Goal: Transaction & Acquisition: Purchase product/service

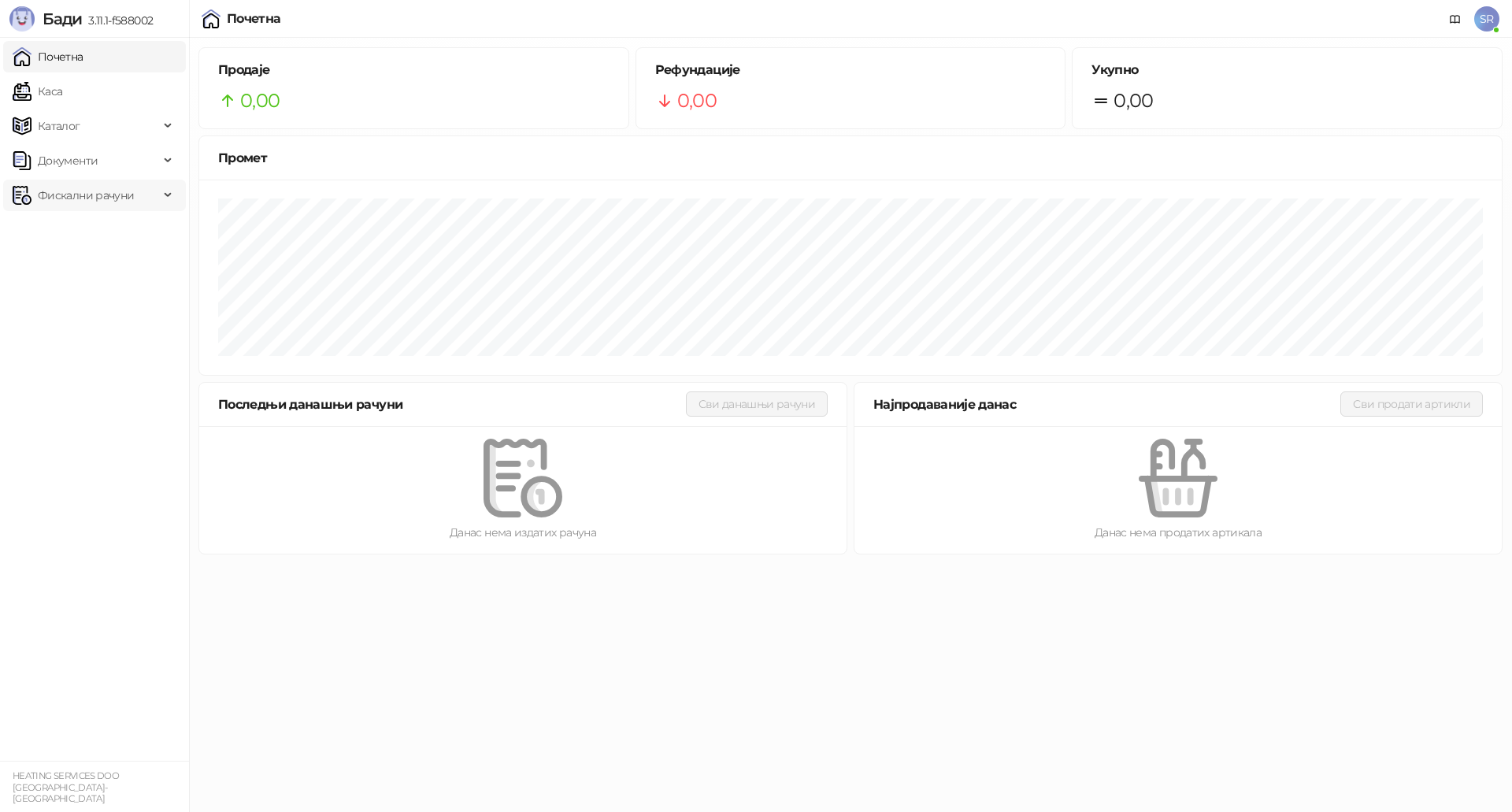
click at [102, 197] on span "Фискални рачуни" at bounding box center [85, 195] width 96 height 32
click at [125, 223] on link "Издати рачуни" at bounding box center [72, 230] width 106 height 32
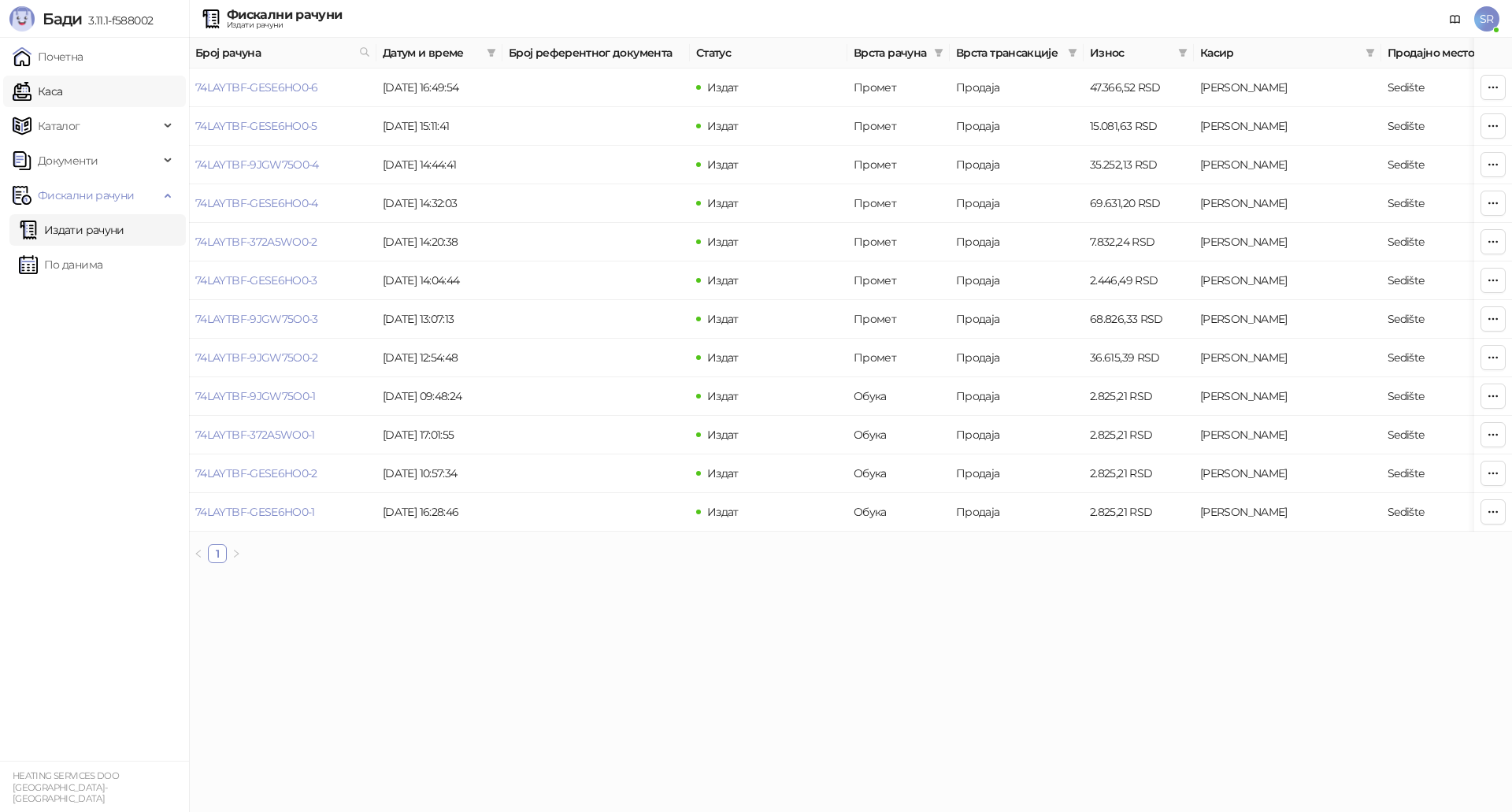
click at [62, 91] on link "Каса" at bounding box center [37, 91] width 49 height 32
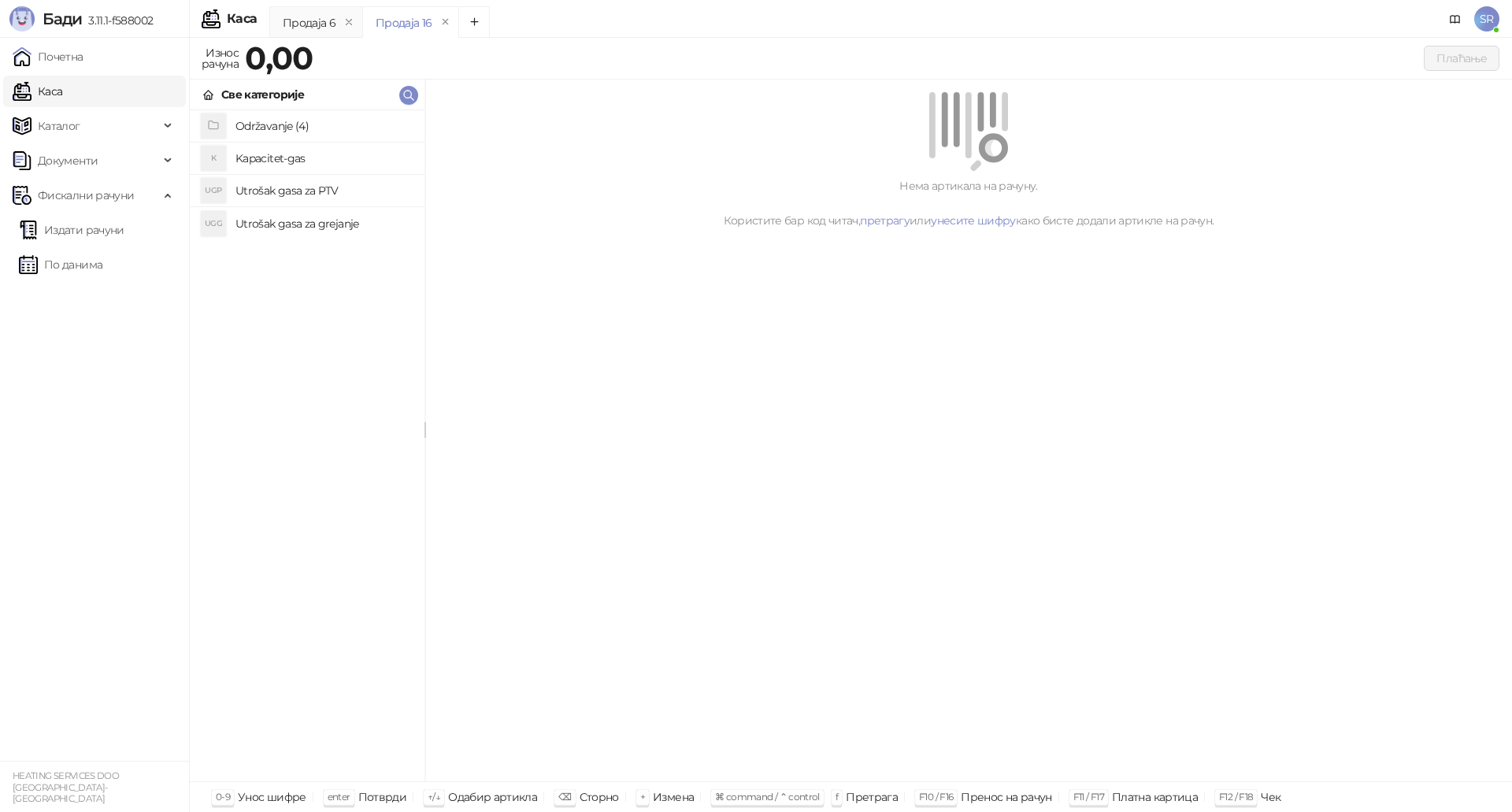
click at [1486, 12] on span "SR" at bounding box center [1486, 19] width 25 height 25
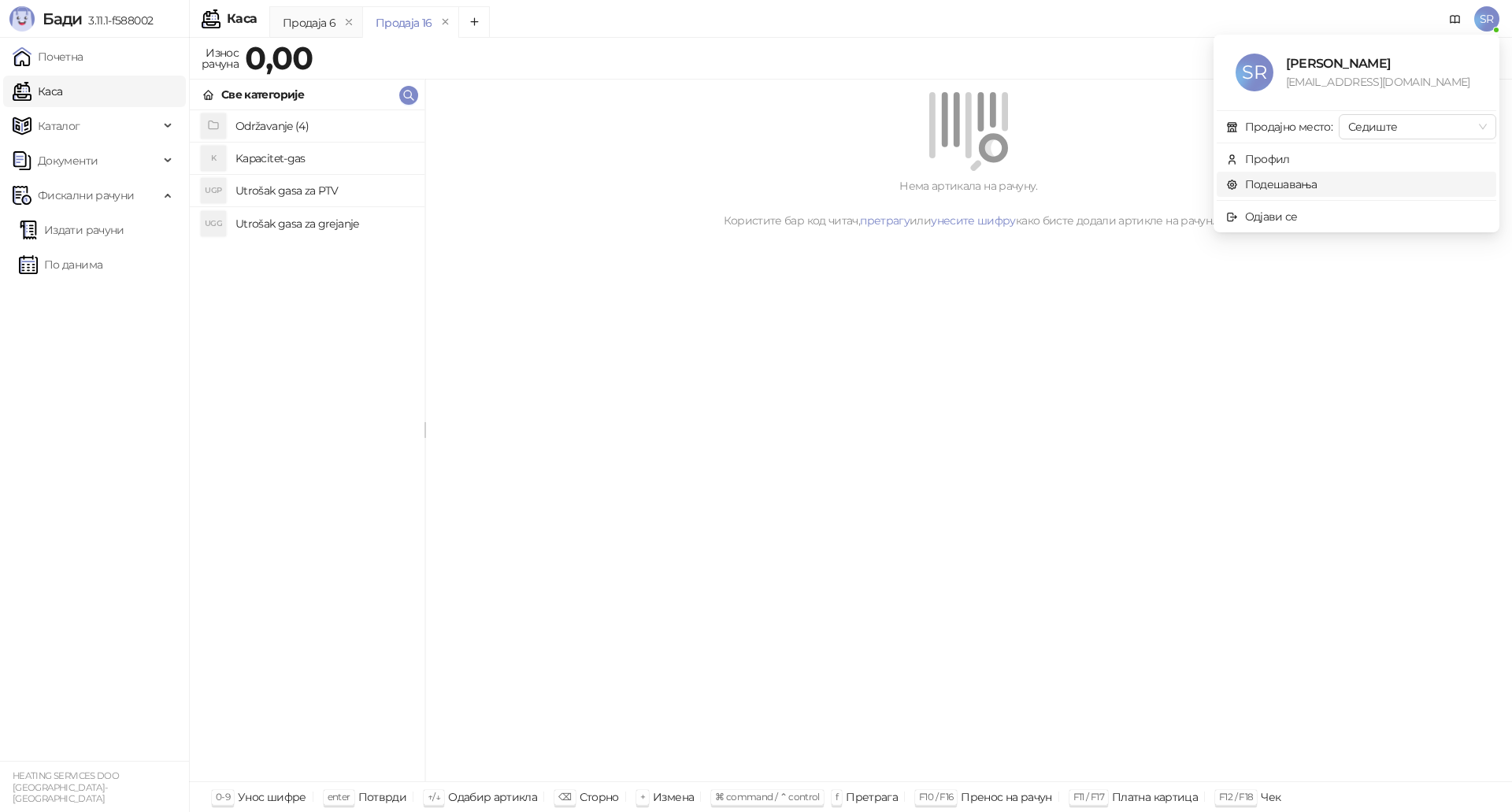
click at [1290, 183] on link "Подешавања" at bounding box center [1271, 184] width 91 height 14
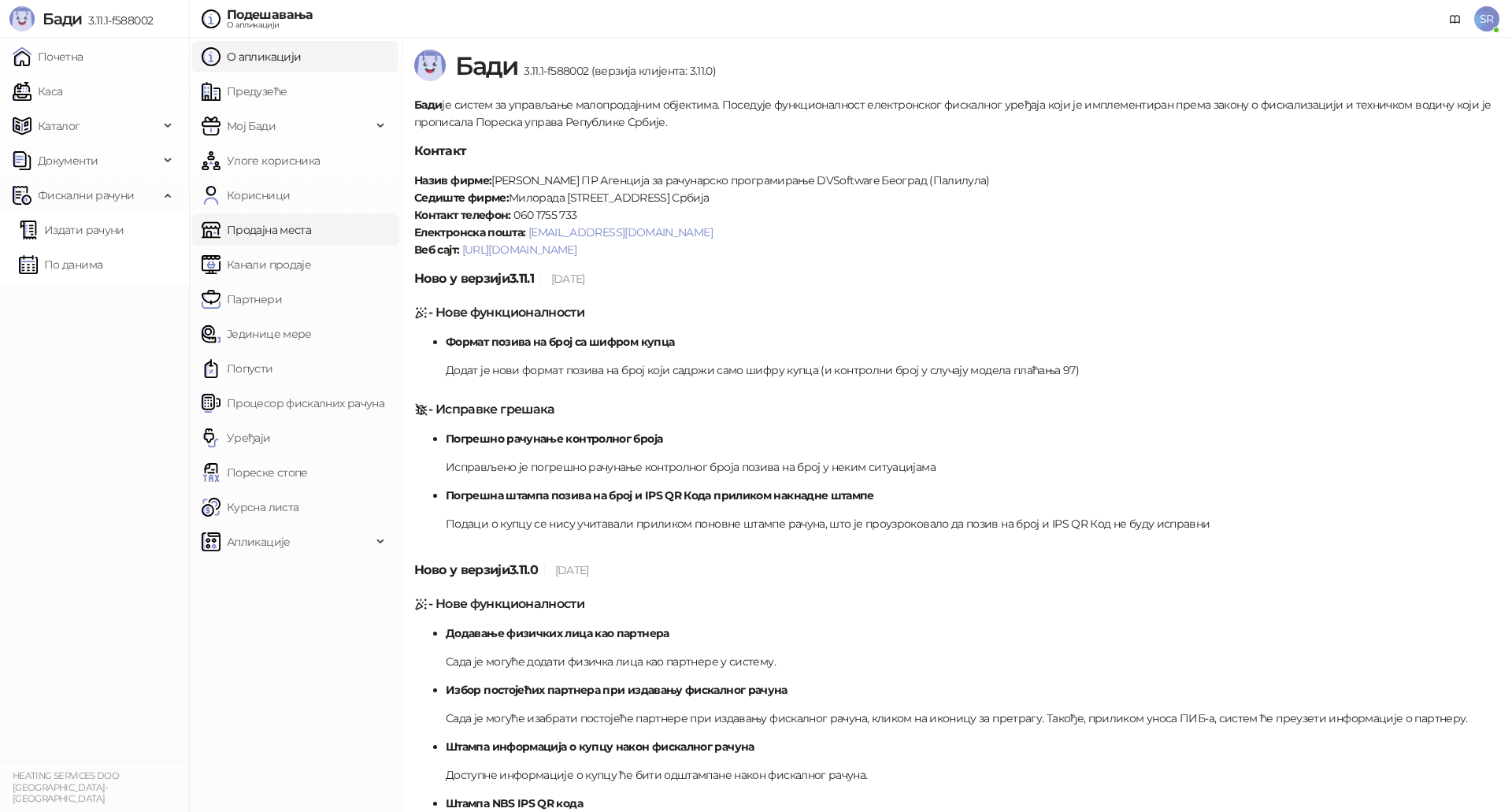
click at [288, 236] on link "Продајна места" at bounding box center [256, 230] width 110 height 32
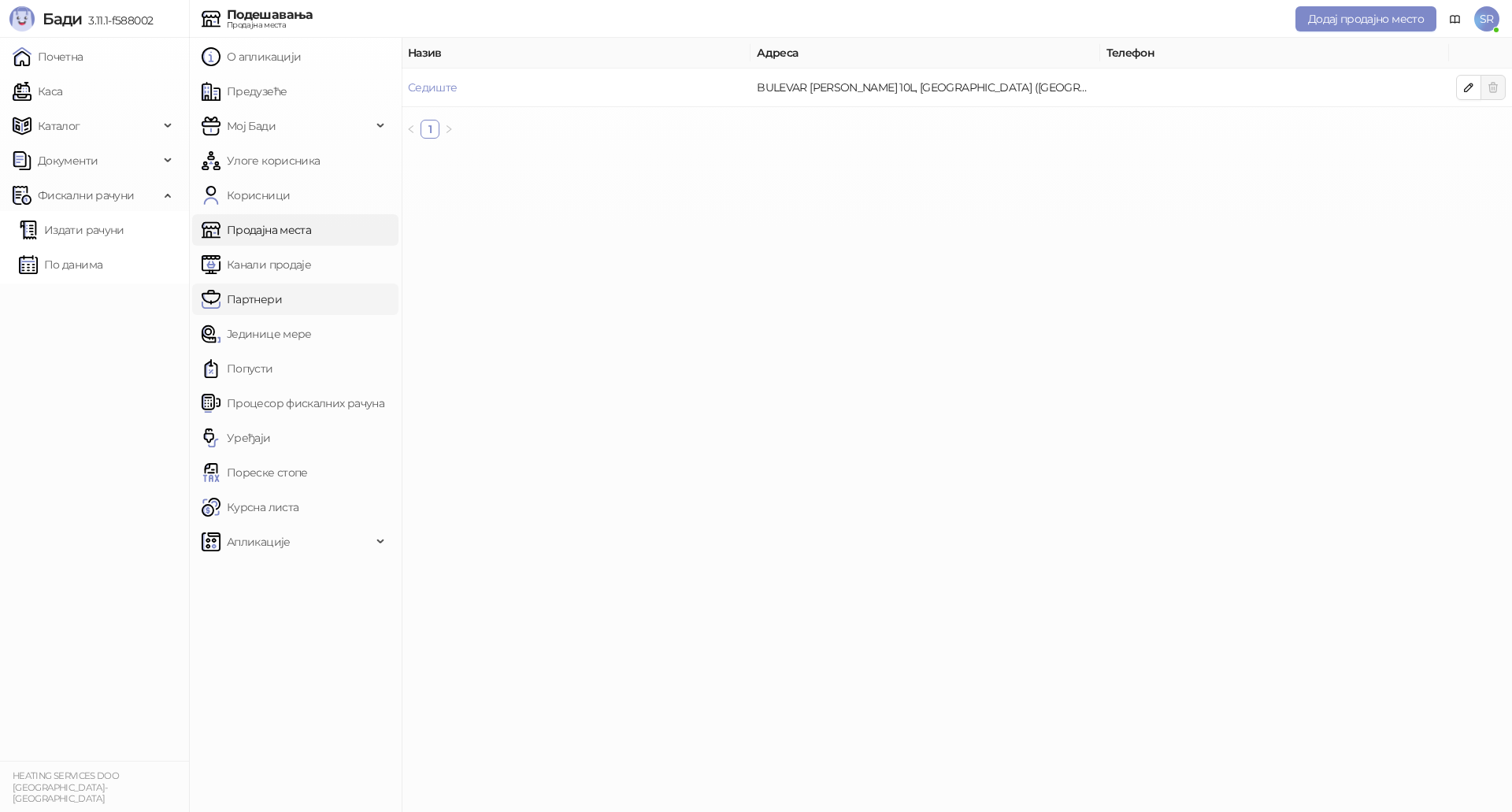
click at [281, 297] on link "Партнери" at bounding box center [242, 299] width 80 height 32
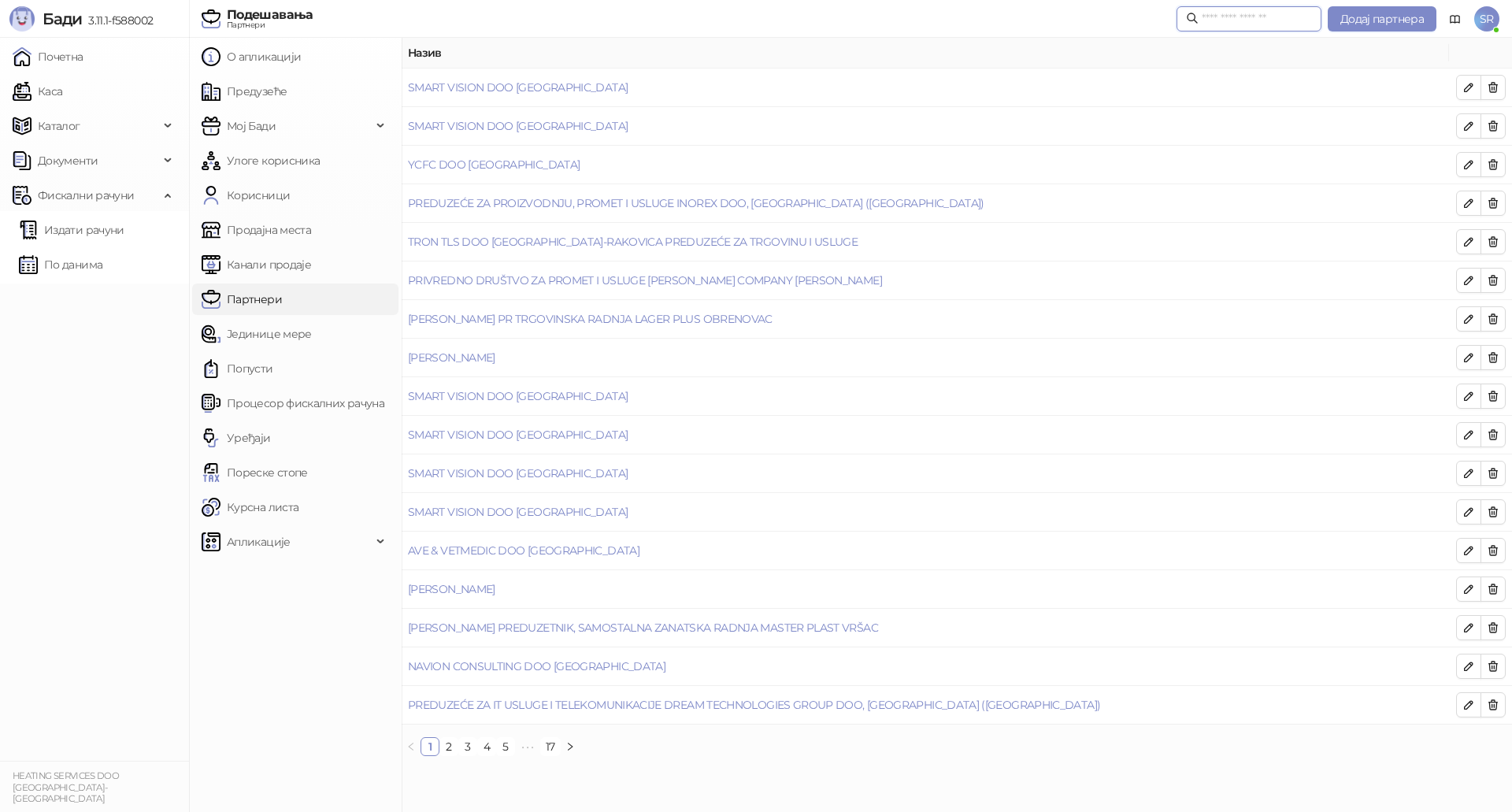
click at [1273, 24] on input "text" at bounding box center [1257, 18] width 111 height 18
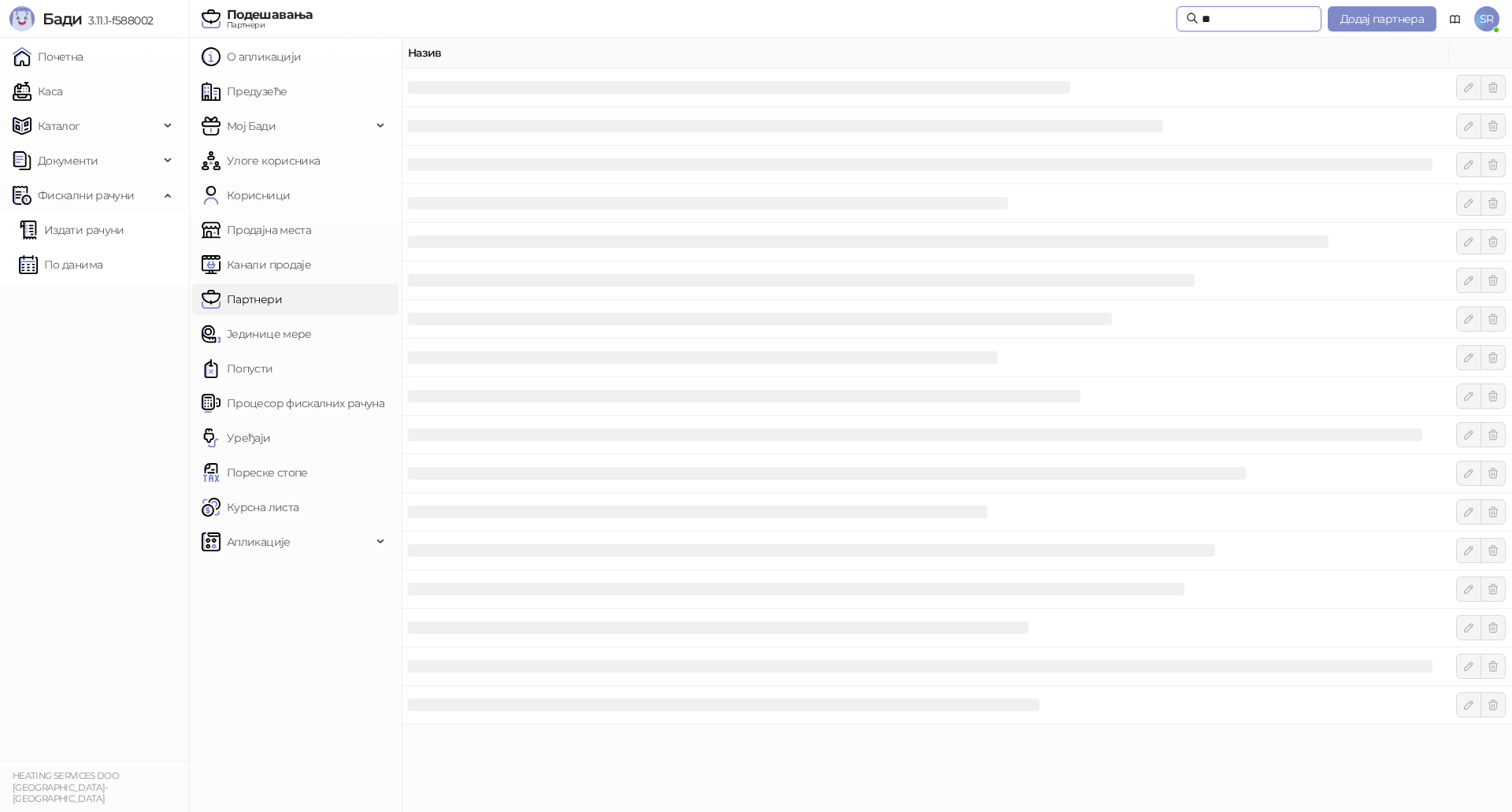
type input "*"
type input "***"
click at [445, 82] on link "Ćuk Marko" at bounding box center [452, 87] width 87 height 14
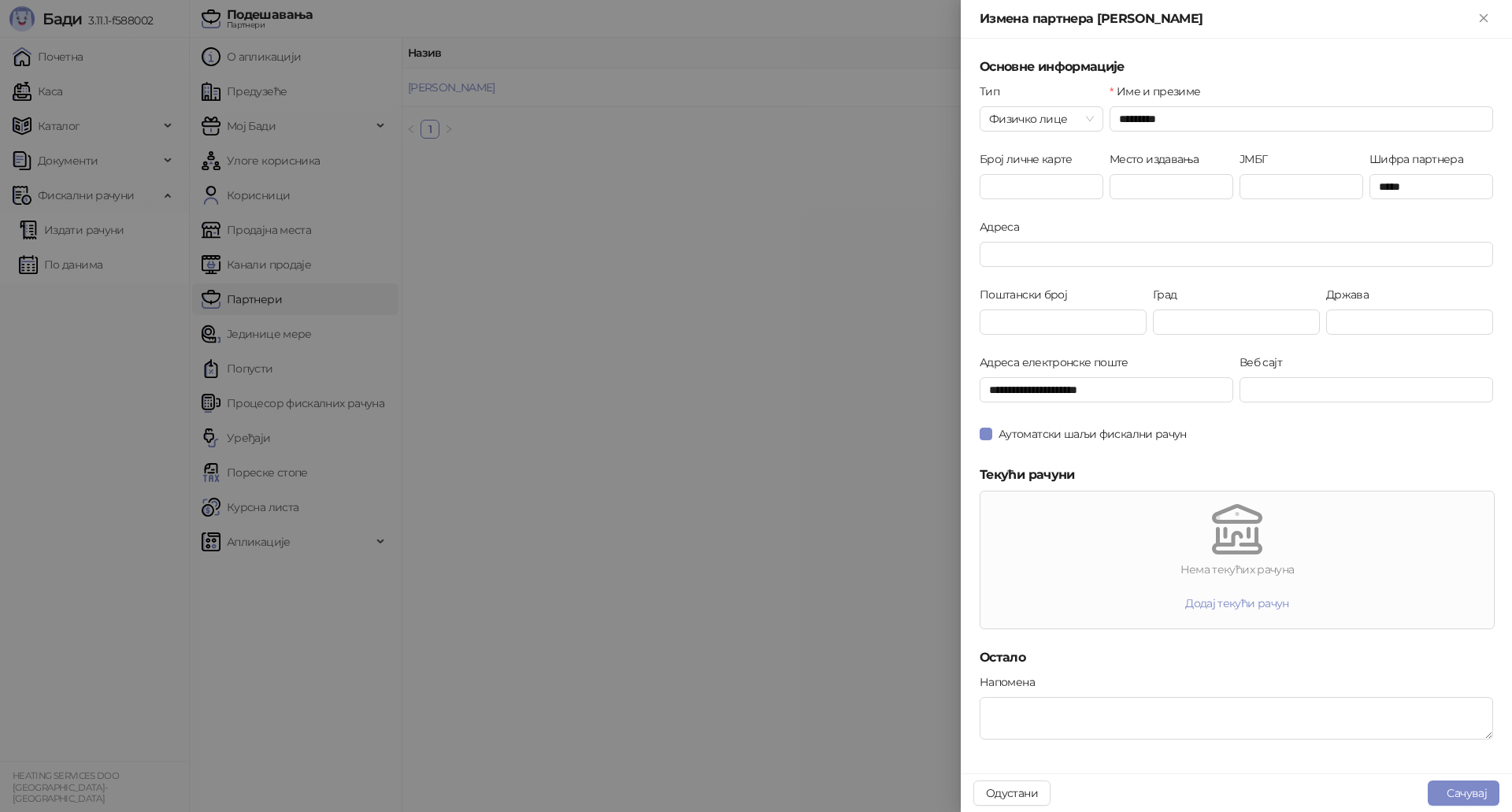
click at [550, 252] on div at bounding box center [756, 406] width 1512 height 812
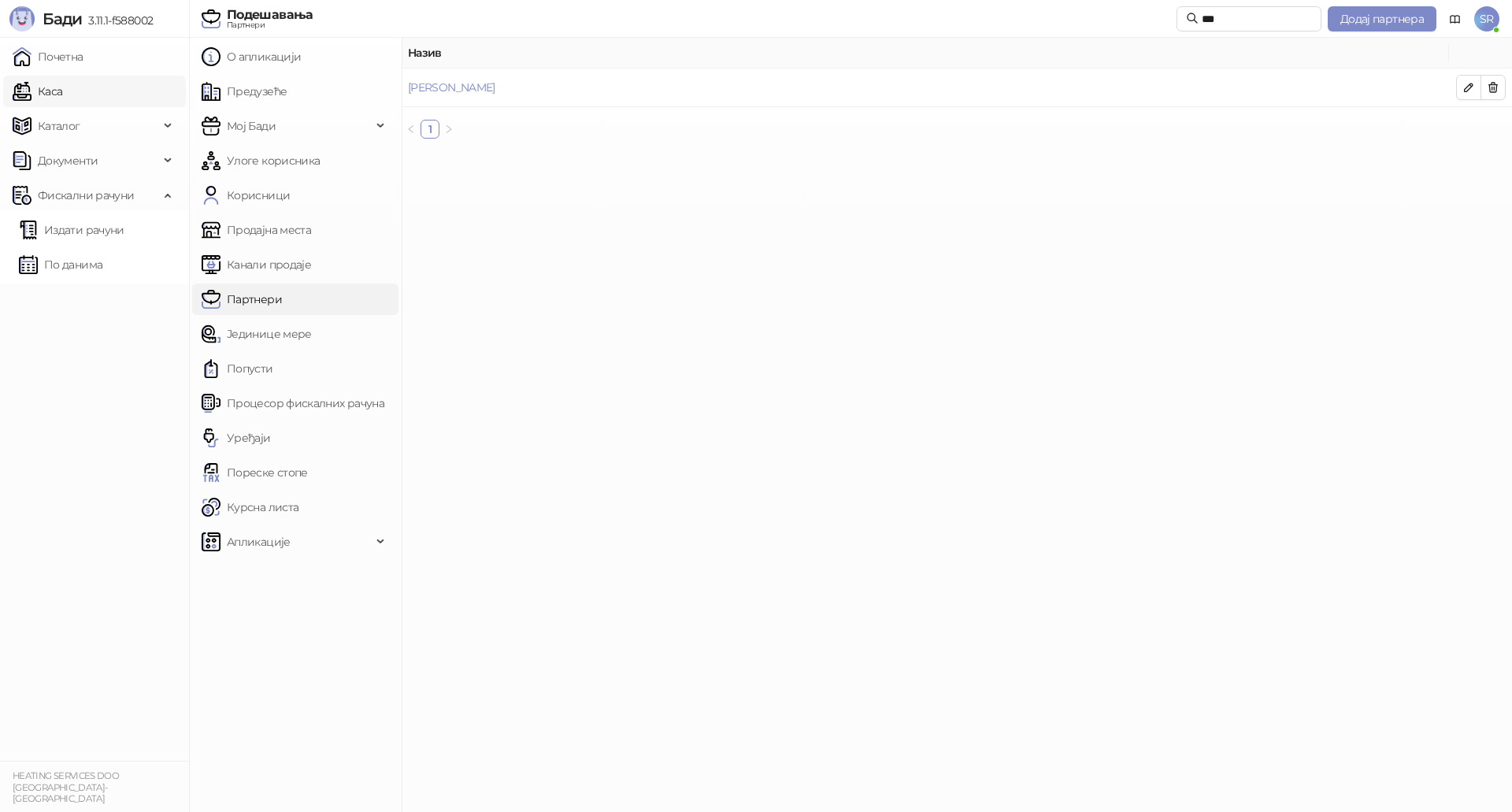
click at [48, 92] on link "Каса" at bounding box center [37, 91] width 49 height 32
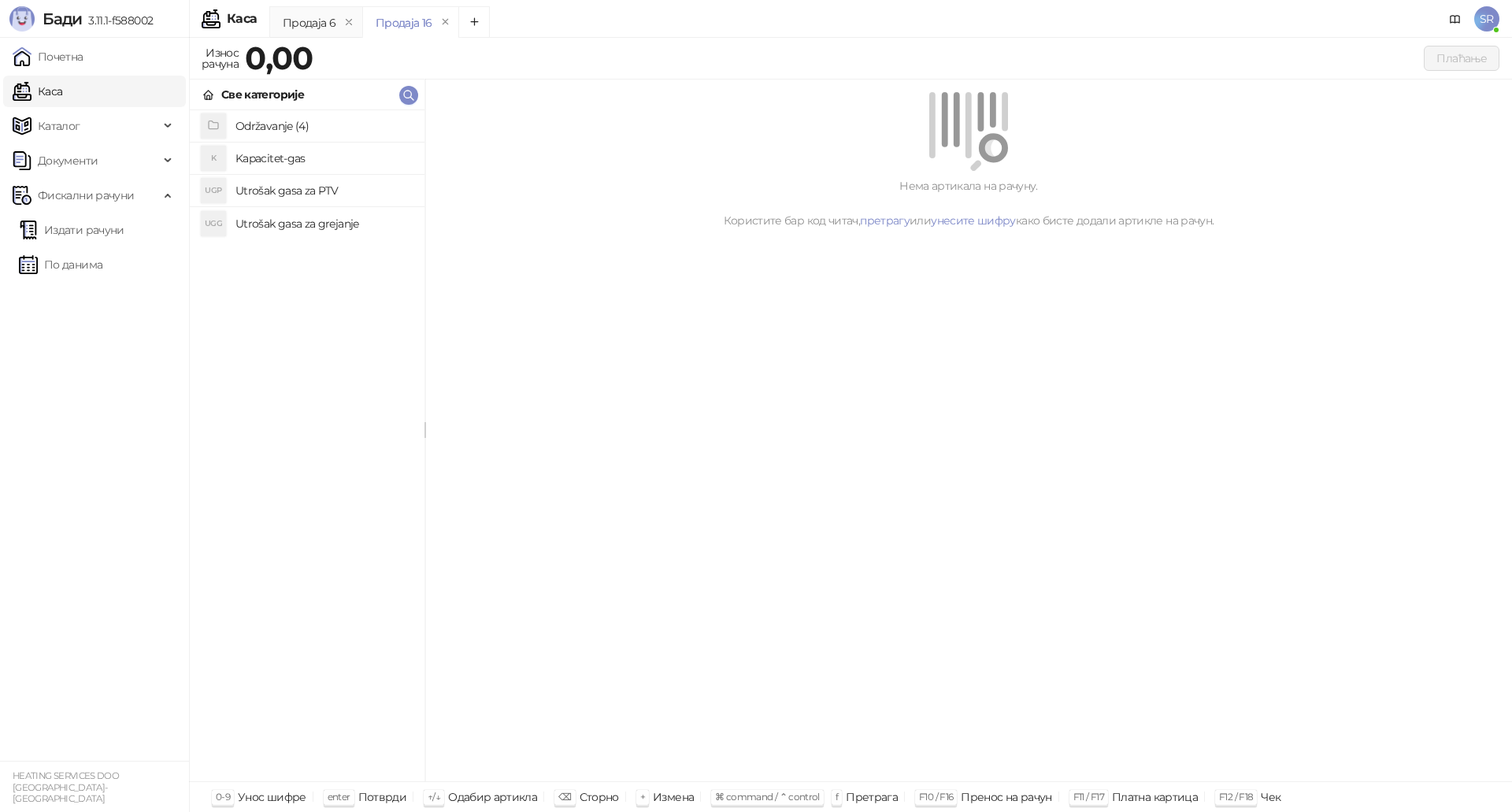
click at [318, 227] on h4 "Utrošak gasa za grejanje" at bounding box center [323, 224] width 177 height 25
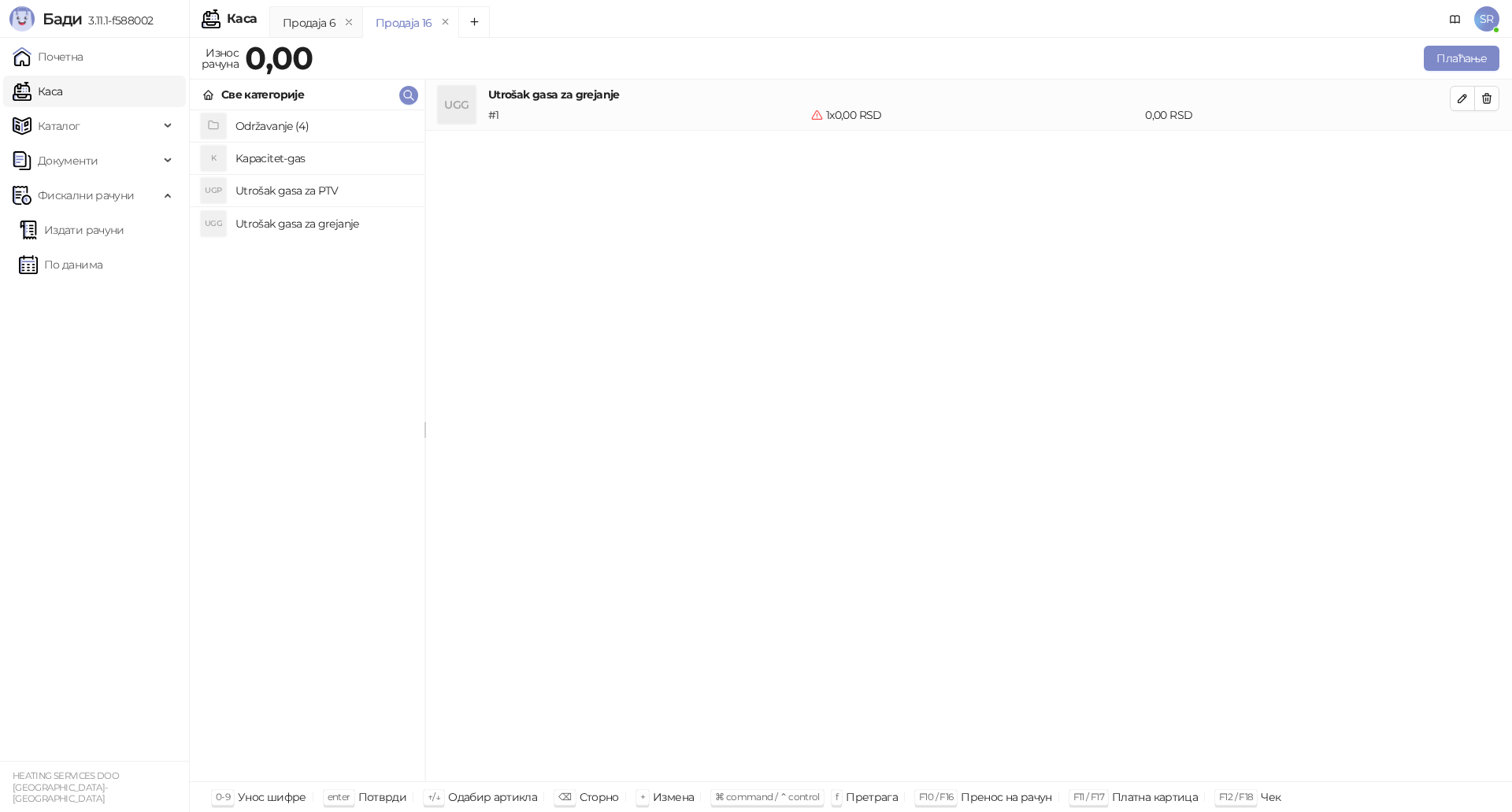
click at [315, 190] on h4 "Utrošak gasa za PTV" at bounding box center [323, 190] width 177 height 25
click at [297, 158] on h4 "Kapacitet-gas" at bounding box center [323, 158] width 177 height 25
click at [735, 449] on div "UGG Utrošak gasa za grejanje # 1 1 x 0,00 RSD 0,00 RSD UGP Utrošak gasa za PTV …" at bounding box center [968, 431] width 1086 height 702
click at [1464, 96] on icon "button" at bounding box center [1462, 98] width 13 height 13
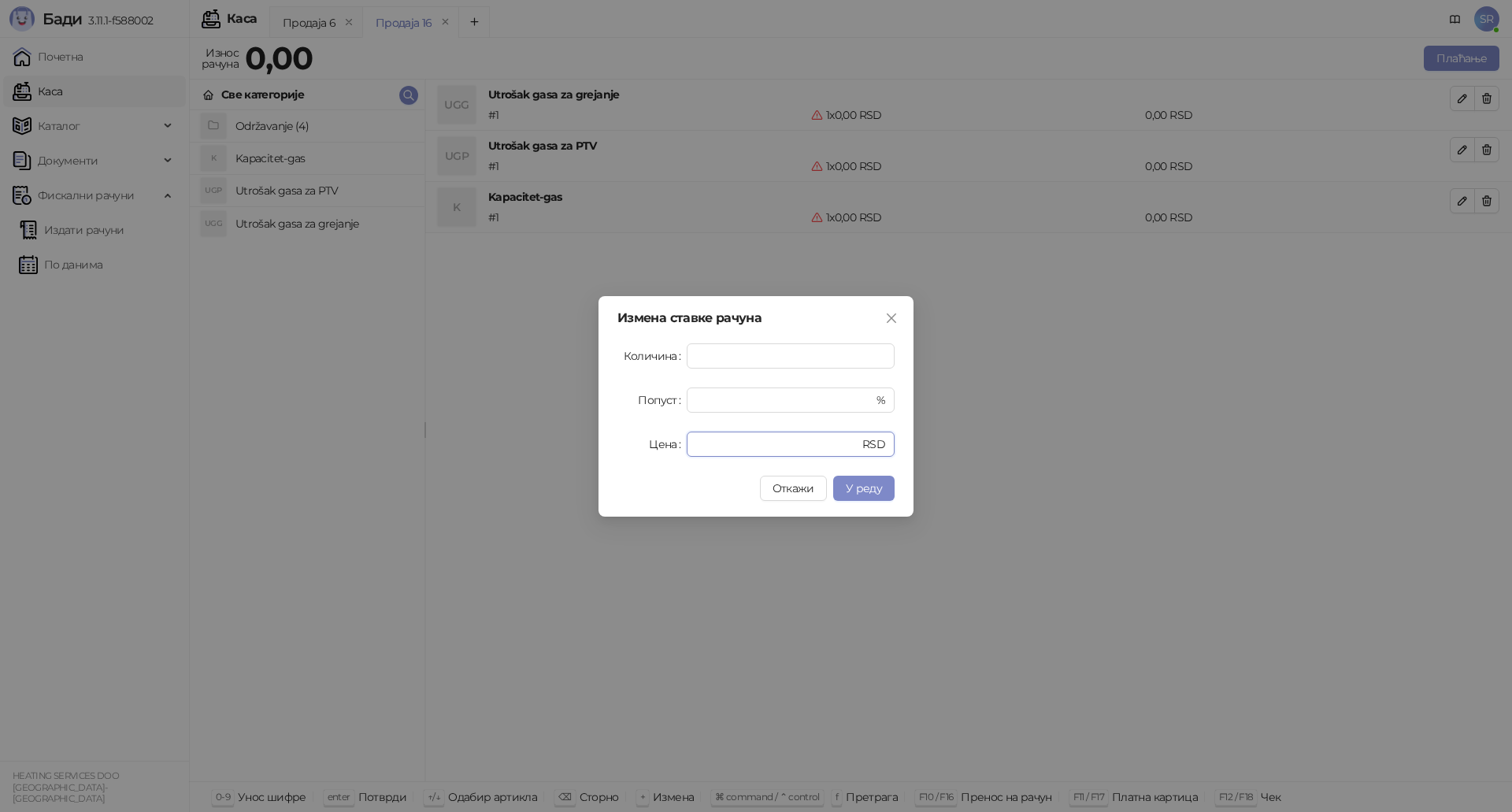
drag, startPoint x: 743, startPoint y: 443, endPoint x: 653, endPoint y: 444, distance: 90.0
click at [653, 444] on div "Цена * RSD" at bounding box center [756, 444] width 277 height 25
paste input "*******"
click at [863, 485] on span "У реду" at bounding box center [863, 488] width 36 height 14
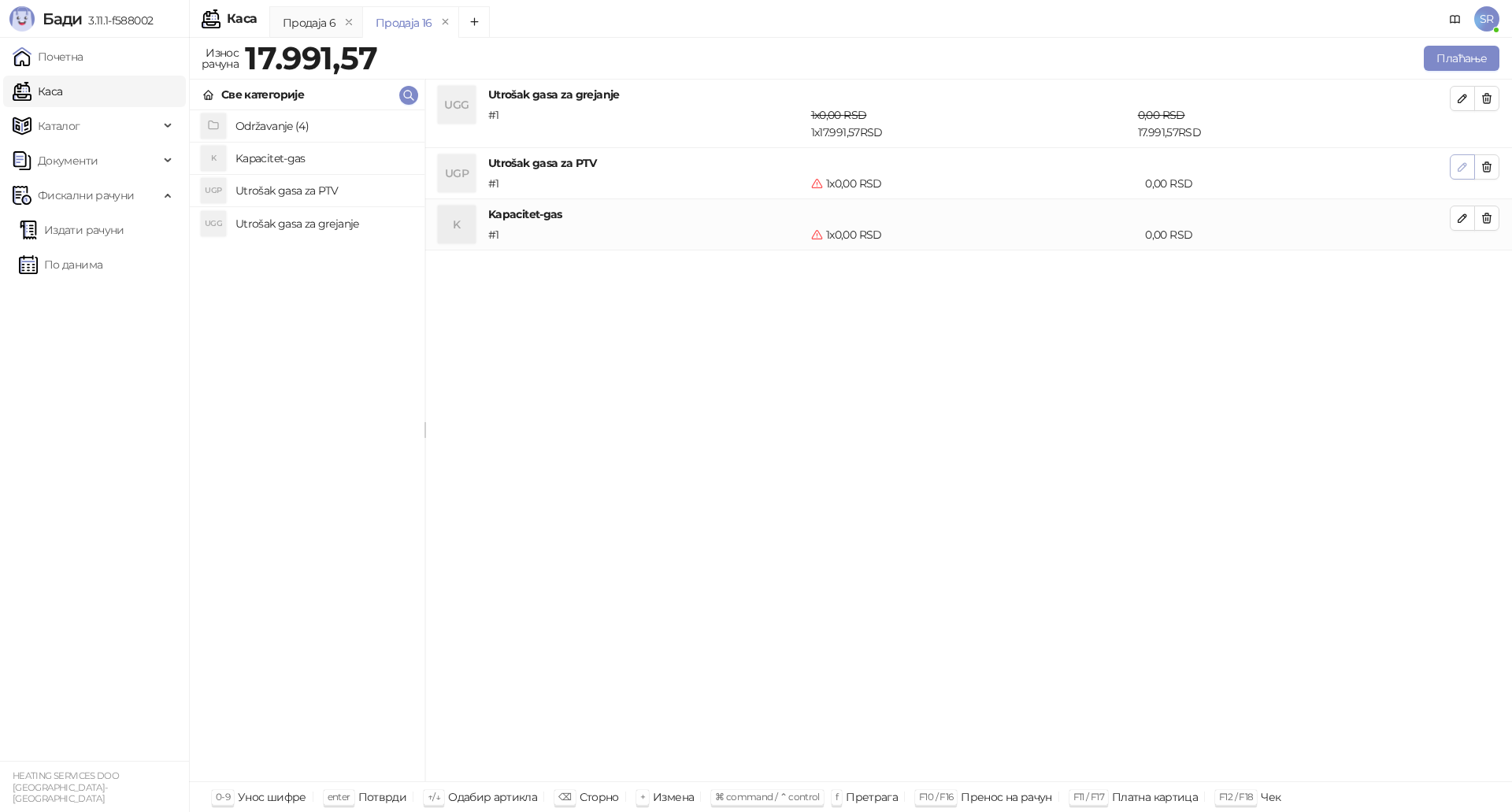
click at [1460, 164] on icon "button" at bounding box center [1462, 167] width 13 height 13
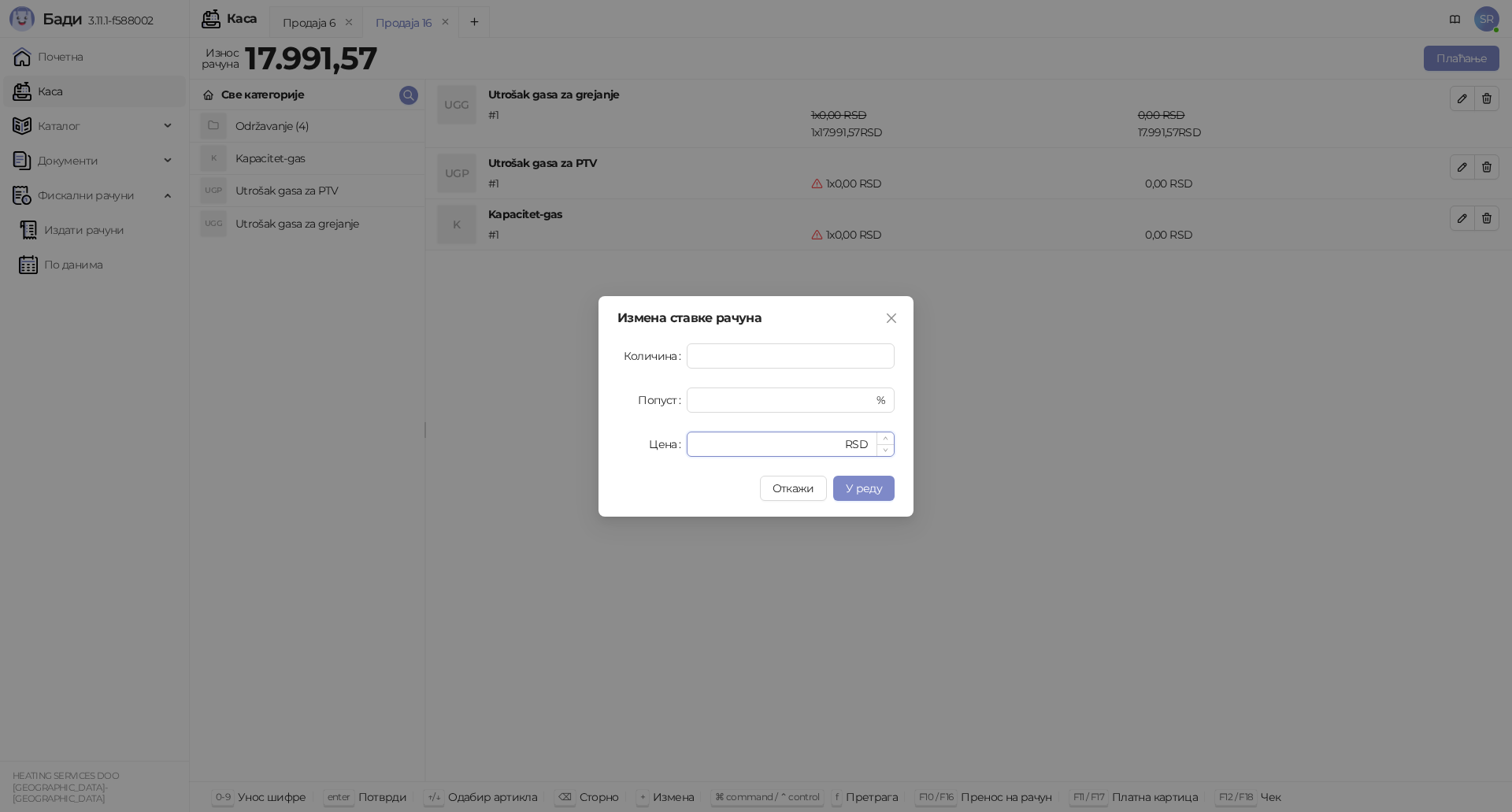
click at [760, 452] on input "*" at bounding box center [769, 444] width 146 height 23
drag, startPoint x: 741, startPoint y: 450, endPoint x: 690, endPoint y: 451, distance: 51.0
click at [692, 450] on div "* RSD" at bounding box center [791, 444] width 208 height 25
paste input "******"
click at [862, 488] on span "У реду" at bounding box center [863, 488] width 36 height 14
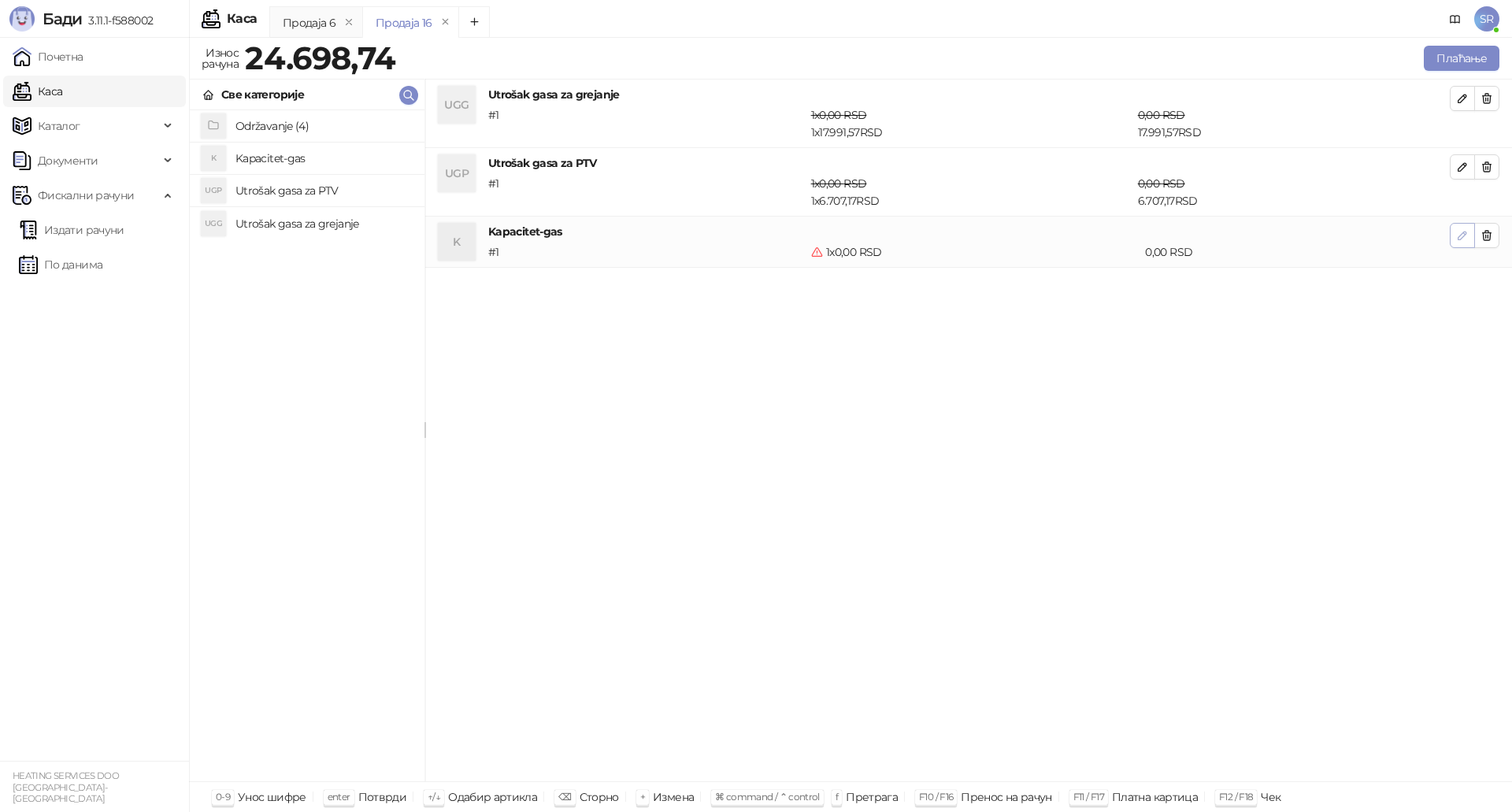
click at [1458, 236] on icon "button" at bounding box center [1462, 235] width 13 height 13
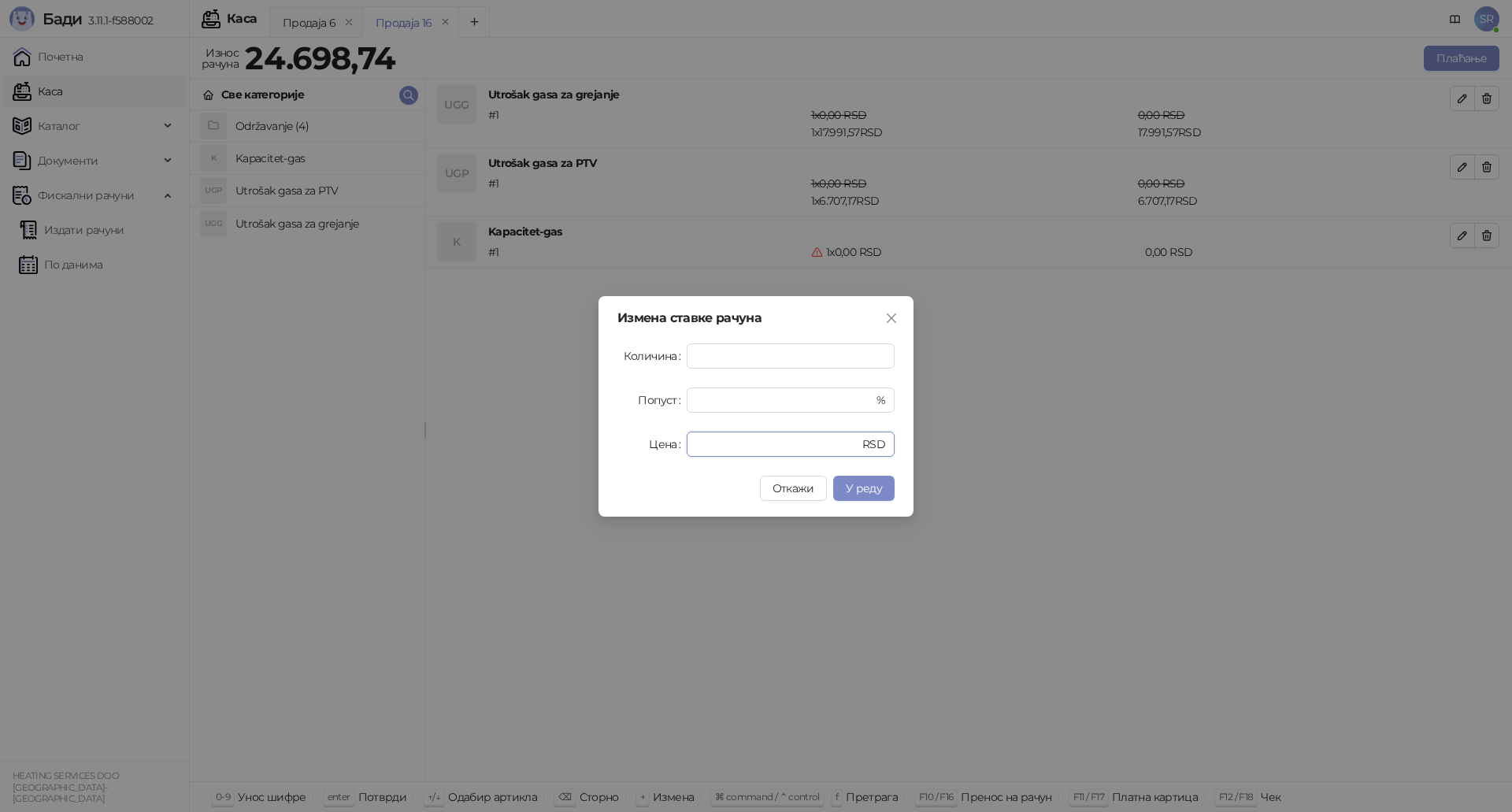
drag, startPoint x: 732, startPoint y: 446, endPoint x: 648, endPoint y: 446, distance: 84.0
click at [648, 446] on div "Цена * RSD" at bounding box center [756, 444] width 277 height 25
paste input "******"
type input "*******"
click at [874, 486] on span "У реду" at bounding box center [863, 488] width 36 height 14
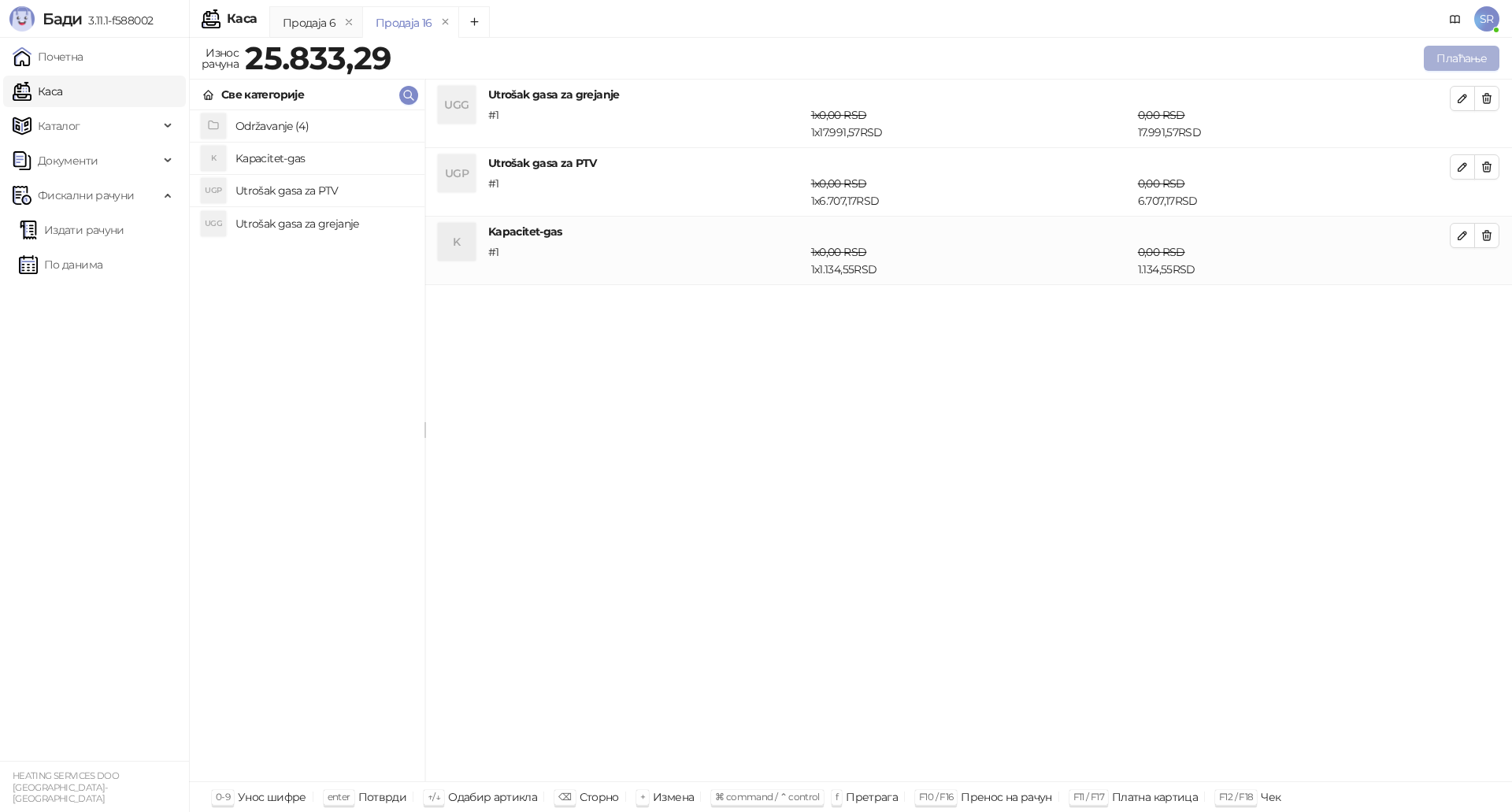
click at [1458, 59] on button "Плаћање" at bounding box center [1461, 59] width 75 height 25
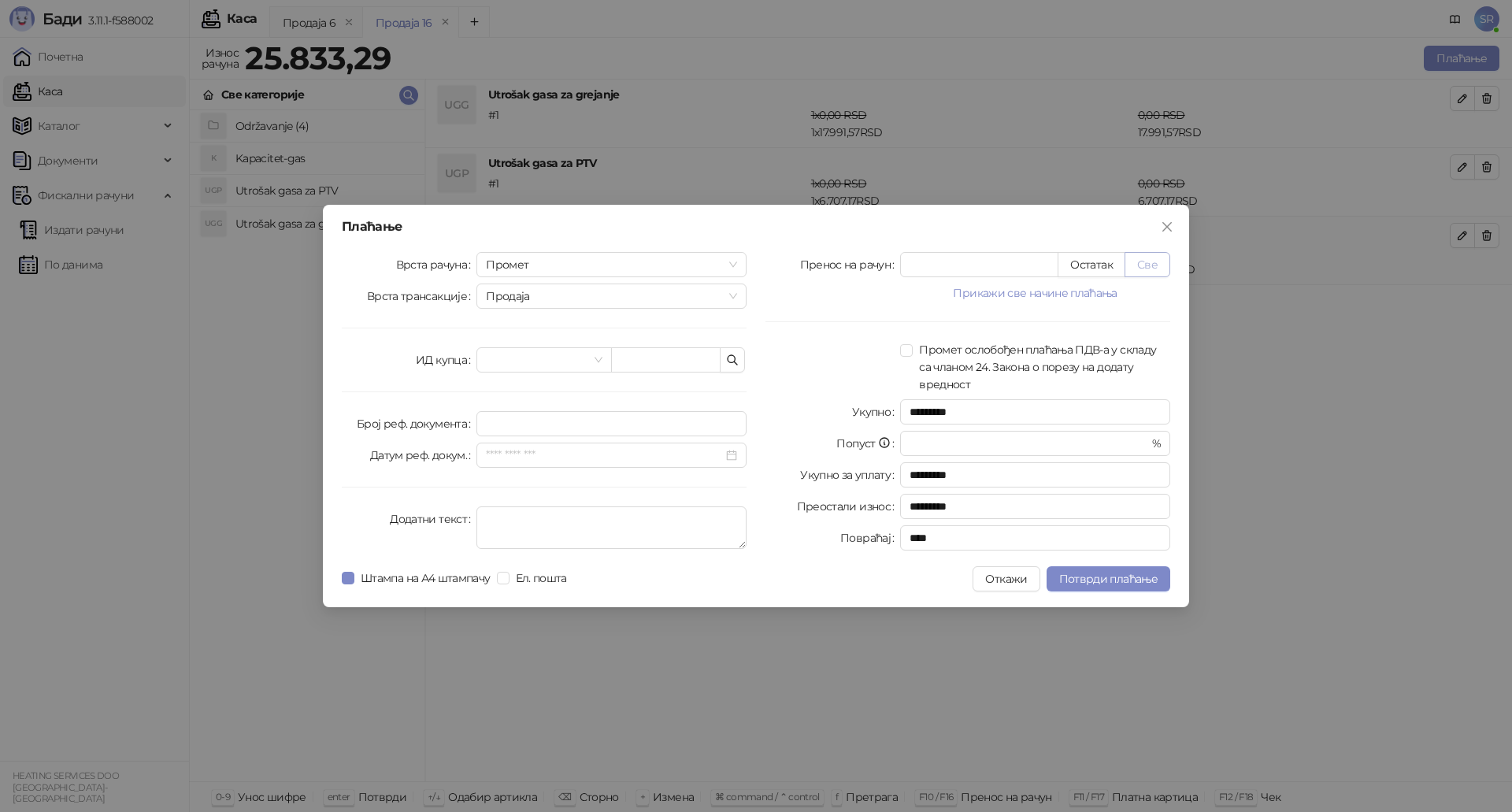
click at [1137, 260] on button "Све" at bounding box center [1147, 265] width 46 height 25
type input "********"
type input "****"
click at [740, 356] on button "button" at bounding box center [732, 359] width 25 height 25
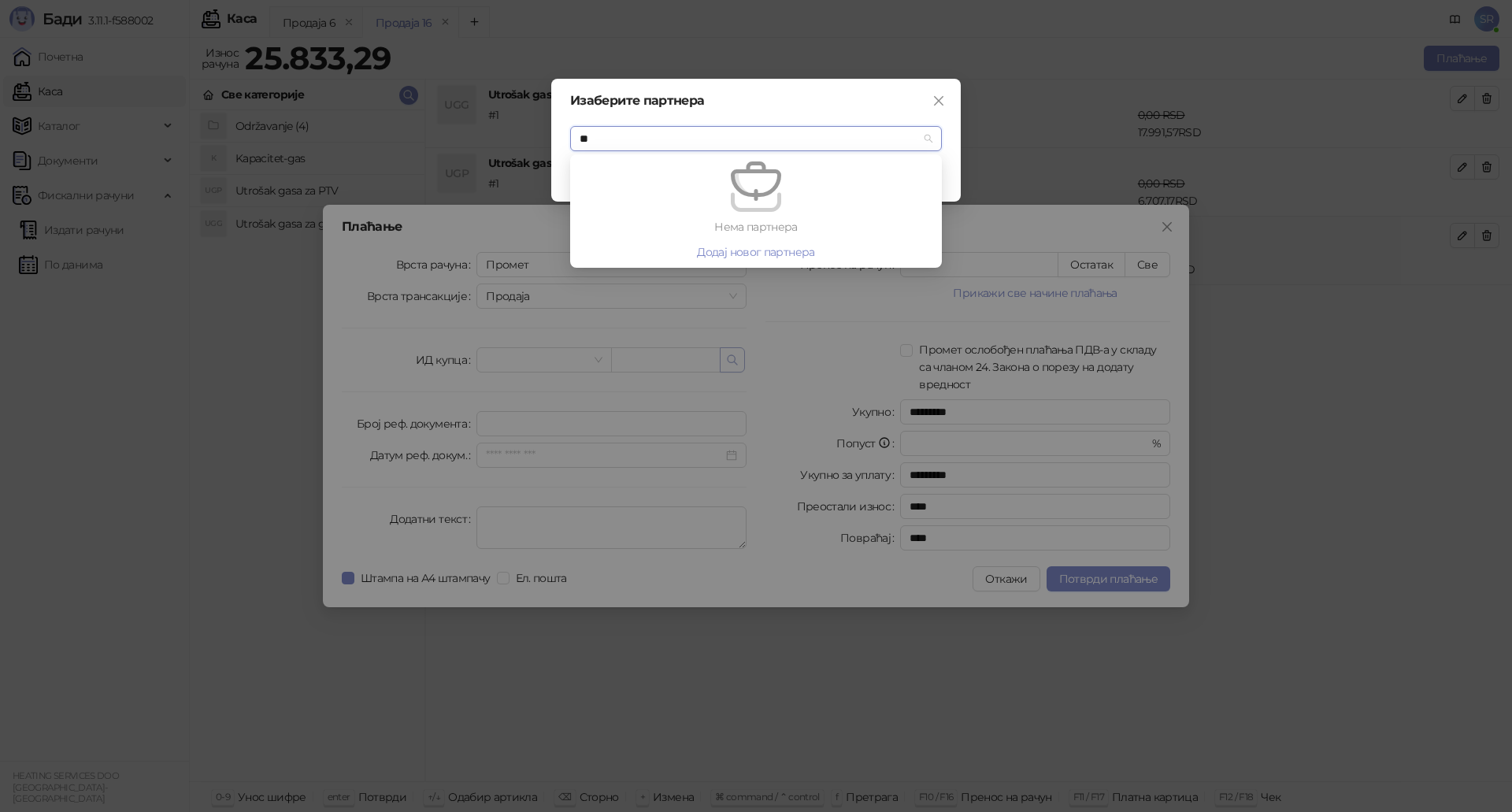
type input "*"
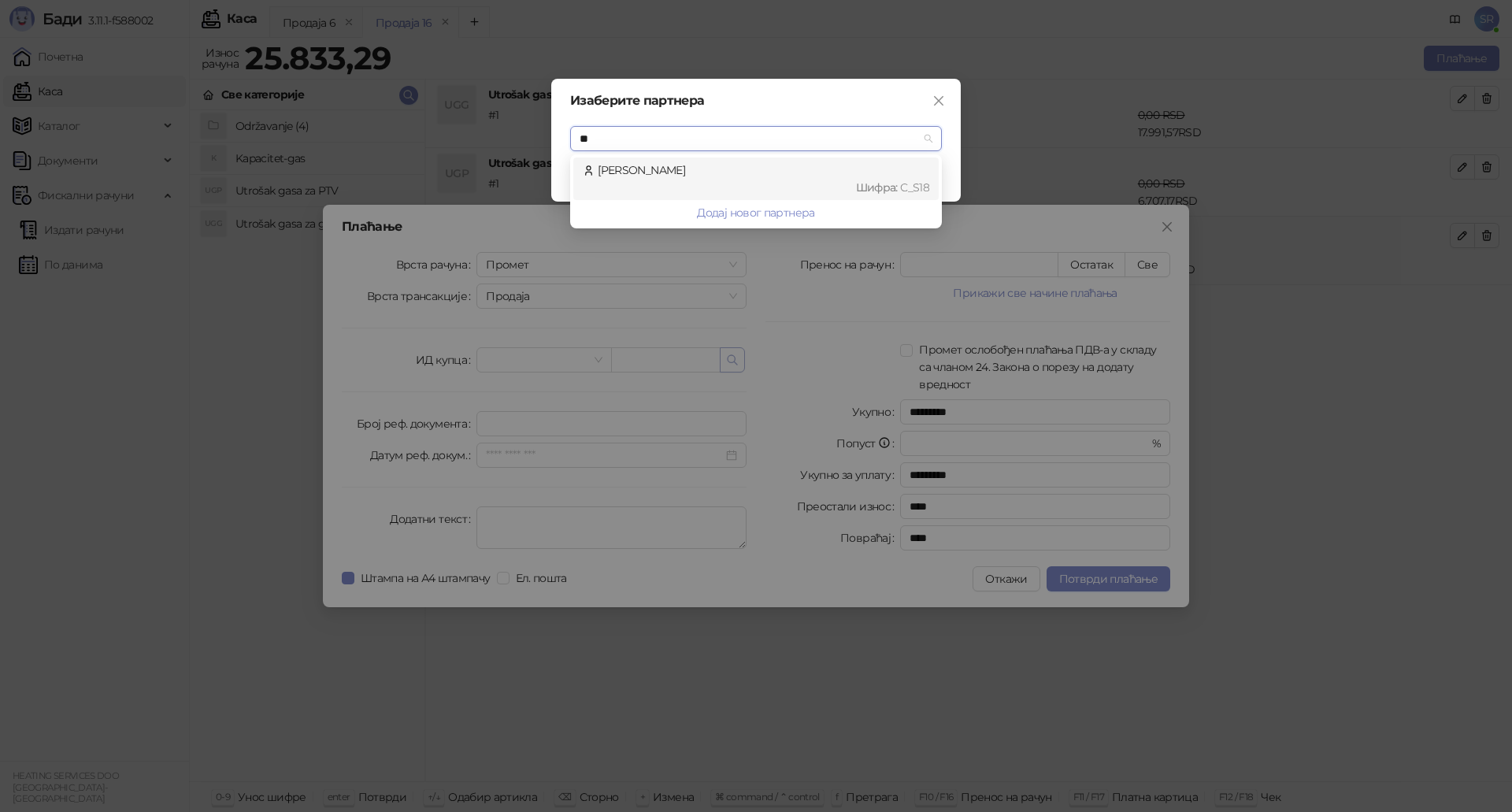
type input "***"
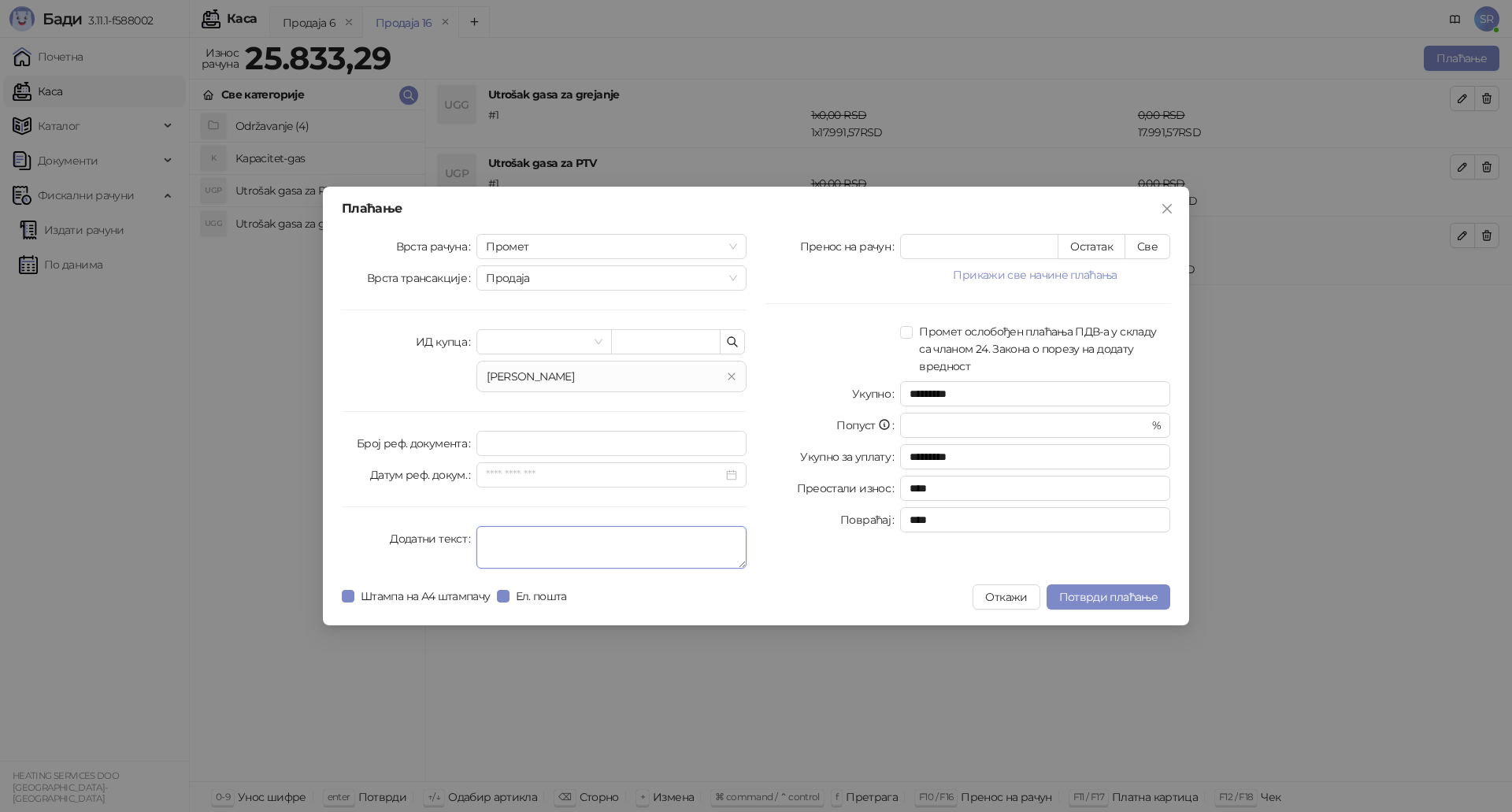
click at [549, 544] on textarea "Додатни текст" at bounding box center [612, 547] width 270 height 43
paste textarea "**********"
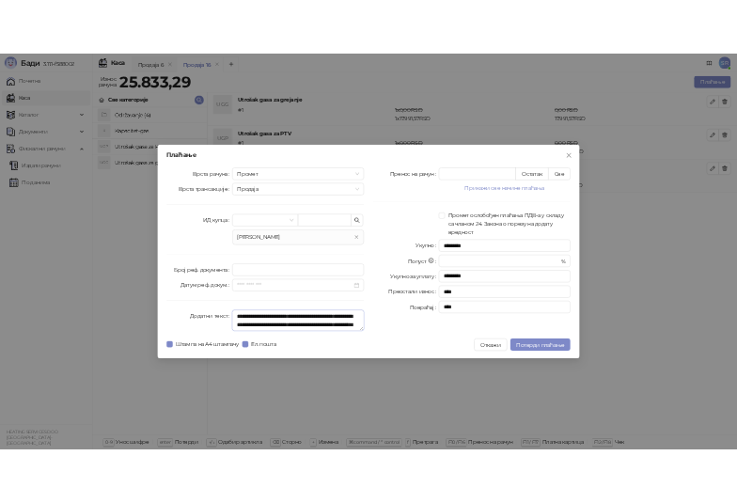
scroll to position [305, 0]
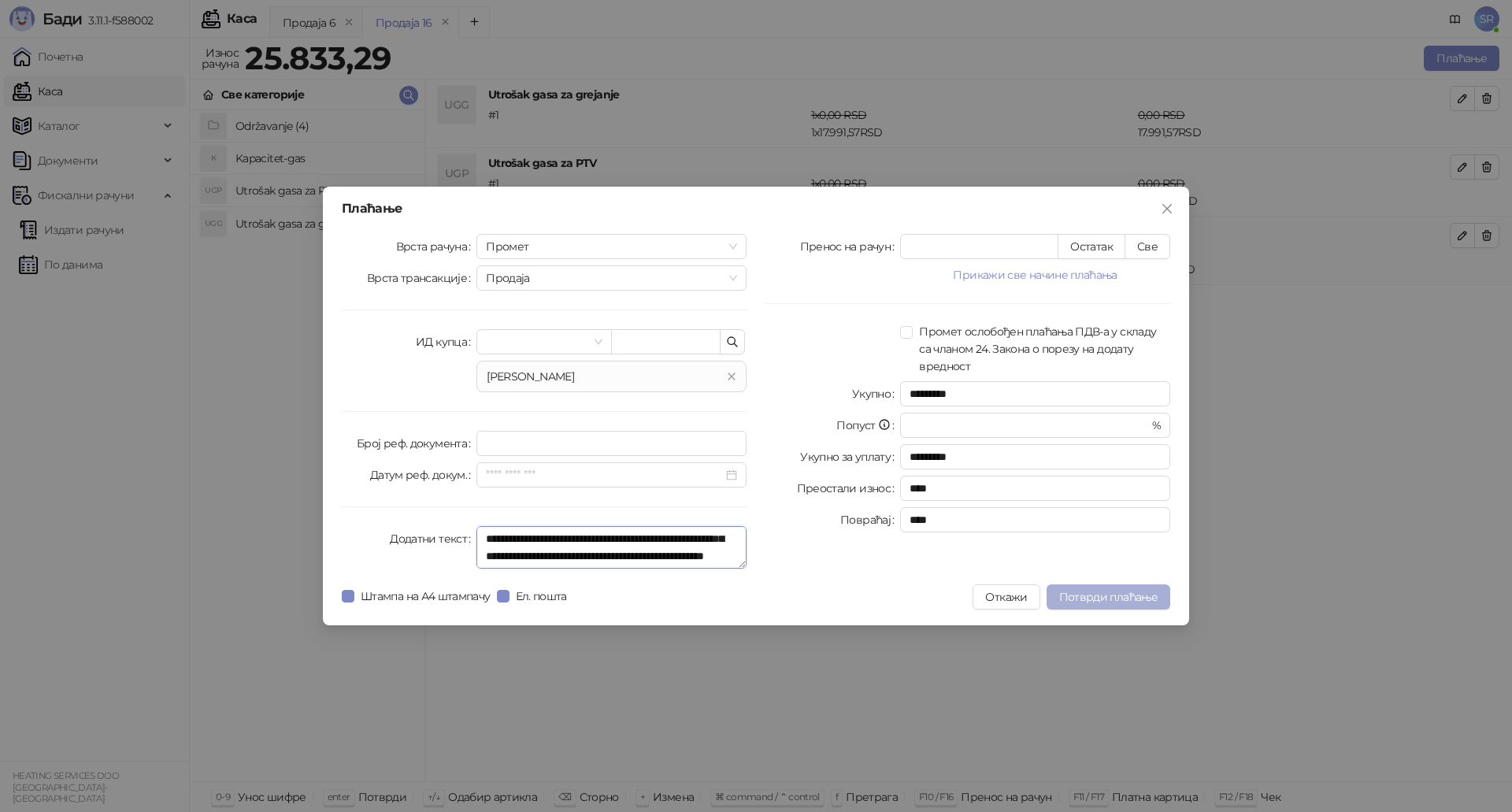
type textarea "**********"
click at [1127, 596] on span "Потврди плаћање" at bounding box center [1107, 597] width 98 height 14
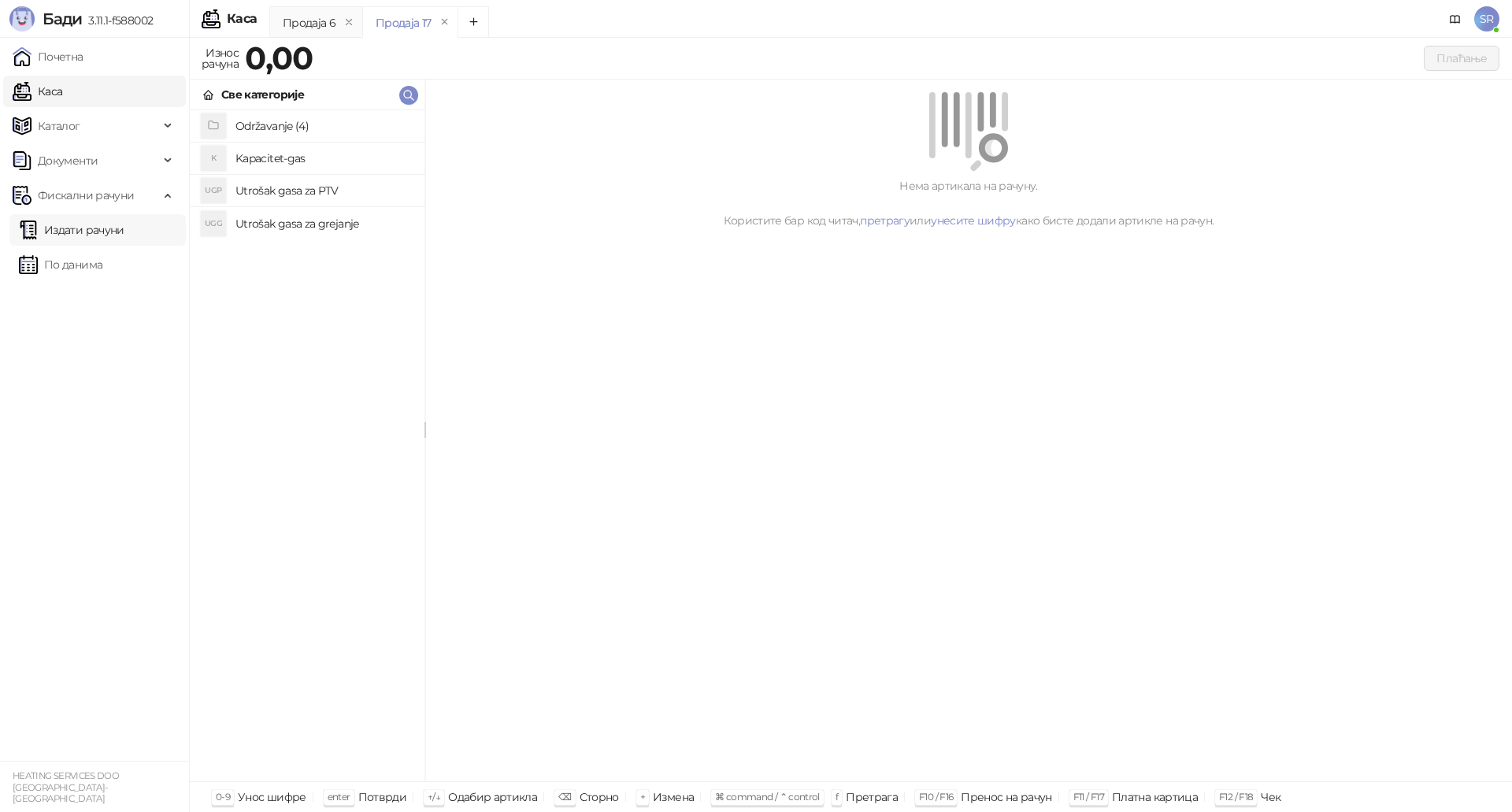
click at [95, 220] on link "Издати рачуни" at bounding box center [72, 230] width 106 height 32
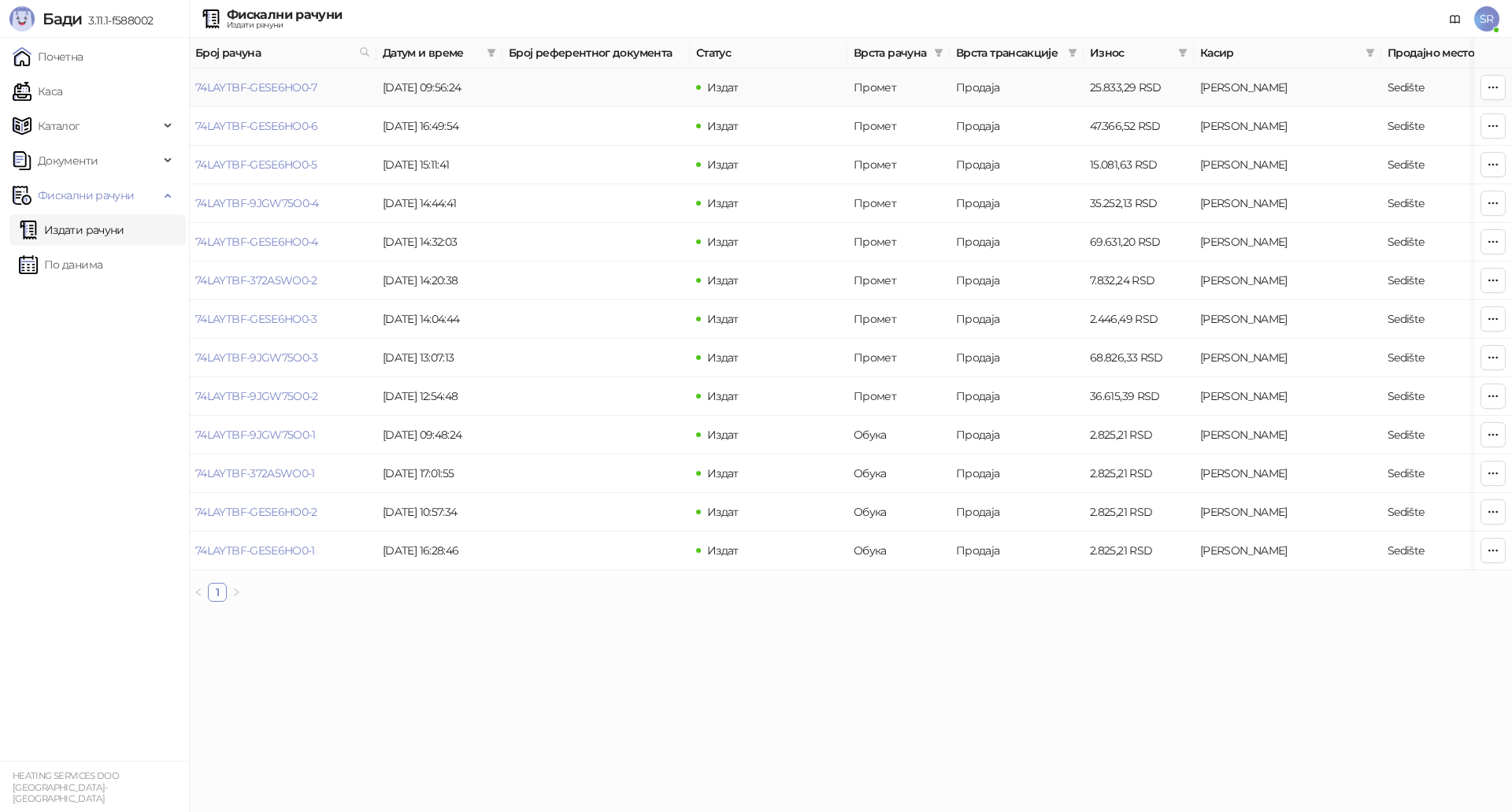
click at [337, 83] on td "74LAYTBF-GESE6HO0-7" at bounding box center [283, 88] width 188 height 39
drag, startPoint x: 328, startPoint y: 88, endPoint x: 194, endPoint y: 98, distance: 134.4
click at [194, 98] on td "74LAYTBF-GESE6HO0-7" at bounding box center [283, 88] width 188 height 39
copy link "74LAYTBF-GESE6HO0-7"
click at [62, 91] on link "Каса" at bounding box center [37, 91] width 49 height 32
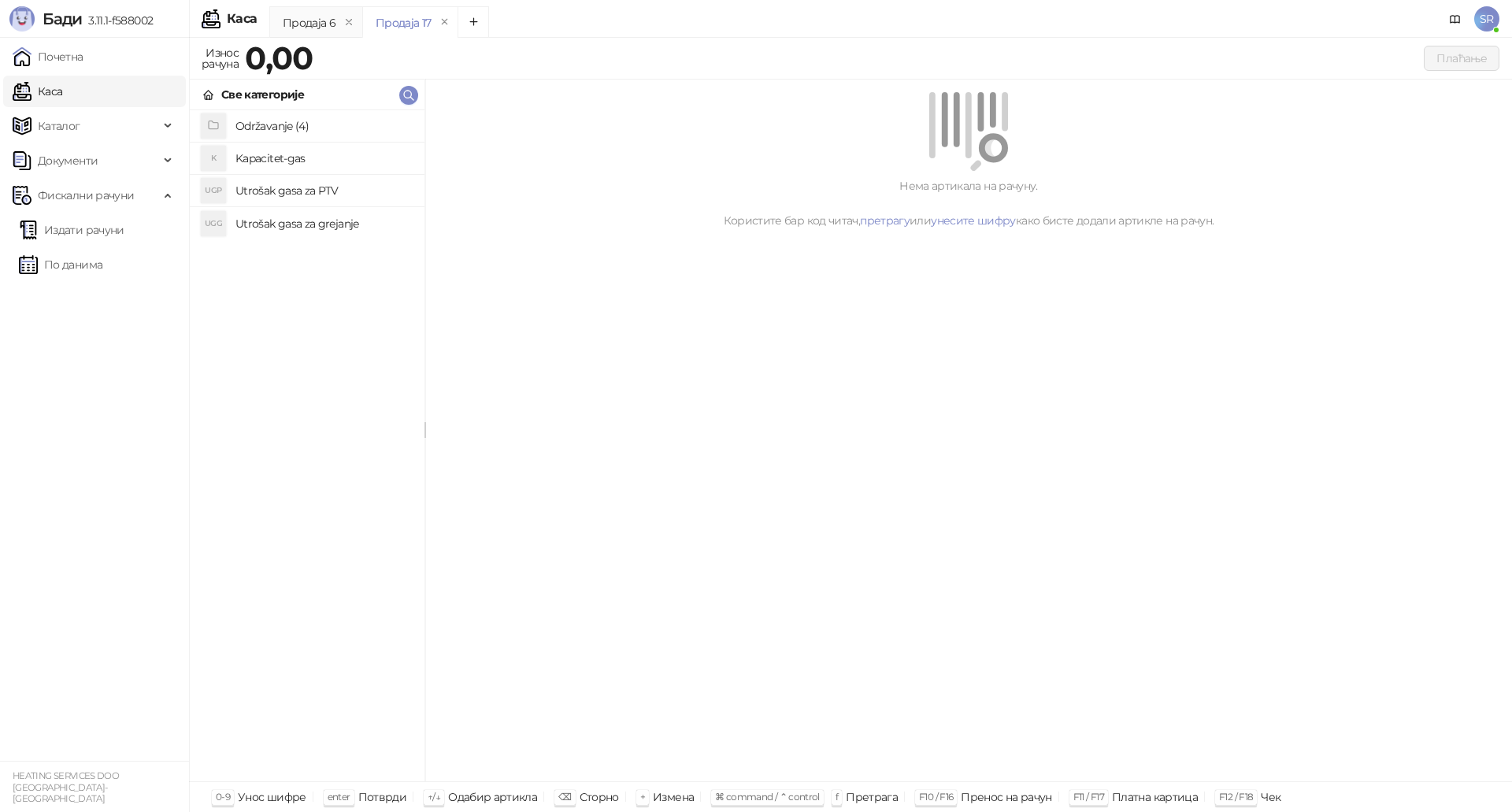
click at [312, 229] on h4 "Utrošak gasa za grejanje" at bounding box center [323, 224] width 177 height 25
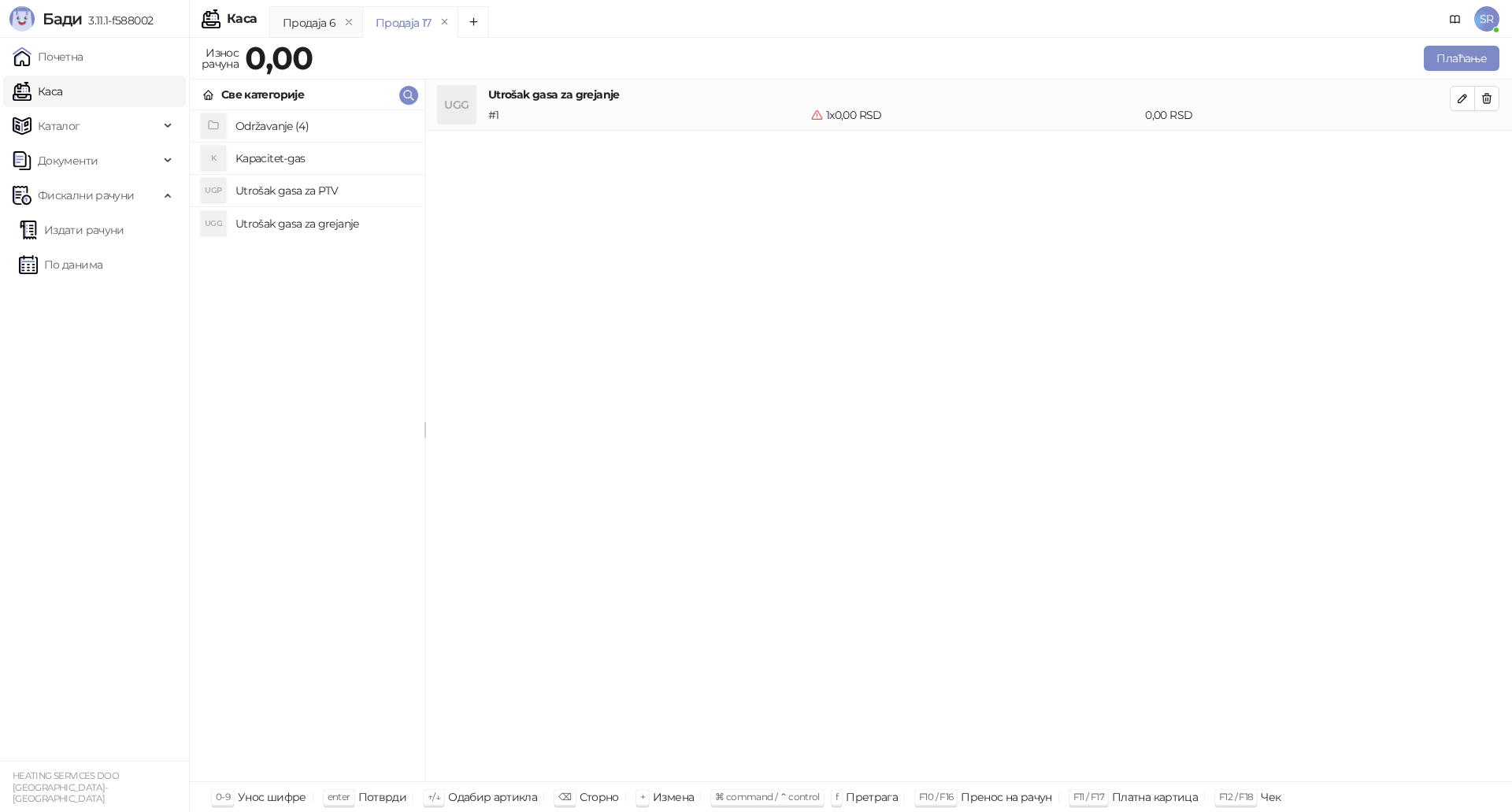
click at [310, 190] on h4 "Utrošak gasa za PTV" at bounding box center [323, 190] width 177 height 25
click at [307, 159] on h4 "Kapacitet-gas" at bounding box center [323, 158] width 177 height 25
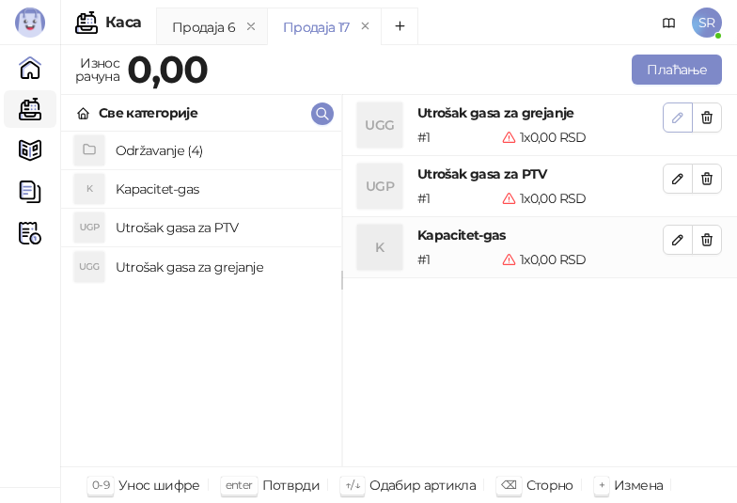
click at [681, 117] on icon "button" at bounding box center [677, 117] width 9 height 9
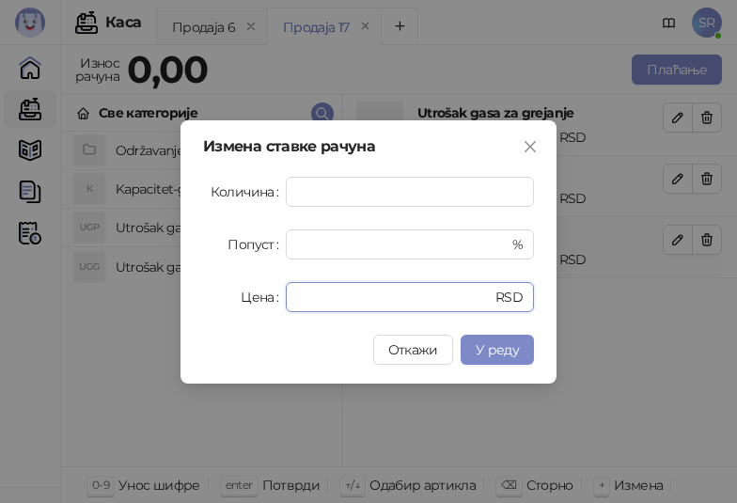
drag, startPoint x: 361, startPoint y: 305, endPoint x: 248, endPoint y: 301, distance: 112.9
click at [248, 301] on div "Цена * RSD" at bounding box center [368, 297] width 331 height 30
paste input "*******"
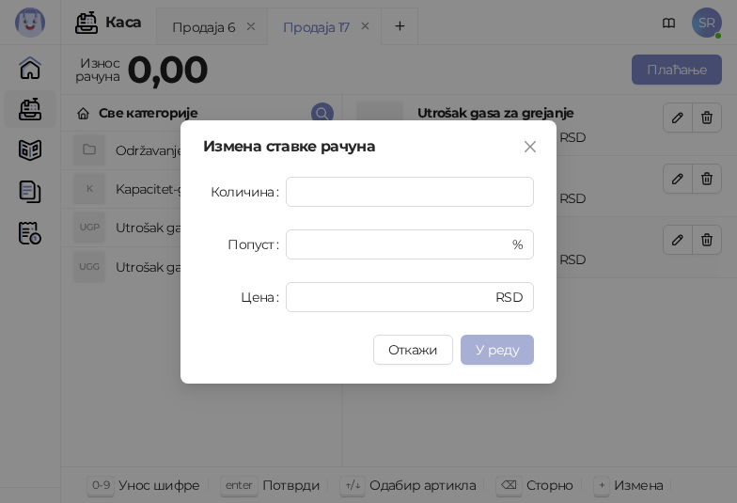
click at [494, 346] on span "У реду" at bounding box center [497, 349] width 43 height 17
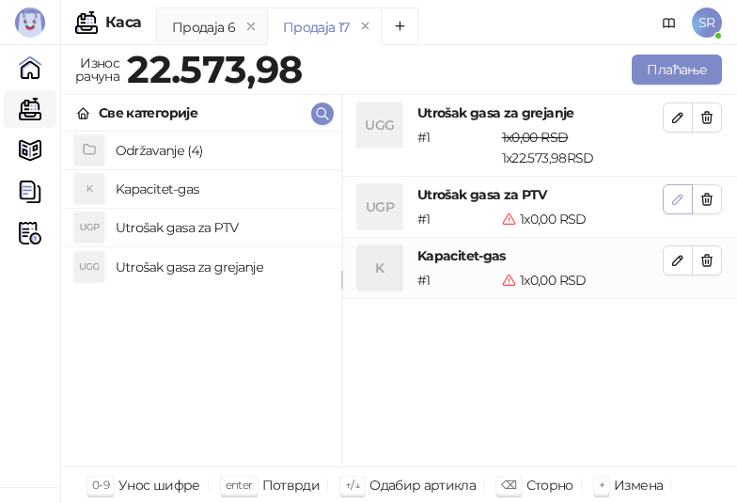
click at [677, 196] on icon "button" at bounding box center [677, 199] width 15 height 15
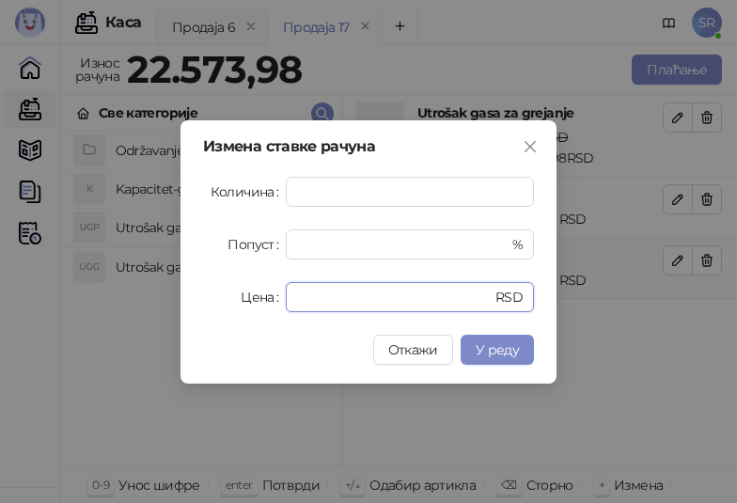
drag, startPoint x: 314, startPoint y: 304, endPoint x: 235, endPoint y: 304, distance: 79.0
click at [235, 304] on div "Цена * RSD" at bounding box center [368, 297] width 331 height 30
paste input "******"
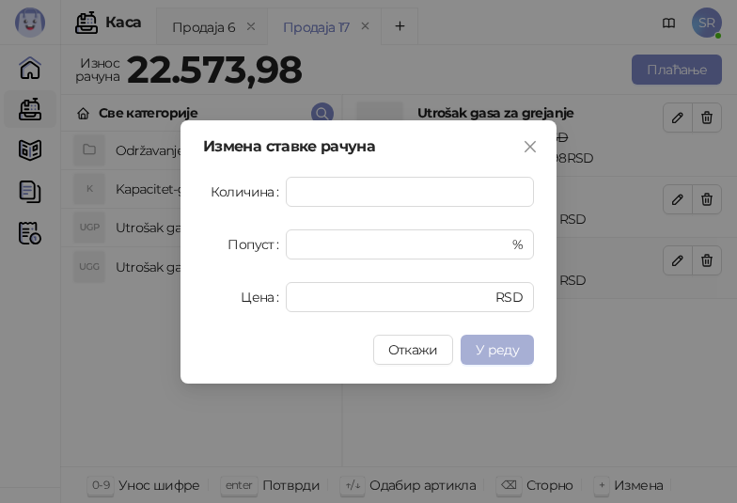
click at [503, 344] on span "У реду" at bounding box center [497, 349] width 43 height 17
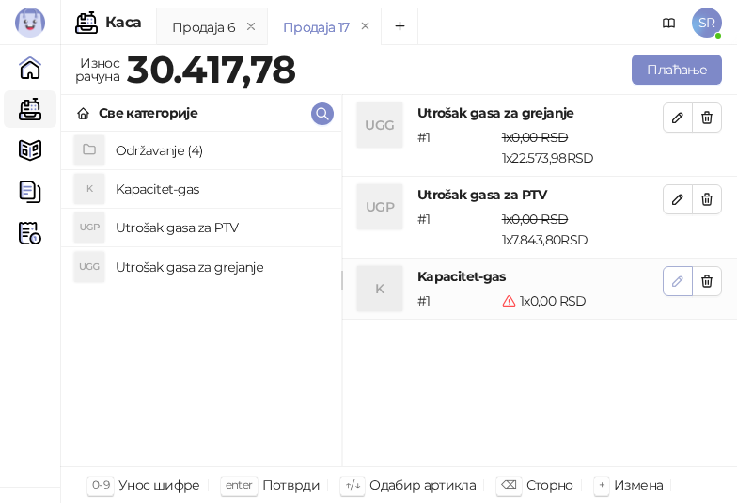
click at [679, 281] on icon "button" at bounding box center [677, 281] width 15 height 15
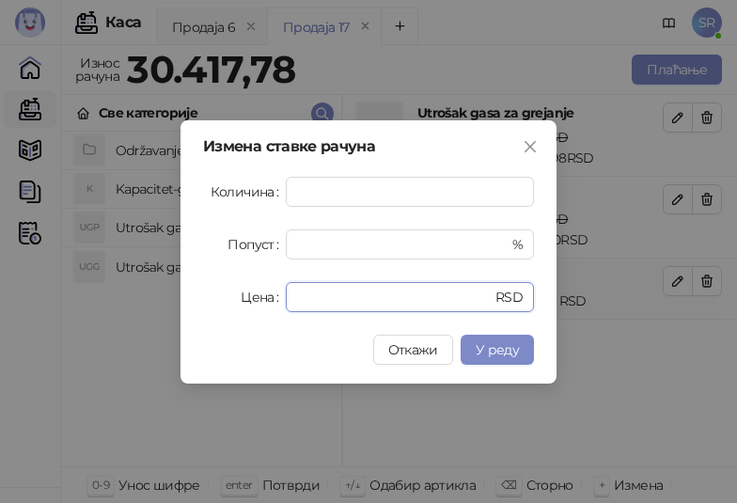
drag, startPoint x: 334, startPoint y: 304, endPoint x: 236, endPoint y: 302, distance: 97.8
click at [236, 302] on div "Цена * RSD" at bounding box center [368, 297] width 331 height 30
paste input "******"
type input "*******"
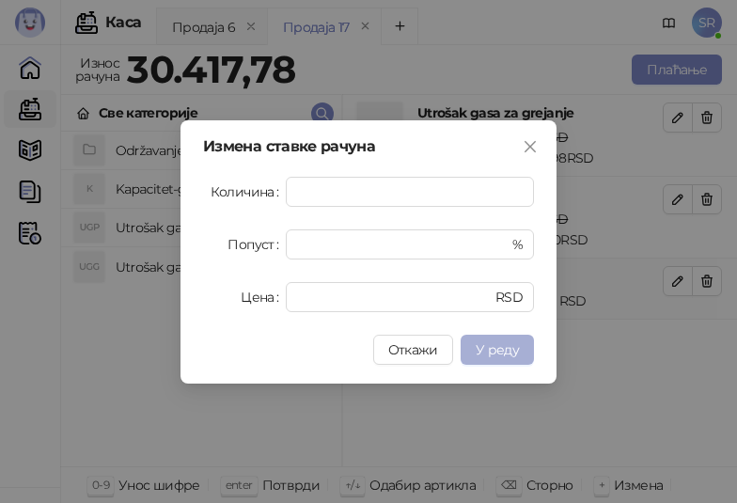
click at [491, 351] on span "У реду" at bounding box center [497, 349] width 43 height 17
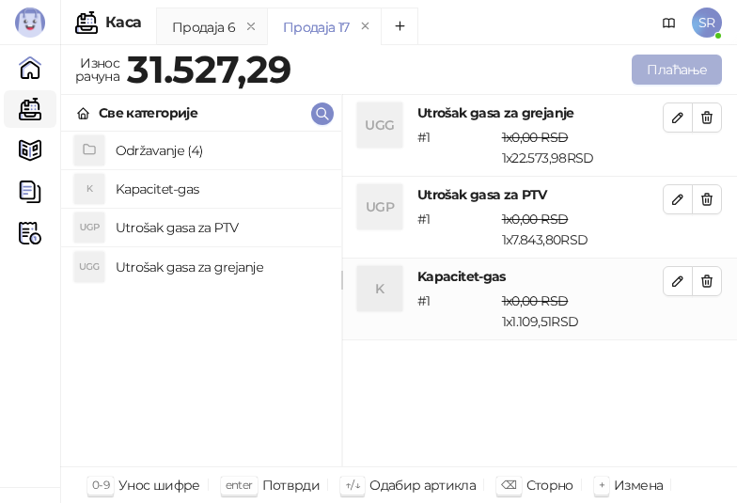
click at [665, 72] on button "Плаћање" at bounding box center [677, 70] width 90 height 30
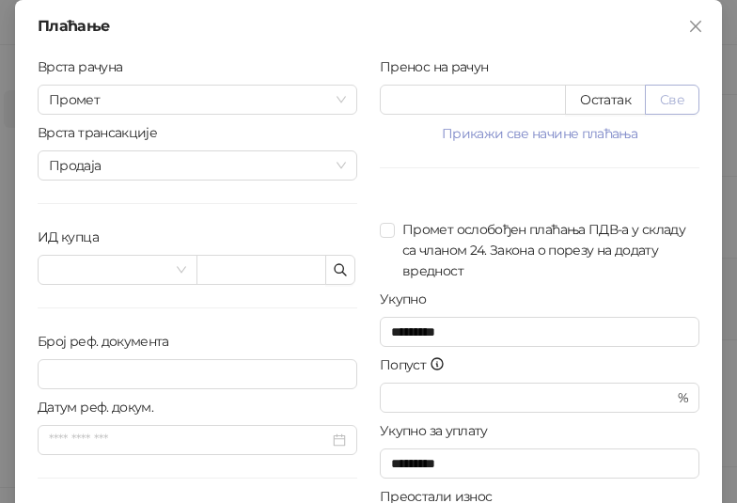
click at [679, 102] on button "Све" at bounding box center [672, 100] width 55 height 30
type input "********"
type input "****"
click at [337, 270] on icon "button" at bounding box center [340, 269] width 15 height 15
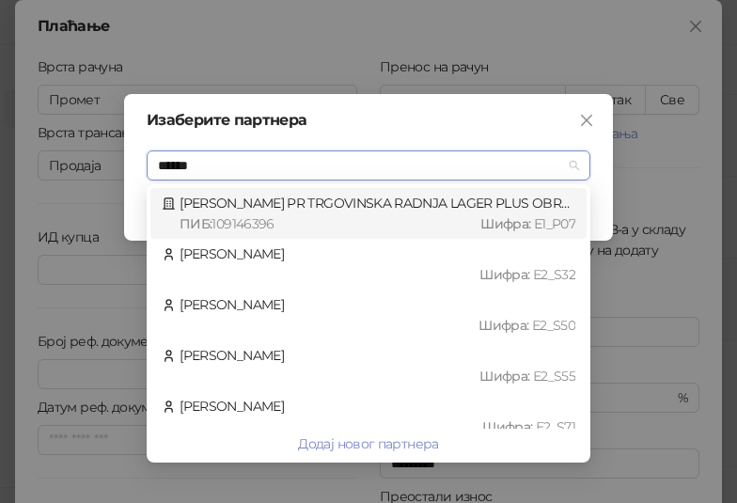
type input "*******"
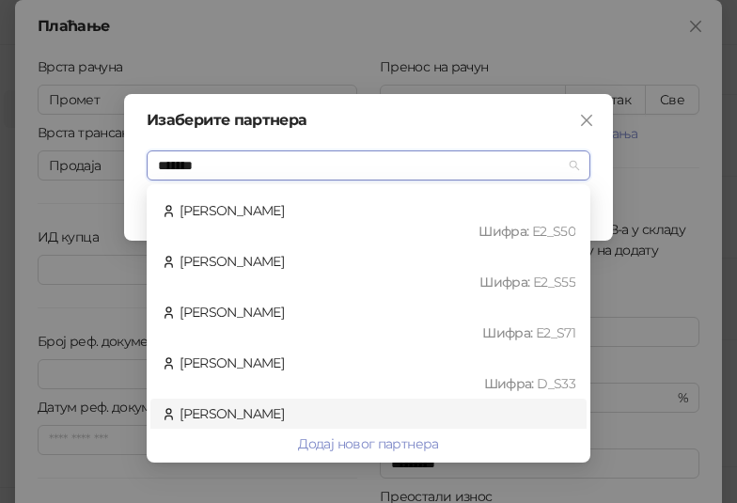
scroll to position [165, 0]
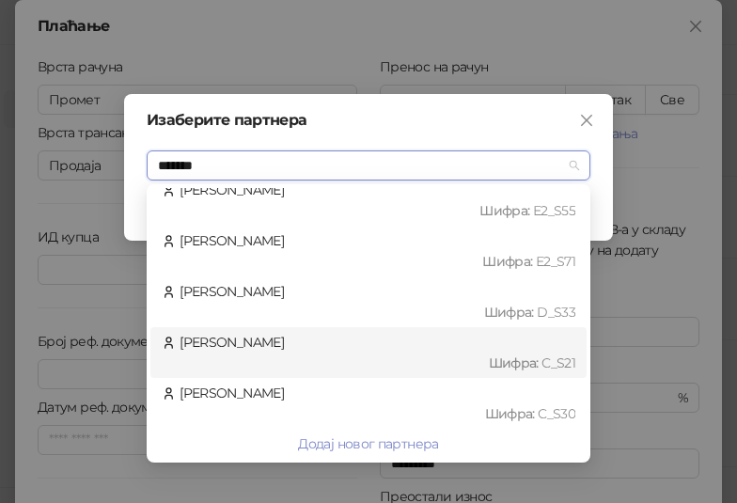
click at [273, 350] on div "Marković Aleksandar Шифра : C_S21" at bounding box center [369, 352] width 414 height 41
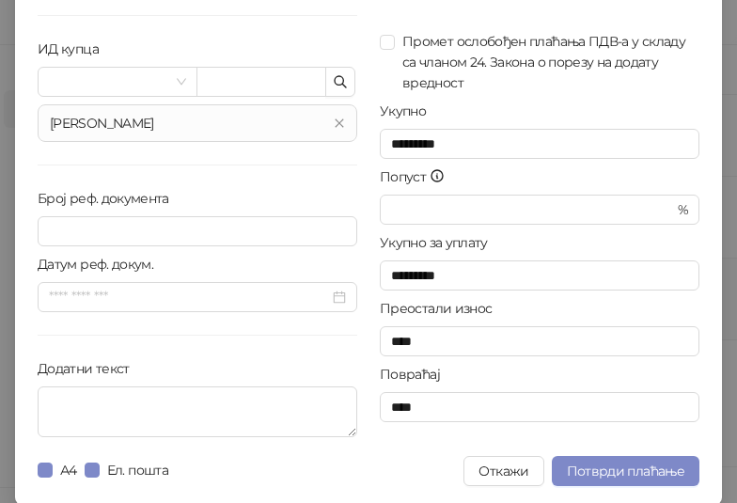
scroll to position [190, 0]
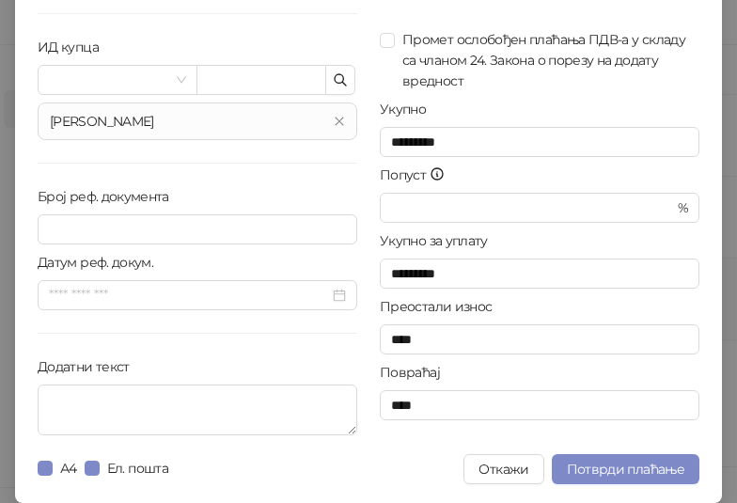
click at [283, 372] on div "Додатни текст" at bounding box center [198, 370] width 320 height 28
click at [139, 414] on textarea "Додатни текст" at bounding box center [198, 409] width 320 height 51
paste textarea "**********"
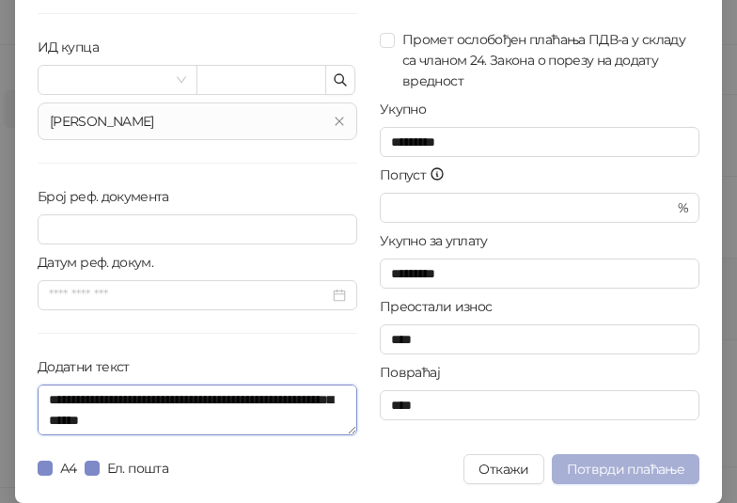
type textarea "**********"
click at [619, 458] on button "Потврди плаћање" at bounding box center [626, 469] width 148 height 30
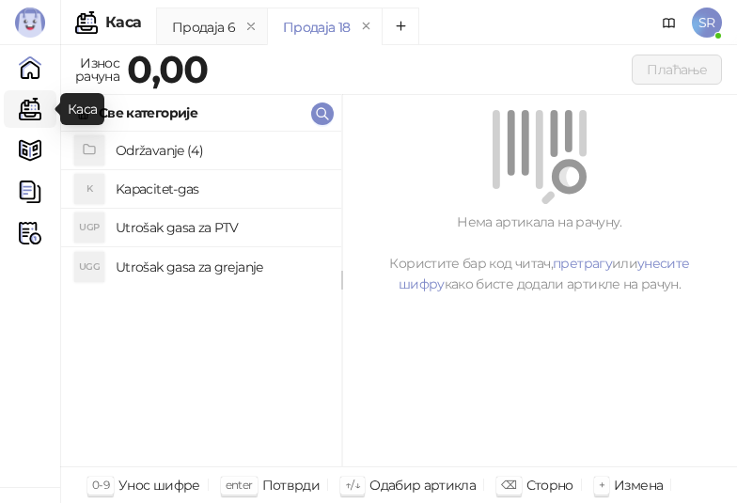
click at [33, 107] on link "Каса" at bounding box center [30, 109] width 38 height 38
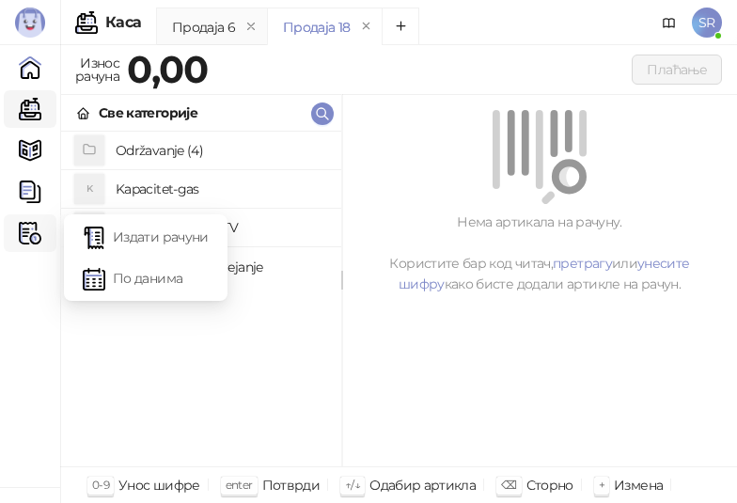
click at [30, 232] on img at bounding box center [30, 233] width 23 height 23
click at [126, 235] on link "Издати рачуни" at bounding box center [146, 237] width 126 height 38
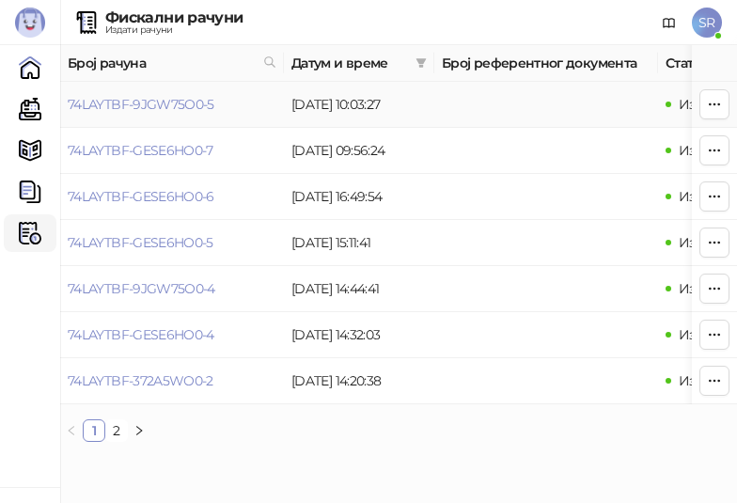
click at [218, 103] on td "74LAYTBF-9JGW75O0-5" at bounding box center [172, 105] width 224 height 46
click at [180, 107] on link "74LAYTBF-9JGW75O0-5" at bounding box center [141, 104] width 147 height 17
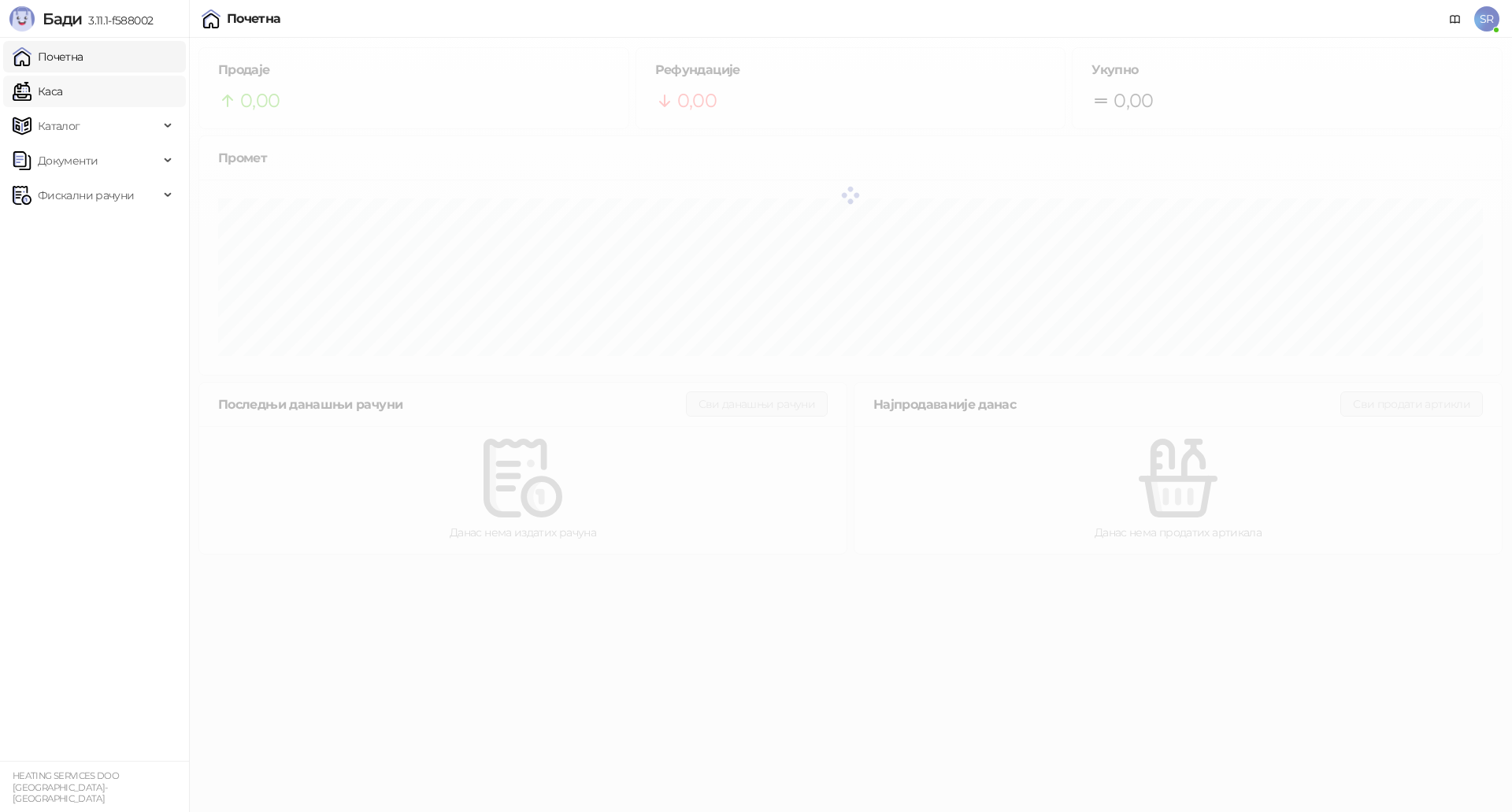
click at [62, 90] on link "Каса" at bounding box center [37, 91] width 49 height 32
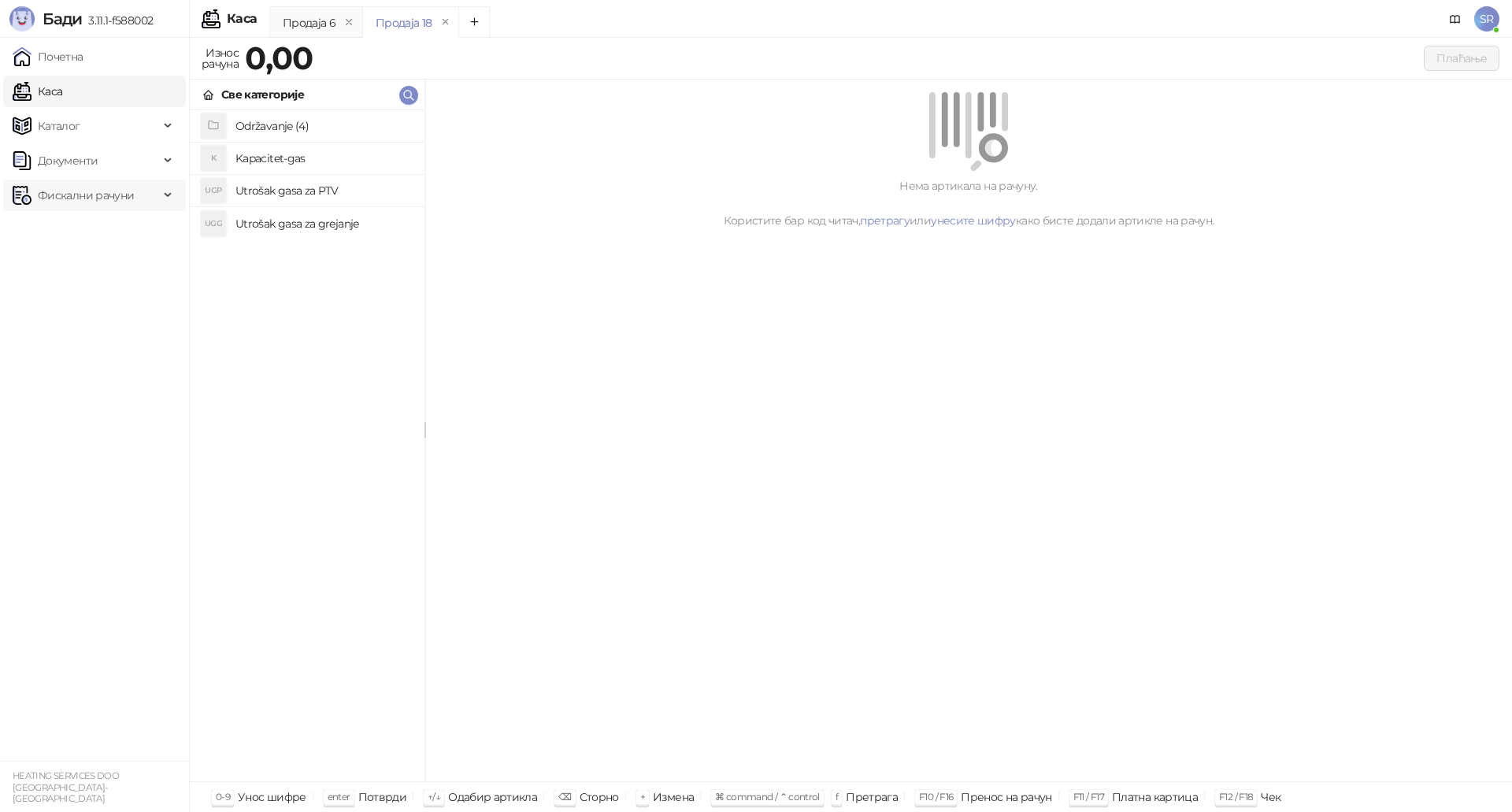
click at [82, 192] on span "Фискални рачуни" at bounding box center [85, 195] width 96 height 32
click at [97, 237] on link "Издати рачуни" at bounding box center [72, 230] width 106 height 32
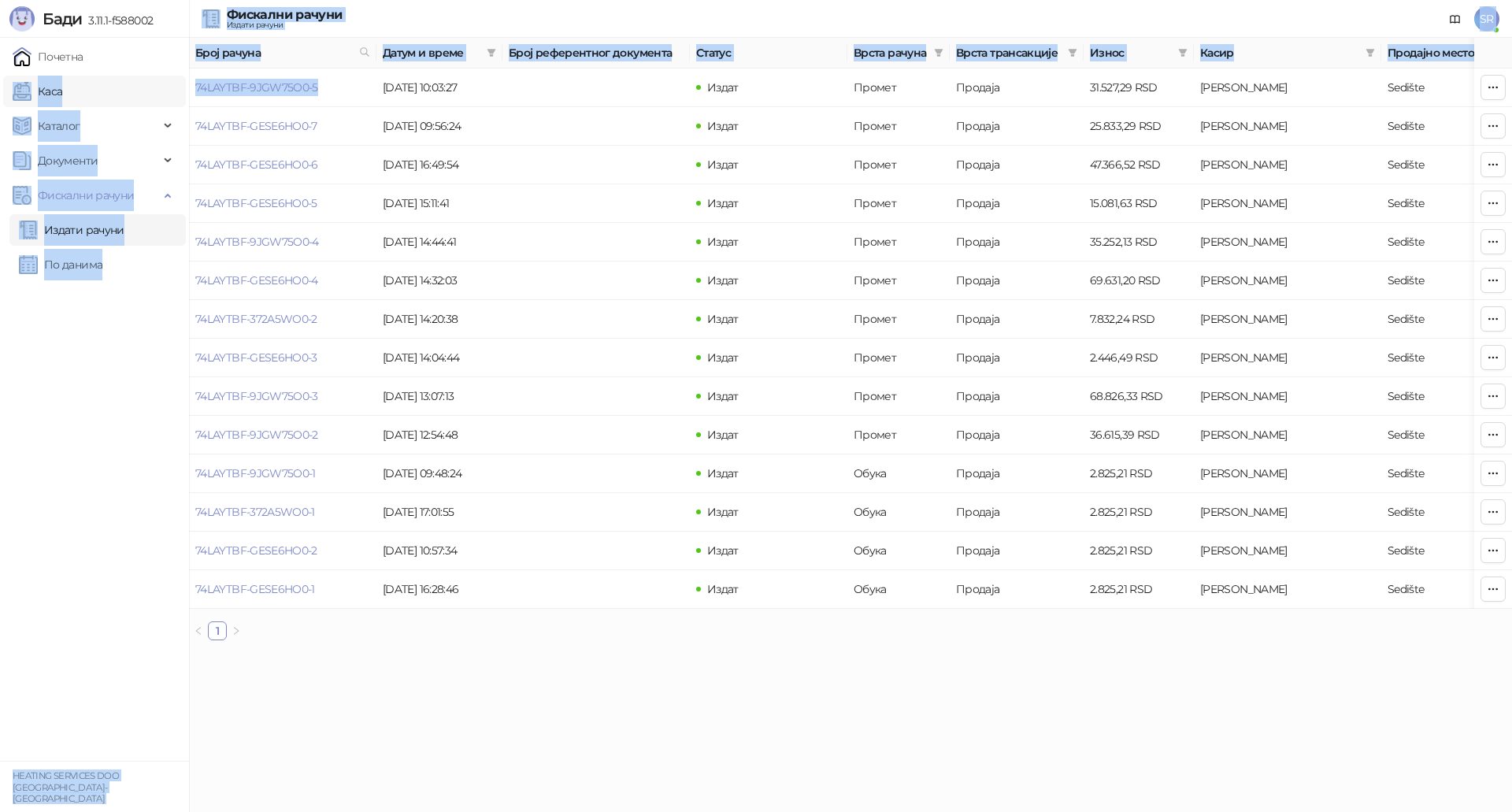
drag, startPoint x: 323, startPoint y: 91, endPoint x: 152, endPoint y: 94, distance: 171.0
click at [153, 94] on div "Бади 3.11.1-f588002 Почетна Каса Каталог Документи Фискални рачуни Издати рачун…" at bounding box center [756, 326] width 1512 height 653
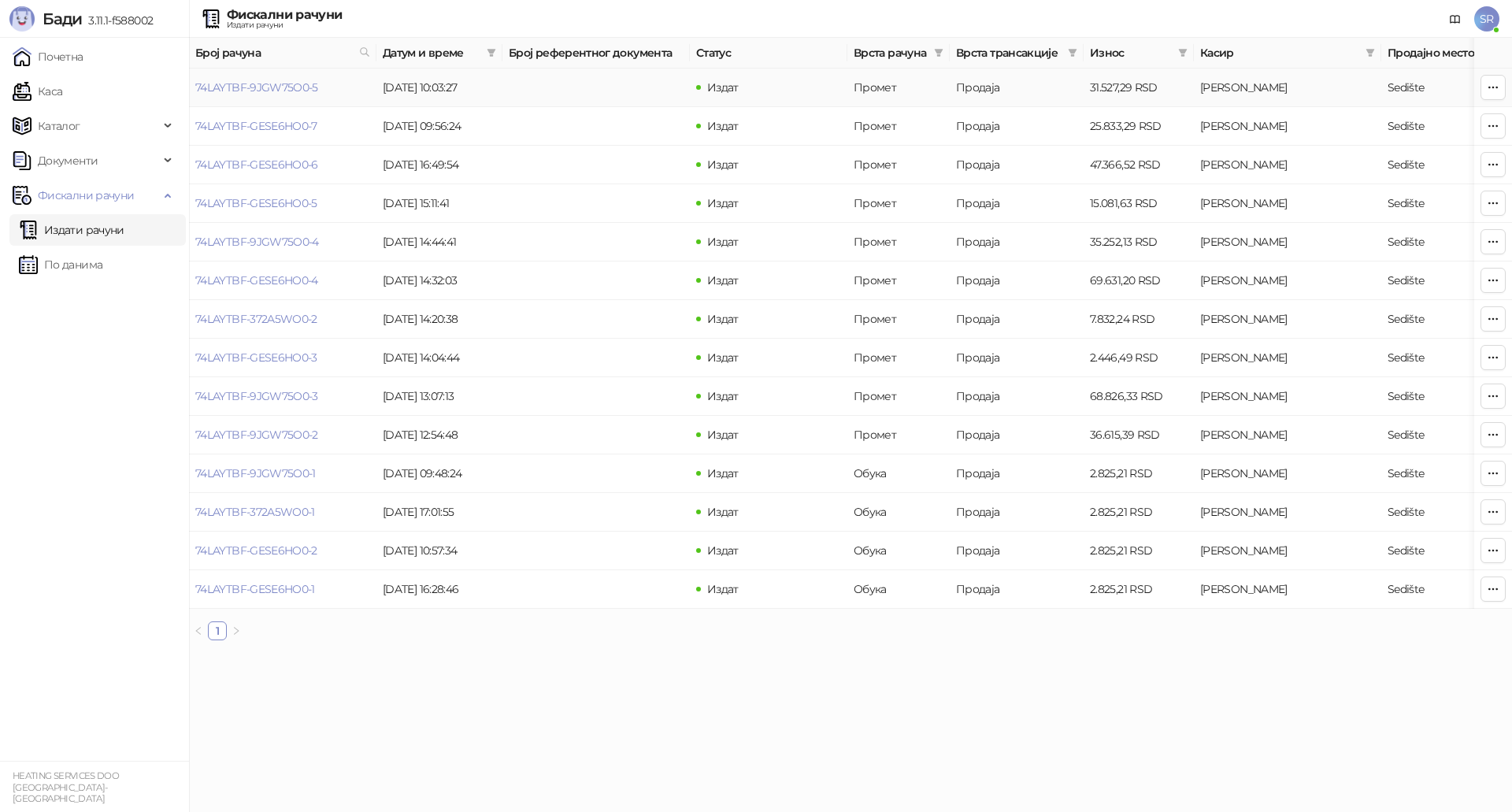
click at [603, 97] on td at bounding box center [596, 88] width 188 height 39
drag, startPoint x: 317, startPoint y: 94, endPoint x: 197, endPoint y: 100, distance: 120.1
click at [197, 100] on td "74LAYTBF-9JGW75O0-5" at bounding box center [283, 88] width 188 height 39
copy link "74LAYTBF-9JGW75O0-5"
click at [1482, 21] on span "SR" at bounding box center [1486, 19] width 25 height 25
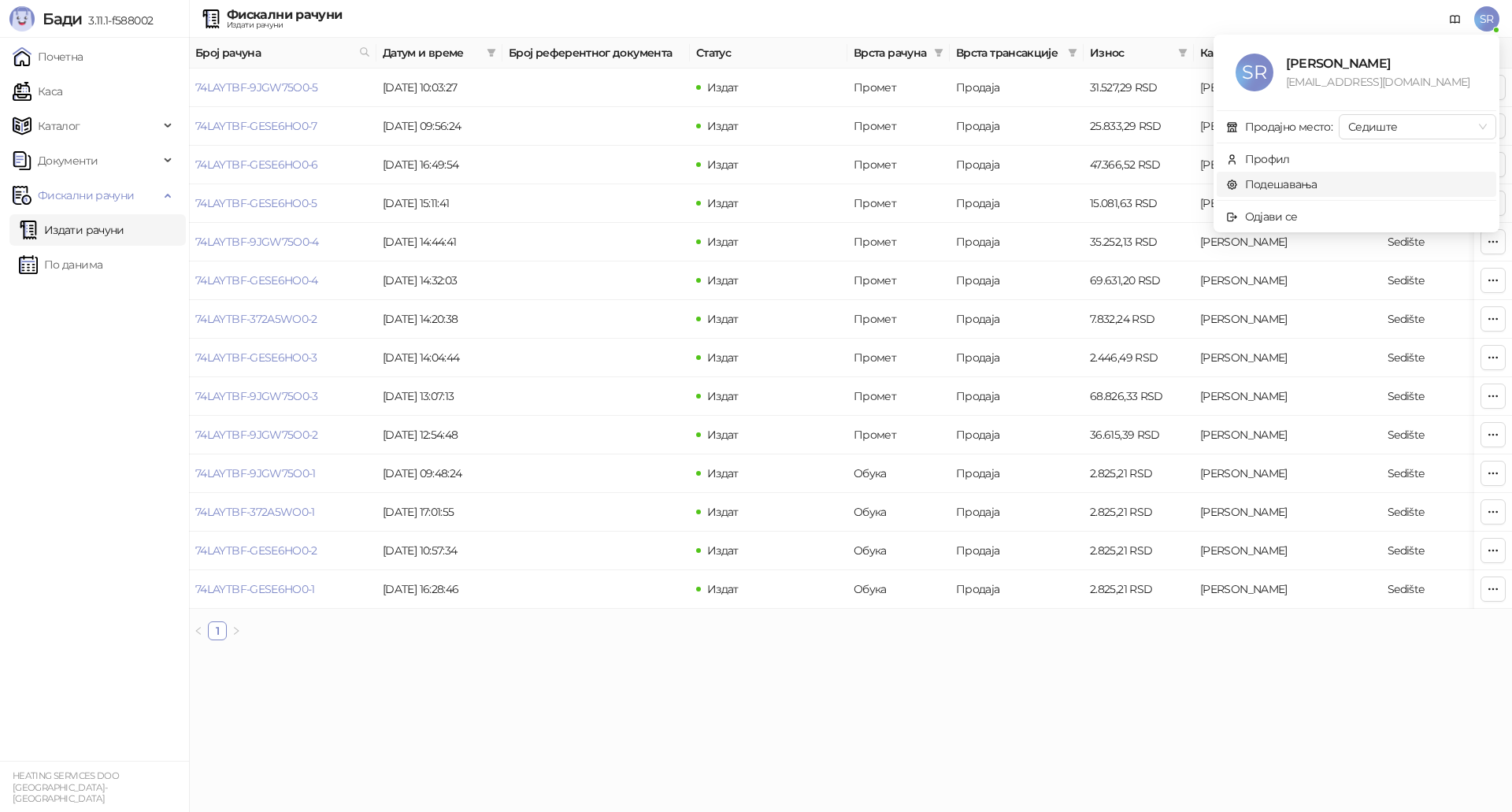
click at [1311, 181] on link "Подешавања" at bounding box center [1271, 184] width 91 height 14
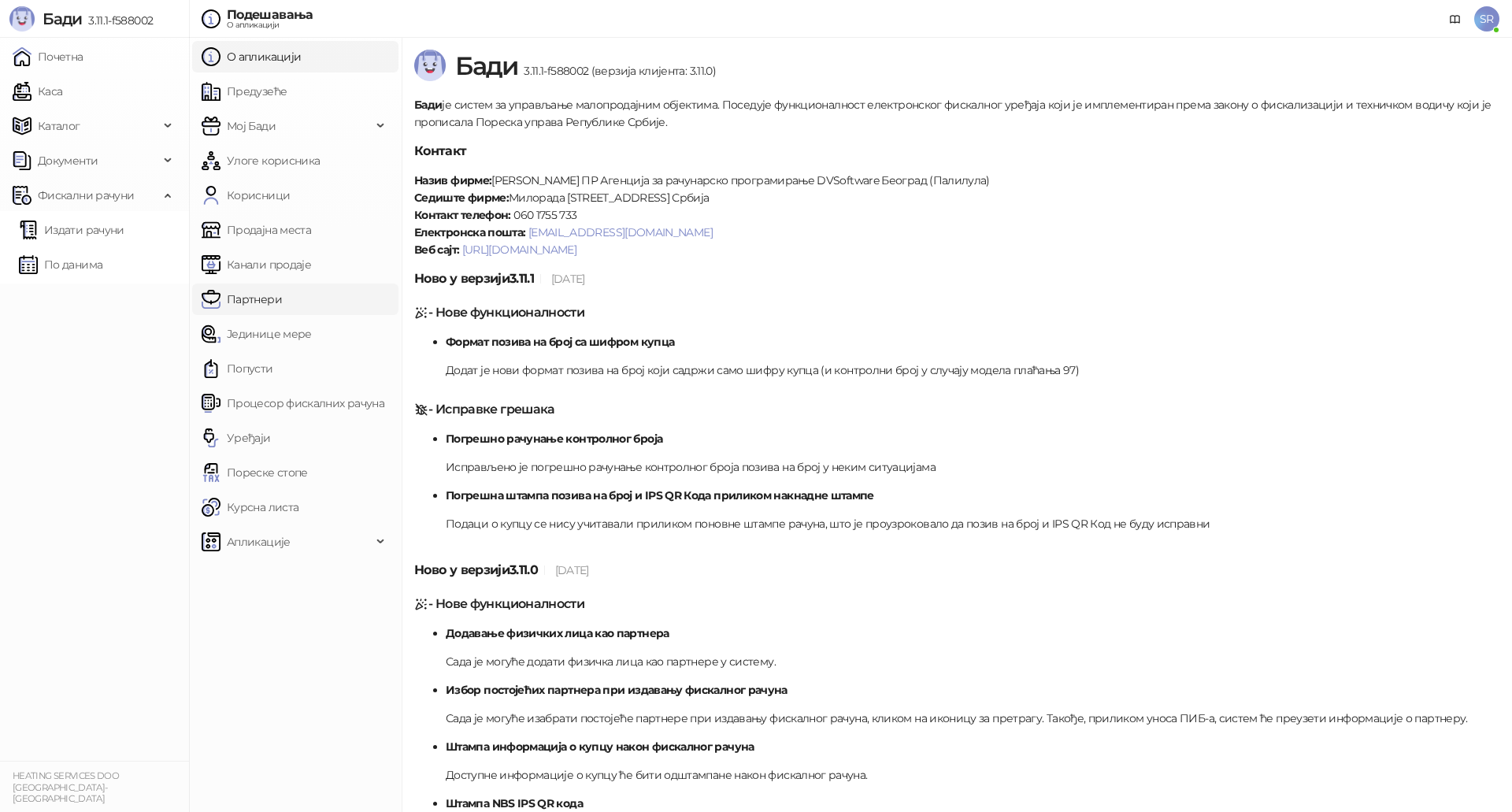
click at [280, 295] on link "Партнери" at bounding box center [242, 299] width 80 height 32
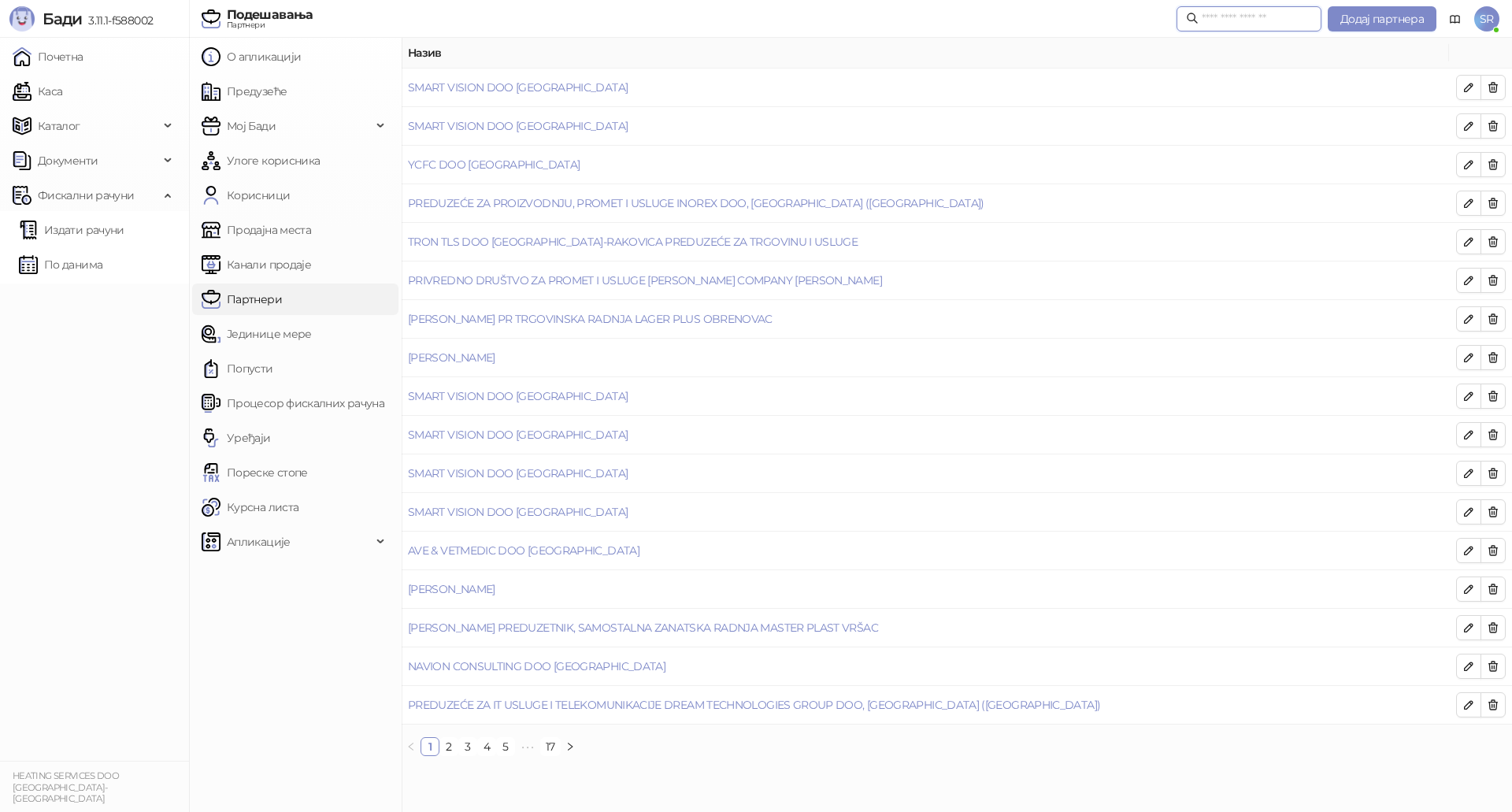
click at [1201, 16] on input "text" at bounding box center [1257, 18] width 111 height 18
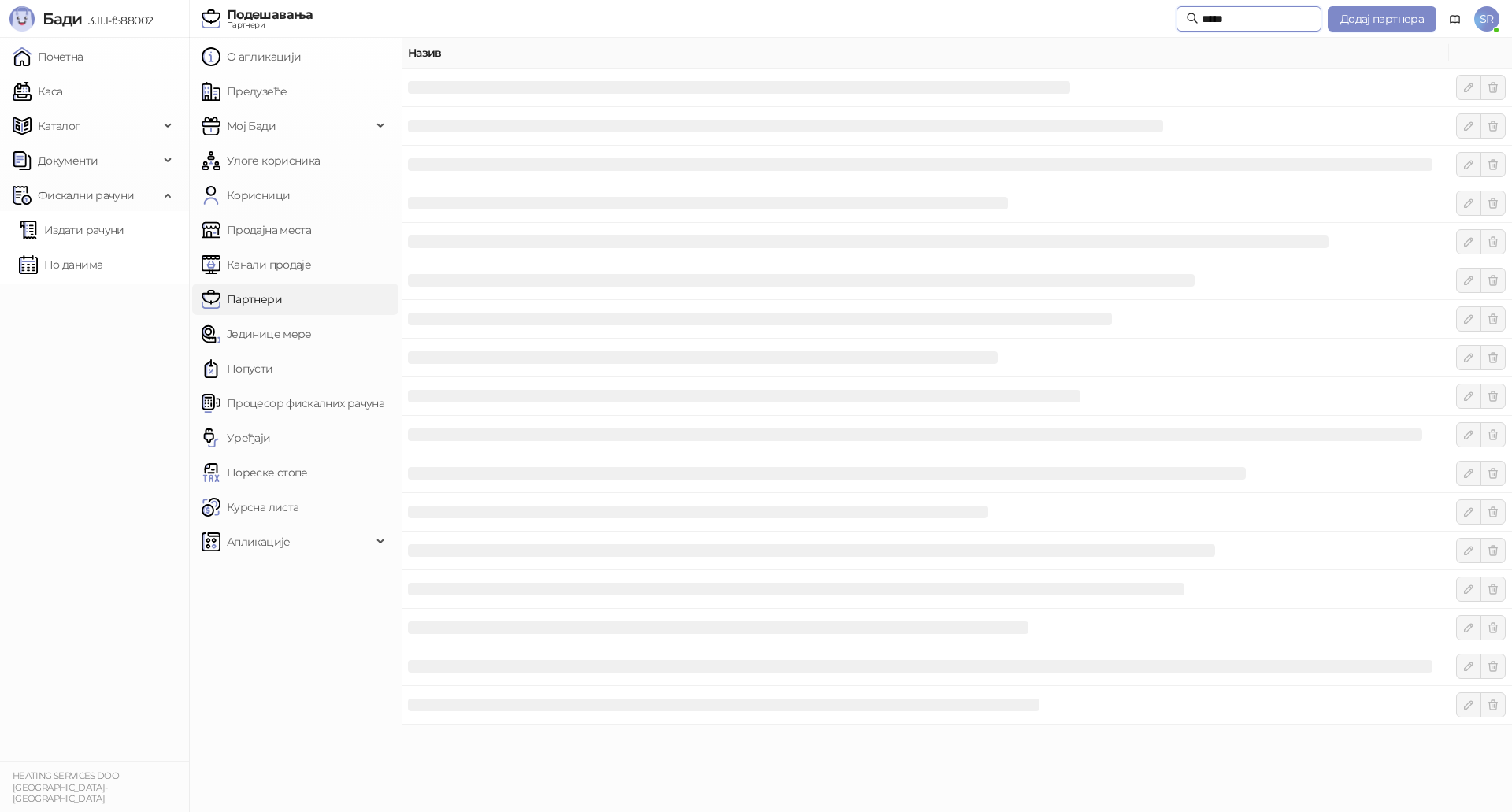
type input "*****"
click at [462, 92] on link "Andrijana Berak" at bounding box center [452, 87] width 87 height 14
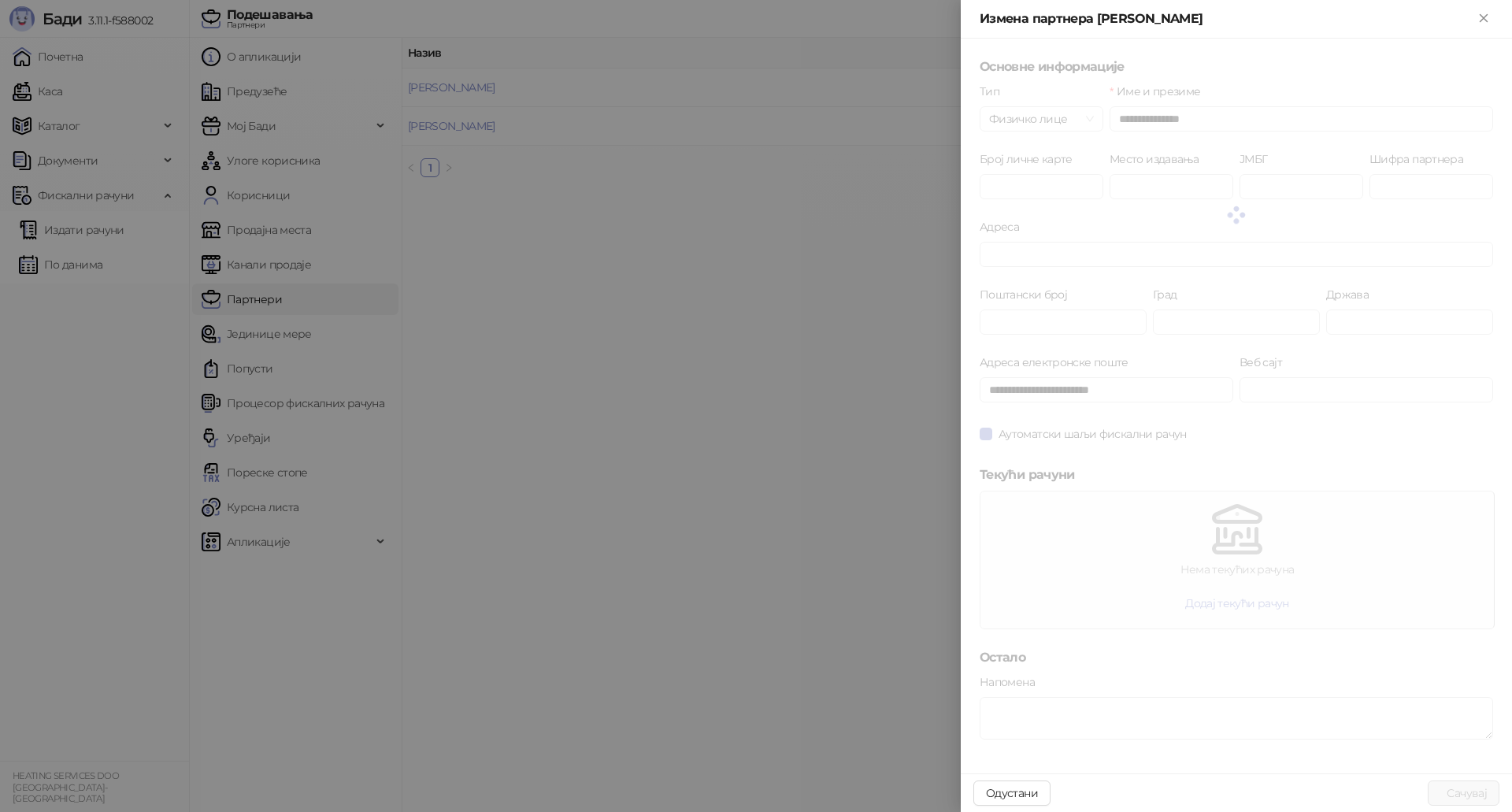
type input "*****"
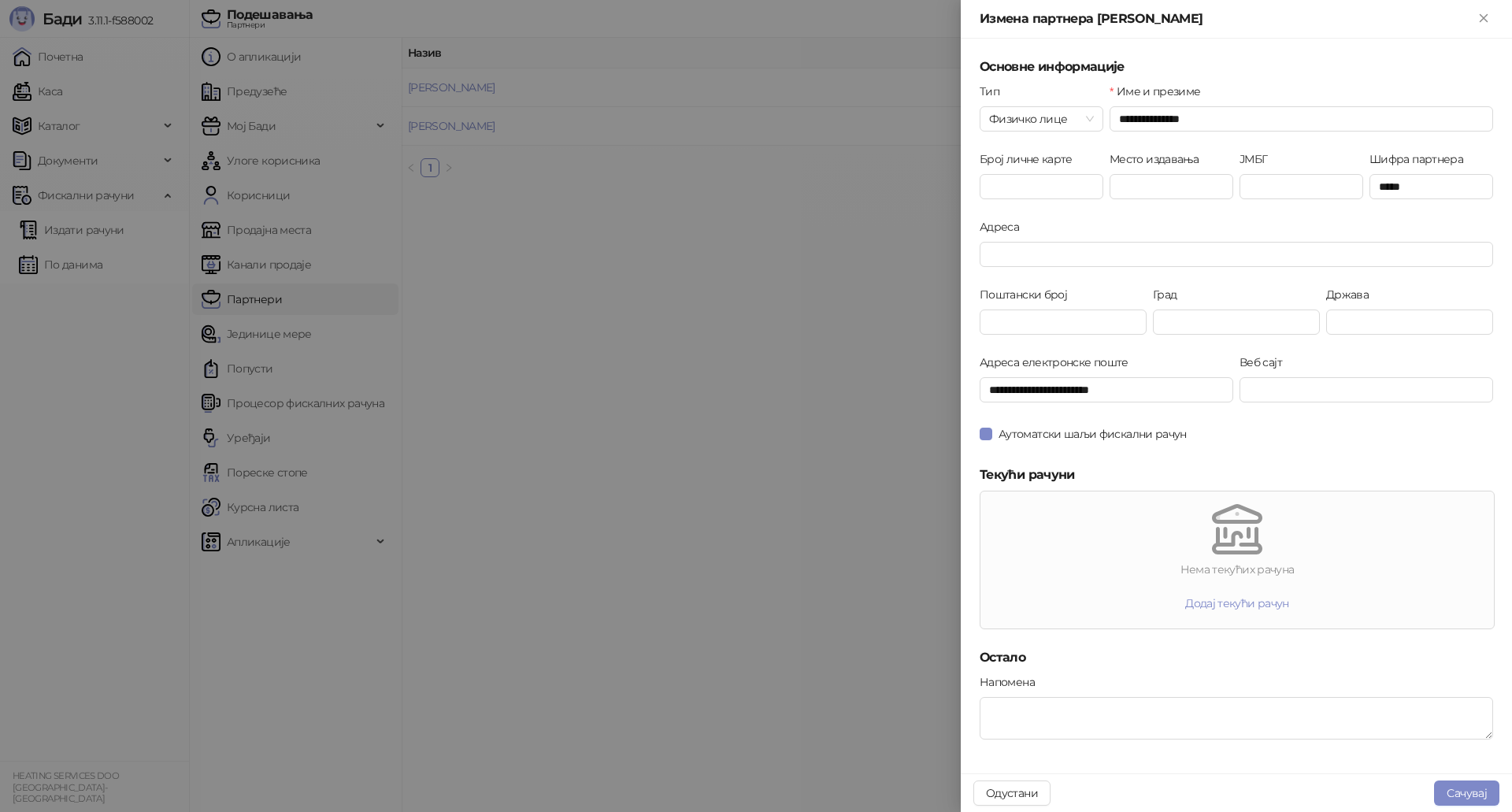
click at [779, 324] on div at bounding box center [756, 406] width 1512 height 812
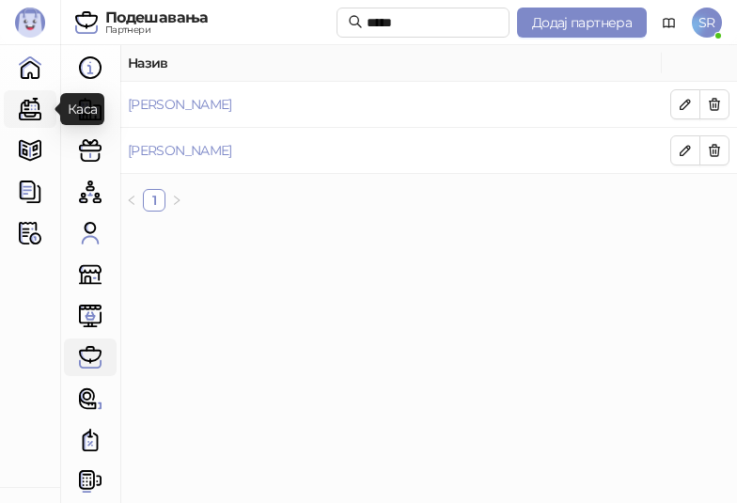
click at [26, 109] on link "Каса" at bounding box center [30, 109] width 38 height 38
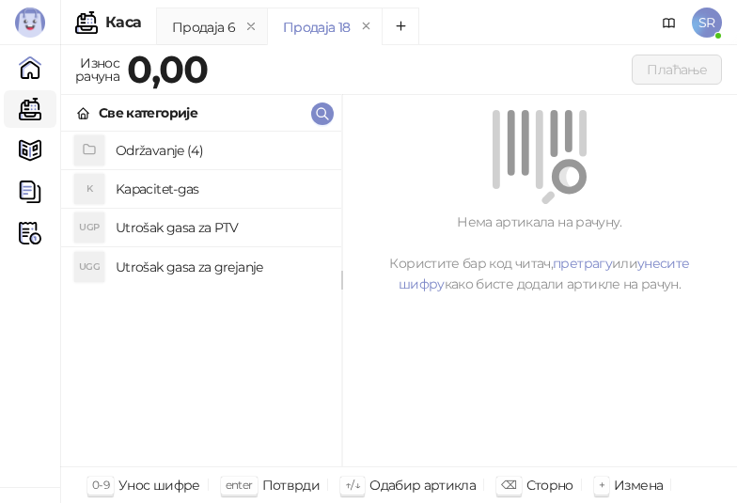
click at [154, 266] on h4 "Utrošak gasa za grejanje" at bounding box center [221, 267] width 211 height 30
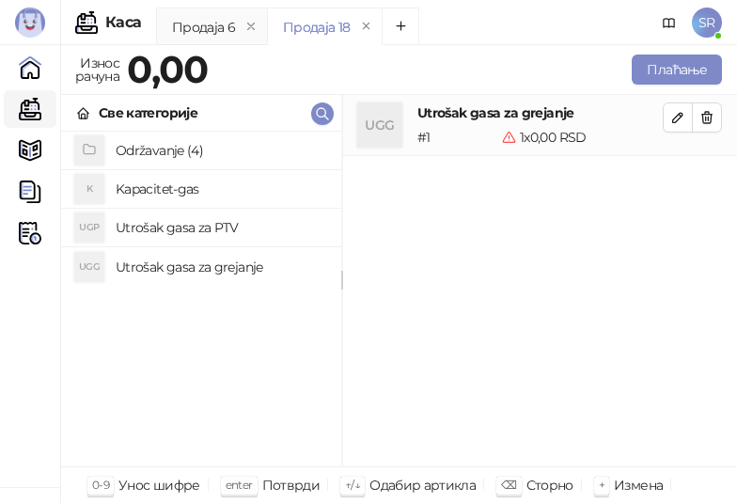
click at [167, 227] on h4 "Utrošak gasa za PTV" at bounding box center [221, 227] width 211 height 30
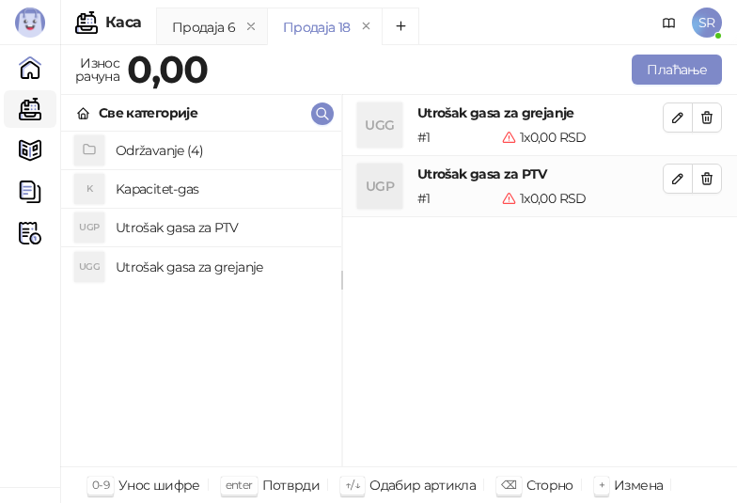
click at [170, 188] on h4 "Kapacitet-gas" at bounding box center [221, 189] width 211 height 30
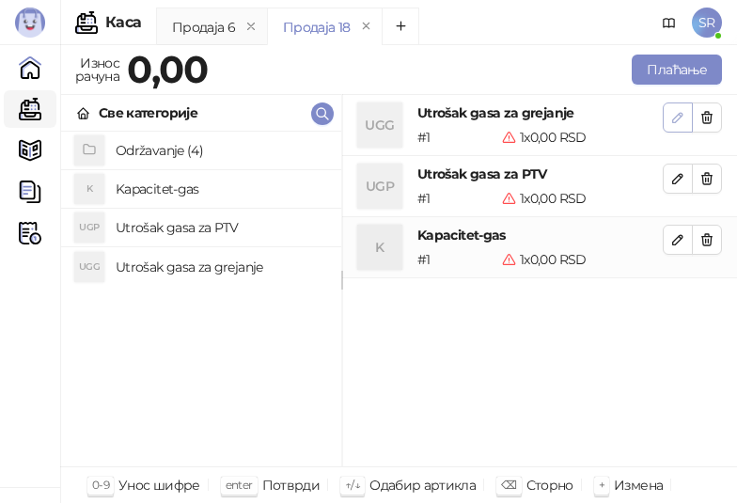
click at [673, 120] on icon "button" at bounding box center [677, 117] width 9 height 9
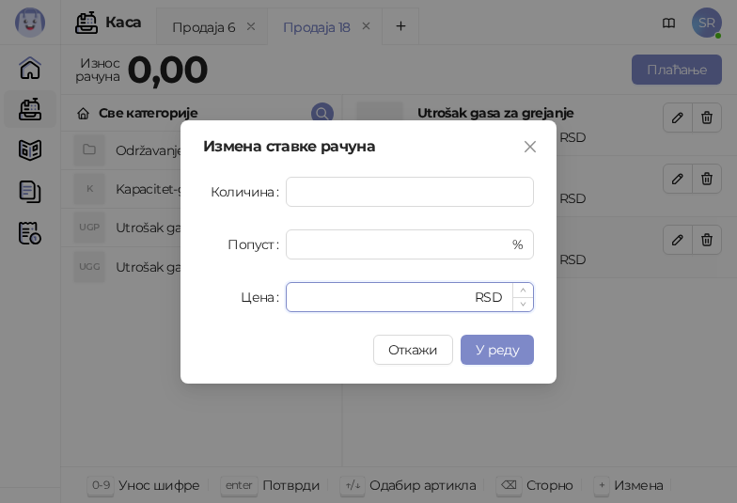
click at [330, 297] on input "*" at bounding box center [384, 297] width 174 height 28
drag, startPoint x: 329, startPoint y: 297, endPoint x: 273, endPoint y: 298, distance: 56.4
click at [273, 298] on div "Цена * RSD" at bounding box center [368, 297] width 331 height 30
paste input "*******"
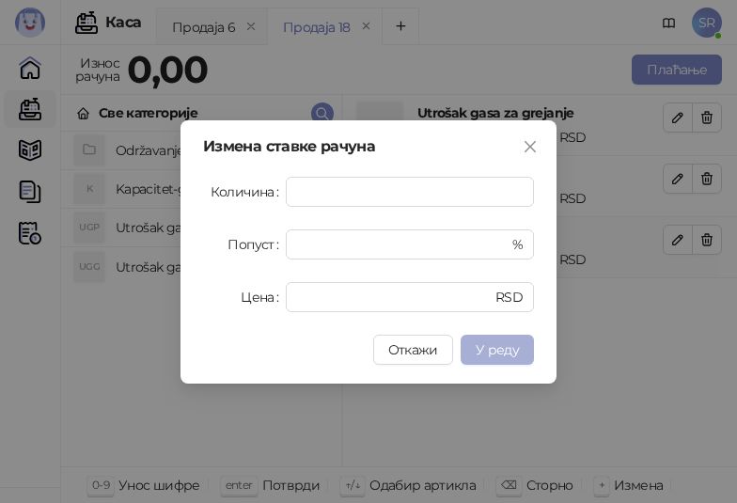
click at [497, 348] on span "У реду" at bounding box center [497, 349] width 43 height 17
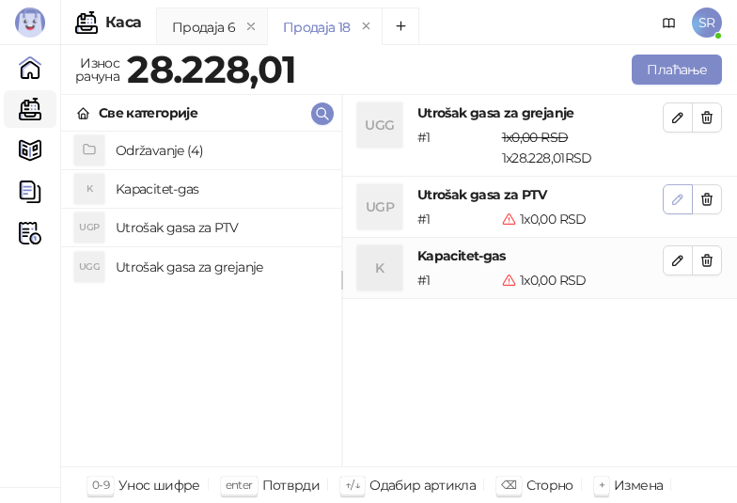
click at [676, 198] on icon "button" at bounding box center [677, 199] width 9 height 9
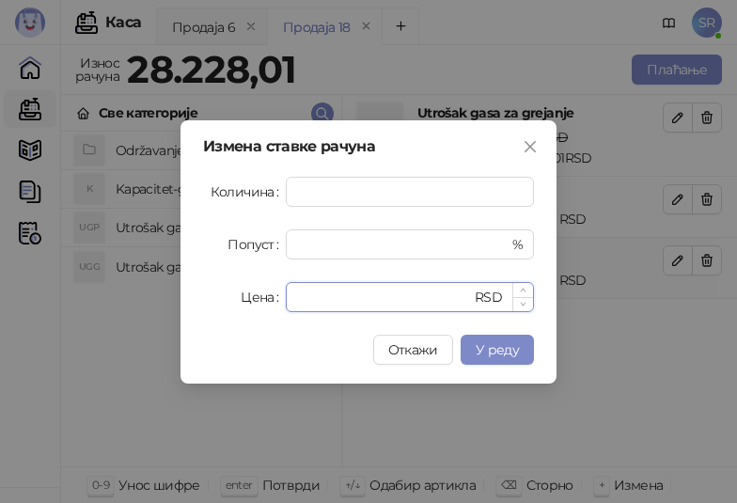
click at [336, 305] on input "*" at bounding box center [384, 297] width 174 height 28
drag, startPoint x: 336, startPoint y: 305, endPoint x: 288, endPoint y: 306, distance: 48.0
click at [288, 306] on div "* RSD" at bounding box center [410, 297] width 248 height 30
paste input "*******"
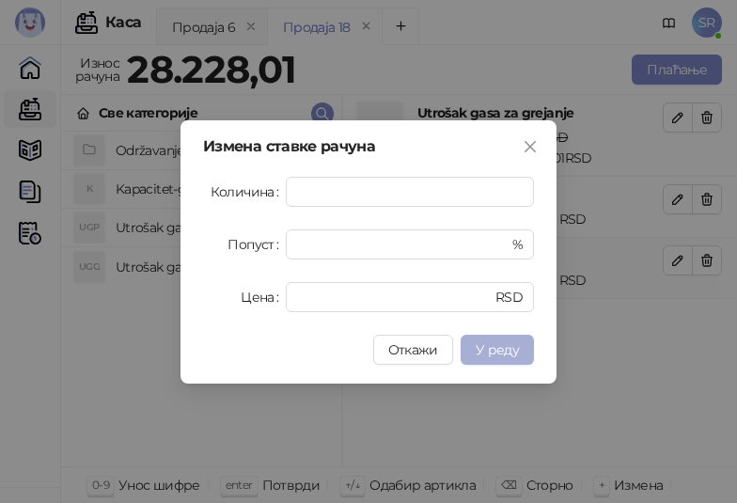
click at [509, 344] on span "У реду" at bounding box center [497, 349] width 43 height 17
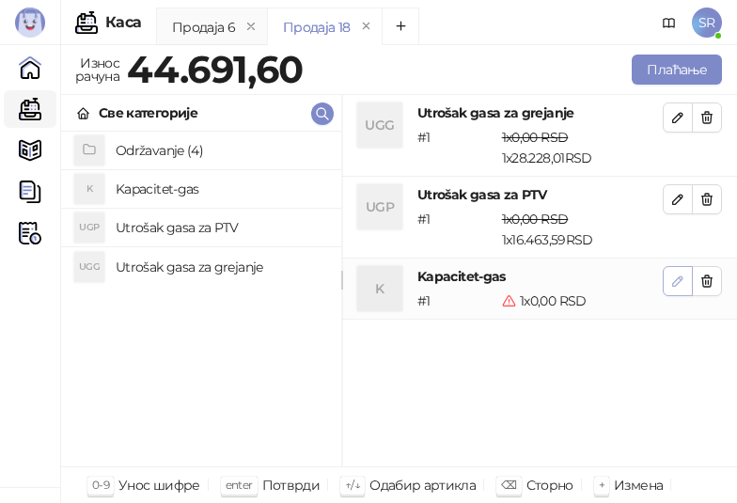
click at [676, 282] on icon "button" at bounding box center [677, 281] width 15 height 15
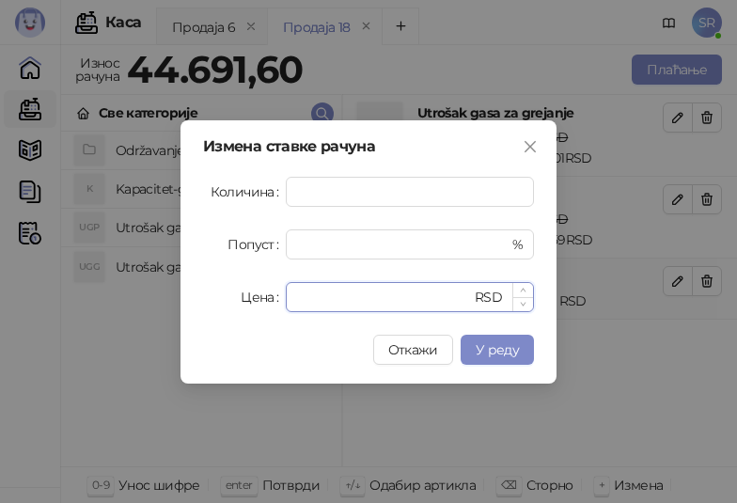
click at [353, 300] on input "*" at bounding box center [384, 297] width 174 height 28
drag, startPoint x: 338, startPoint y: 297, endPoint x: 294, endPoint y: 299, distance: 44.2
click at [294, 299] on div "* RSD" at bounding box center [410, 297] width 248 height 30
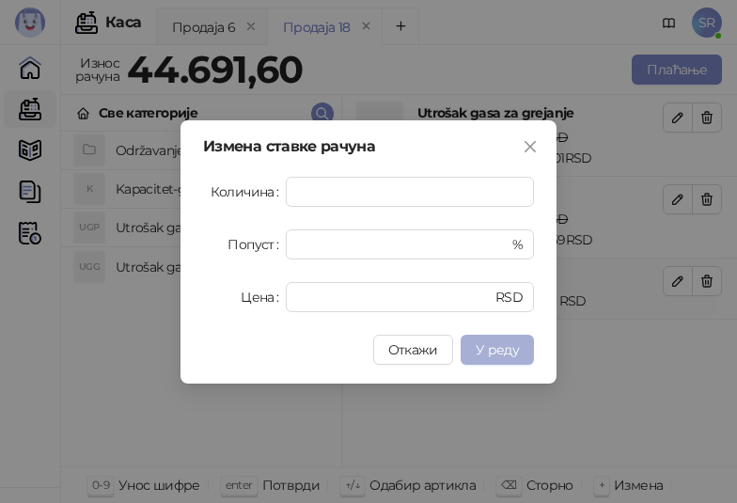
click at [511, 349] on span "У реду" at bounding box center [497, 349] width 43 height 17
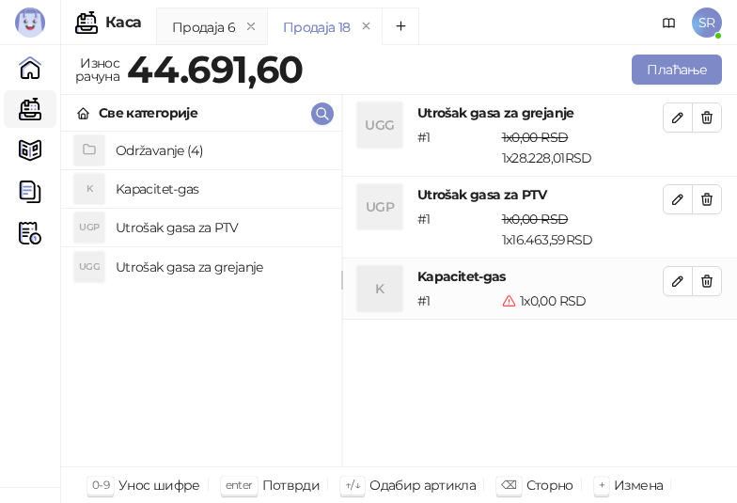
click at [511, 362] on div "UGG Utrošak gasa za grejanje # 1 1 x 0,00 RSD 1 x 28.228,01 RSD 0,00 RSD 28.228…" at bounding box center [539, 281] width 395 height 372
click at [667, 282] on button "button" at bounding box center [678, 281] width 30 height 30
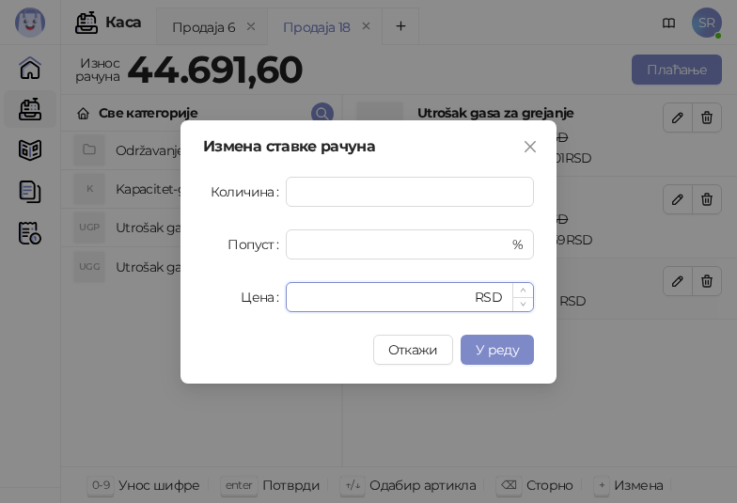
drag, startPoint x: 376, startPoint y: 304, endPoint x: 359, endPoint y: 303, distance: 16.9
click at [367, 303] on input "*" at bounding box center [384, 297] width 174 height 28
drag, startPoint x: 338, startPoint y: 302, endPoint x: 269, endPoint y: 303, distance: 69.6
click at [271, 303] on div "Цена * RSD" at bounding box center [368, 297] width 331 height 30
paste input "******"
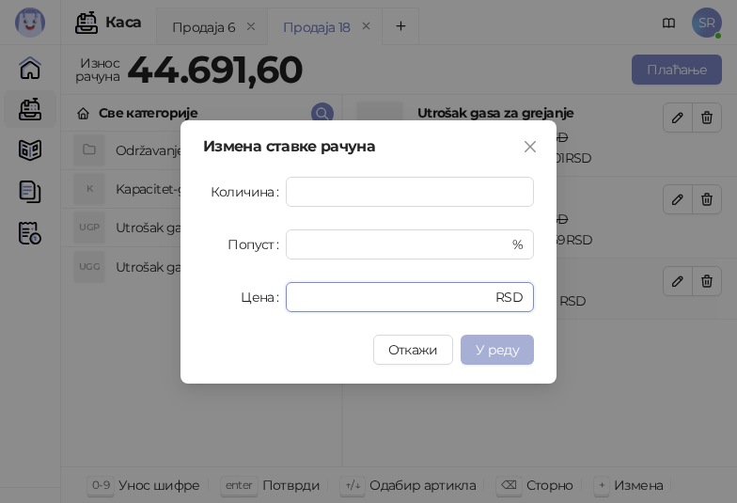
type input "*******"
click at [517, 344] on span "У реду" at bounding box center [497, 349] width 43 height 17
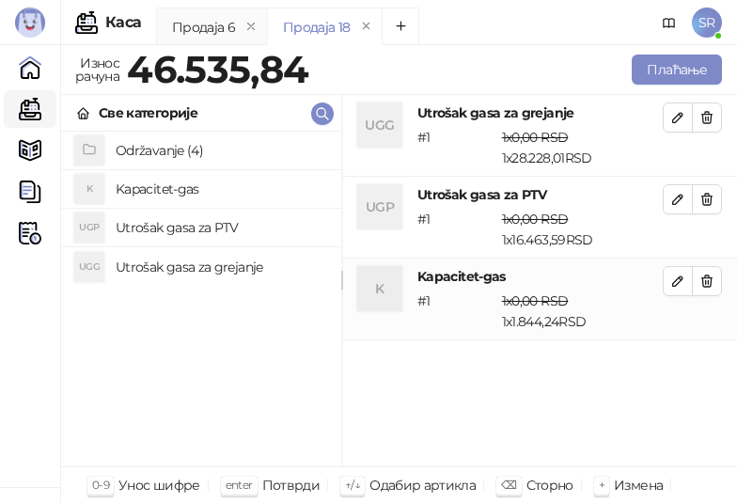
click at [425, 381] on div "UGG Utrošak gasa za grejanje # 1 1 x 0,00 RSD 1 x 28.228,01 RSD 0,00 RSD 28.228…" at bounding box center [539, 281] width 395 height 372
click at [649, 68] on button "Плаћање" at bounding box center [677, 70] width 90 height 30
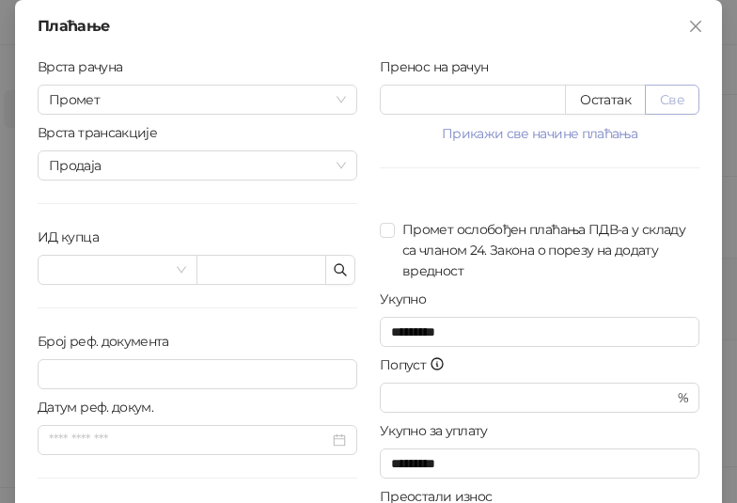
click at [683, 100] on button "Све" at bounding box center [672, 100] width 55 height 30
type input "********"
type input "****"
click at [333, 270] on icon "button" at bounding box center [340, 269] width 15 height 15
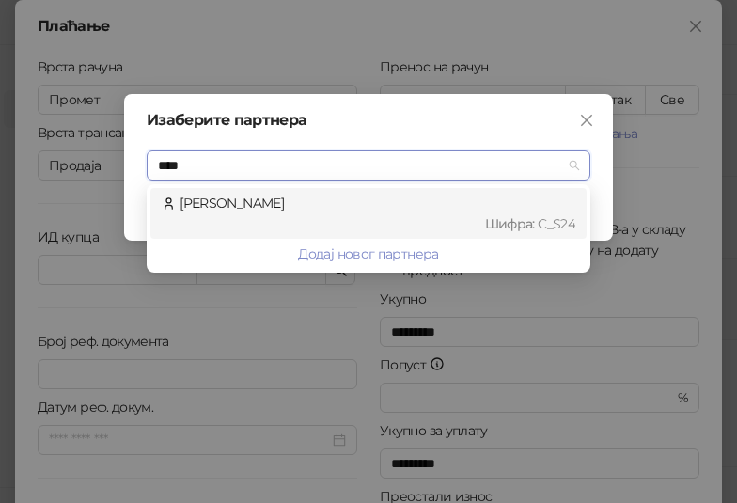
type input "*****"
click at [193, 196] on div "Andrijana Berak Шифра : C_S24" at bounding box center [369, 213] width 414 height 41
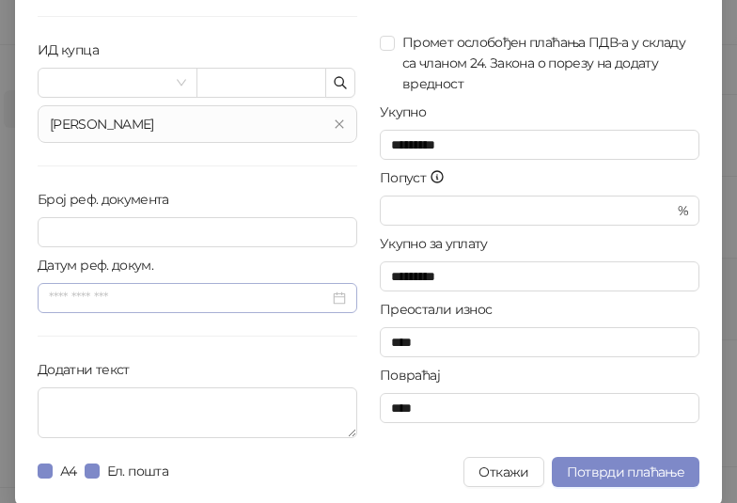
scroll to position [190, 0]
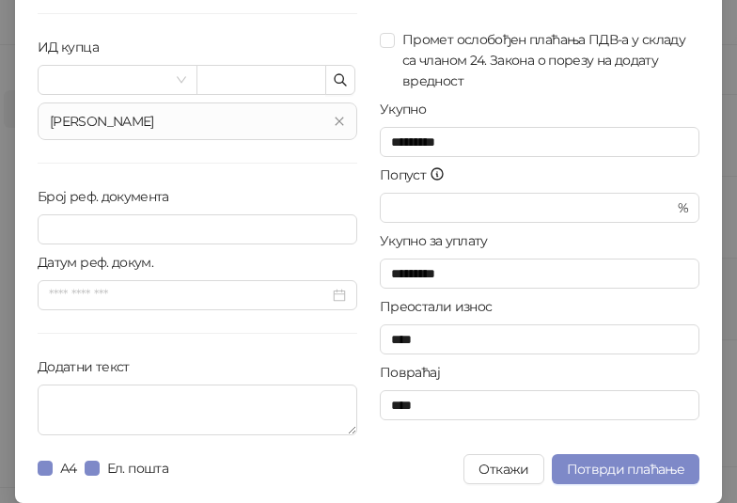
click at [280, 348] on div "Врста рачуна Промет Врста трансакције Продаја ИД купца Andrijana Berak Број реф…" at bounding box center [197, 155] width 342 height 576
click at [159, 406] on textarea "Додатни текст" at bounding box center [198, 409] width 320 height 51
paste textarea "**********"
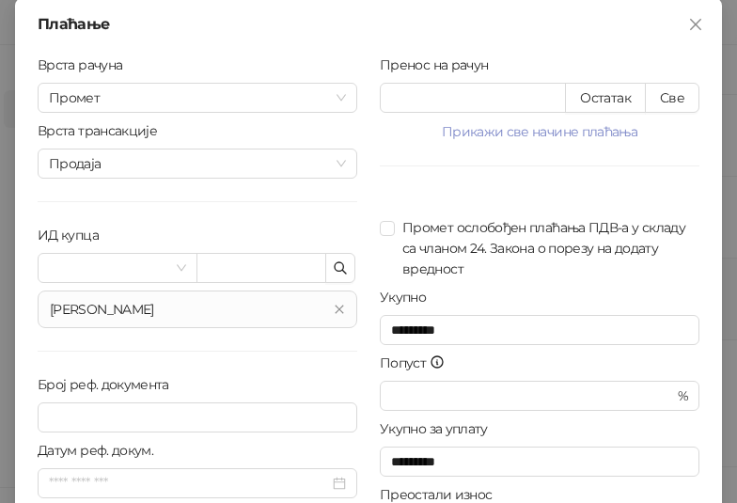
scroll to position [0, 0]
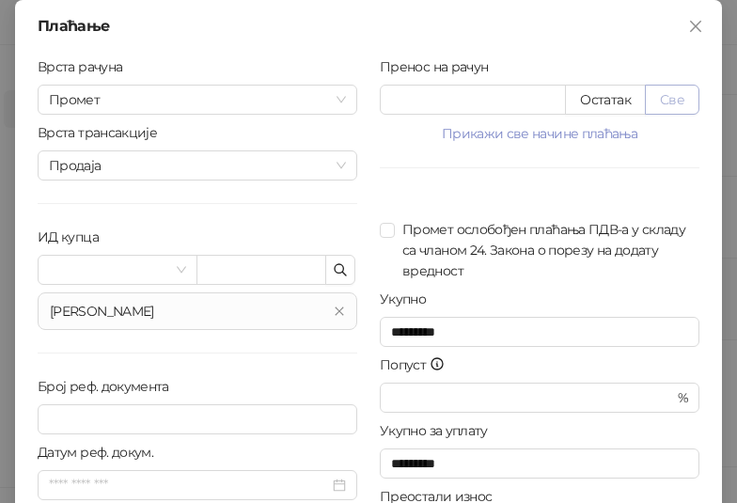
type textarea "**********"
click at [672, 95] on button "Све" at bounding box center [672, 100] width 55 height 30
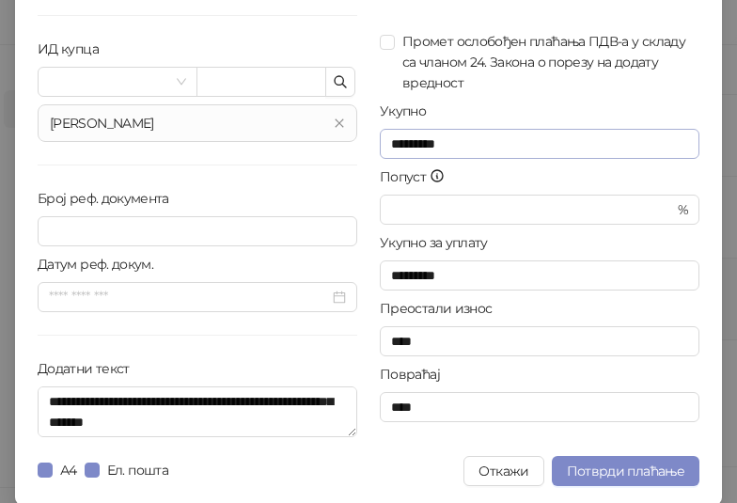
scroll to position [190, 0]
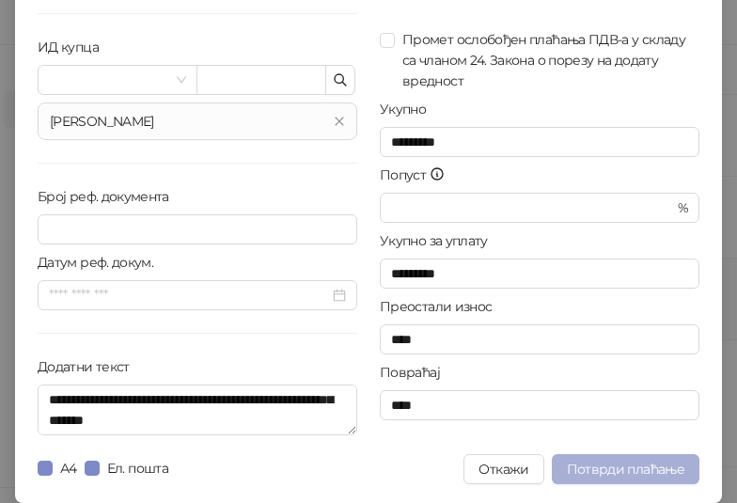
click at [622, 471] on span "Потврди плаћање" at bounding box center [625, 469] width 117 height 17
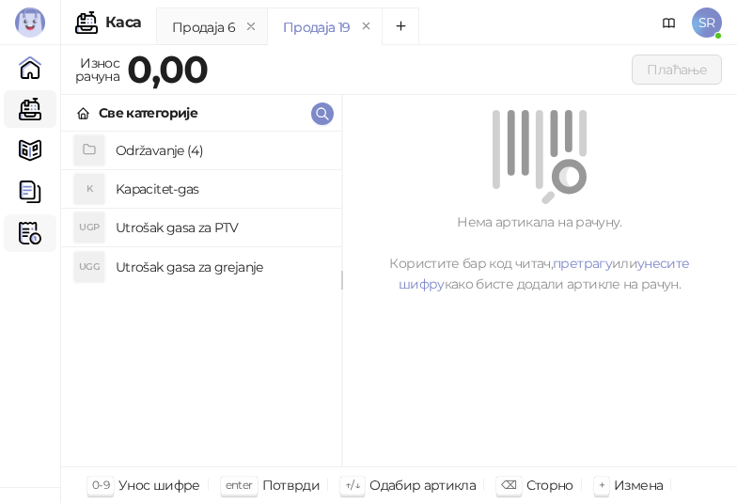
click at [32, 233] on icon at bounding box center [36, 233] width 9 height 0
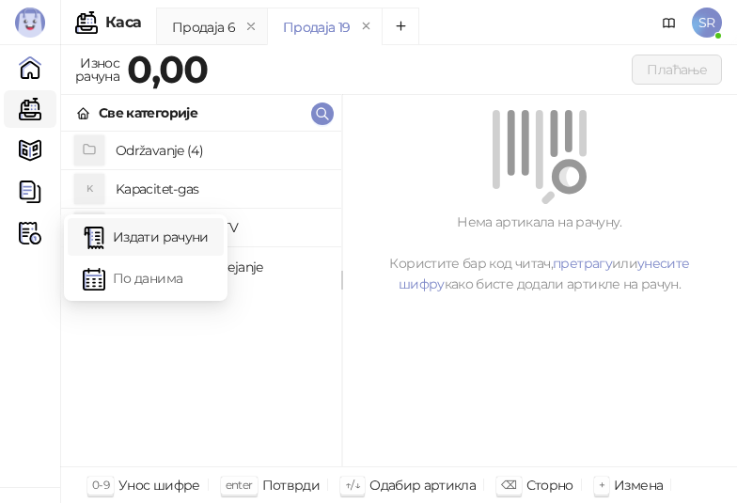
click at [144, 224] on link "Издати рачуни" at bounding box center [146, 237] width 126 height 38
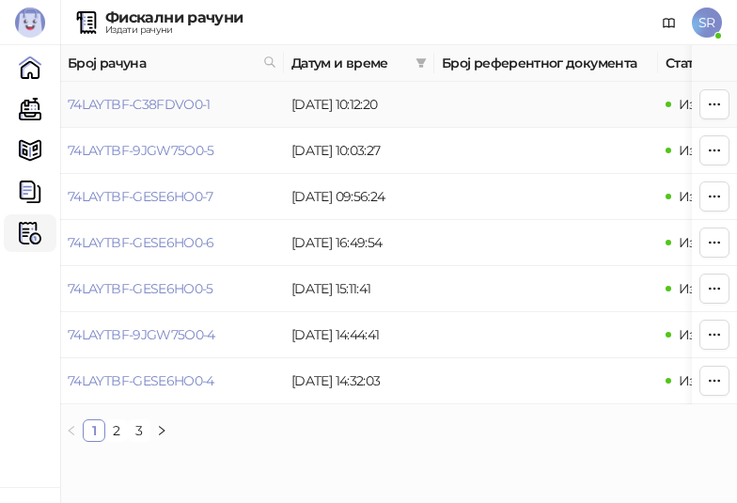
click at [220, 105] on td "74LAYTBF-C38FDVO0-1" at bounding box center [172, 105] width 224 height 46
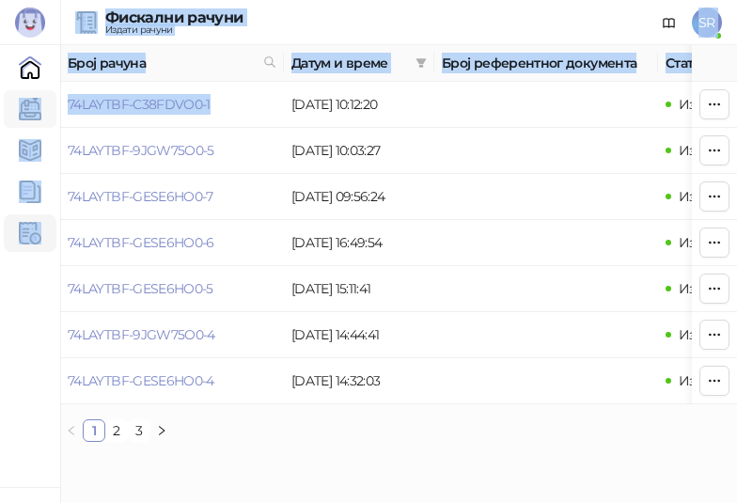
drag, startPoint x: 214, startPoint y: 105, endPoint x: 53, endPoint y: 119, distance: 162.3
click at [53, 119] on div "Бади 3.11.1-f588002 Почетна Каса Каталог Документи Фискални рачуни HEATING SERV…" at bounding box center [368, 228] width 737 height 457
click at [229, 117] on td "74LAYTBF-C38FDVO0-1" at bounding box center [172, 105] width 224 height 46
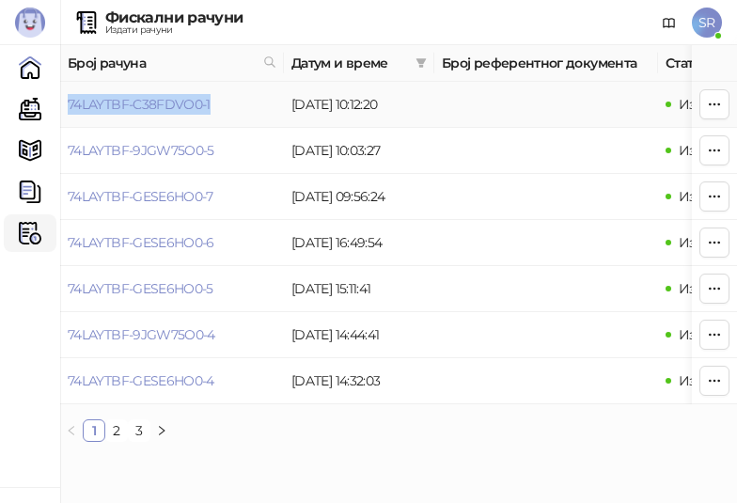
drag, startPoint x: 212, startPoint y: 110, endPoint x: 69, endPoint y: 115, distance: 143.9
click at [69, 115] on td "74LAYTBF-C38FDVO0-1" at bounding box center [172, 105] width 224 height 46
copy link "74LAYTBF-C38FDVO0-1"
click at [181, 156] on link "74LAYTBF-9JGW75O0-5" at bounding box center [141, 150] width 147 height 17
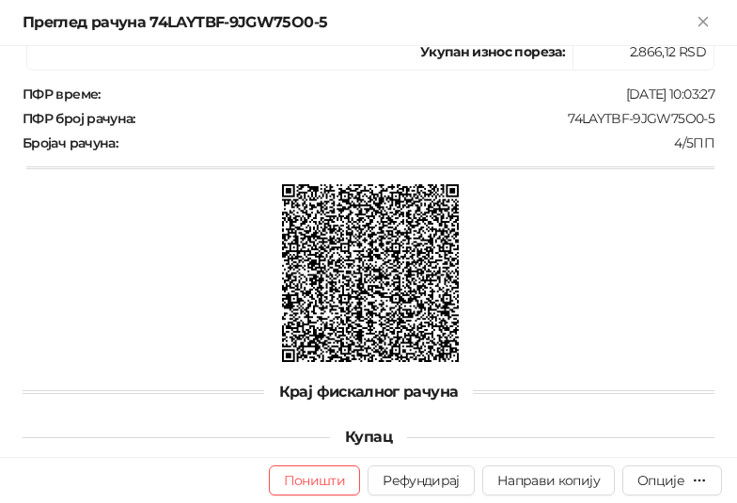
scroll to position [741, 0]
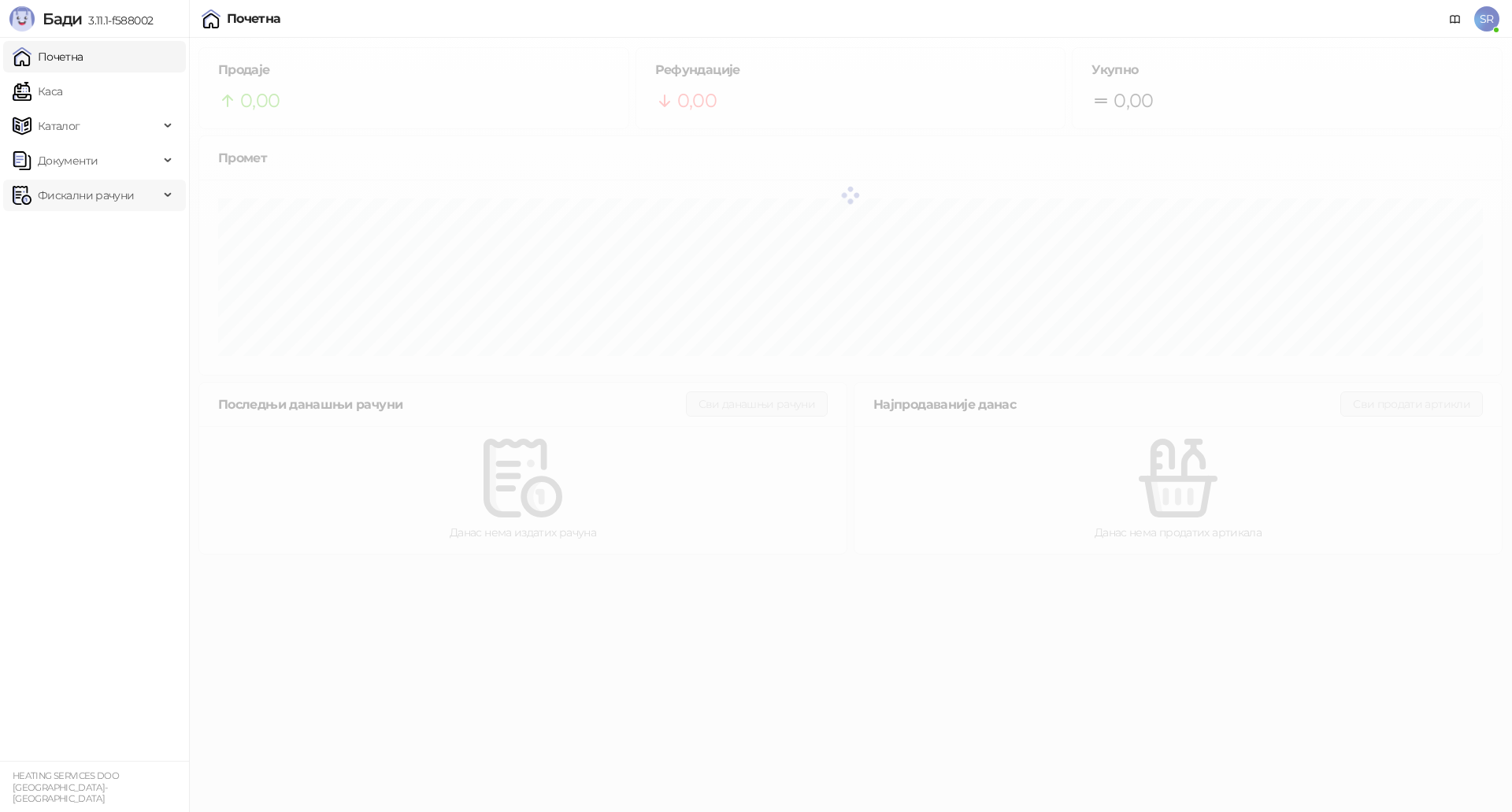
click at [101, 199] on span "Фискални рачуни" at bounding box center [85, 195] width 96 height 32
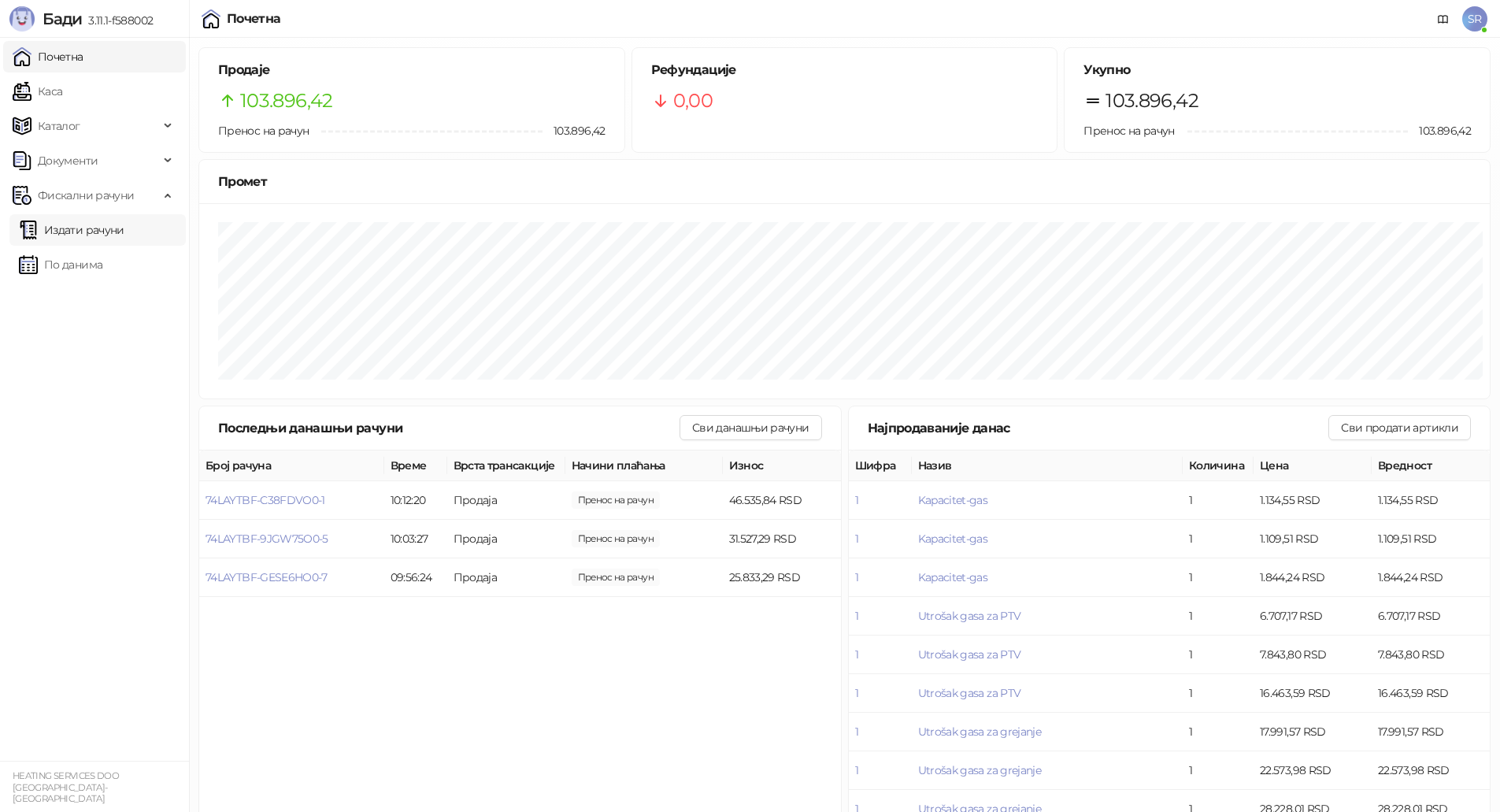
click at [116, 235] on link "Издати рачуни" at bounding box center [72, 230] width 106 height 32
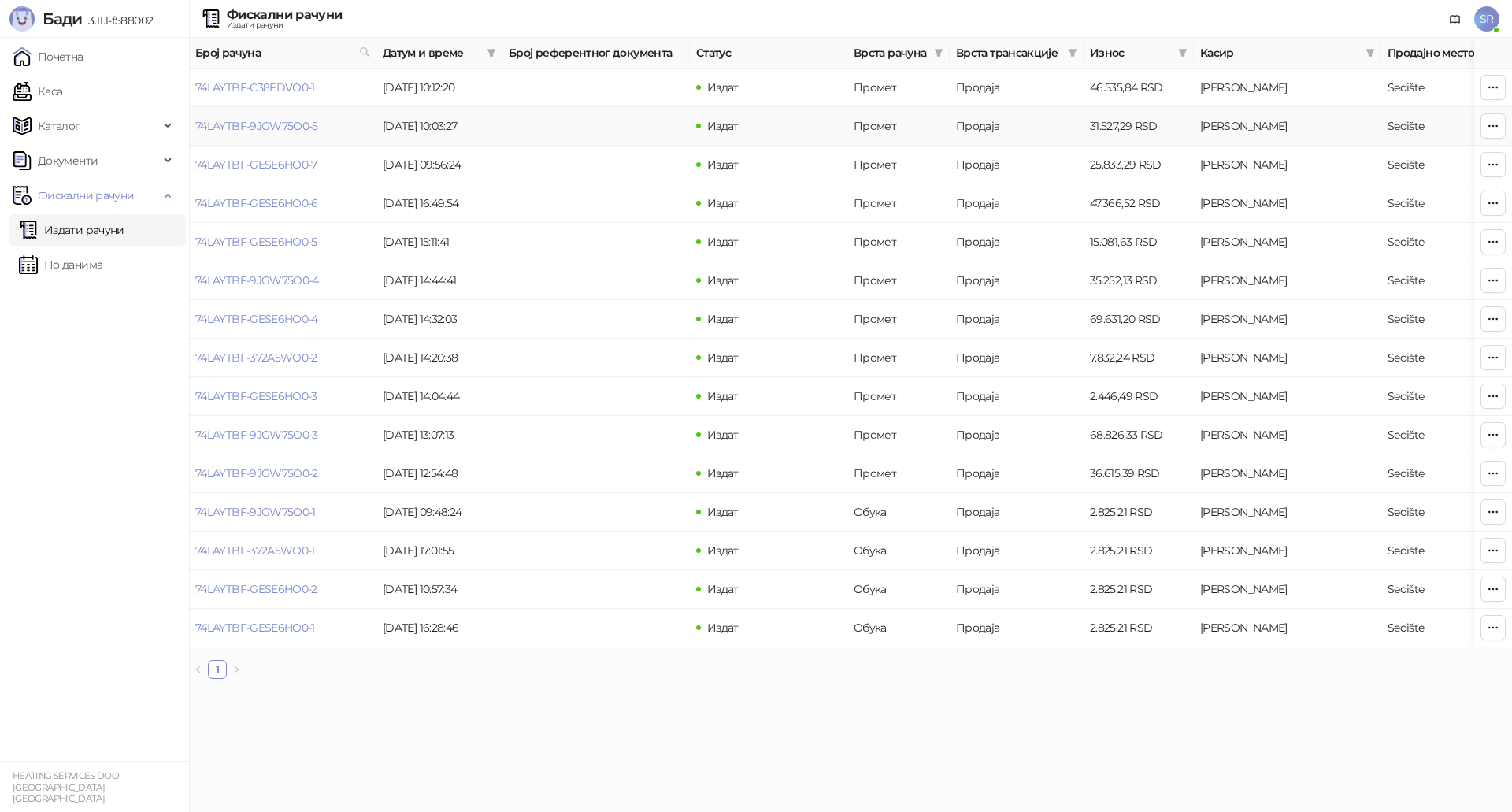
click at [328, 125] on td "74LAYTBF-9JGW75O0-5" at bounding box center [283, 127] width 188 height 39
click at [314, 125] on link "74LAYTBF-9JGW75O0-5" at bounding box center [256, 126] width 123 height 14
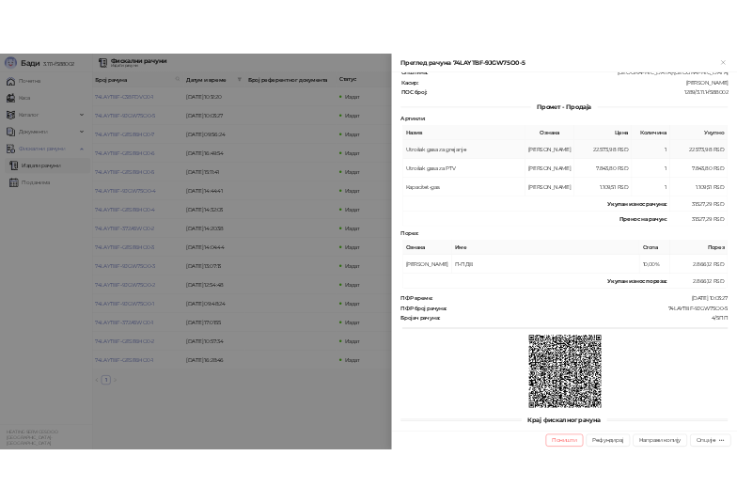
scroll to position [274, 0]
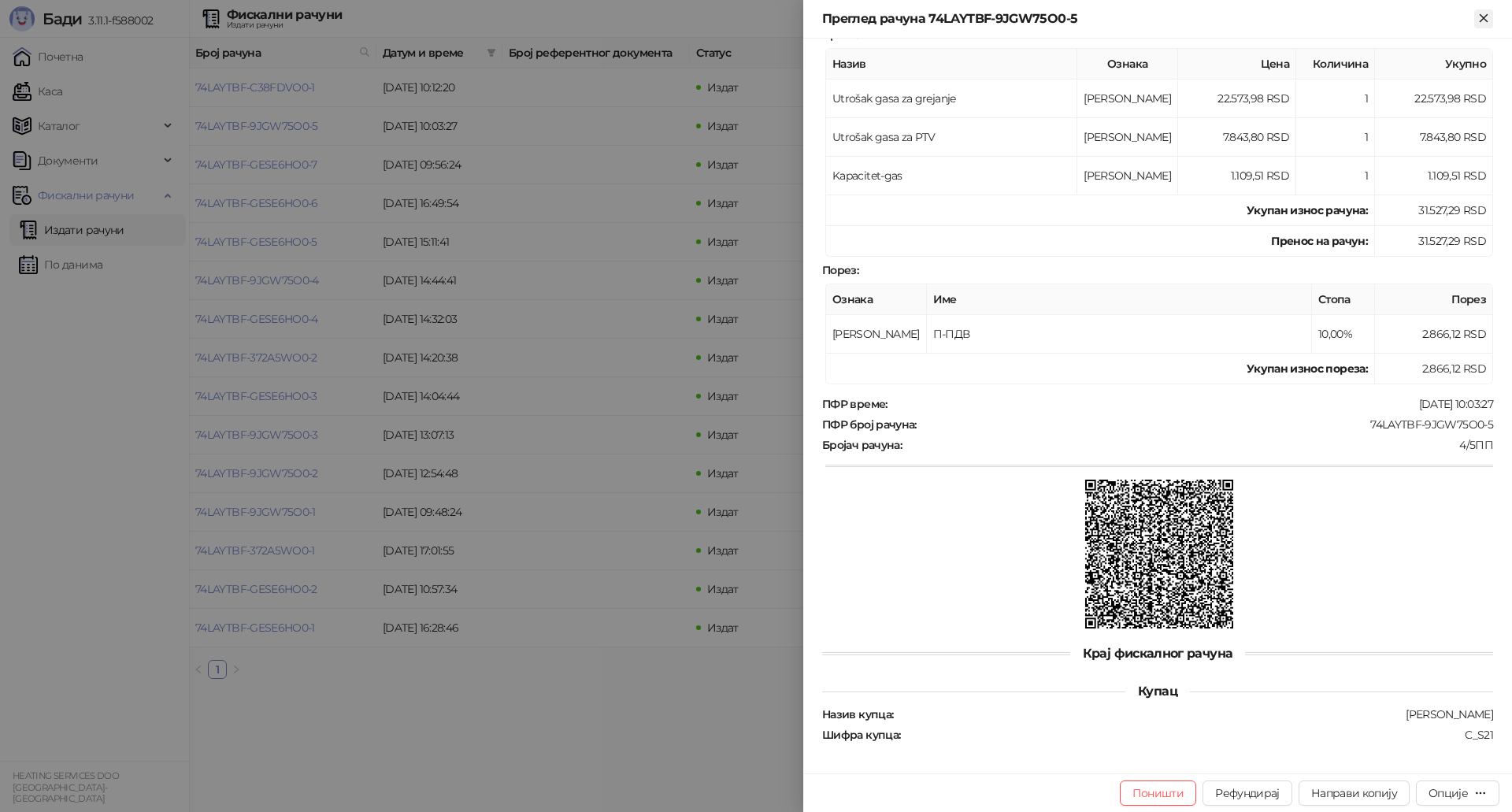
click at [1482, 23] on icon "Close" at bounding box center [1483, 18] width 14 height 14
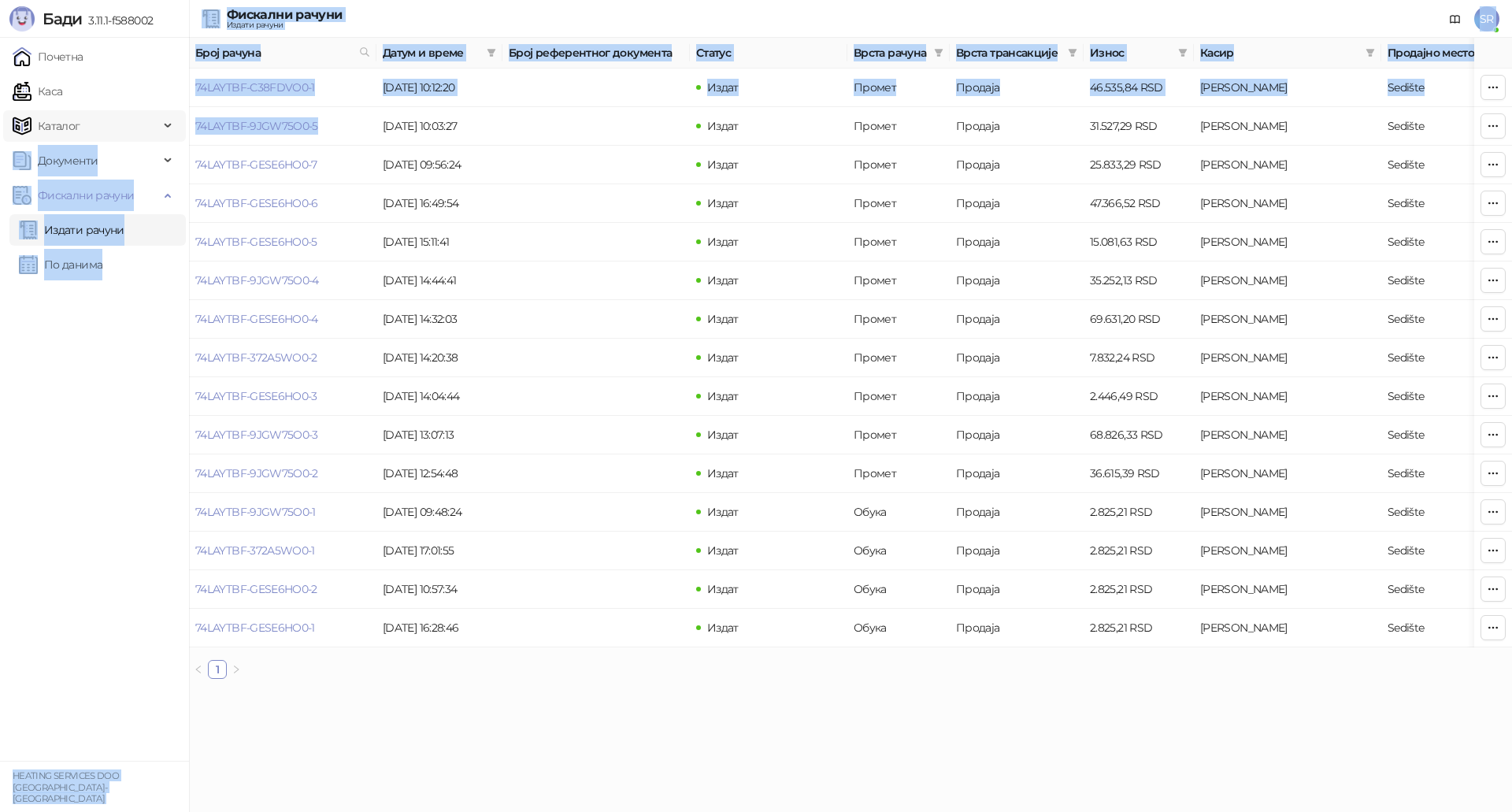
drag, startPoint x: 339, startPoint y: 124, endPoint x: 138, endPoint y: 132, distance: 201.2
click at [138, 132] on div "Бади 3.11.1-f588002 Почетна Каса Каталог Документи Фискални рачуни Издати рачун…" at bounding box center [756, 345] width 1512 height 691
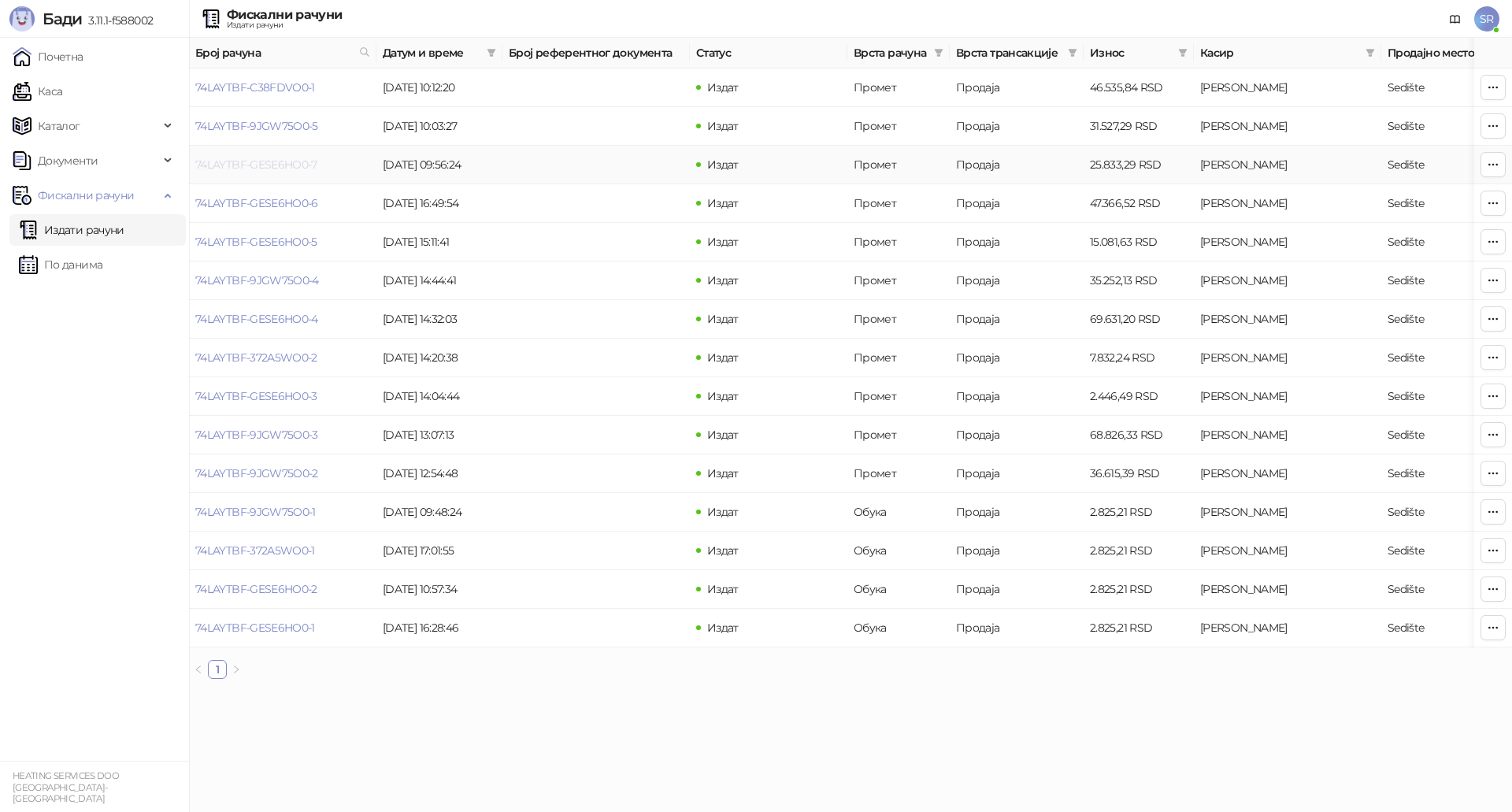
click at [307, 169] on link "74LAYTBF-GESE6HO0-7" at bounding box center [256, 164] width 122 height 14
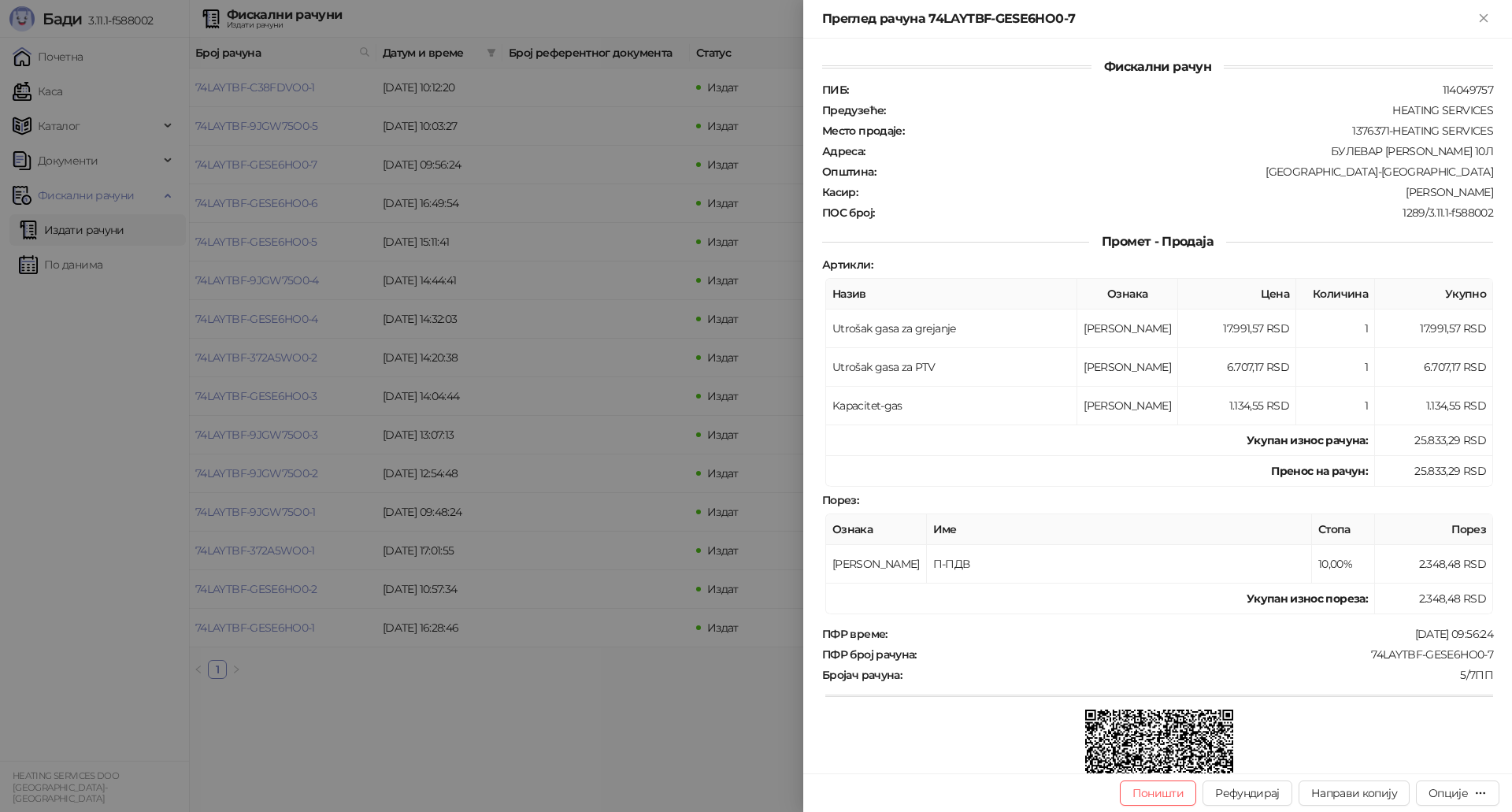
click at [325, 128] on div at bounding box center [756, 406] width 1512 height 812
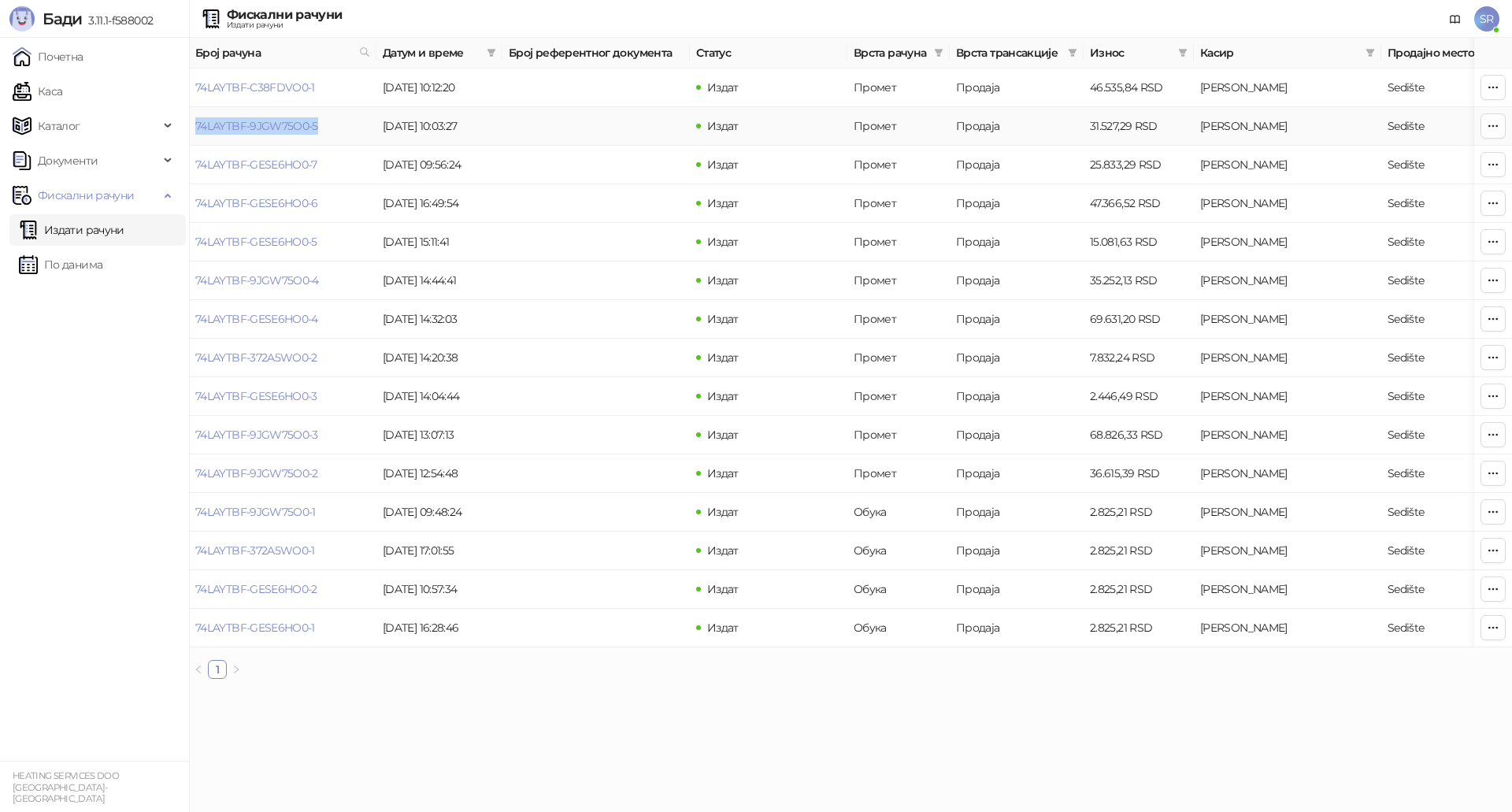
drag, startPoint x: 330, startPoint y: 127, endPoint x: 194, endPoint y: 132, distance: 136.1
click at [194, 132] on td "74LAYTBF-9JGW75O0-5" at bounding box center [283, 127] width 188 height 39
copy link "74LAYTBF-9JGW75O0-5"
drag, startPoint x: 324, startPoint y: 85, endPoint x: 191, endPoint y: 86, distance: 133.0
click at [191, 86] on td "74LAYTBF-C38FDVO0-1" at bounding box center [283, 88] width 188 height 39
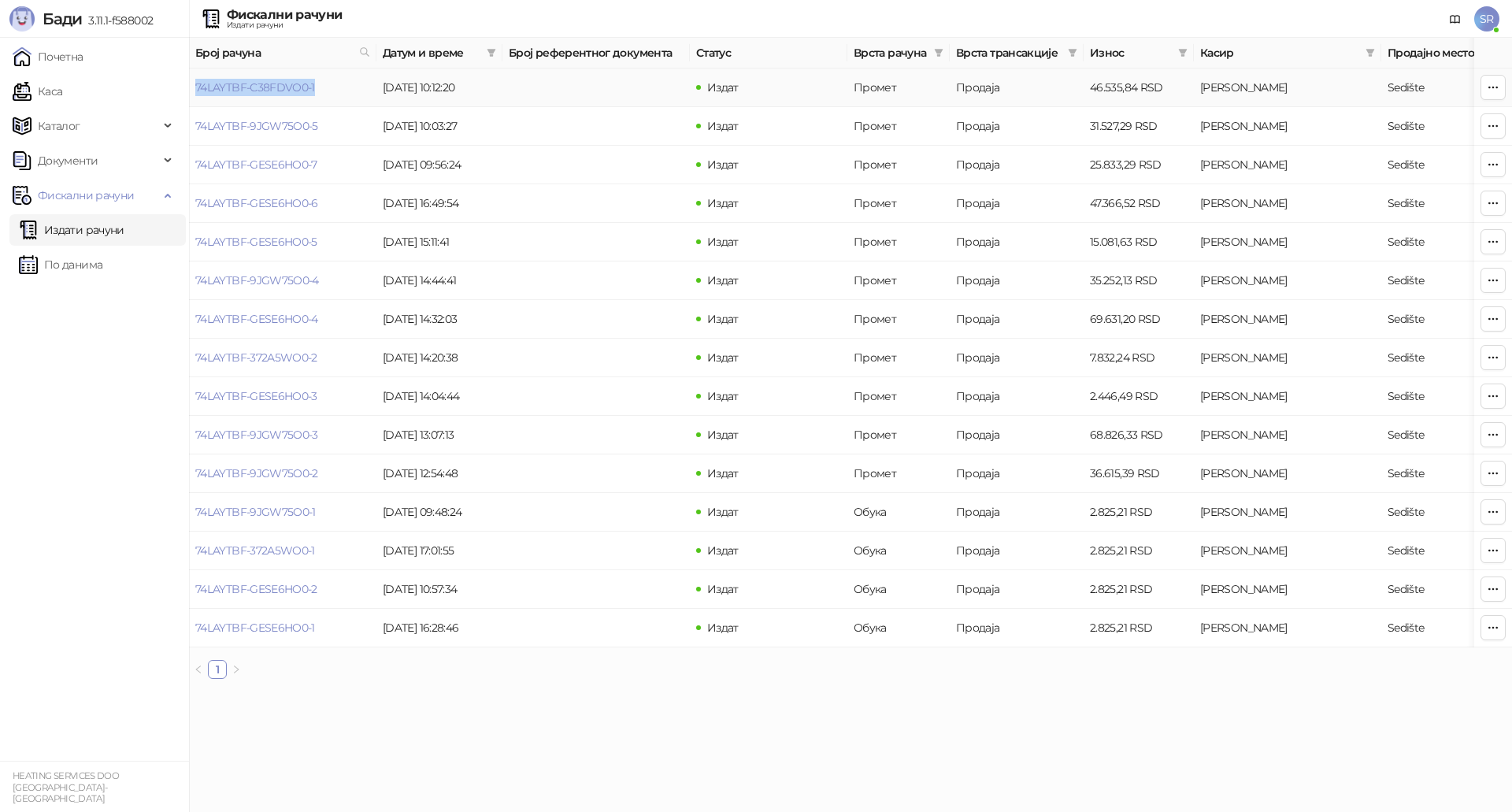
copy link "74LAYTBF-C38FDVO0-1"
click at [1486, 21] on span "SR" at bounding box center [1486, 19] width 25 height 25
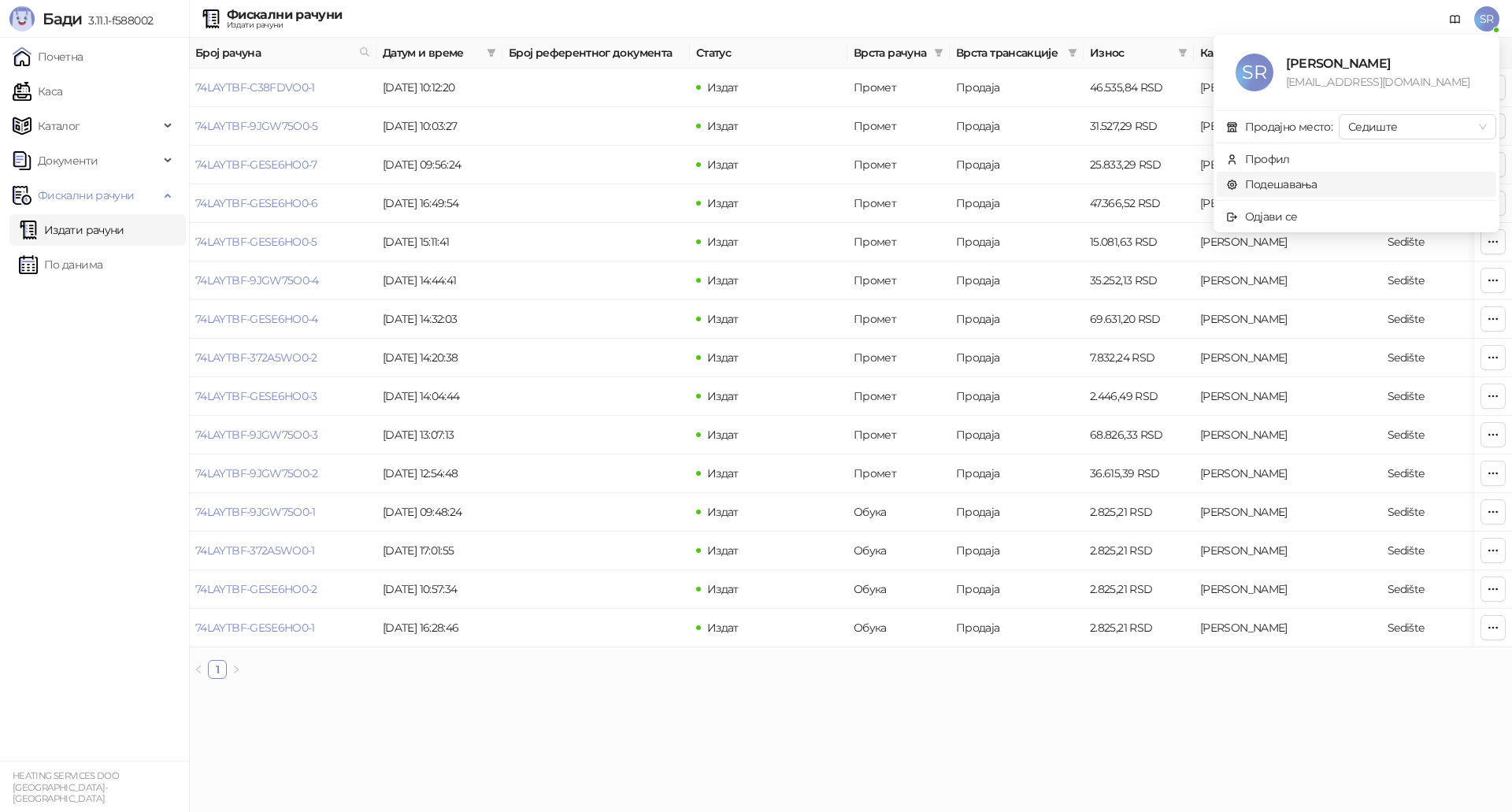
click at [1285, 181] on link "Подешавања" at bounding box center [1271, 184] width 91 height 14
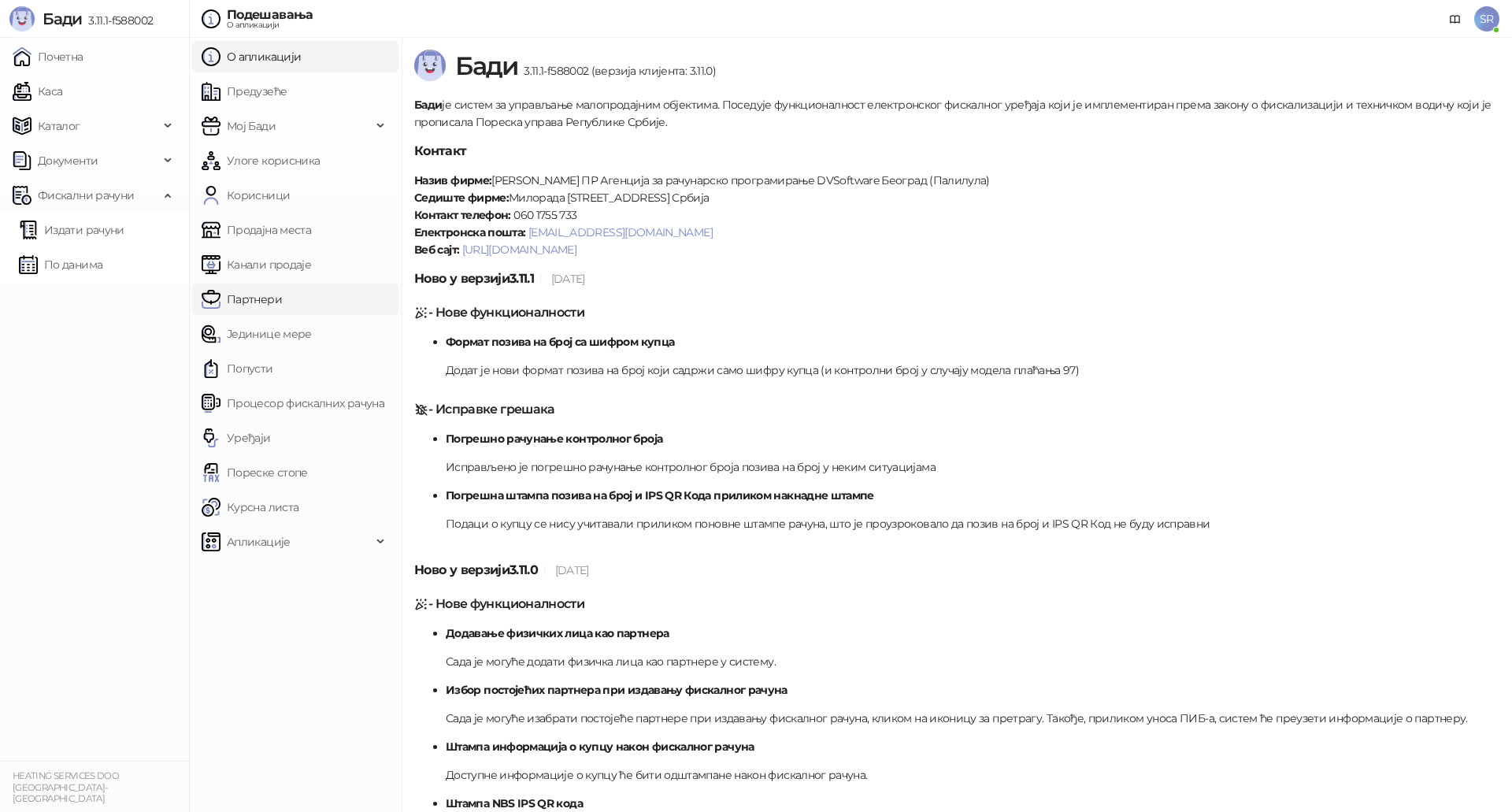
click at [271, 297] on link "Партнери" at bounding box center [242, 299] width 80 height 32
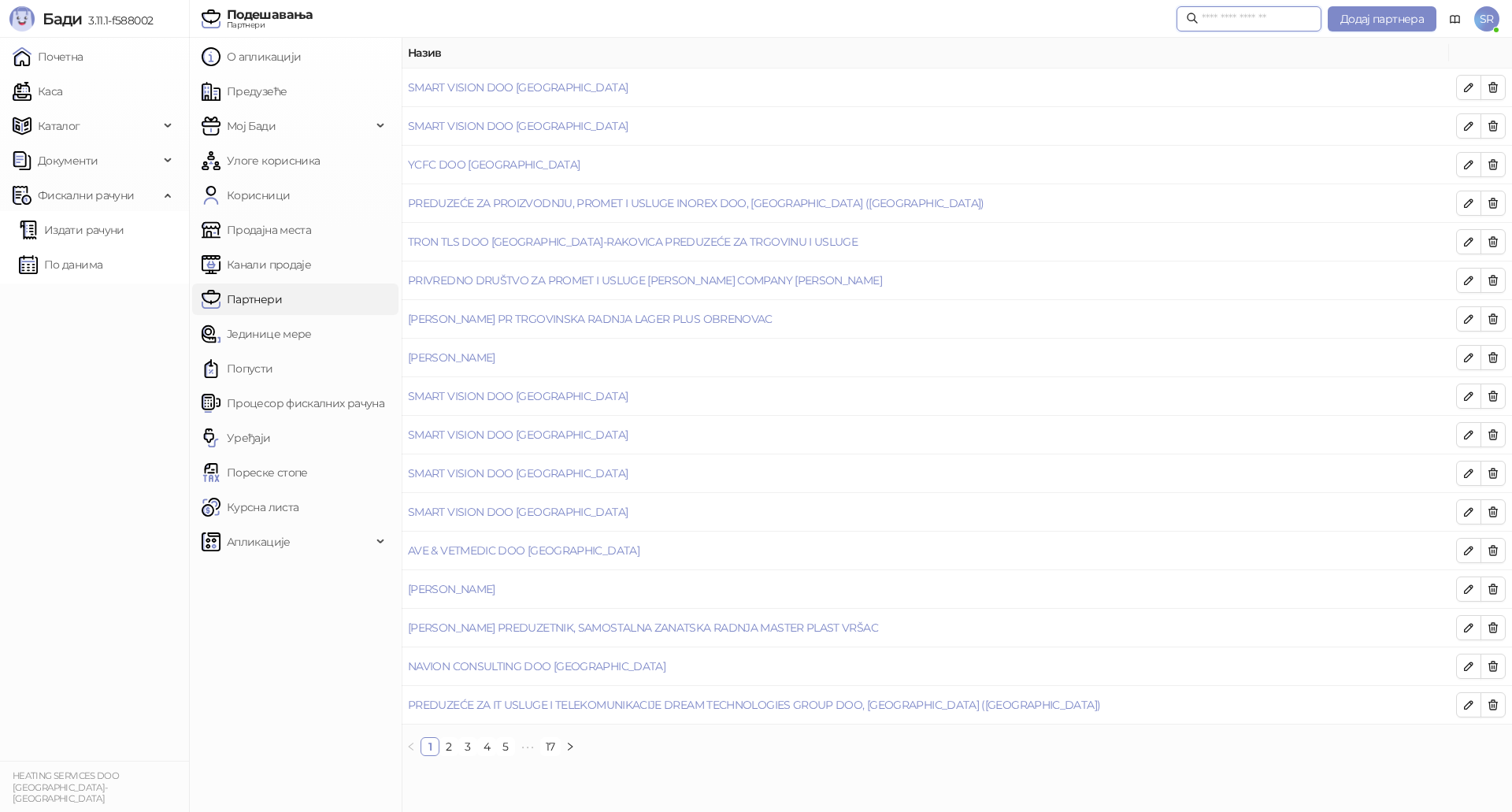
click at [1269, 19] on input "text" at bounding box center [1257, 18] width 111 height 18
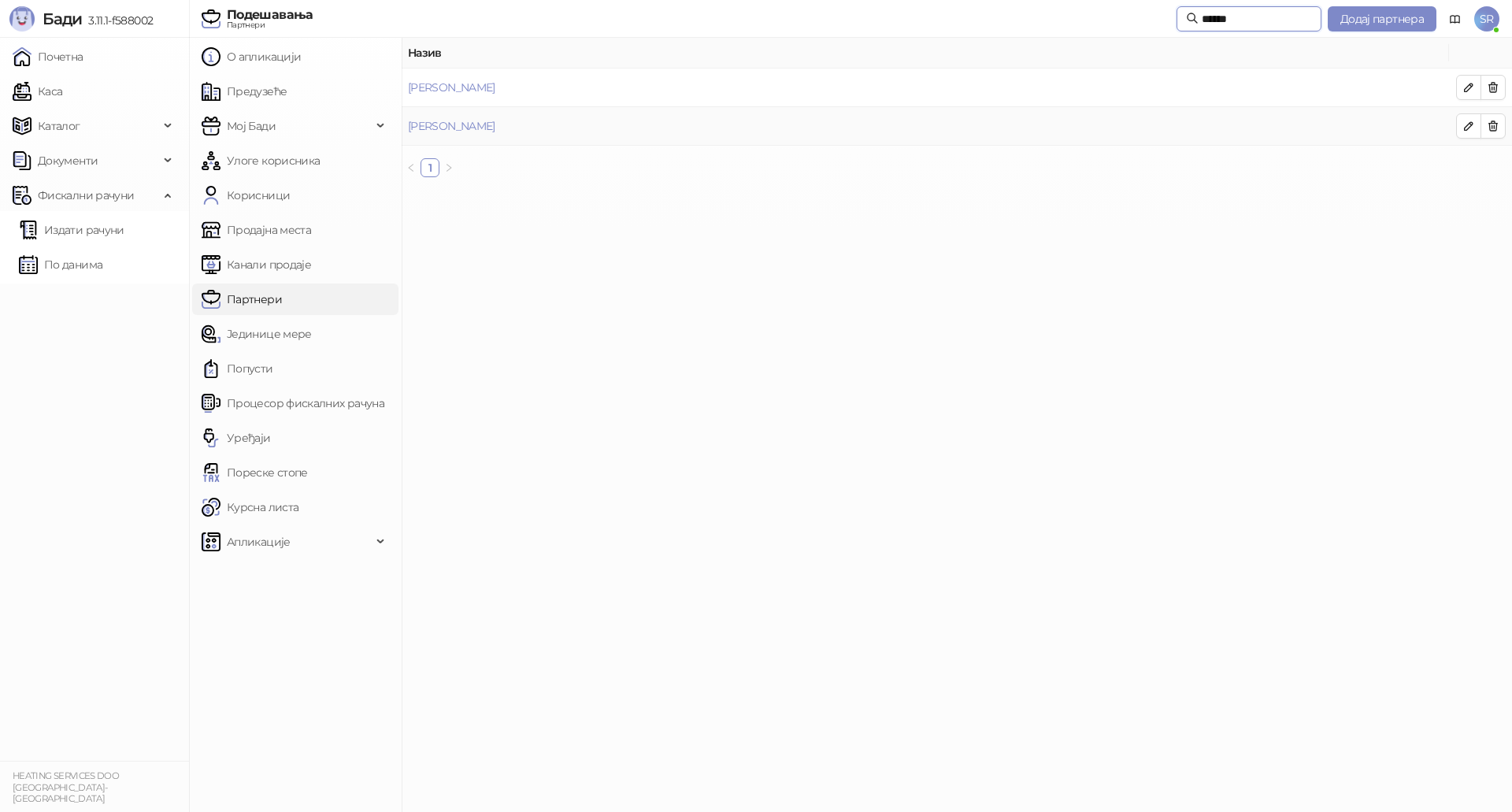
type input "******"
click at [469, 134] on td "Pantović Tamara" at bounding box center [925, 127] width 1047 height 39
click at [464, 125] on link "Pantović Tamara" at bounding box center [452, 126] width 87 height 14
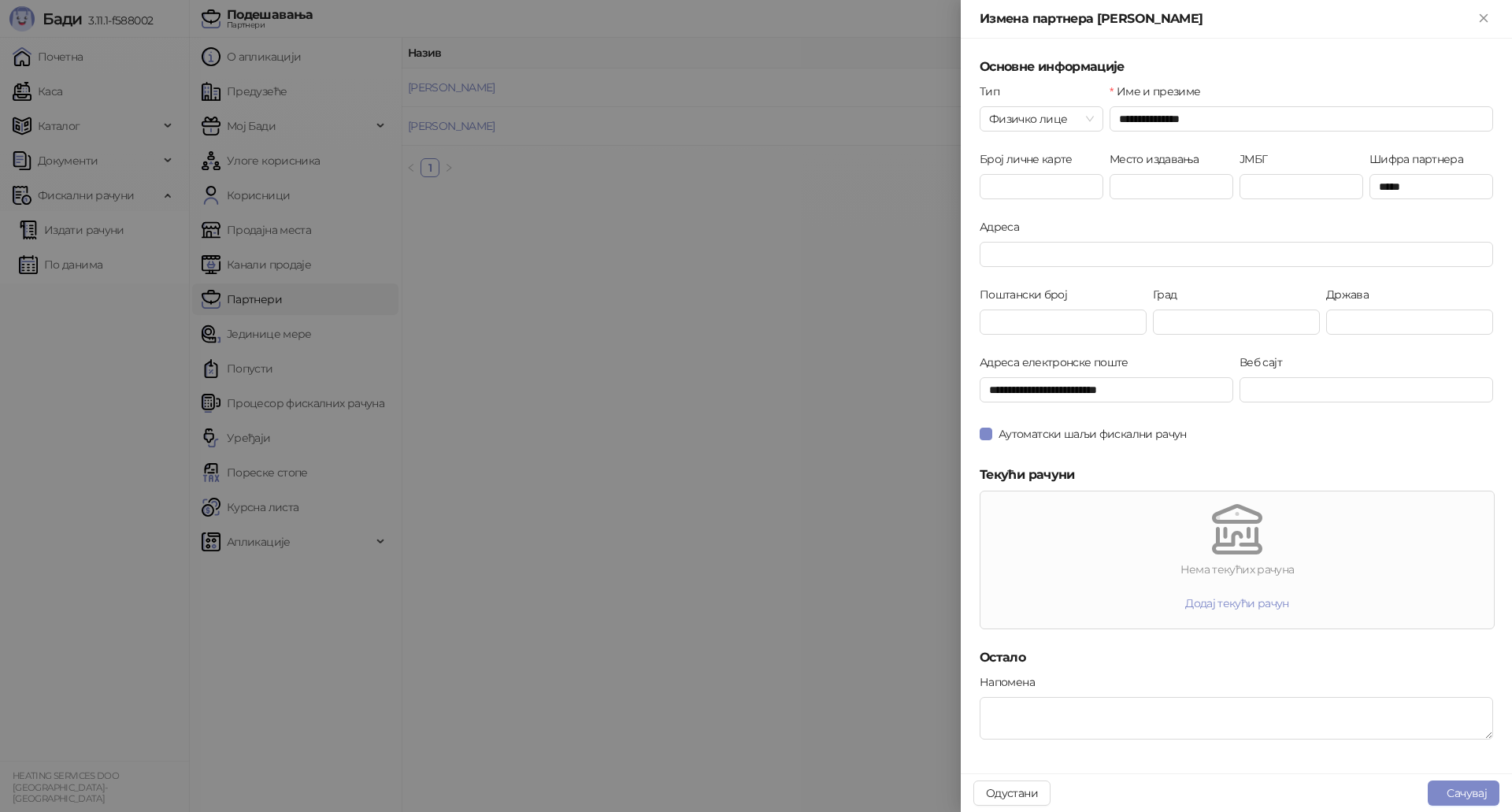
click at [706, 326] on div at bounding box center [756, 406] width 1512 height 812
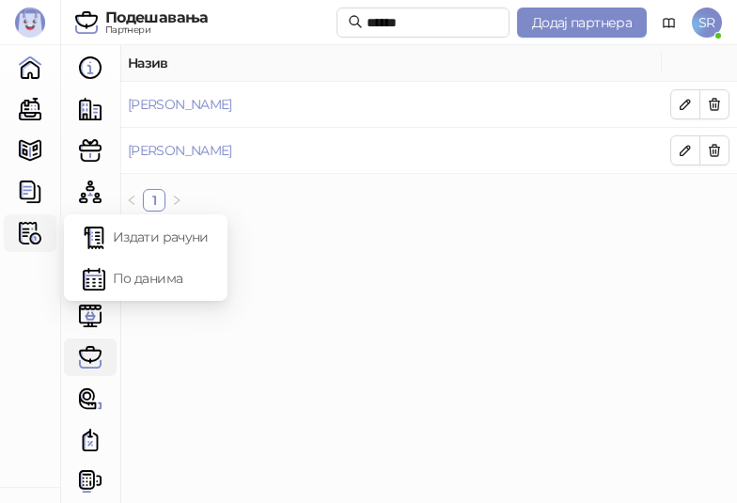
click at [28, 237] on img at bounding box center [30, 233] width 23 height 23
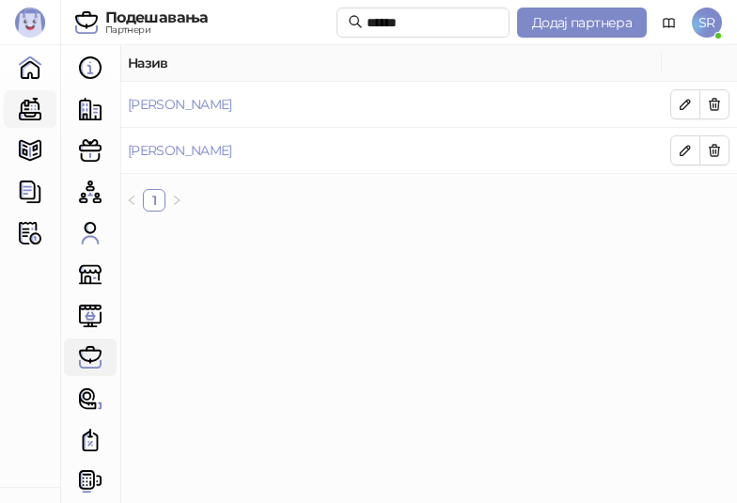
click at [29, 110] on link "Каса" at bounding box center [30, 109] width 38 height 38
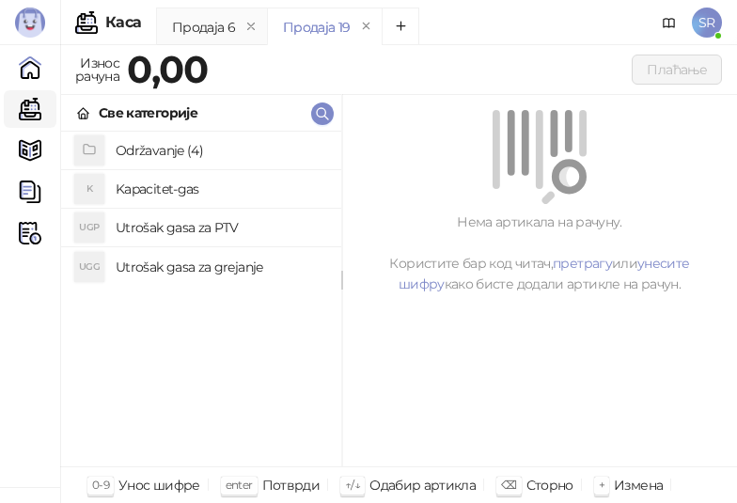
click at [177, 265] on h4 "Utrošak gasa za grejanje" at bounding box center [221, 267] width 211 height 30
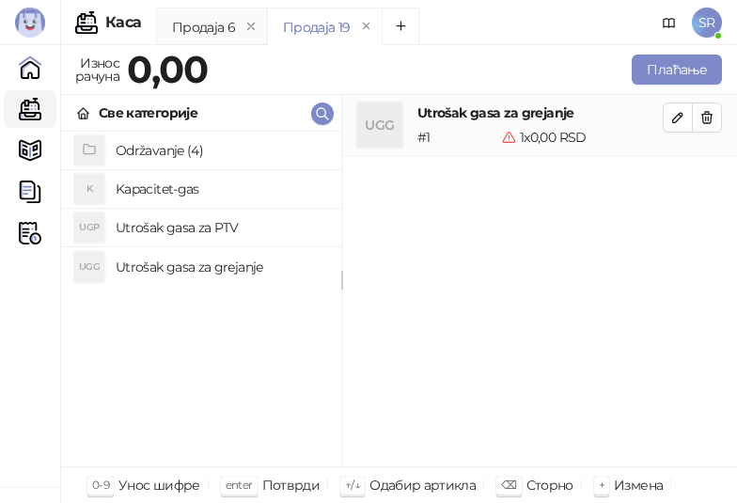
click at [174, 226] on h4 "Utrošak gasa za PTV" at bounding box center [221, 227] width 211 height 30
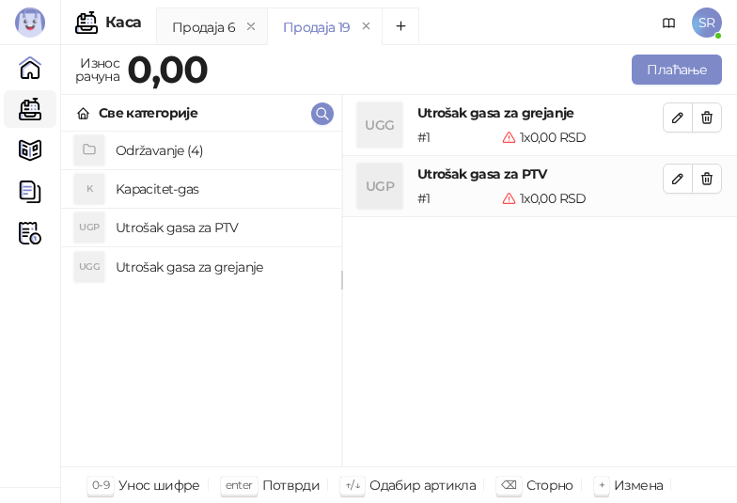
click at [167, 193] on h4 "Kapacitet-gas" at bounding box center [221, 189] width 211 height 30
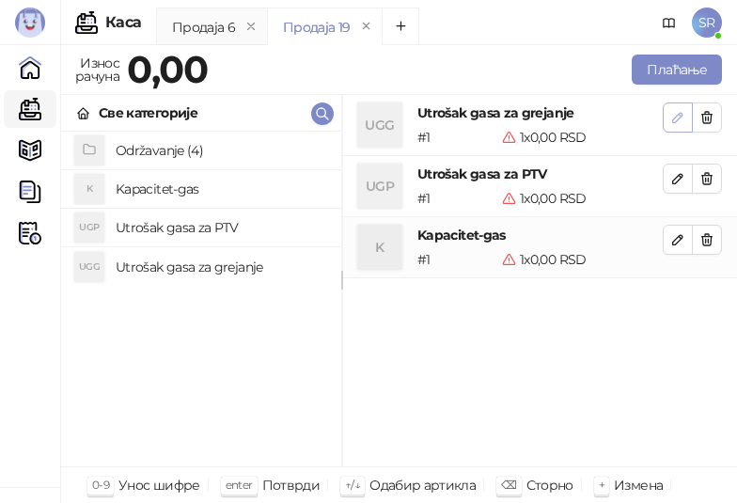
click at [680, 121] on icon "button" at bounding box center [677, 117] width 15 height 15
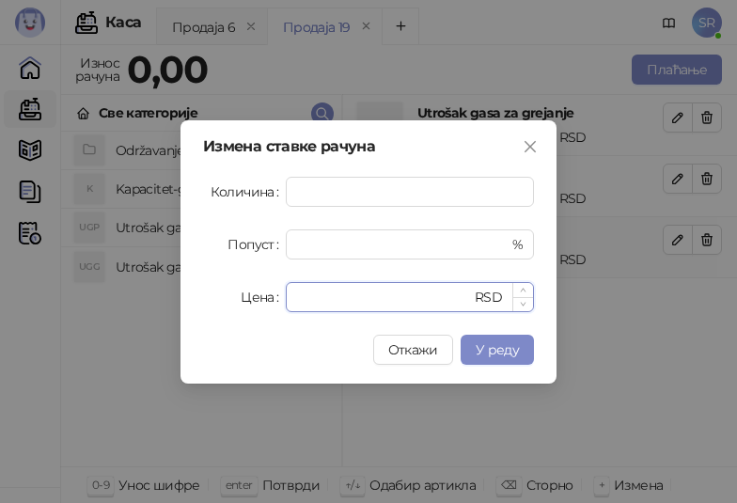
click at [335, 298] on input "*" at bounding box center [384, 297] width 174 height 28
drag, startPoint x: 335, startPoint y: 298, endPoint x: 284, endPoint y: 299, distance: 50.8
click at [284, 299] on div "Цена * RSD" at bounding box center [368, 297] width 331 height 30
paste input "*****"
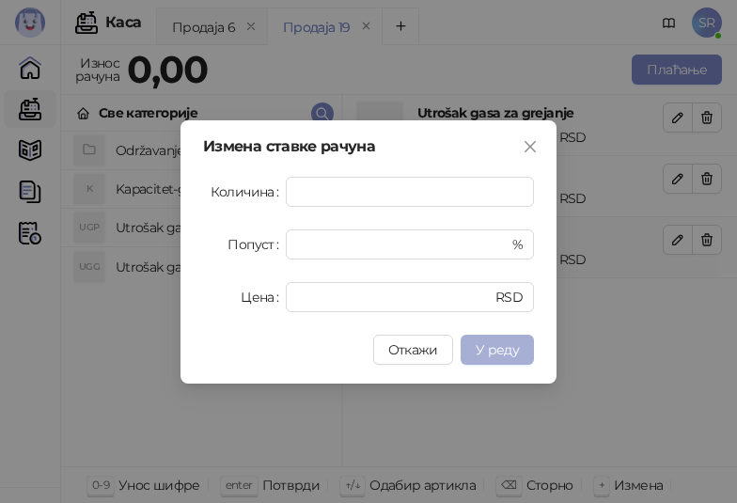
click at [506, 350] on span "У реду" at bounding box center [497, 349] width 43 height 17
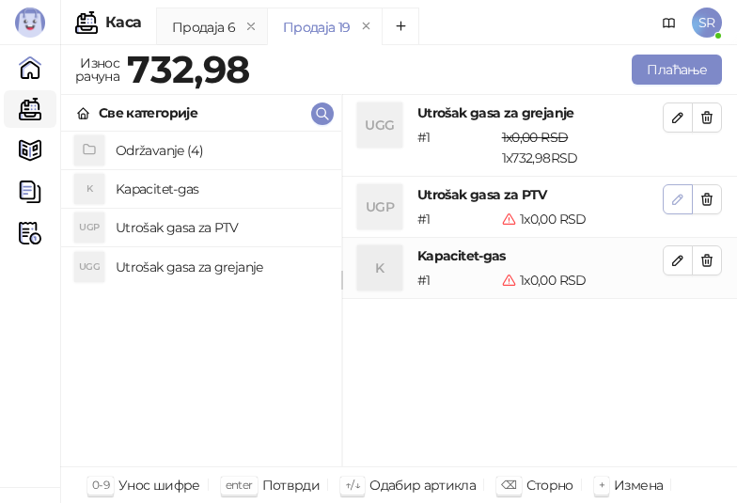
click at [676, 200] on icon "button" at bounding box center [677, 199] width 15 height 15
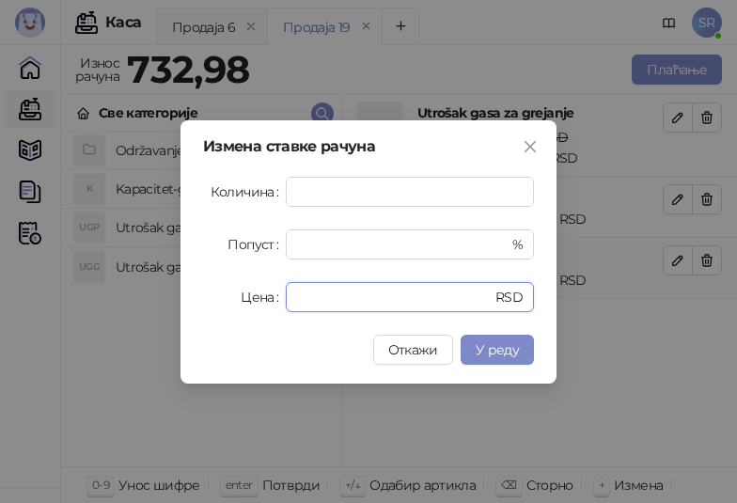
drag, startPoint x: 356, startPoint y: 294, endPoint x: 285, endPoint y: 299, distance: 71.6
click at [285, 299] on div "Цена * RSD" at bounding box center [368, 297] width 331 height 30
paste input "****"
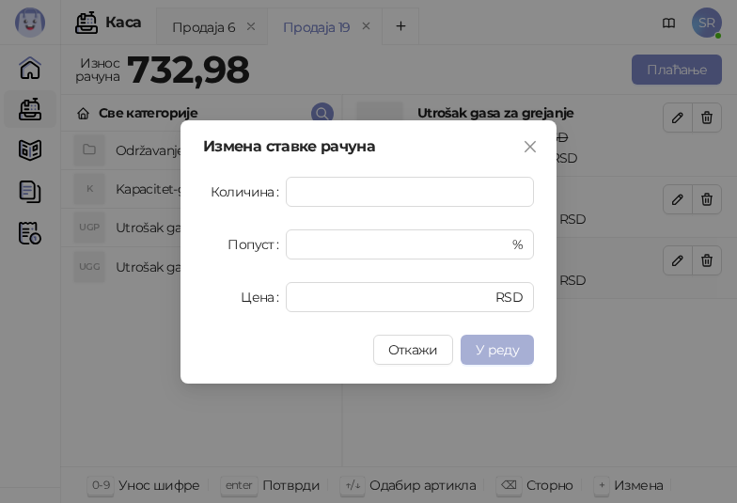
click at [517, 344] on span "У реду" at bounding box center [497, 349] width 43 height 17
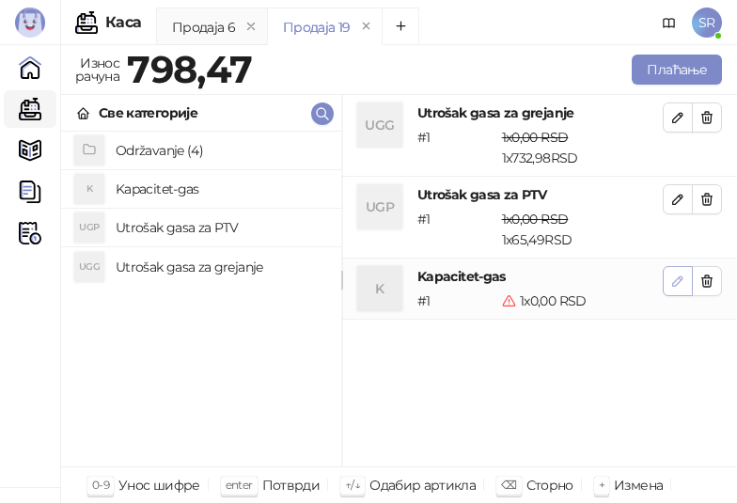
click at [680, 281] on icon "button" at bounding box center [677, 280] width 9 height 9
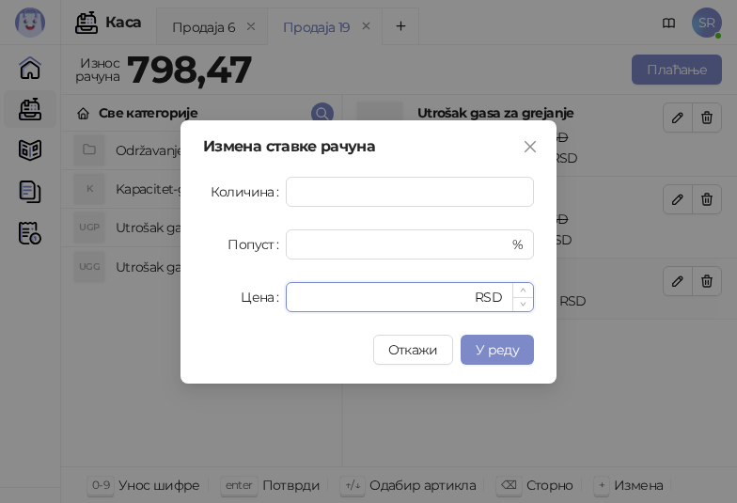
drag, startPoint x: 349, startPoint y: 305, endPoint x: 291, endPoint y: 305, distance: 57.3
click at [292, 305] on div "* RSD" at bounding box center [410, 297] width 248 height 30
paste input "*****"
type input "******"
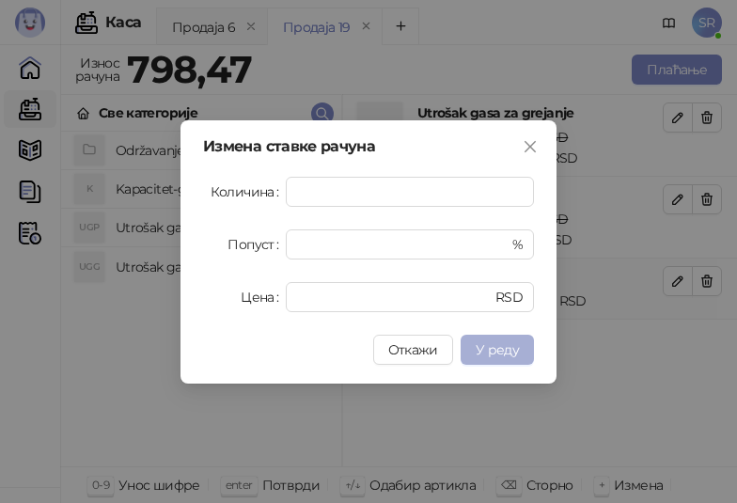
click at [512, 352] on span "У реду" at bounding box center [497, 349] width 43 height 17
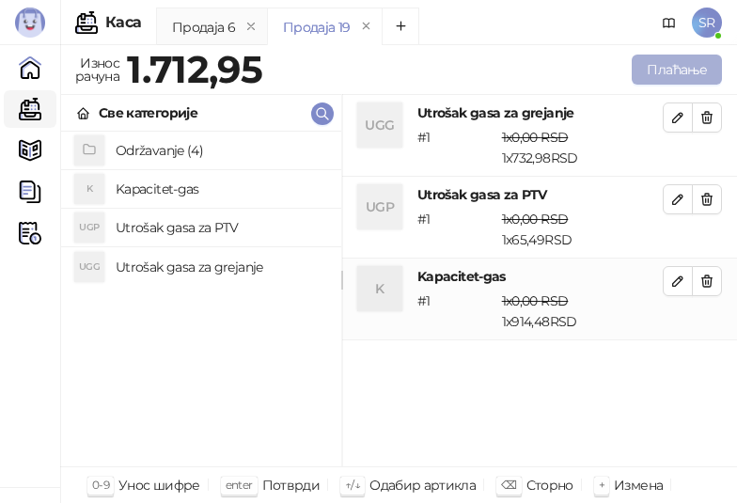
click at [682, 77] on button "Плаћање" at bounding box center [677, 70] width 90 height 30
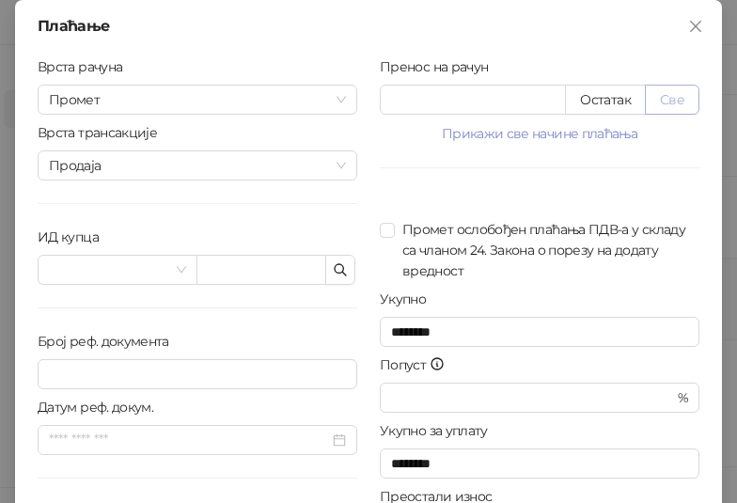
click at [683, 99] on button "Све" at bounding box center [672, 100] width 55 height 30
type input "*******"
type input "****"
click at [340, 271] on icon "button" at bounding box center [340, 269] width 15 height 15
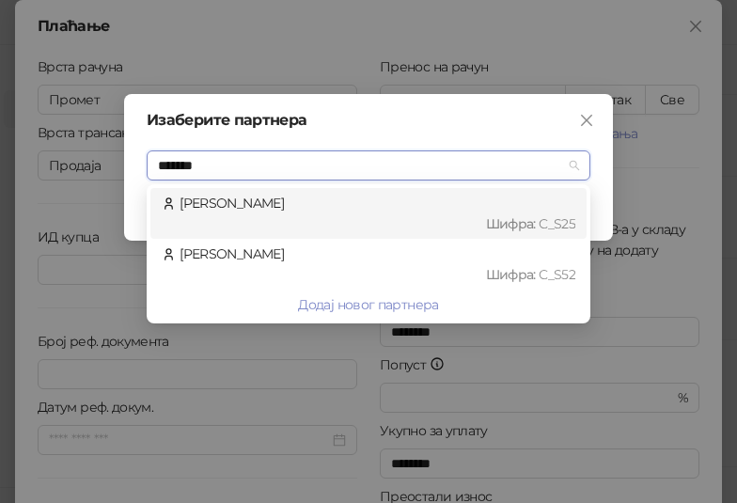
type input "********"
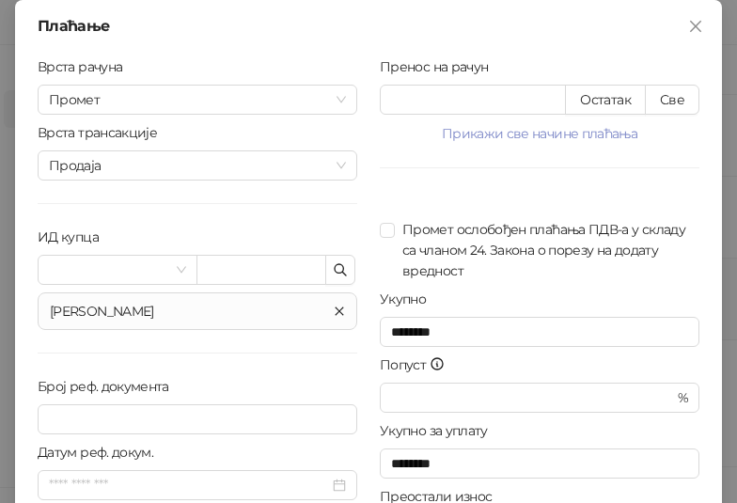
click at [334, 311] on icon "close" at bounding box center [339, 310] width 11 height 11
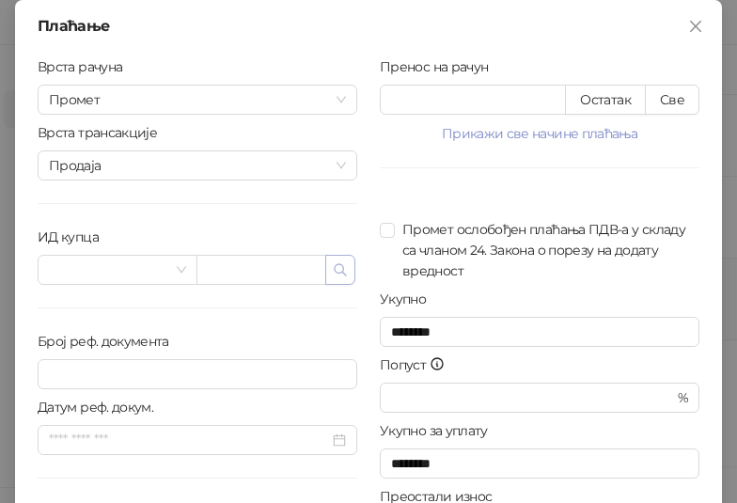
click at [334, 274] on icon "button" at bounding box center [340, 269] width 15 height 15
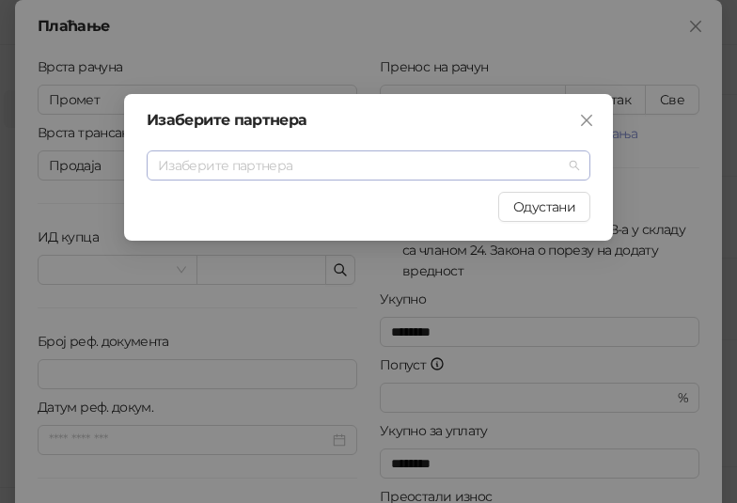
click at [300, 175] on input "search" at bounding box center [360, 165] width 404 height 28
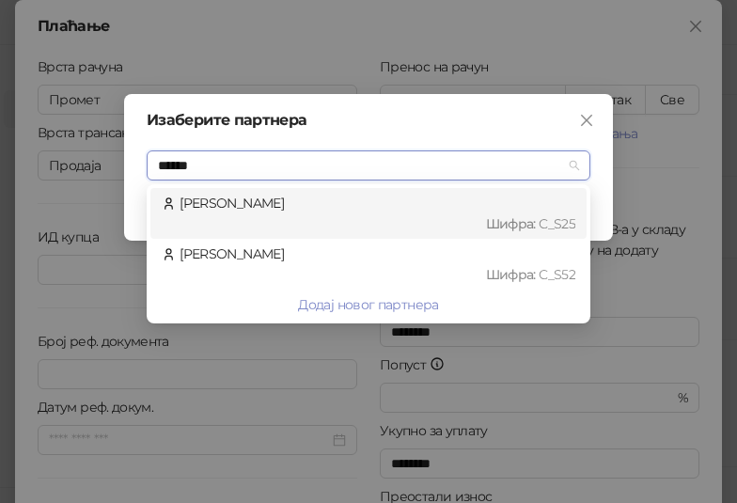
type input "*******"
click at [501, 219] on span "Шифра :" at bounding box center [513, 223] width 54 height 17
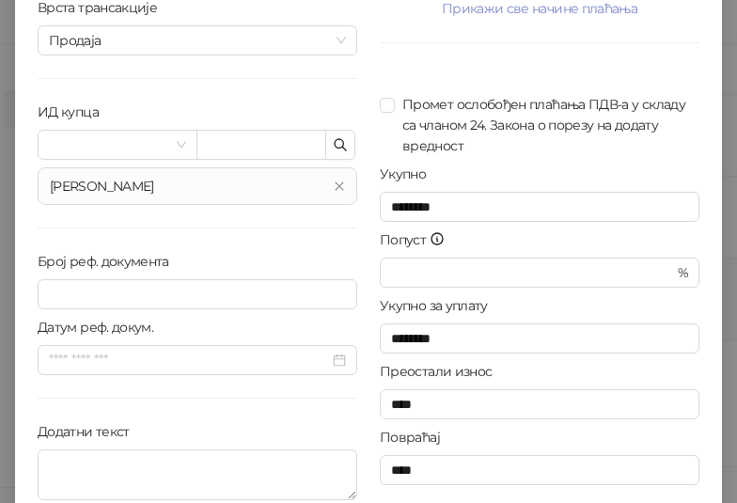
scroll to position [188, 0]
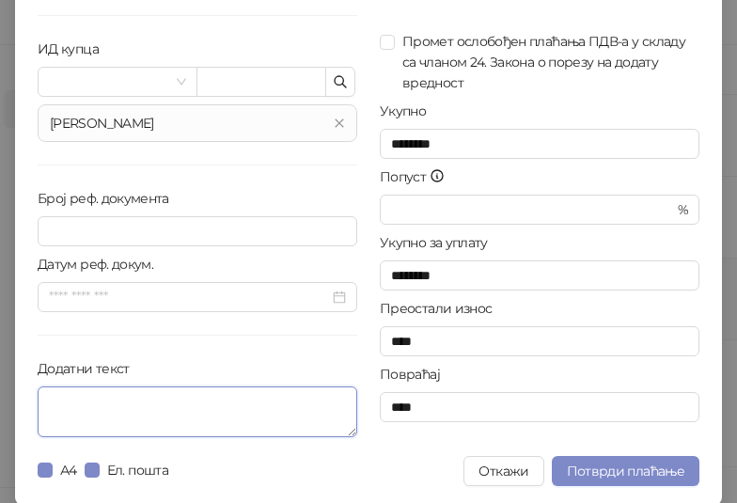
click at [253, 414] on textarea "Додатни текст" at bounding box center [198, 411] width 320 height 51
paste textarea "**********"
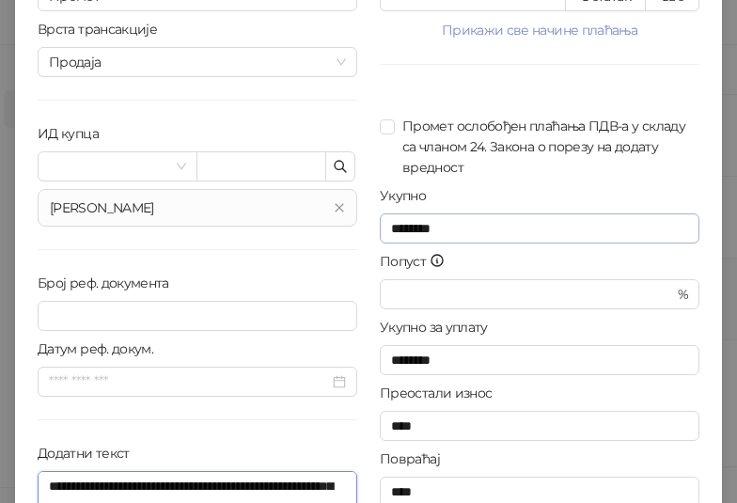
scroll to position [0, 0]
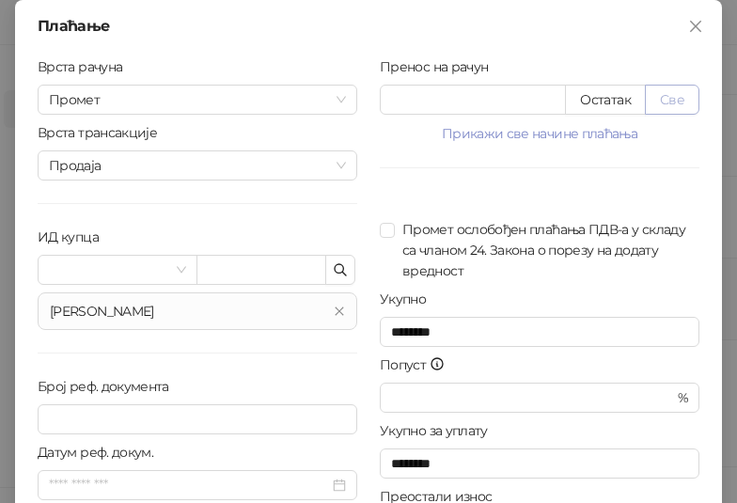
type textarea "**********"
click at [666, 101] on button "Све" at bounding box center [672, 100] width 55 height 30
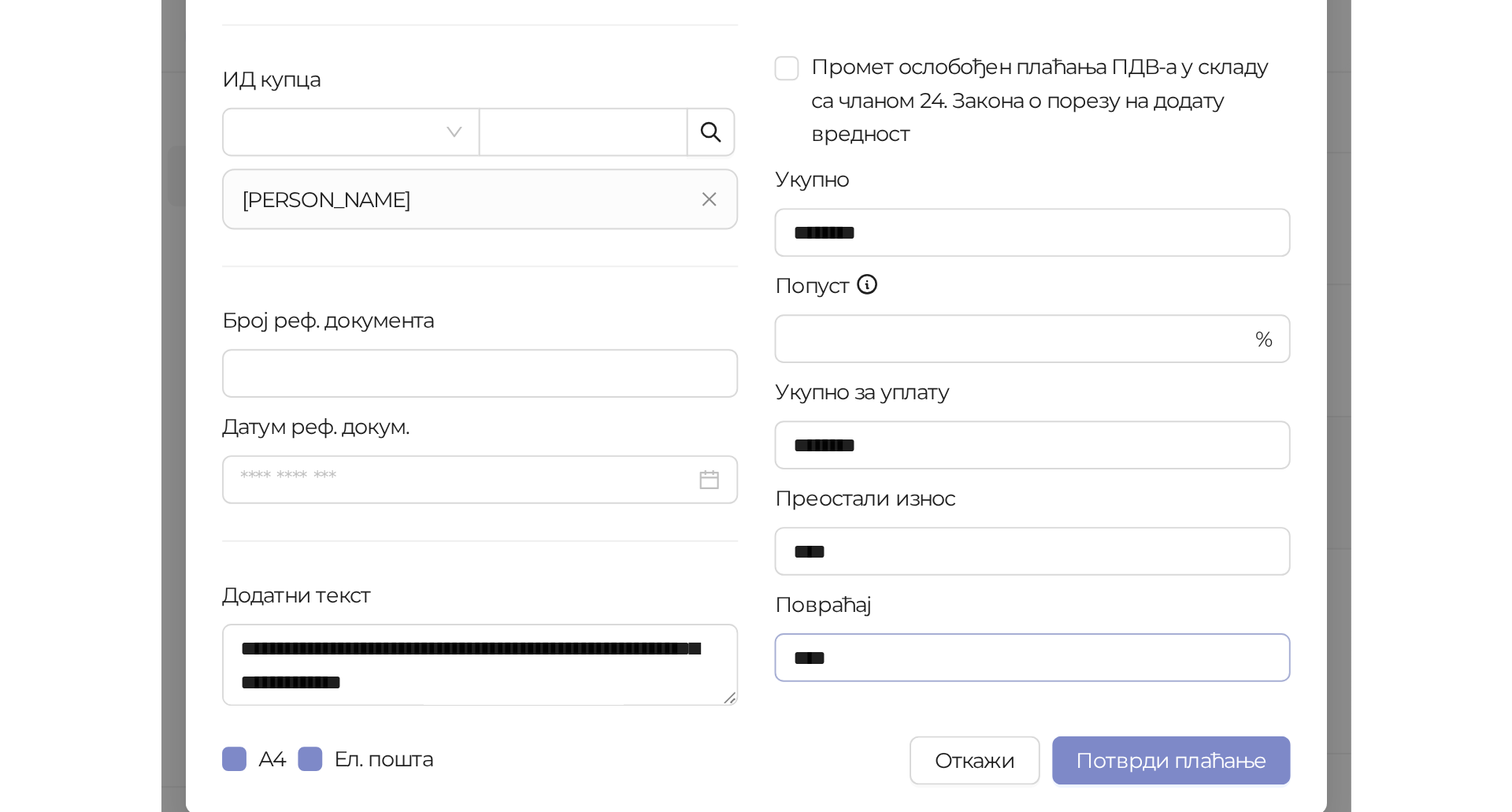
scroll to position [159, 0]
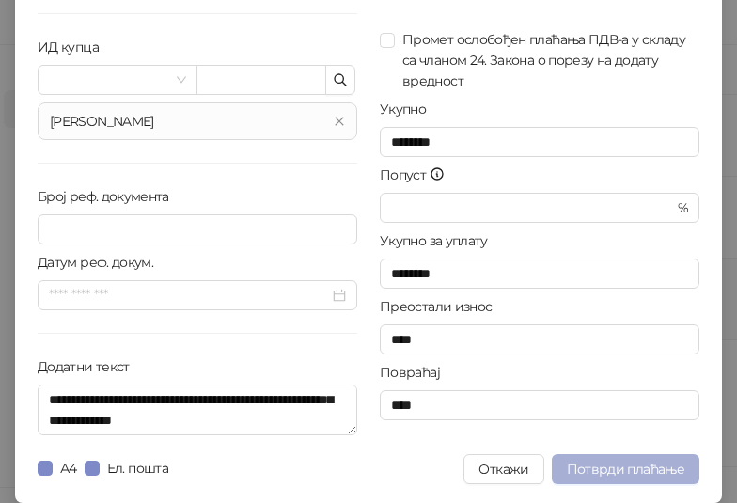
click at [614, 466] on span "Потврди плаћање" at bounding box center [625, 469] width 117 height 17
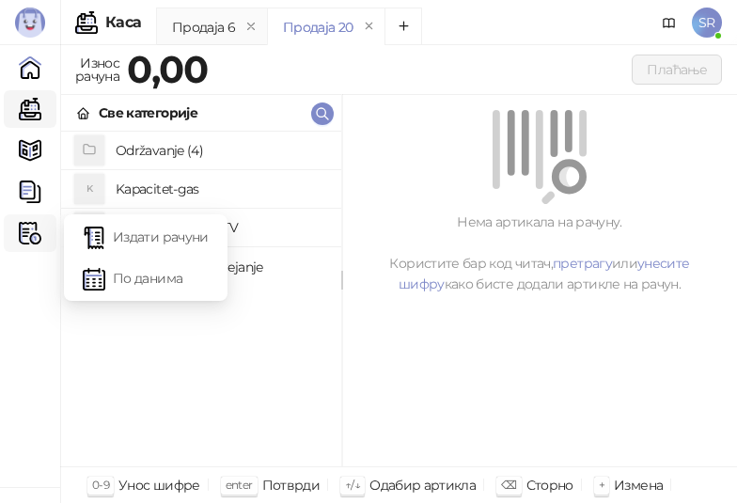
click at [34, 236] on img at bounding box center [30, 233] width 23 height 23
click at [141, 237] on link "Издати рачуни" at bounding box center [146, 237] width 126 height 38
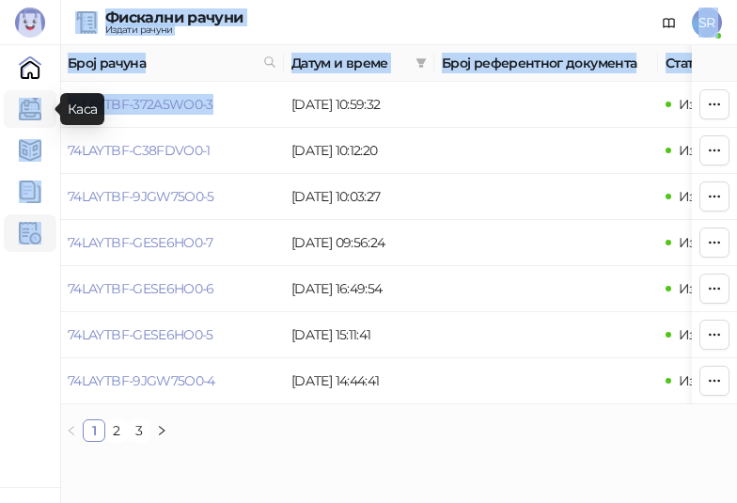
drag, startPoint x: 221, startPoint y: 103, endPoint x: 51, endPoint y: 108, distance: 170.2
click at [51, 108] on div "Бади 3.11.1-f588002 Почетна Каса Каталог Документи Фискални рачуни HEATING SERV…" at bounding box center [368, 228] width 737 height 457
click at [260, 123] on td "74LAYTBF-372A5WO0-3" at bounding box center [172, 105] width 224 height 46
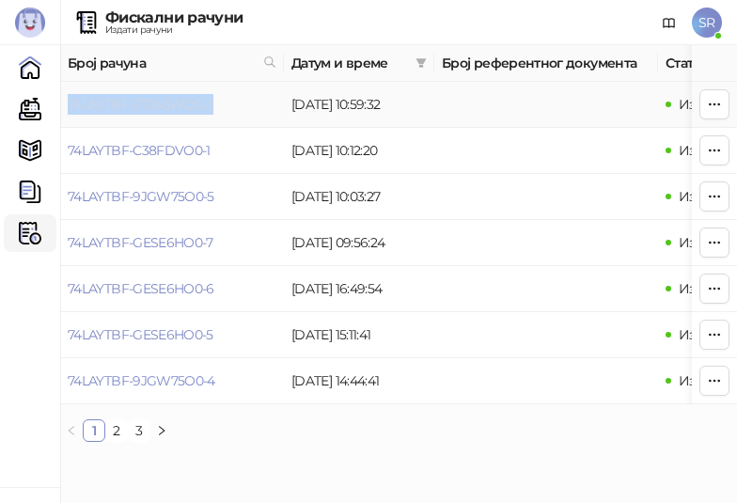
drag, startPoint x: 211, startPoint y: 109, endPoint x: 70, endPoint y: 110, distance: 141.0
click at [70, 110] on td "74LAYTBF-372A5WO0-3" at bounding box center [172, 105] width 224 height 46
copy link "74LAYTBF-372A5WO0-3"
click at [220, 103] on td "74LAYTBF-372A5WO0-3" at bounding box center [172, 105] width 224 height 46
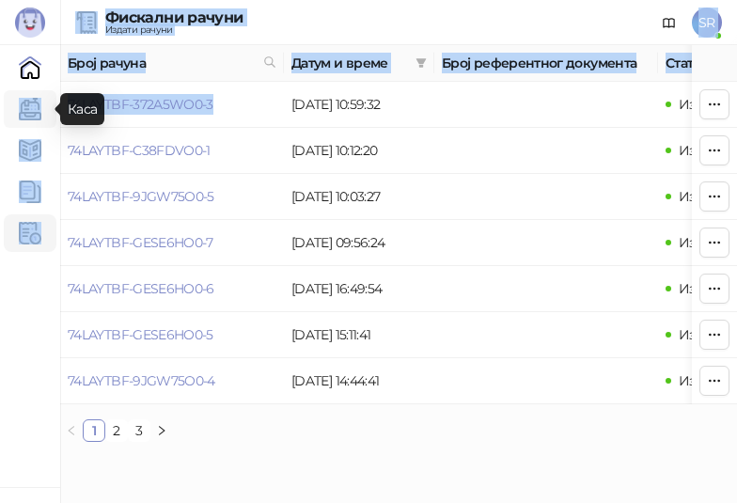
drag, startPoint x: 217, startPoint y: 106, endPoint x: 36, endPoint y: 114, distance: 181.6
click at [36, 114] on div "Бади 3.11.1-f588002 Почетна Каса Каталог Документи Фискални рачуни HEATING SERV…" at bounding box center [368, 228] width 737 height 457
click at [223, 116] on td "74LAYTBF-372A5WO0-3" at bounding box center [172, 105] width 224 height 46
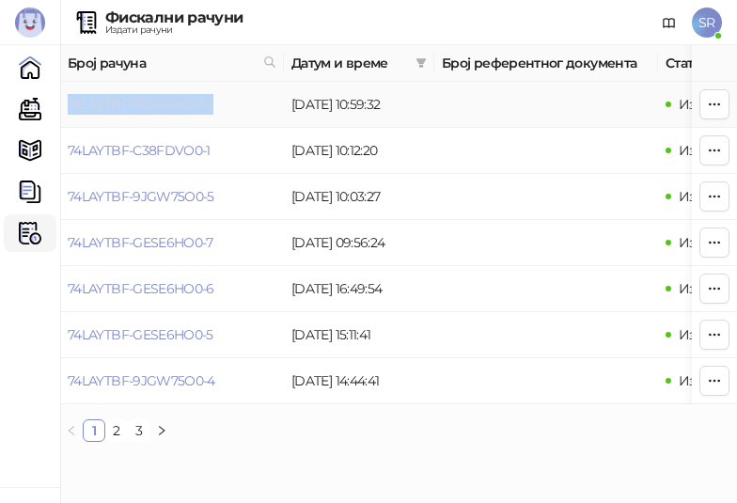
drag, startPoint x: 217, startPoint y: 105, endPoint x: 70, endPoint y: 112, distance: 146.8
click at [70, 112] on td "74LAYTBF-372A5WO0-3" at bounding box center [172, 105] width 224 height 46
copy link "74LAYTBF-372A5WO0-3"
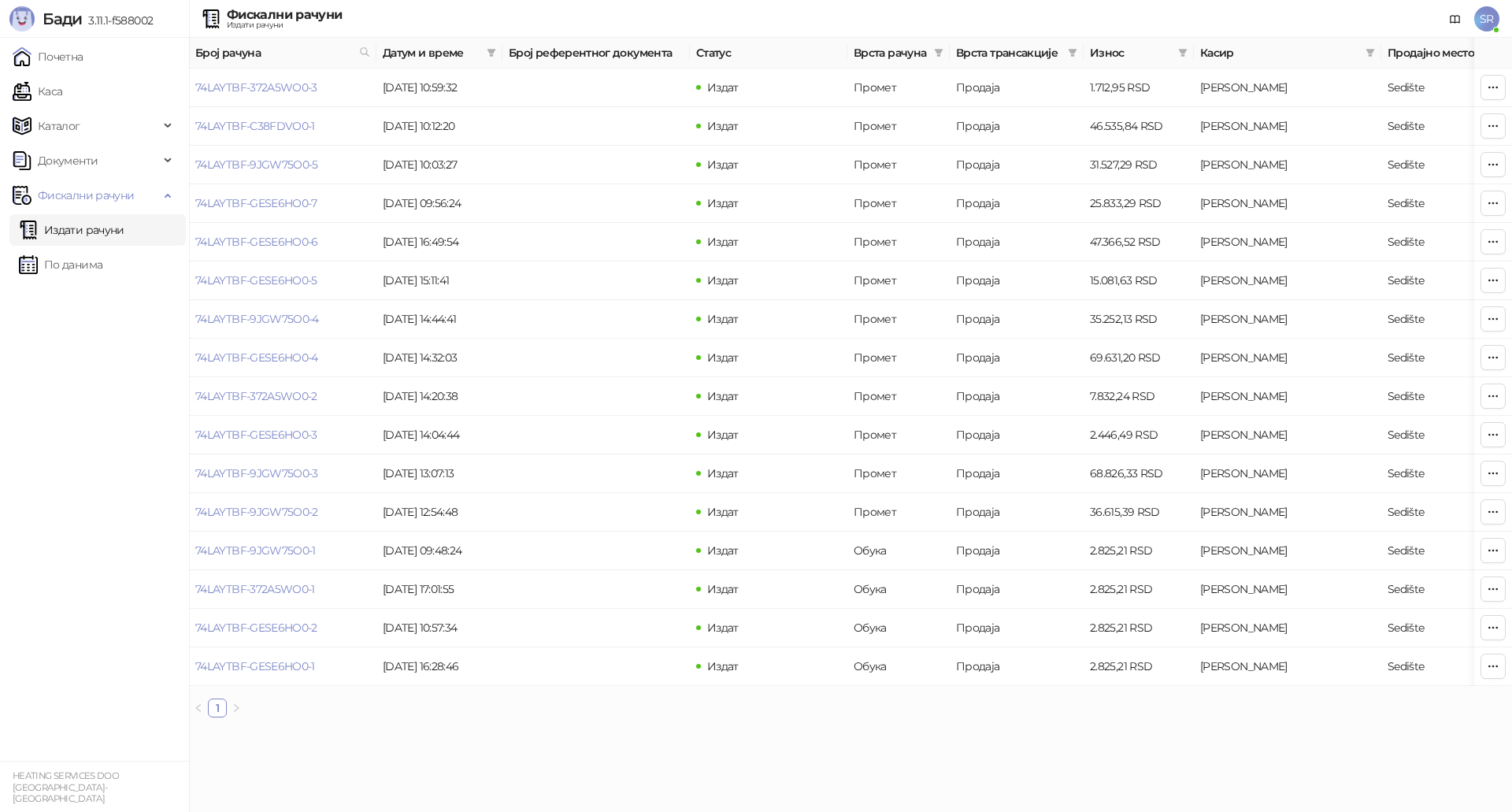
click at [1485, 17] on span "SR" at bounding box center [1486, 19] width 25 height 25
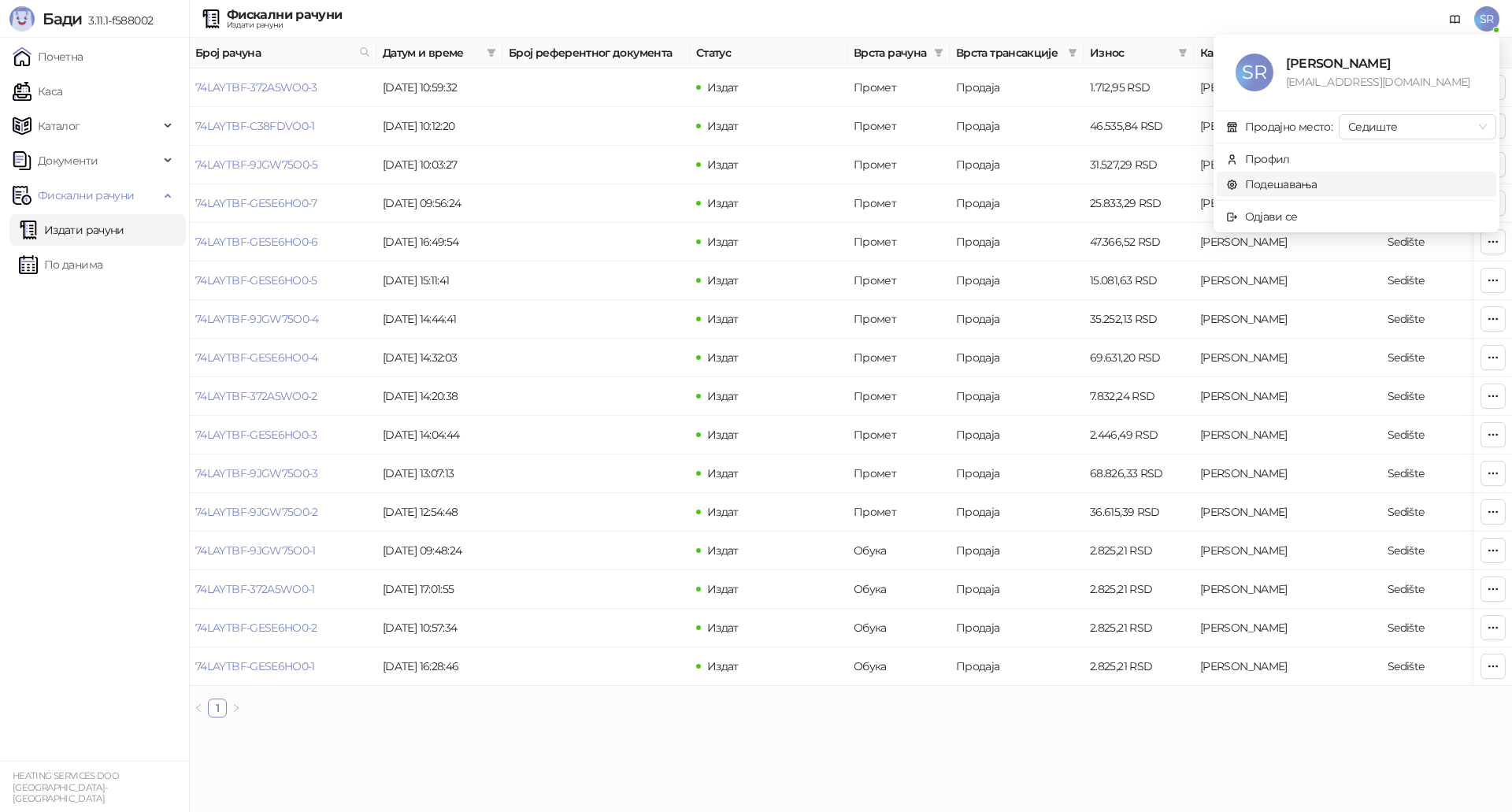
click at [1300, 179] on link "Подешавања" at bounding box center [1271, 184] width 91 height 14
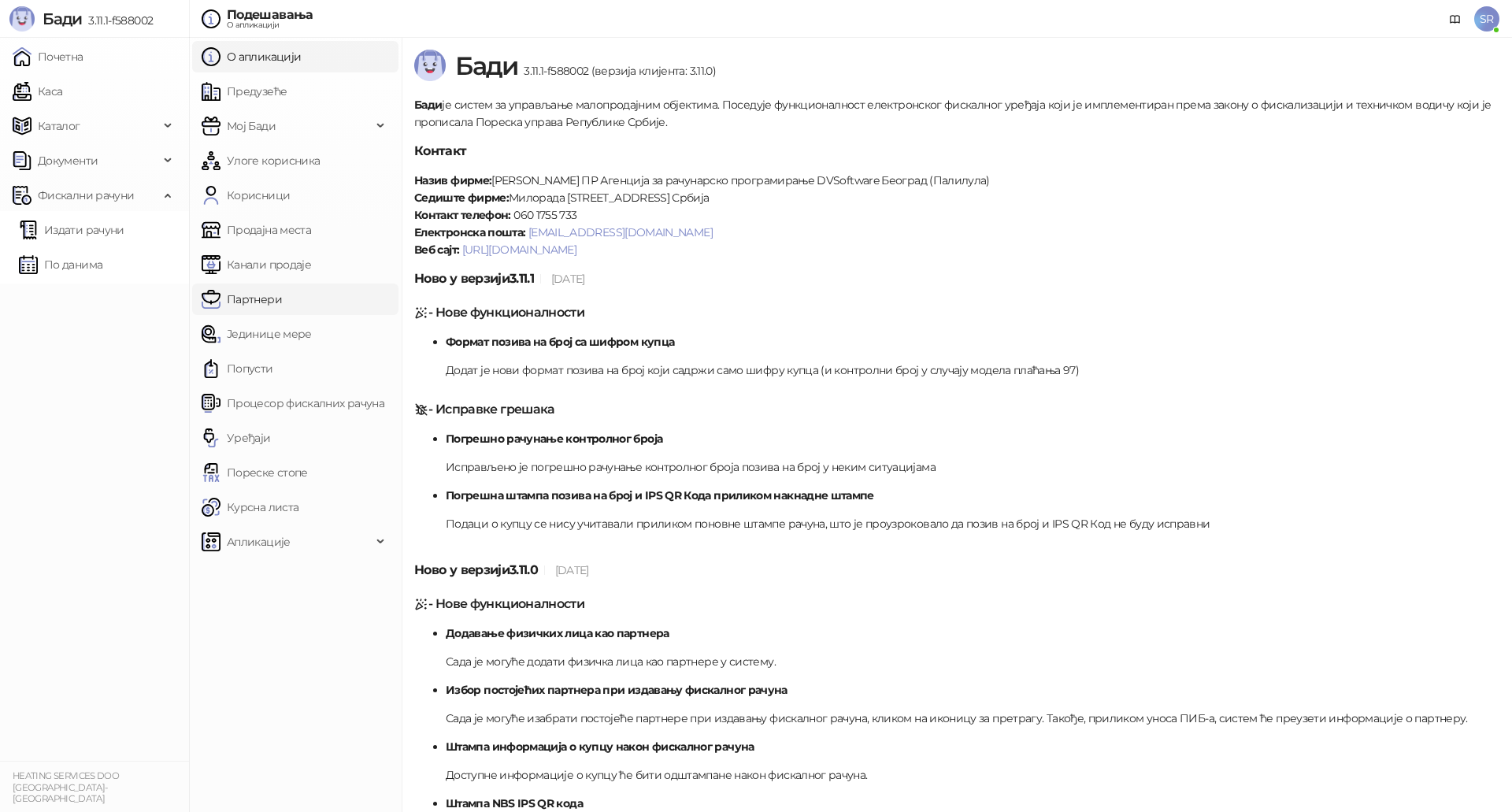
click at [273, 295] on link "Партнери" at bounding box center [242, 299] width 80 height 32
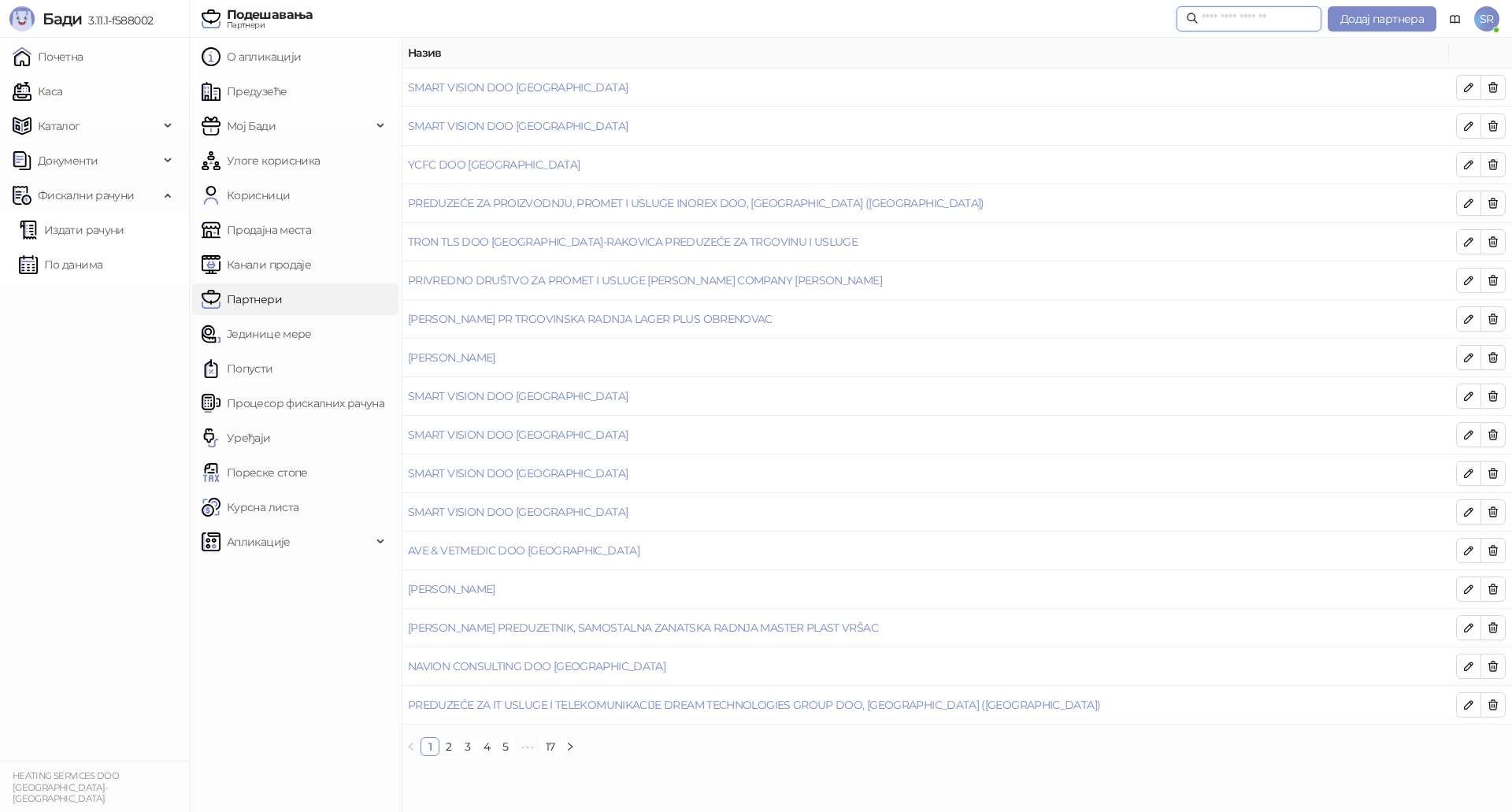
click at [1225, 23] on input "text" at bounding box center [1257, 18] width 111 height 18
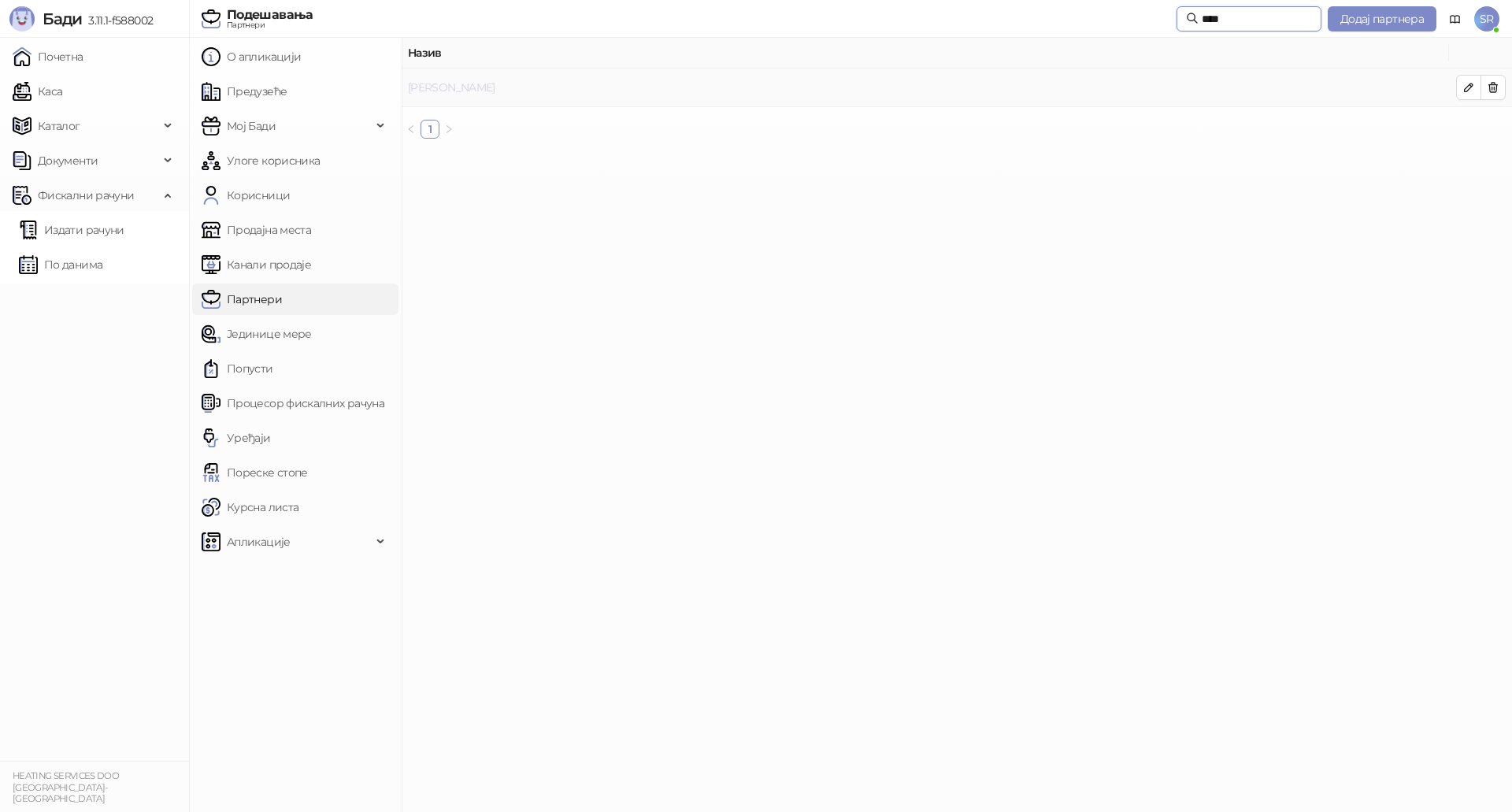
type input "****"
click at [451, 85] on link "Nikolić Mira" at bounding box center [452, 87] width 87 height 14
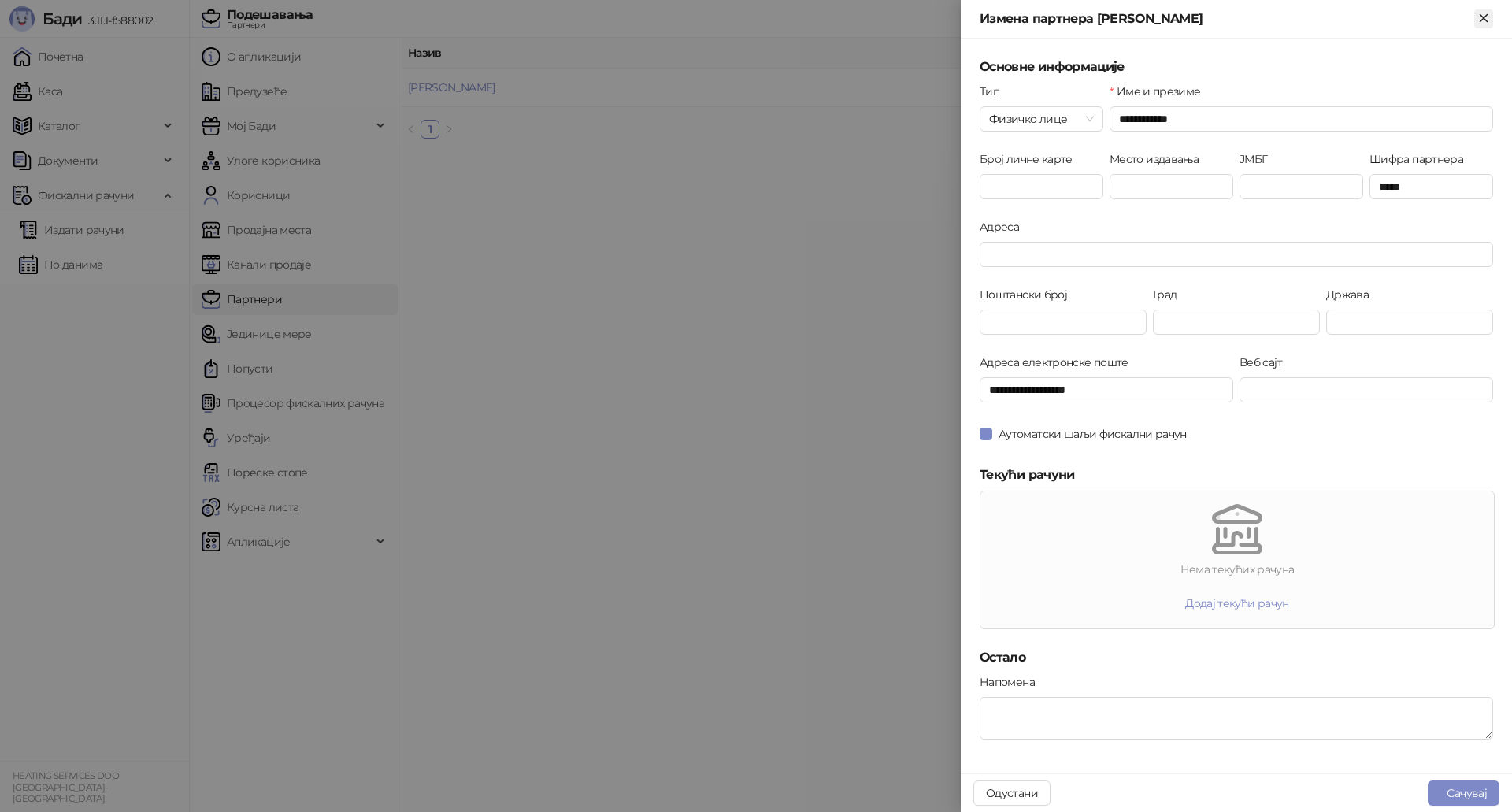
click at [1481, 19] on icon "Close" at bounding box center [1483, 18] width 7 height 7
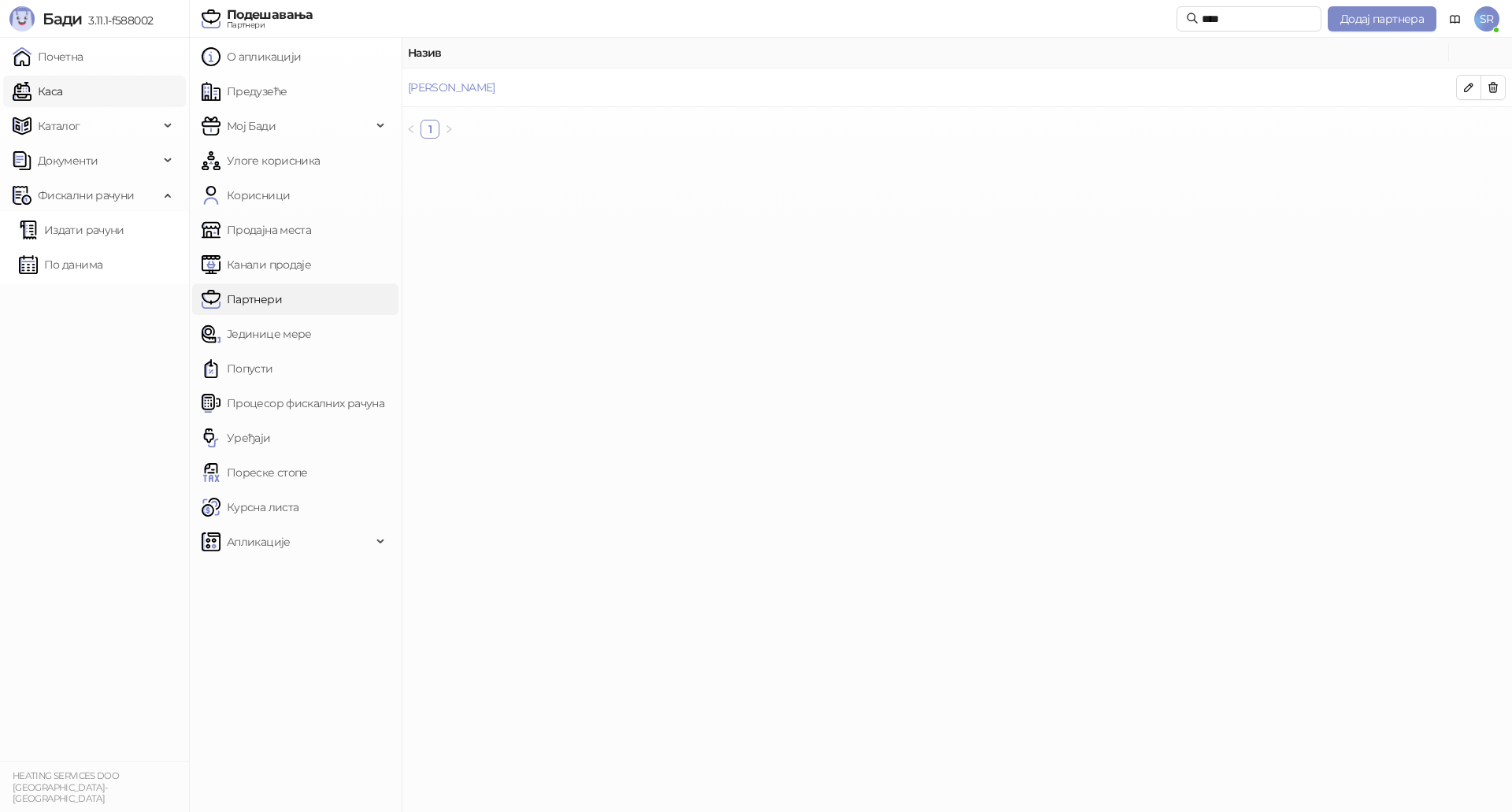
click at [62, 96] on link "Каса" at bounding box center [37, 91] width 49 height 32
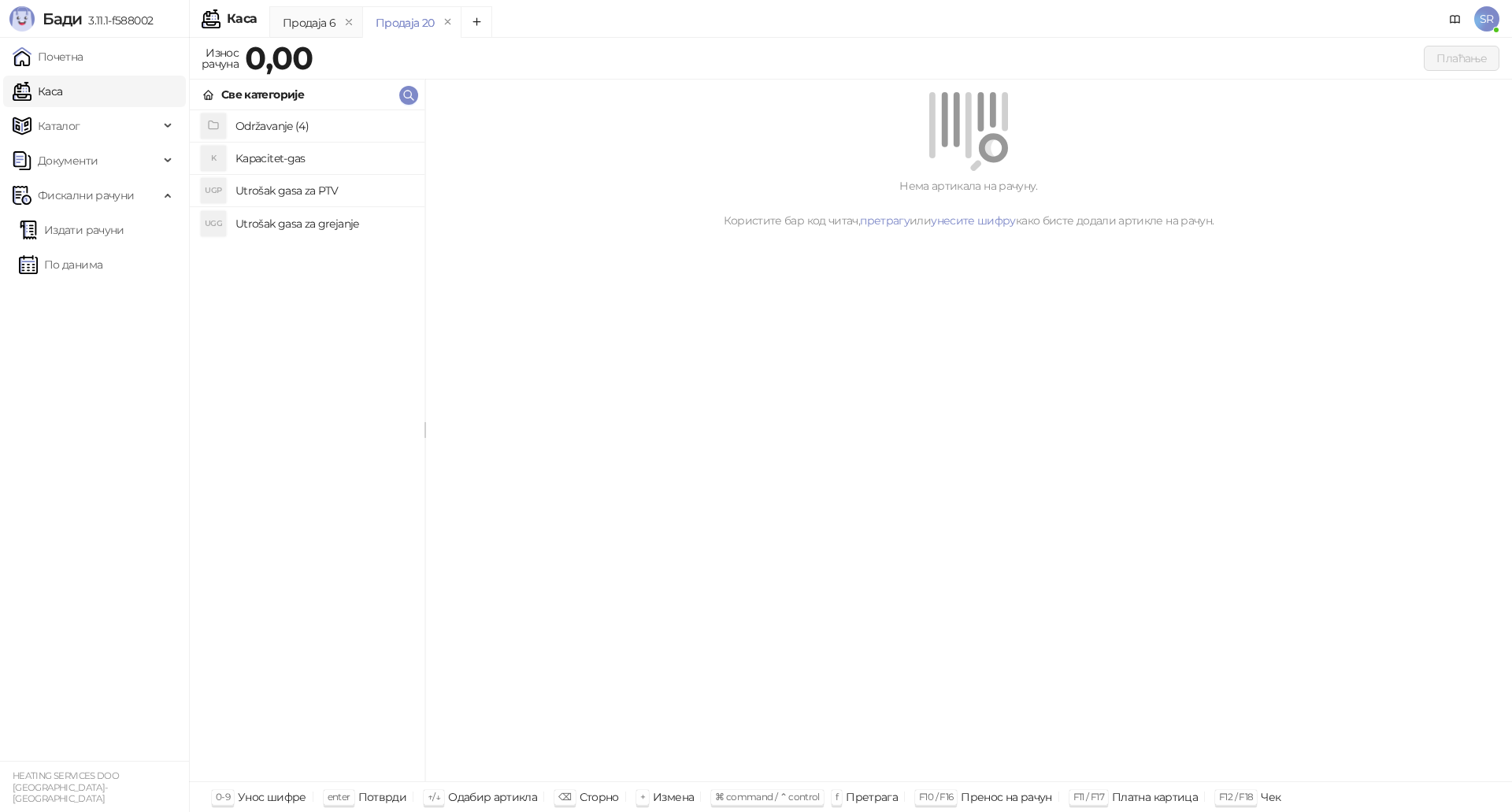
click at [289, 220] on h4 "Utrošak gasa za grejanje" at bounding box center [323, 224] width 177 height 25
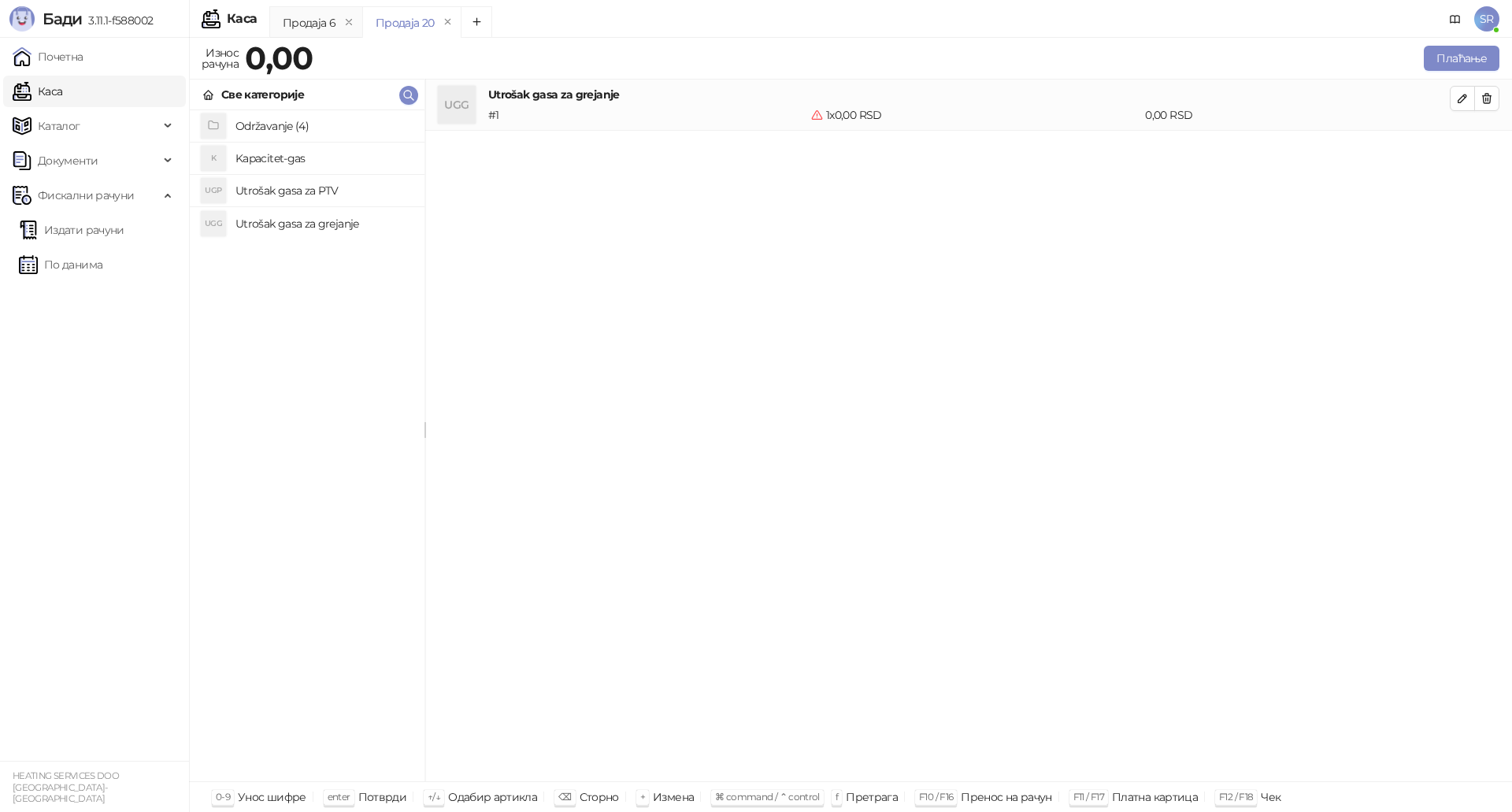
click at [281, 186] on h4 "Utrošak gasa za PTV" at bounding box center [323, 190] width 177 height 25
click at [274, 160] on h4 "Kapacitet-gas" at bounding box center [323, 158] width 177 height 25
click at [1460, 103] on icon "button" at bounding box center [1462, 98] width 13 height 13
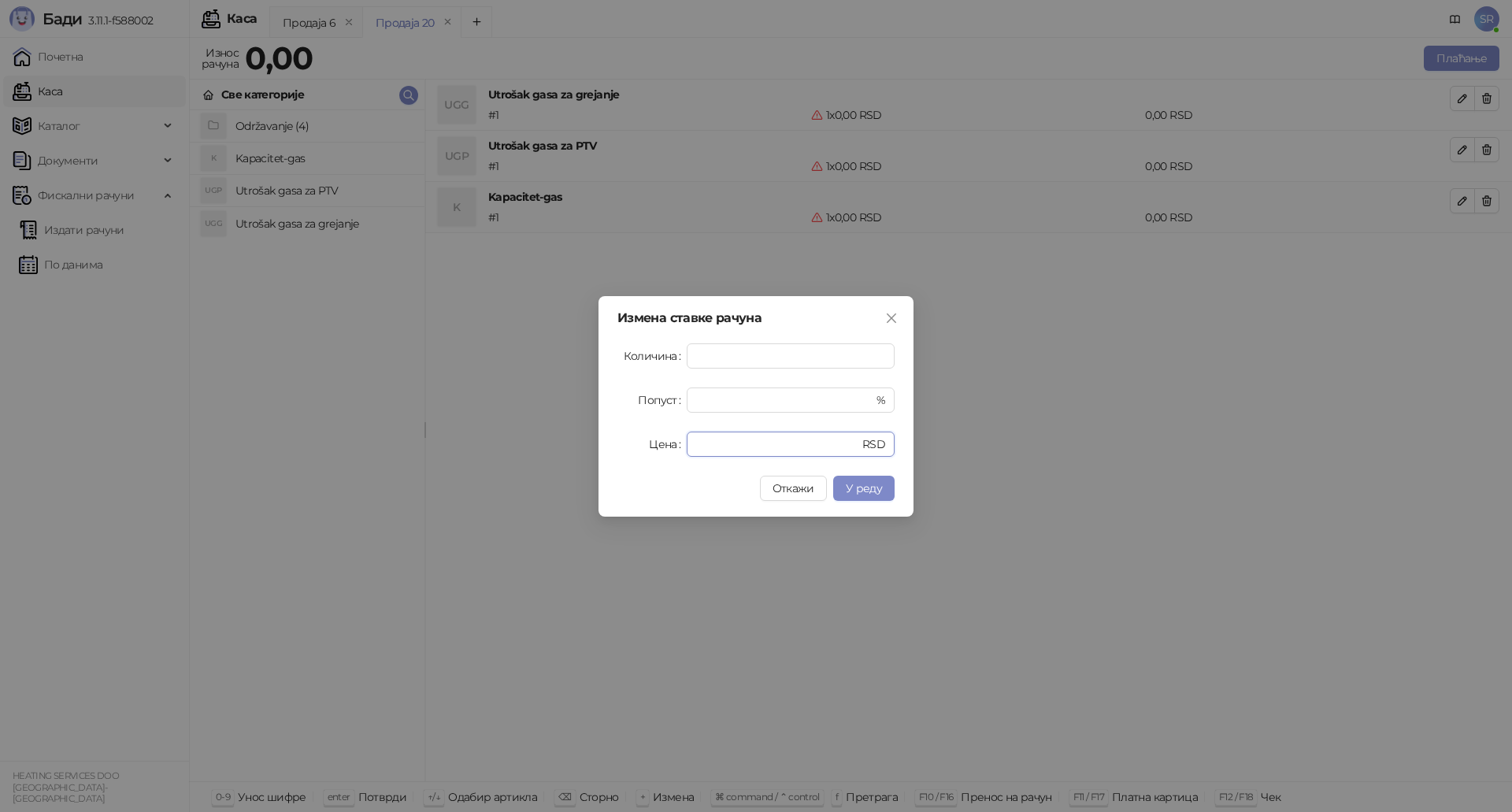
drag, startPoint x: 700, startPoint y: 447, endPoint x: 686, endPoint y: 447, distance: 14.0
click at [686, 447] on div "Цена * RSD" at bounding box center [756, 444] width 277 height 25
paste input "*******"
click at [864, 489] on span "У реду" at bounding box center [863, 488] width 36 height 14
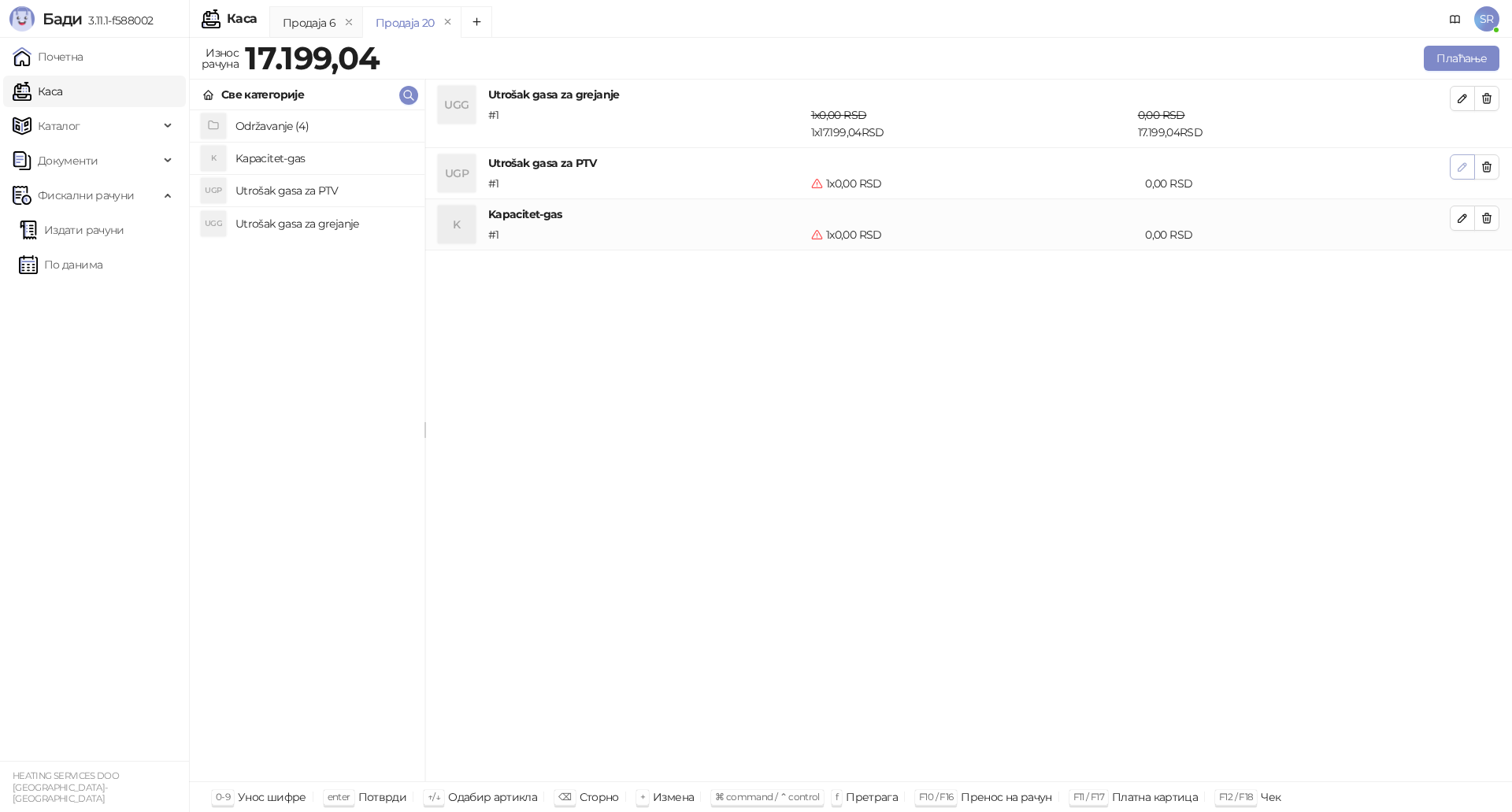
click at [1454, 164] on button "button" at bounding box center [1462, 167] width 25 height 25
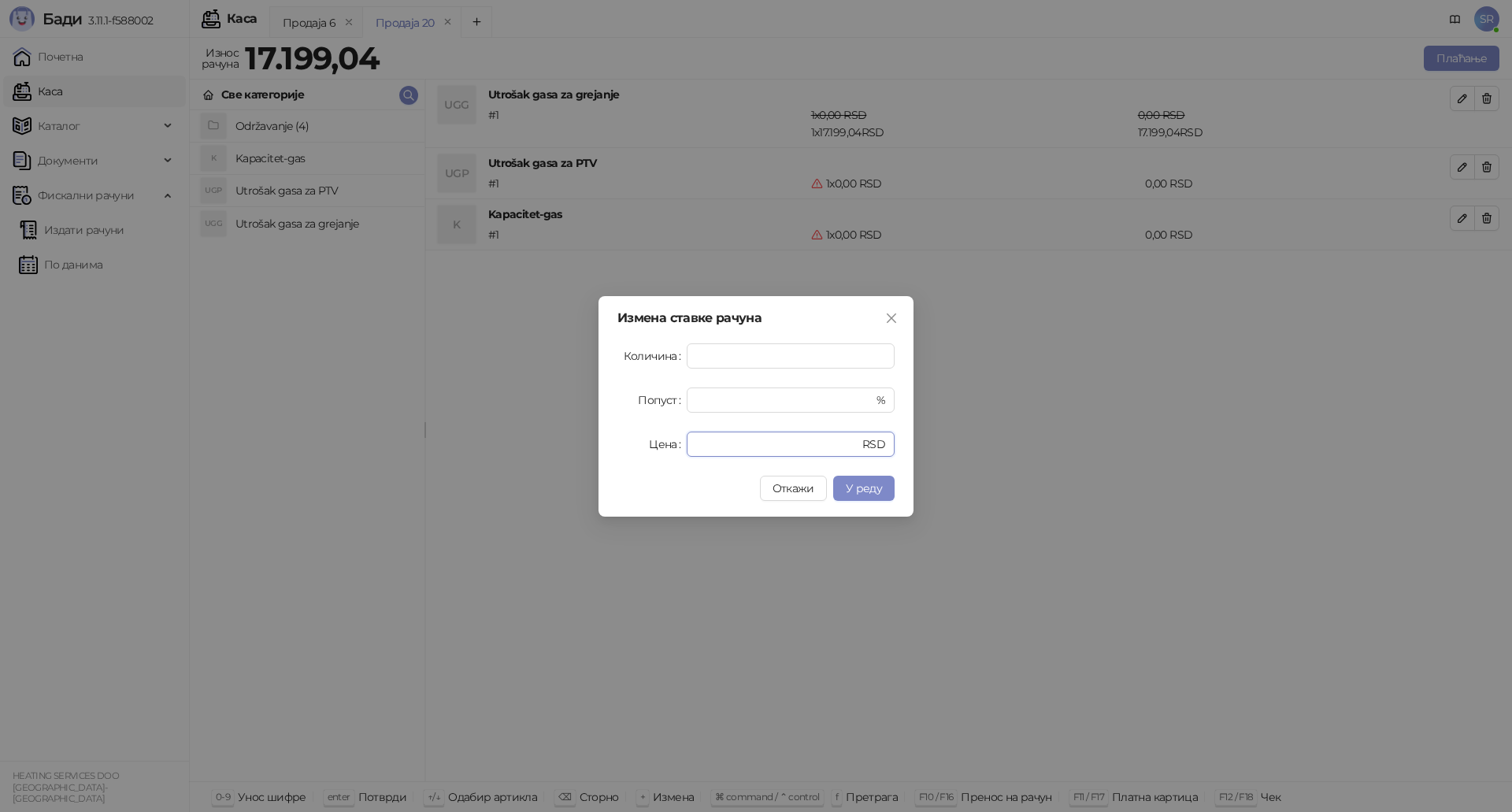
drag, startPoint x: 727, startPoint y: 449, endPoint x: 632, endPoint y: 452, distance: 95.0
click at [638, 450] on div "Цена * RSD" at bounding box center [756, 444] width 277 height 25
paste input "*******"
click at [867, 489] on span "У реду" at bounding box center [863, 488] width 36 height 14
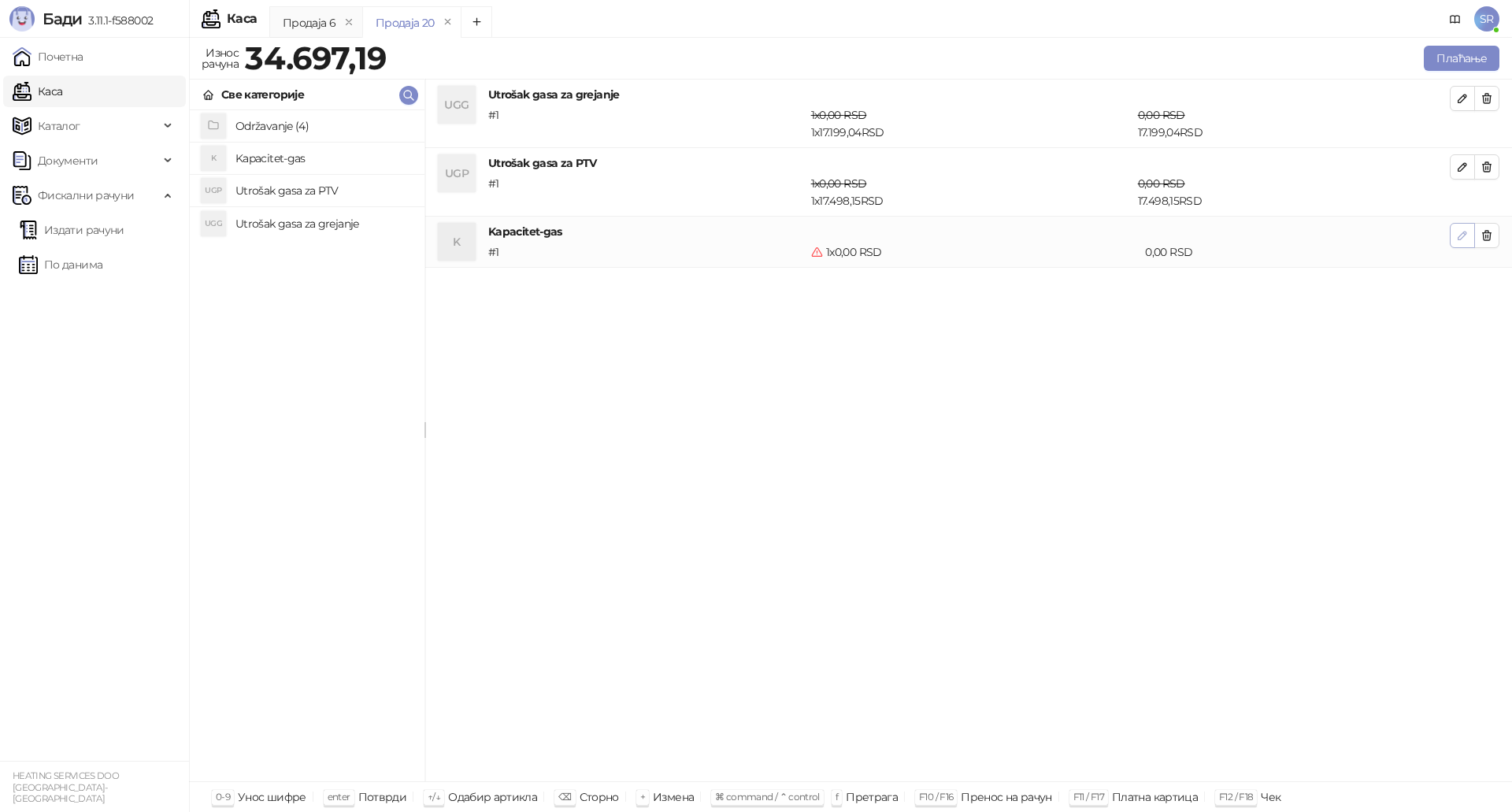
click at [1463, 235] on icon "button" at bounding box center [1462, 235] width 13 height 13
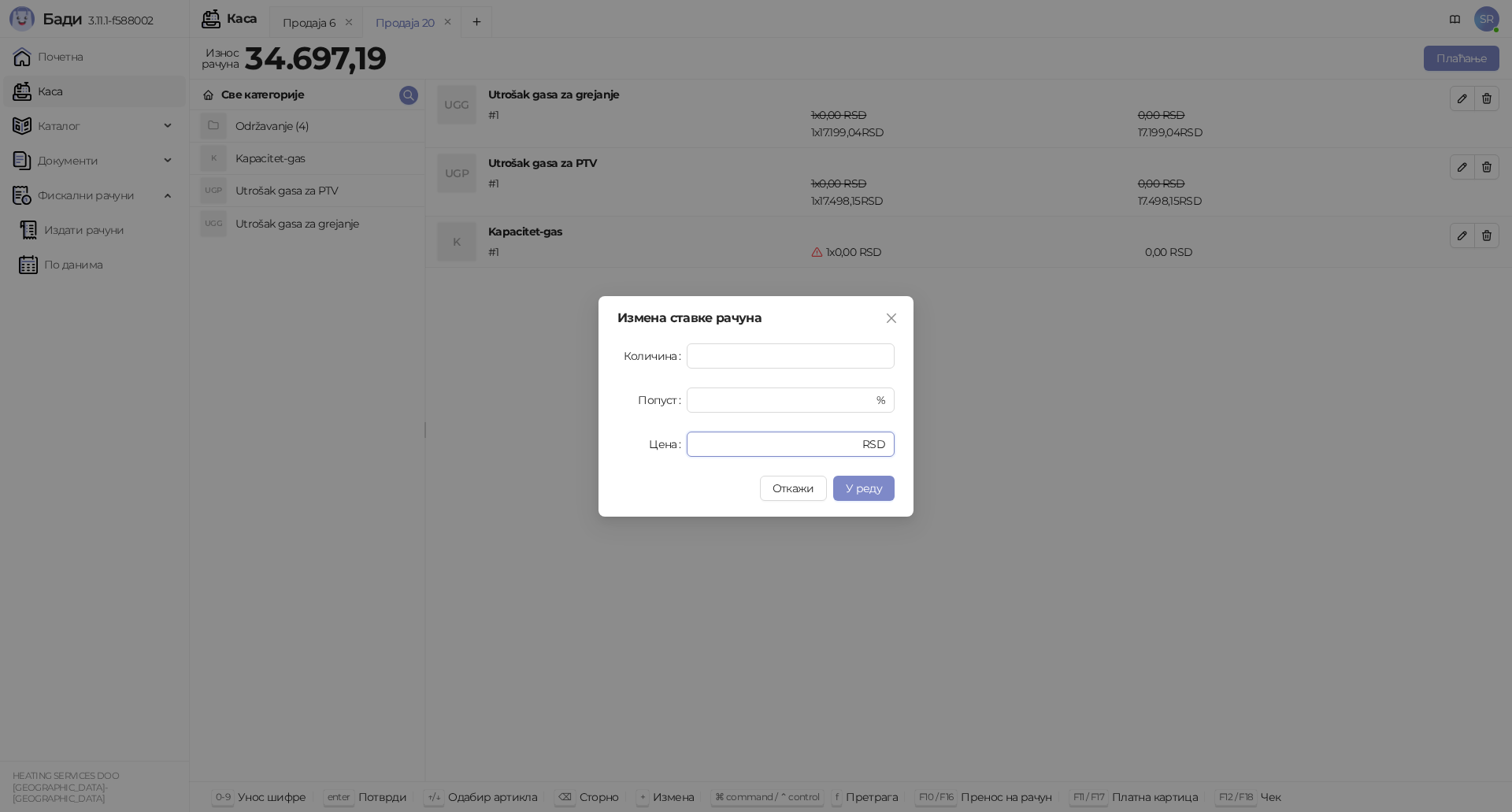
drag, startPoint x: 739, startPoint y: 447, endPoint x: 673, endPoint y: 447, distance: 66.0
click at [674, 447] on div "Цена * RSD" at bounding box center [756, 444] width 277 height 25
paste input "******"
type input "*******"
click at [851, 488] on span "У реду" at bounding box center [863, 488] width 36 height 14
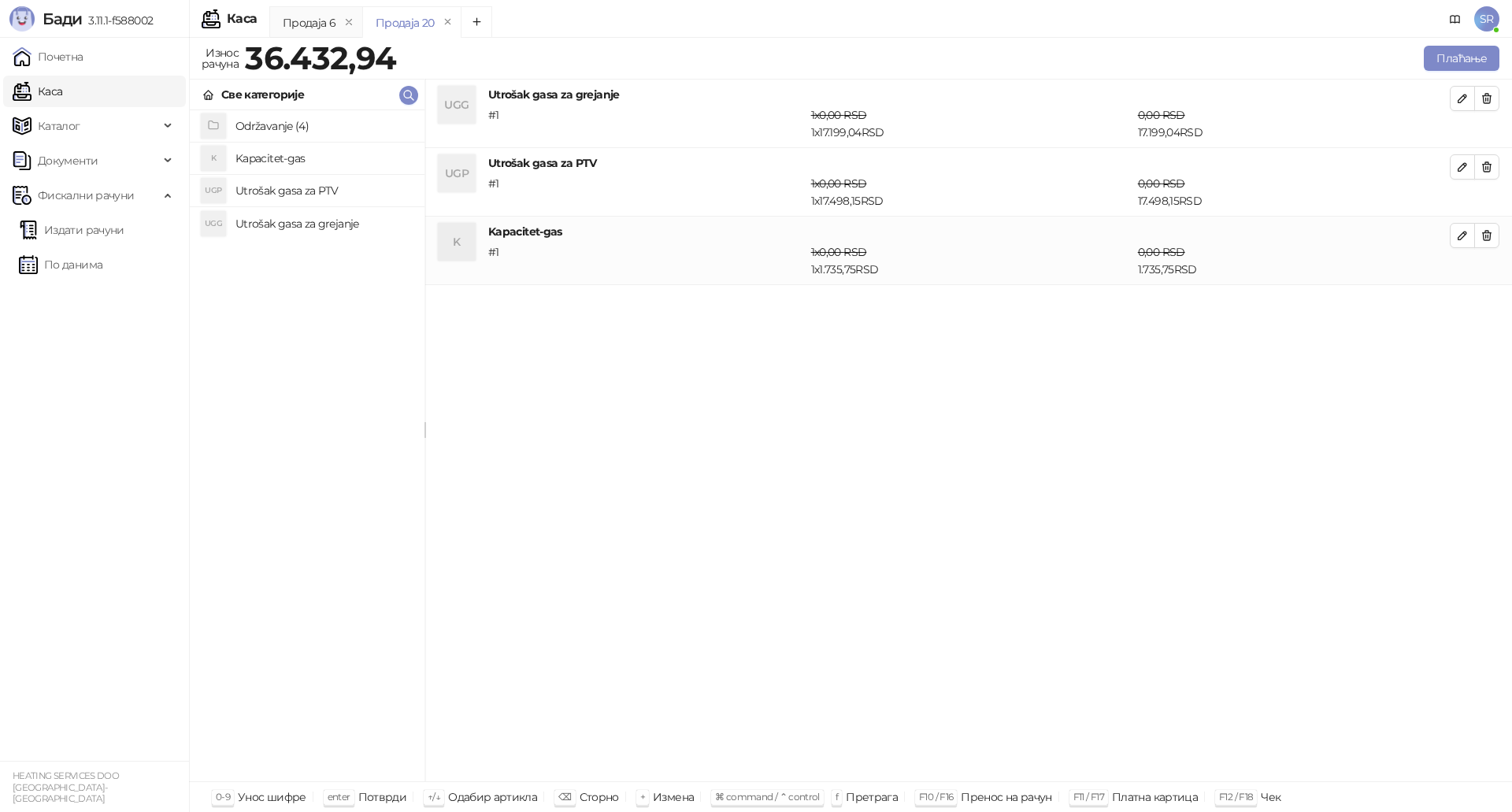
click at [1244, 419] on div "UGG Utrošak gasa za grejanje # 1 1 x 0,00 RSD 1 x 17.199,04 RSD 0,00 RSD 17.199…" at bounding box center [968, 431] width 1086 height 702
click at [1473, 65] on button "Плаћање" at bounding box center [1461, 59] width 75 height 25
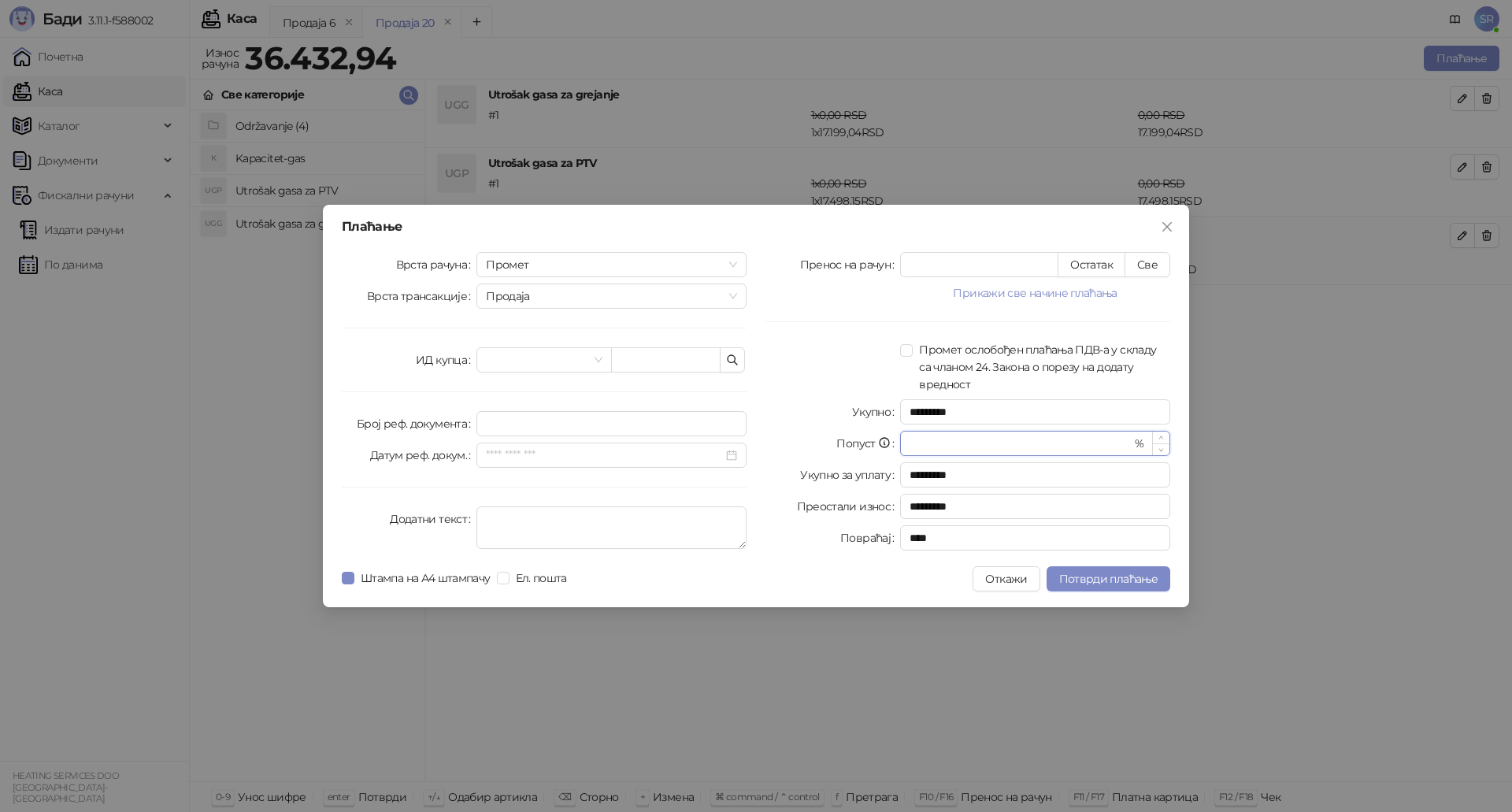
click at [1118, 432] on input "*" at bounding box center [1020, 443] width 221 height 23
click at [1146, 263] on button "Све" at bounding box center [1147, 265] width 46 height 25
type input "********"
type input "****"
click at [734, 362] on icon "button" at bounding box center [732, 359] width 13 height 13
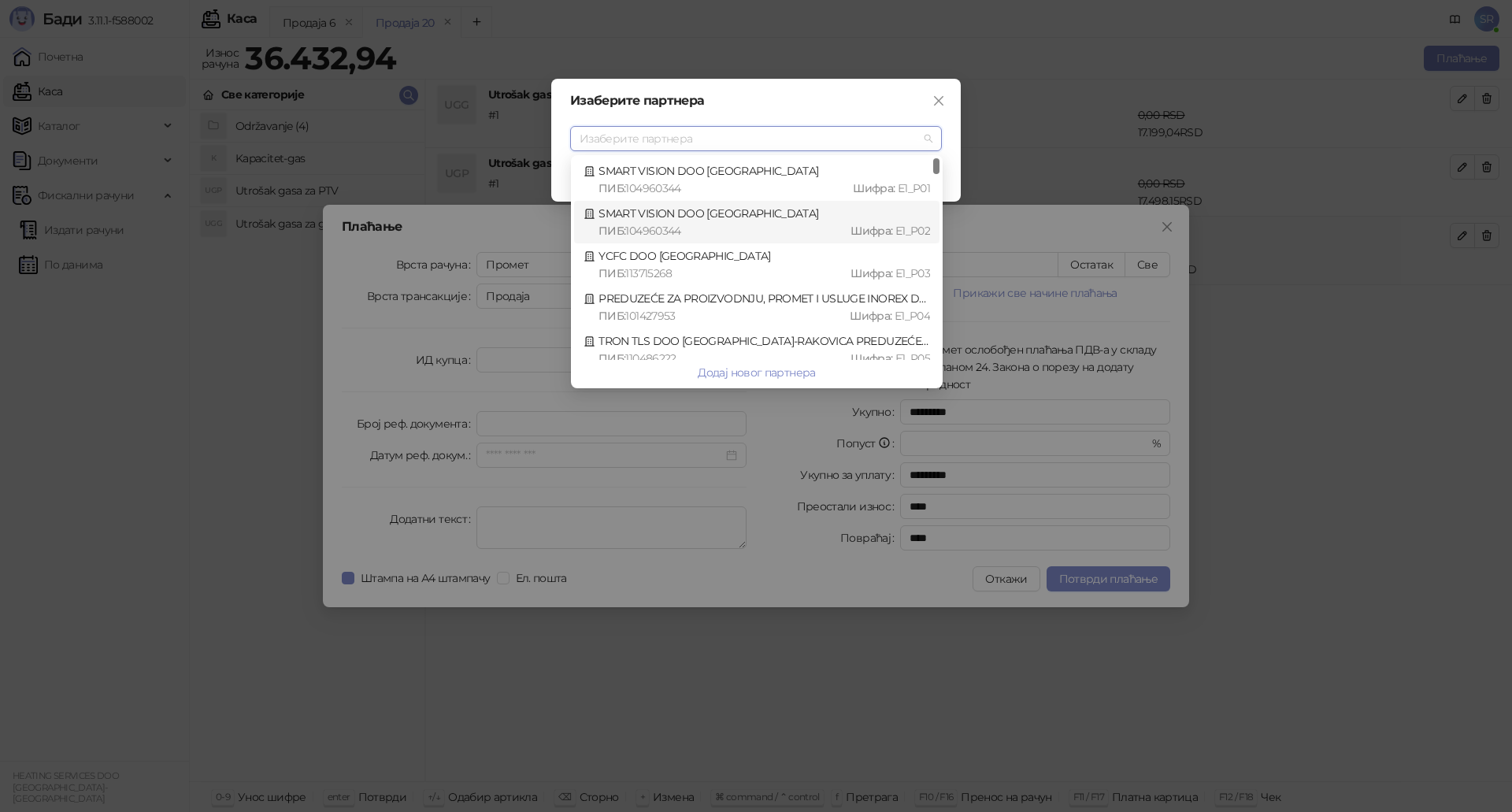
type input "*"
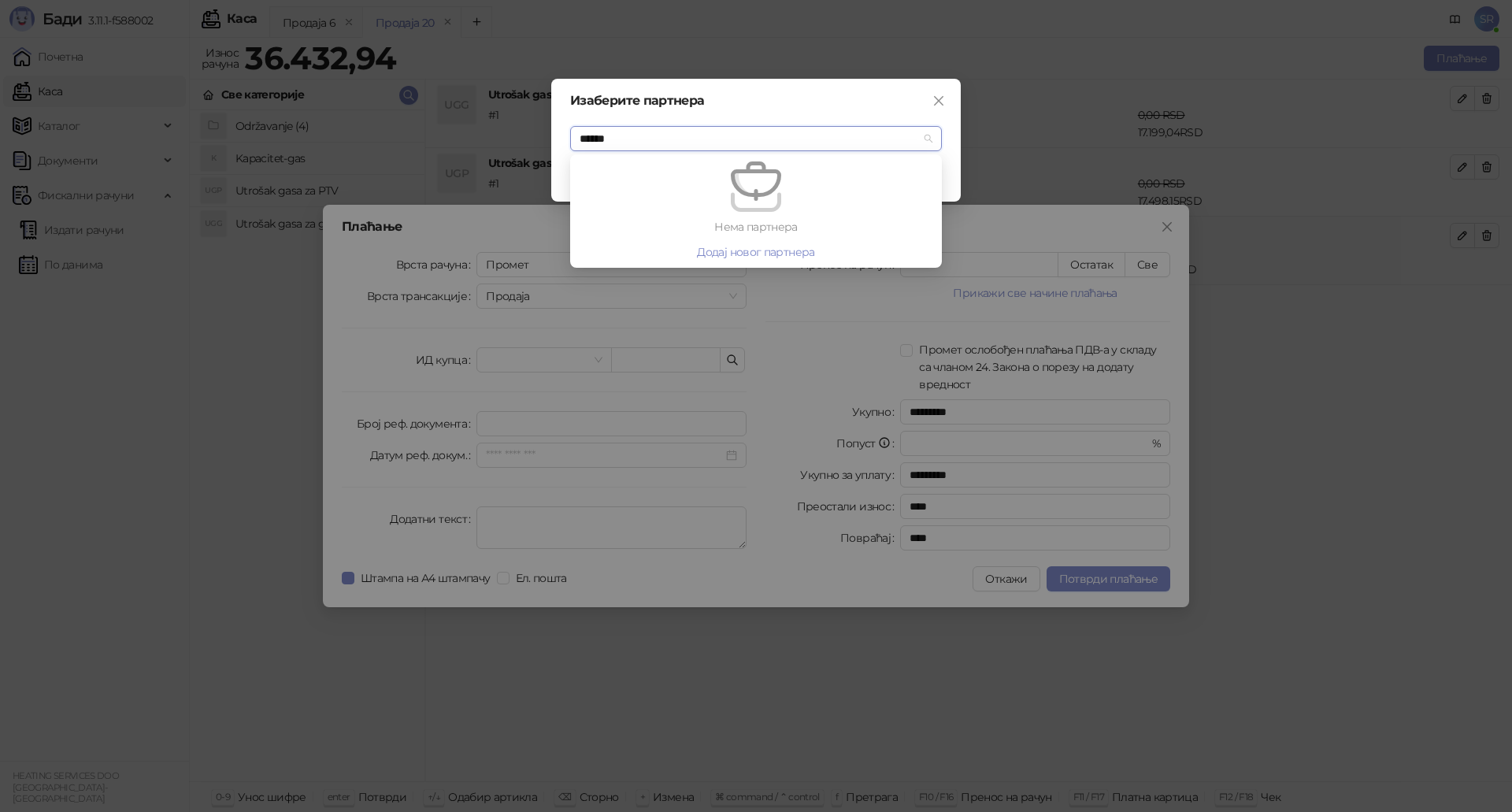
type input "****"
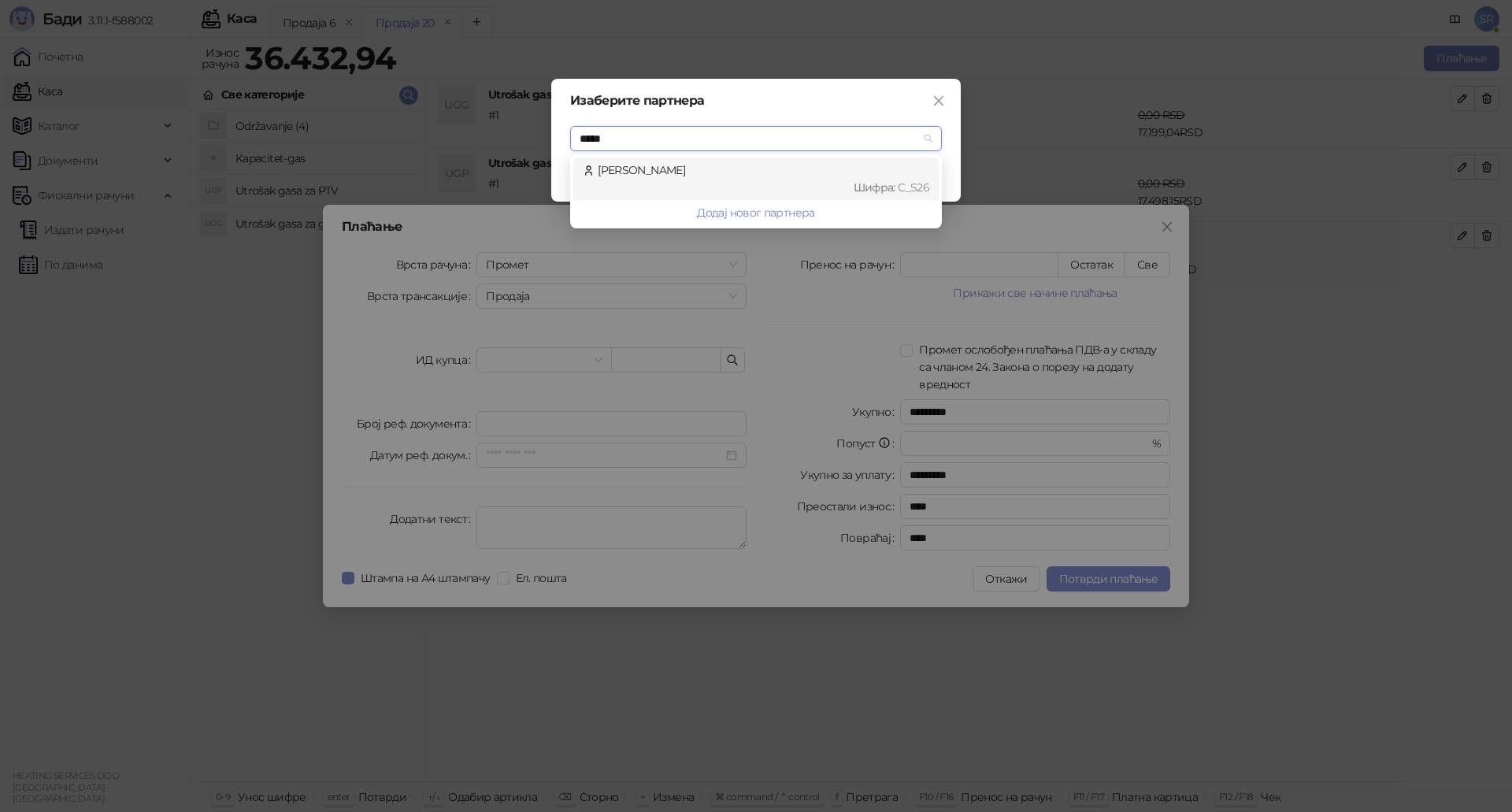
click at [666, 170] on div "Nikolić Mira Шифра : C_S26" at bounding box center [756, 178] width 347 height 34
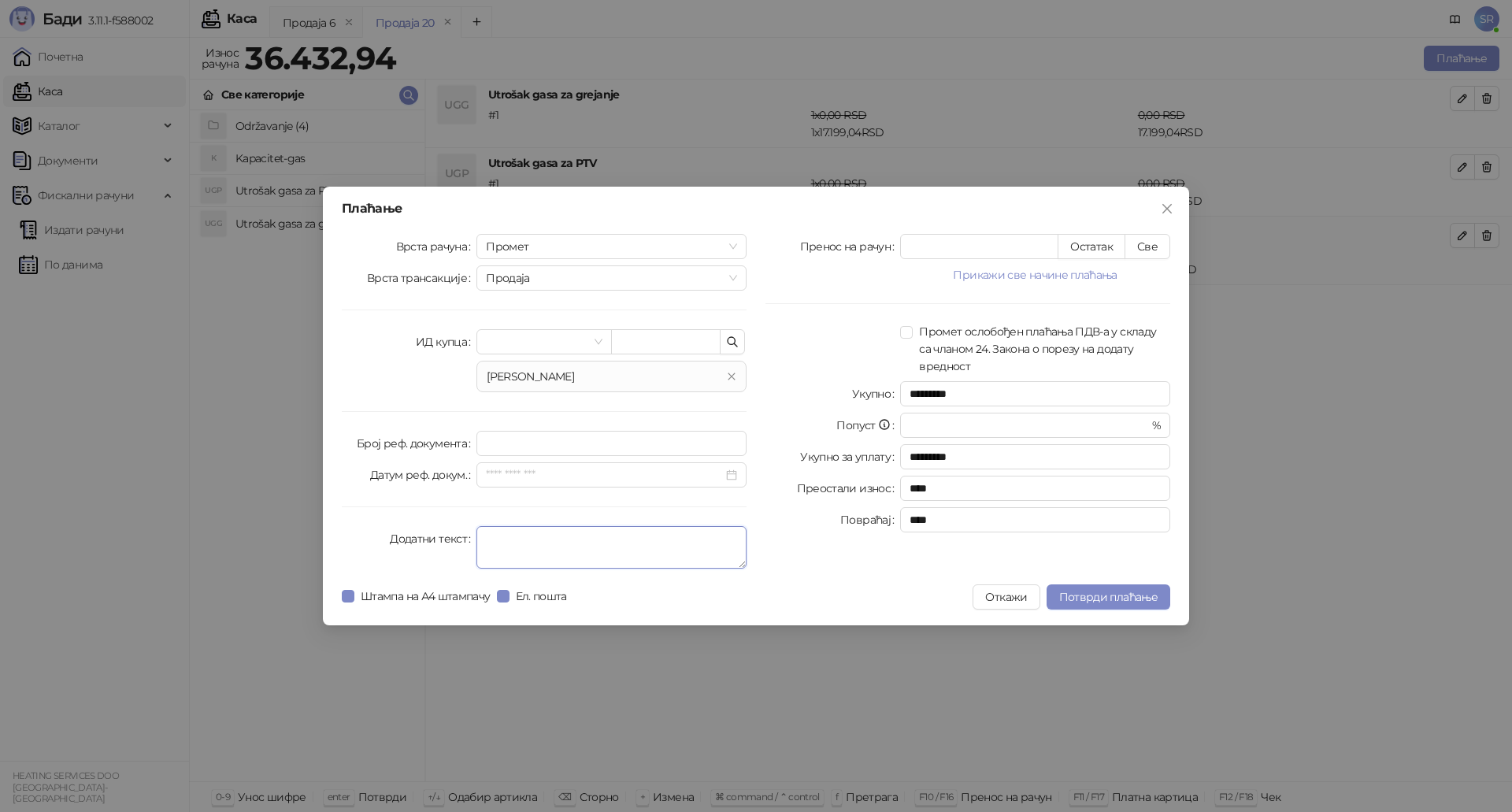
click at [563, 543] on textarea "Додатни текст" at bounding box center [612, 547] width 270 height 43
paste textarea "**********"
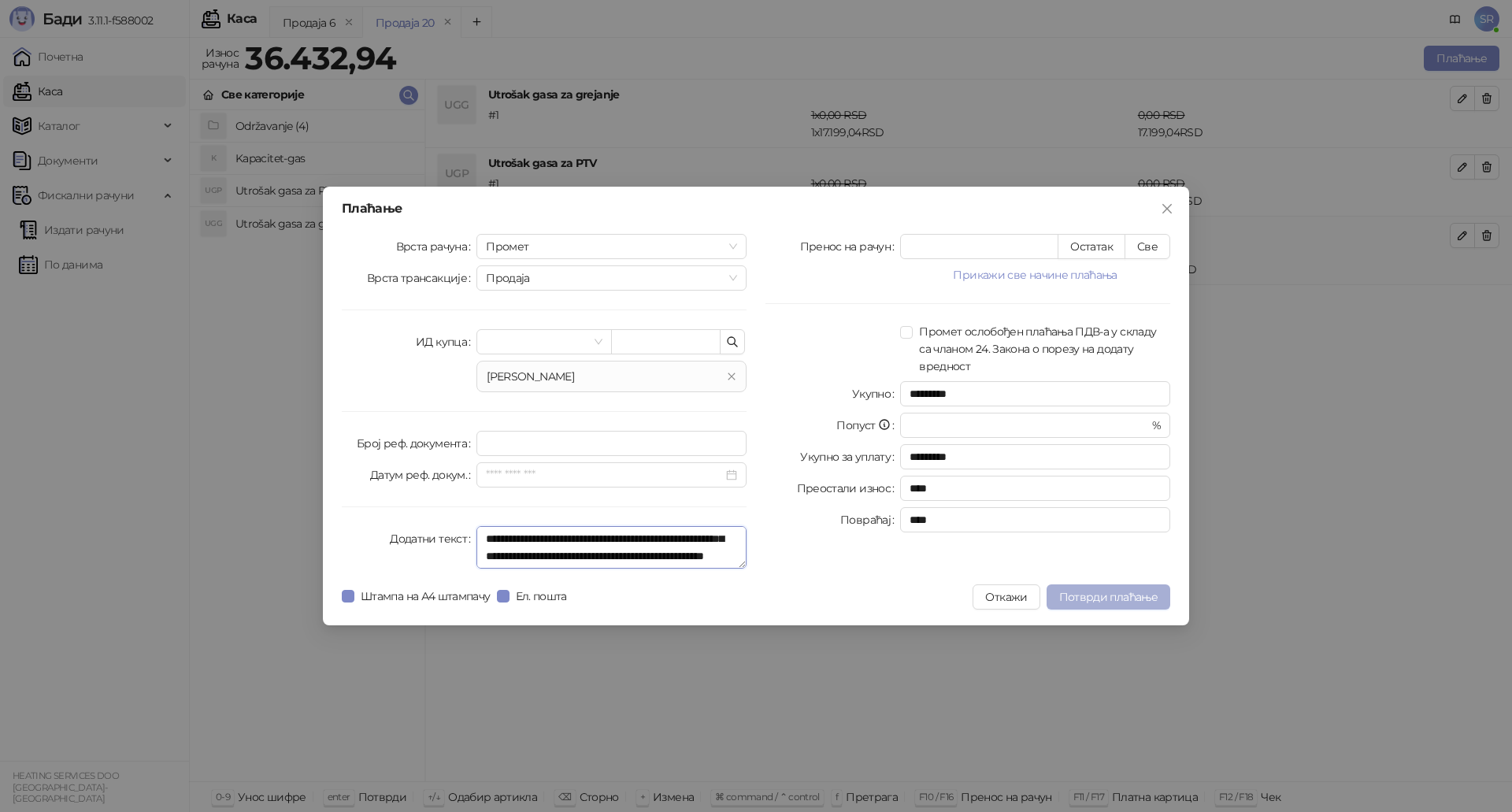
type textarea "**********"
click at [1112, 596] on span "Потврди плаћање" at bounding box center [1107, 597] width 98 height 14
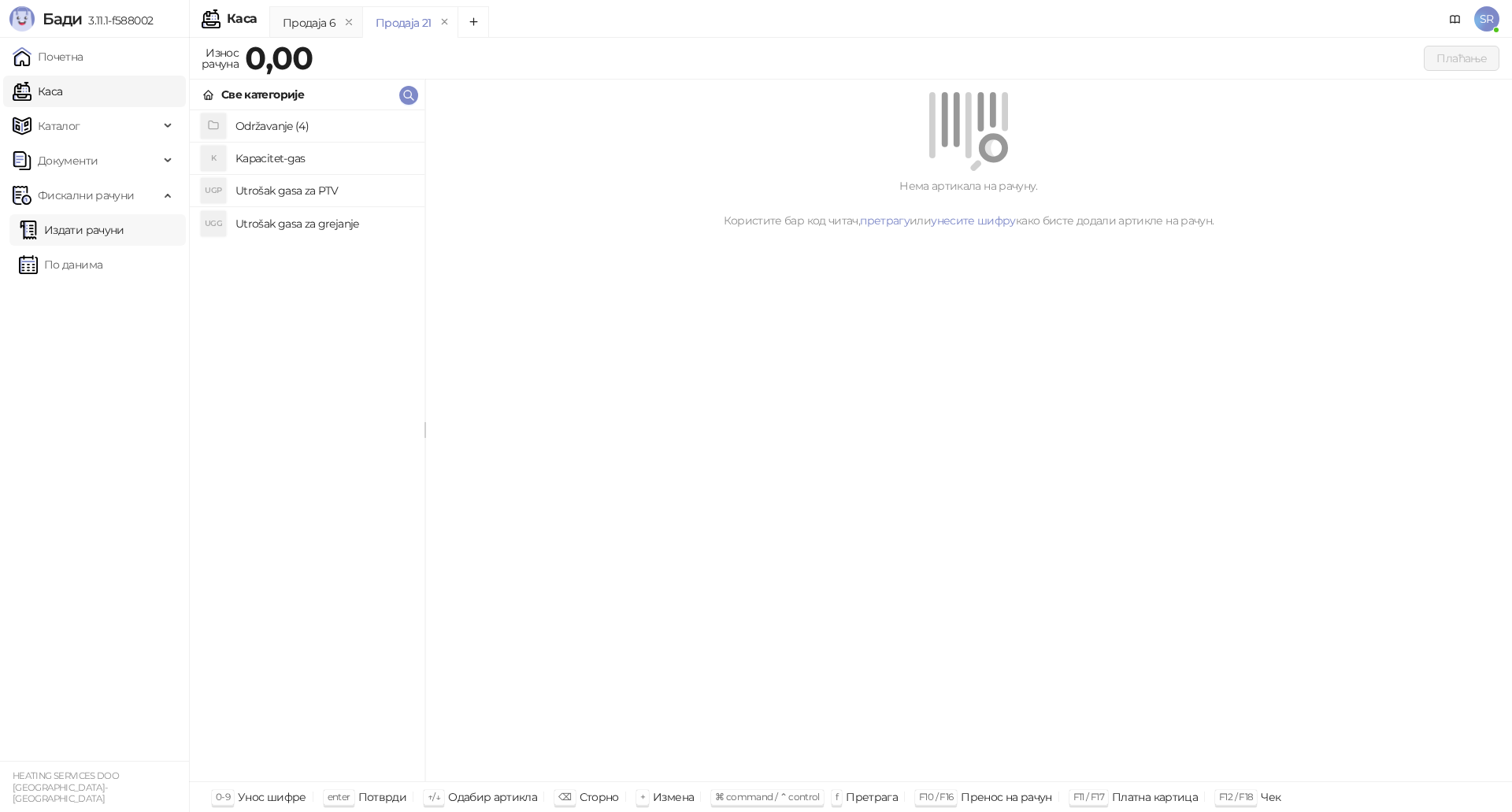
click at [90, 233] on link "Издати рачуни" at bounding box center [72, 230] width 106 height 32
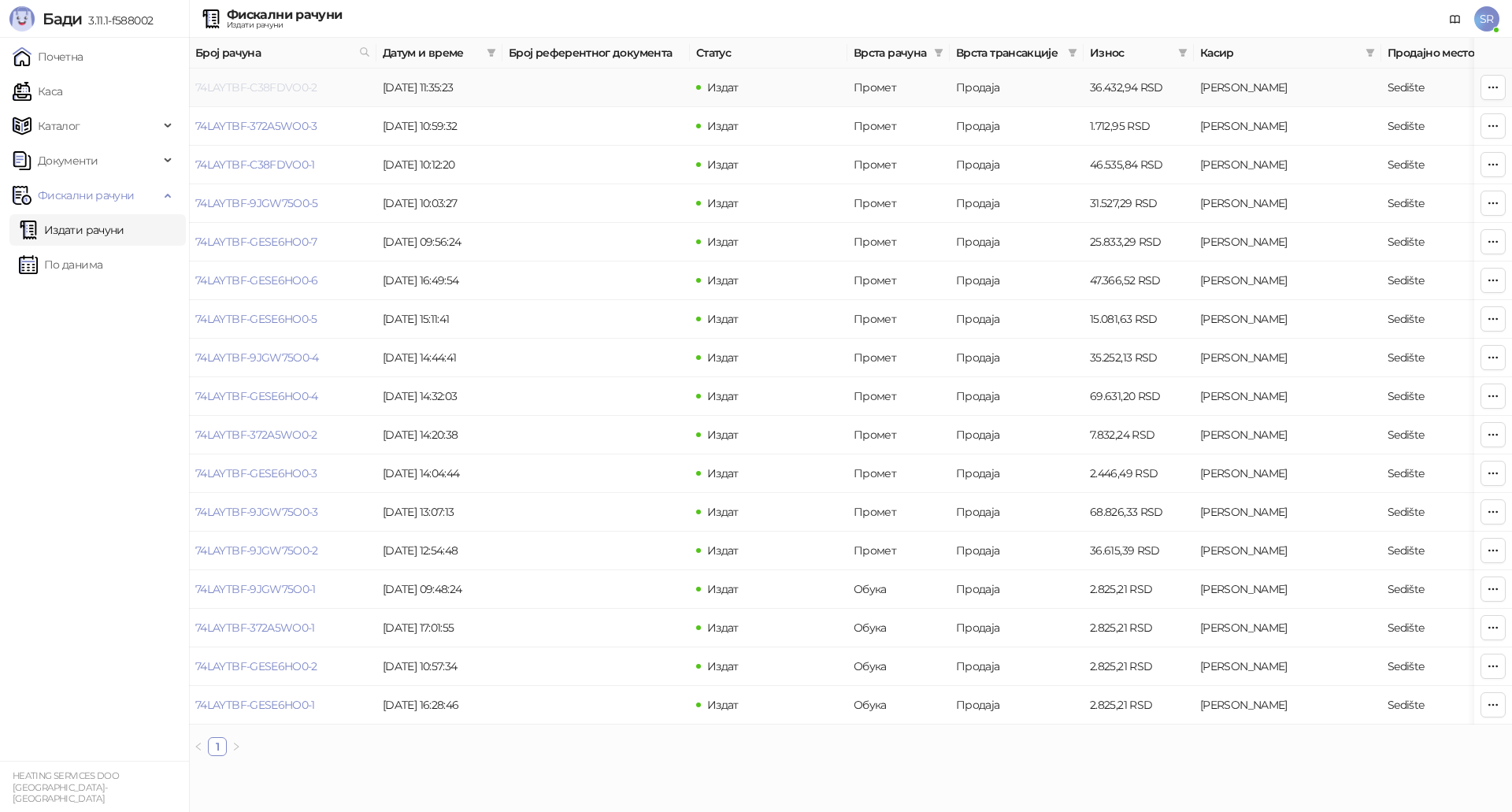
click at [302, 91] on link "74LAYTBF-C38FDVO0-2" at bounding box center [256, 87] width 122 height 14
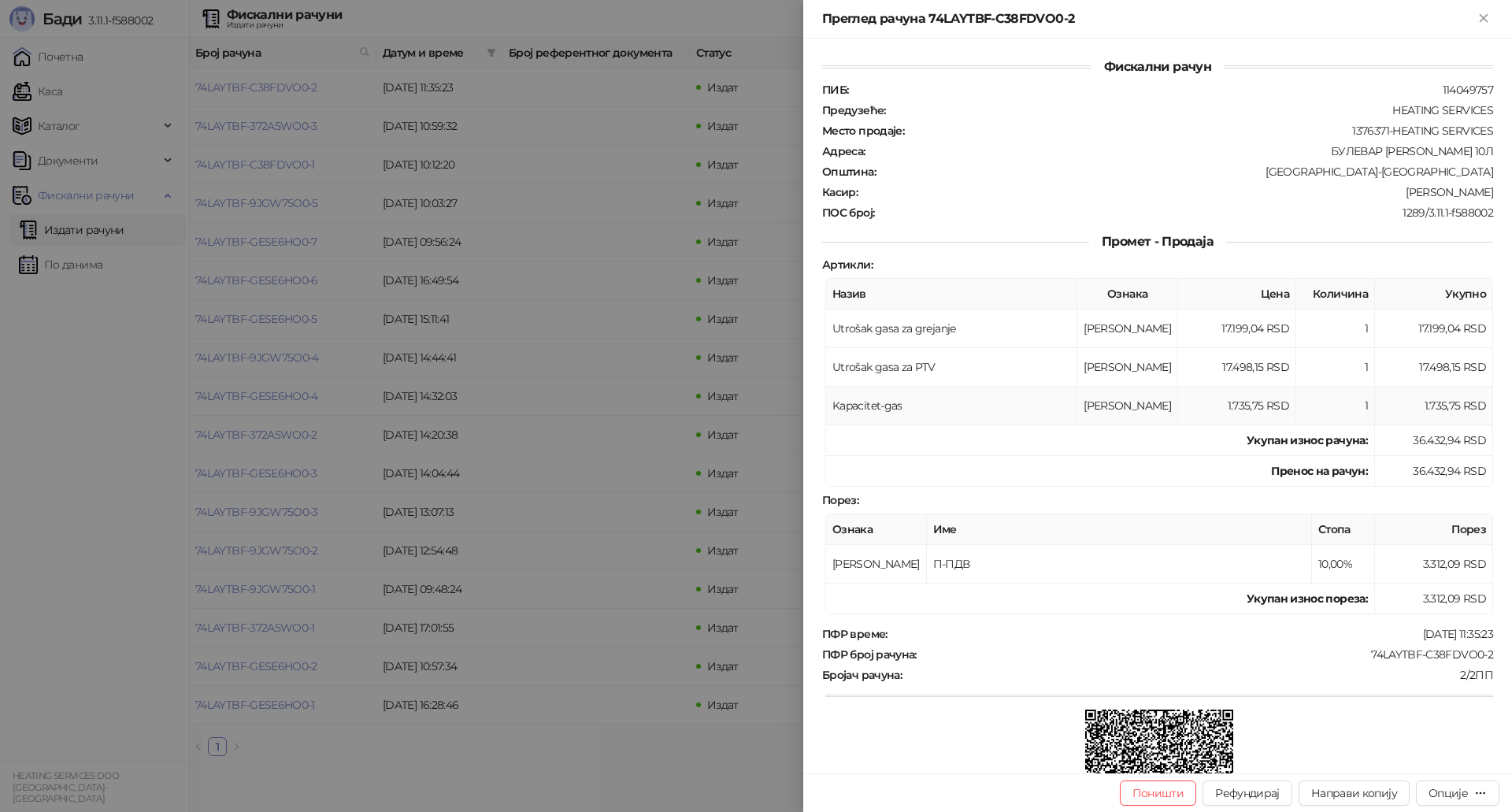
scroll to position [230, 0]
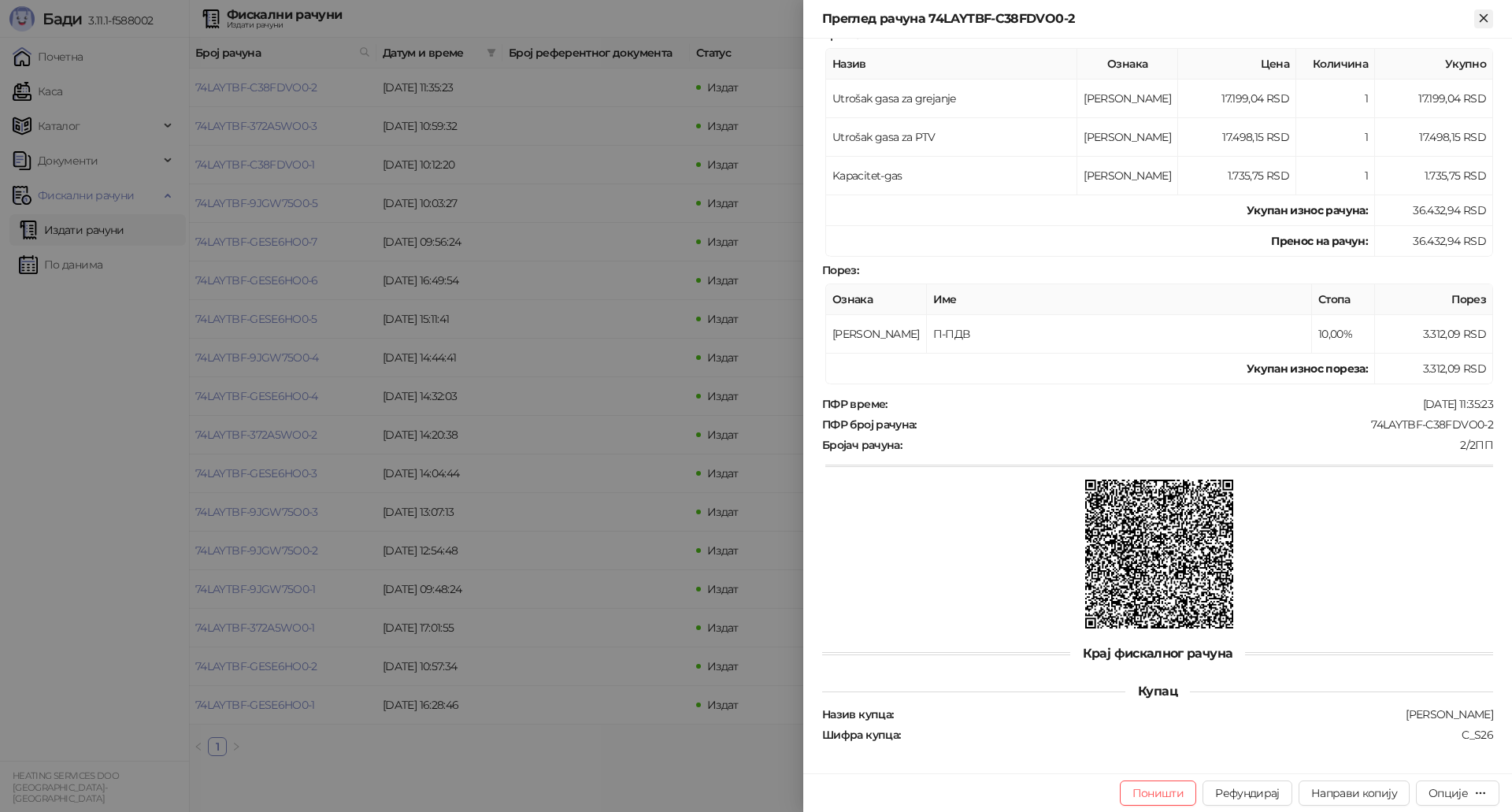
click at [1486, 21] on icon "Close" at bounding box center [1483, 18] width 7 height 7
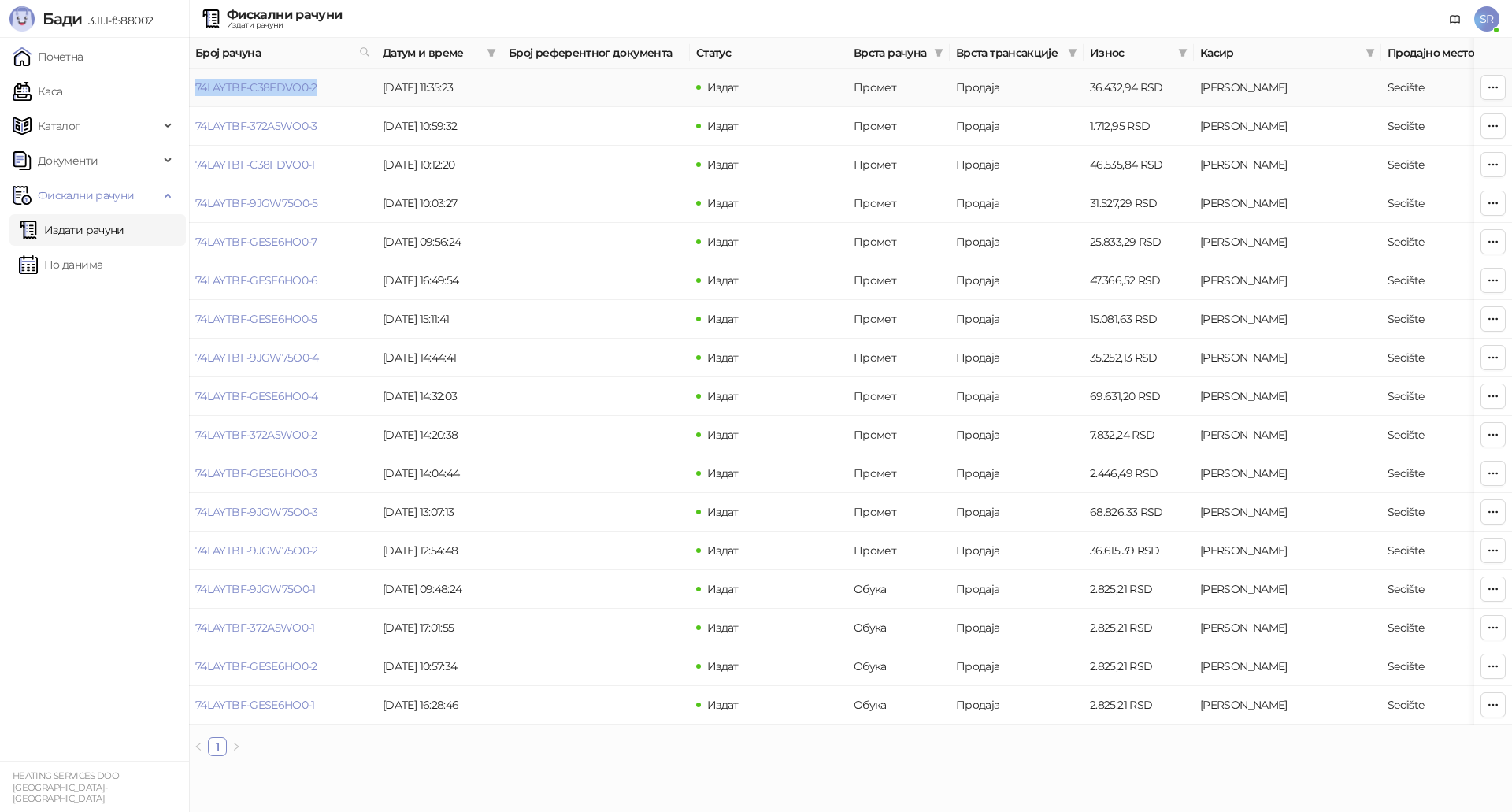
drag, startPoint x: 320, startPoint y: 88, endPoint x: 191, endPoint y: 93, distance: 129.1
click at [191, 93] on td "74LAYTBF-C38FDVO0-2" at bounding box center [283, 88] width 188 height 39
copy link "74LAYTBF-C38FDVO0-2"
click at [291, 89] on link "74LAYTBF-C38FDVO0-2" at bounding box center [256, 87] width 122 height 14
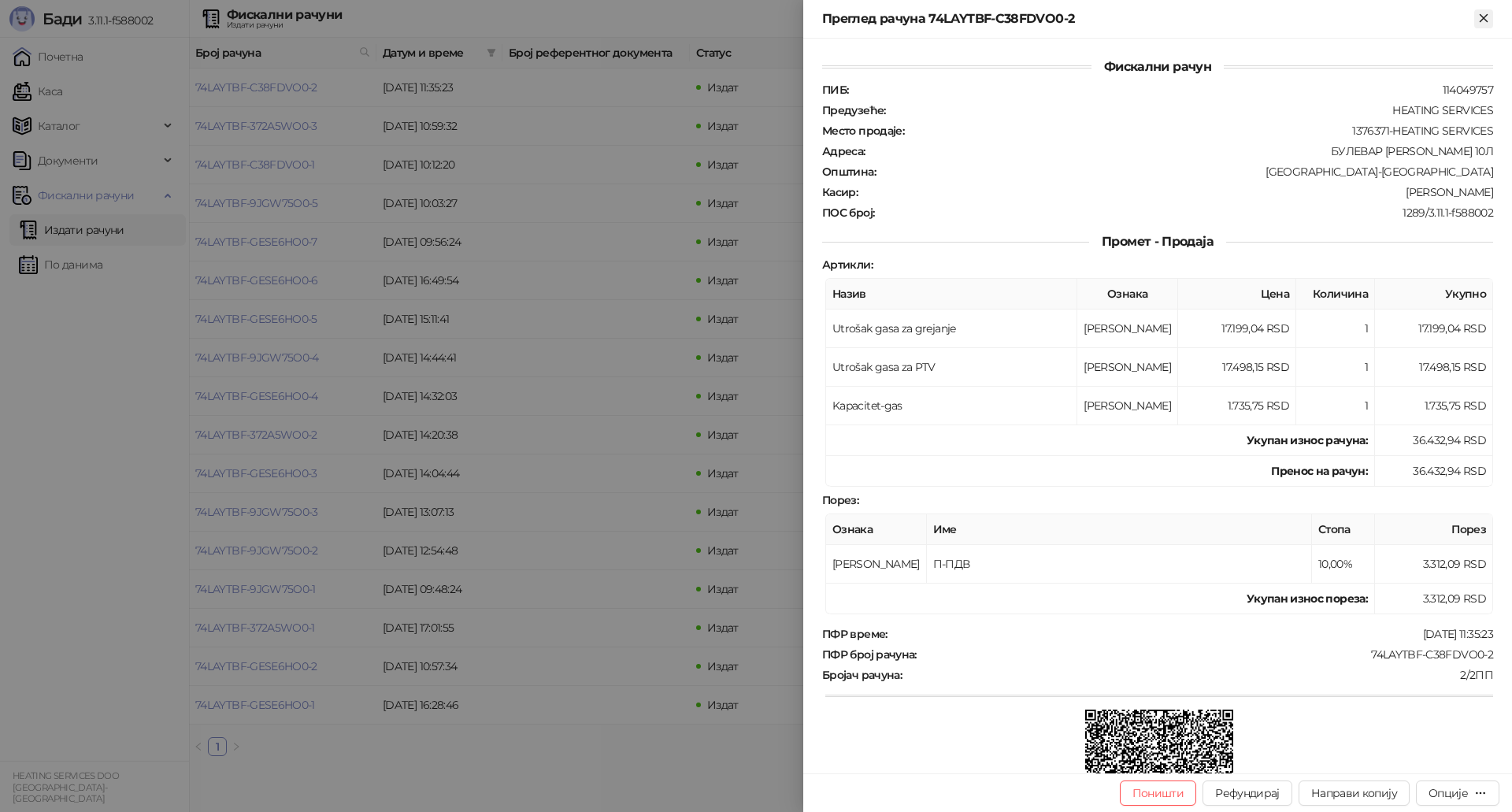
click at [1484, 23] on icon "Close" at bounding box center [1483, 18] width 14 height 14
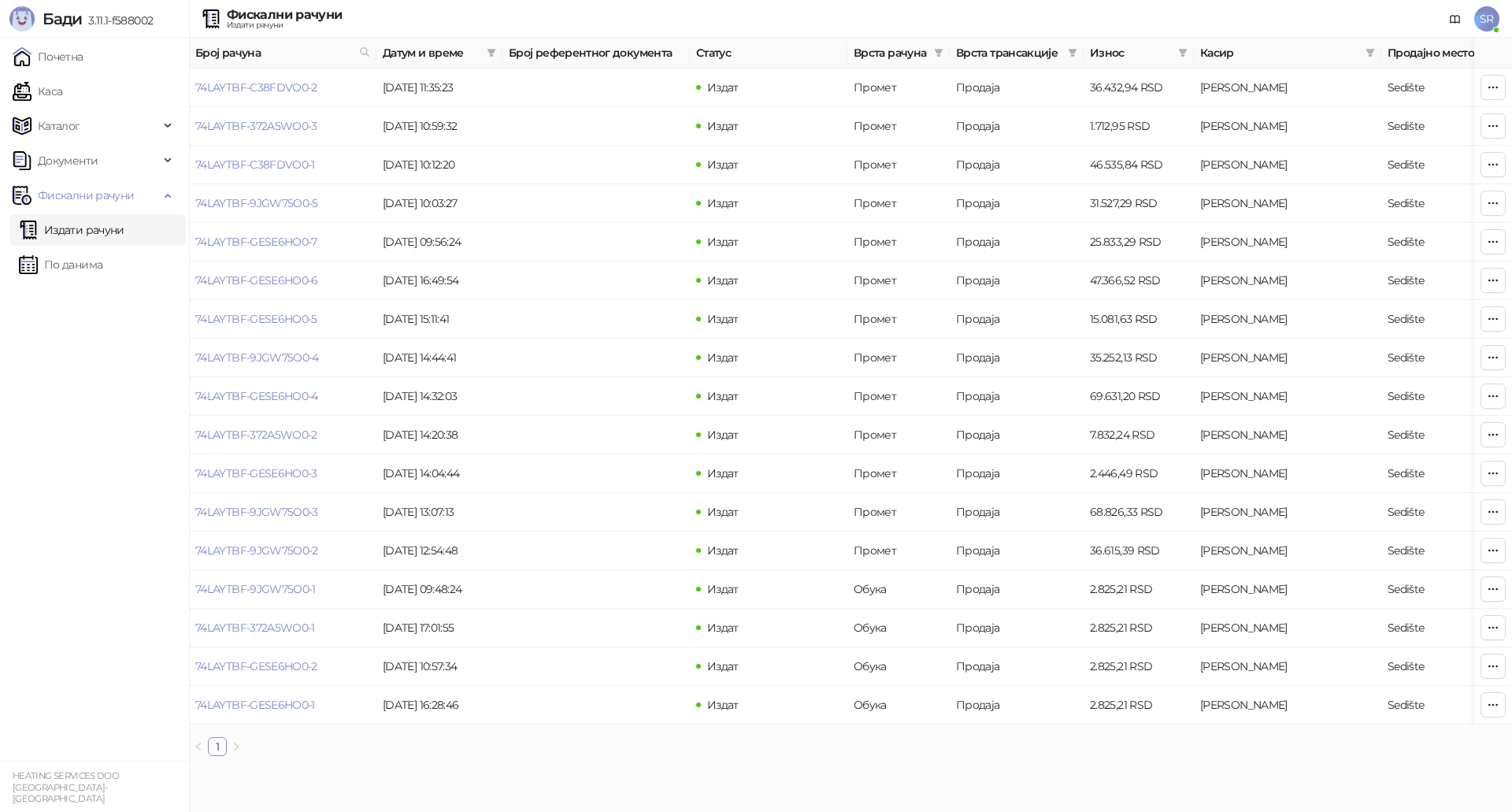
click at [1489, 15] on span "SR" at bounding box center [1486, 19] width 25 height 25
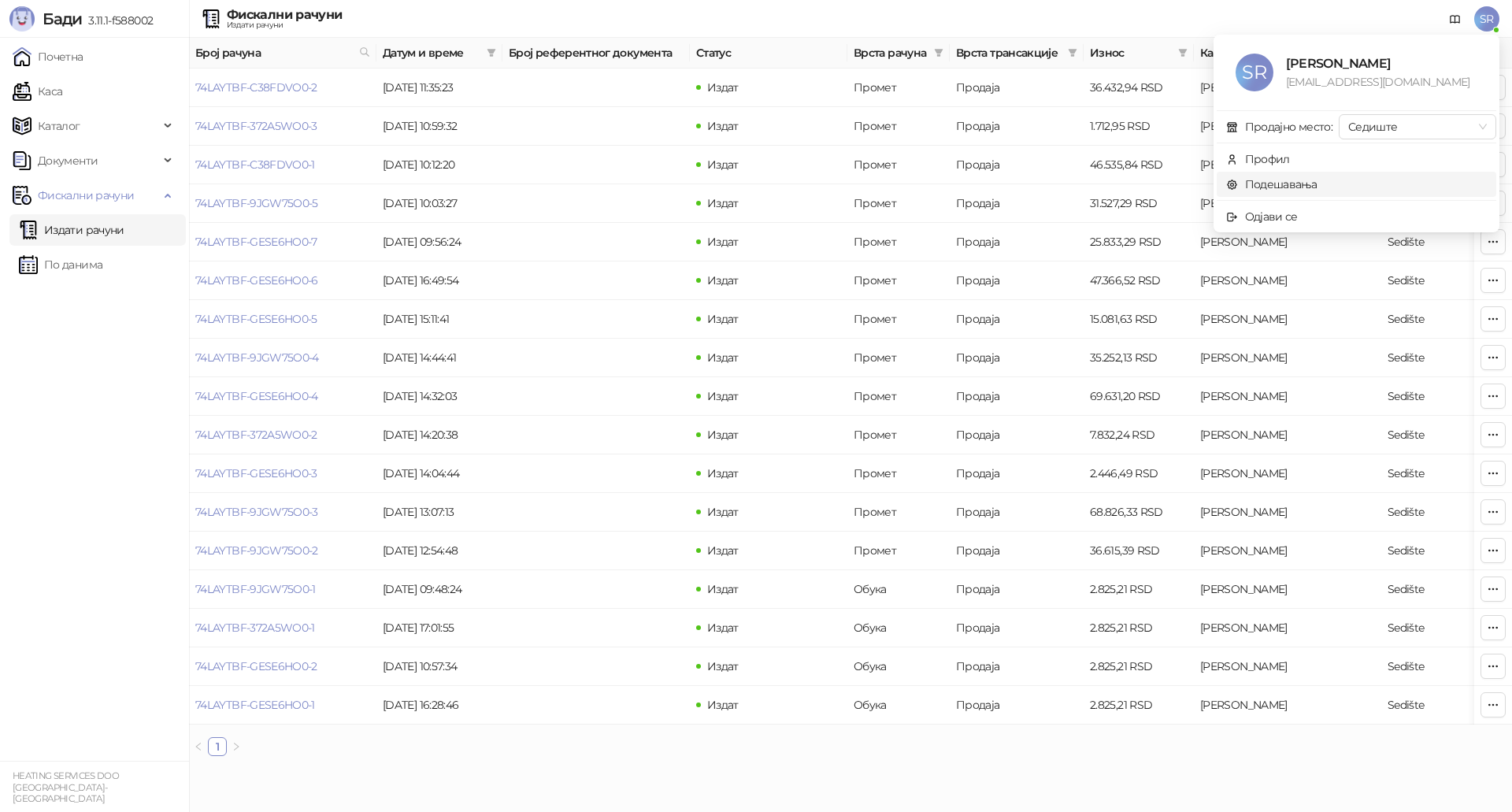
click at [1288, 184] on link "Подешавања" at bounding box center [1271, 184] width 91 height 14
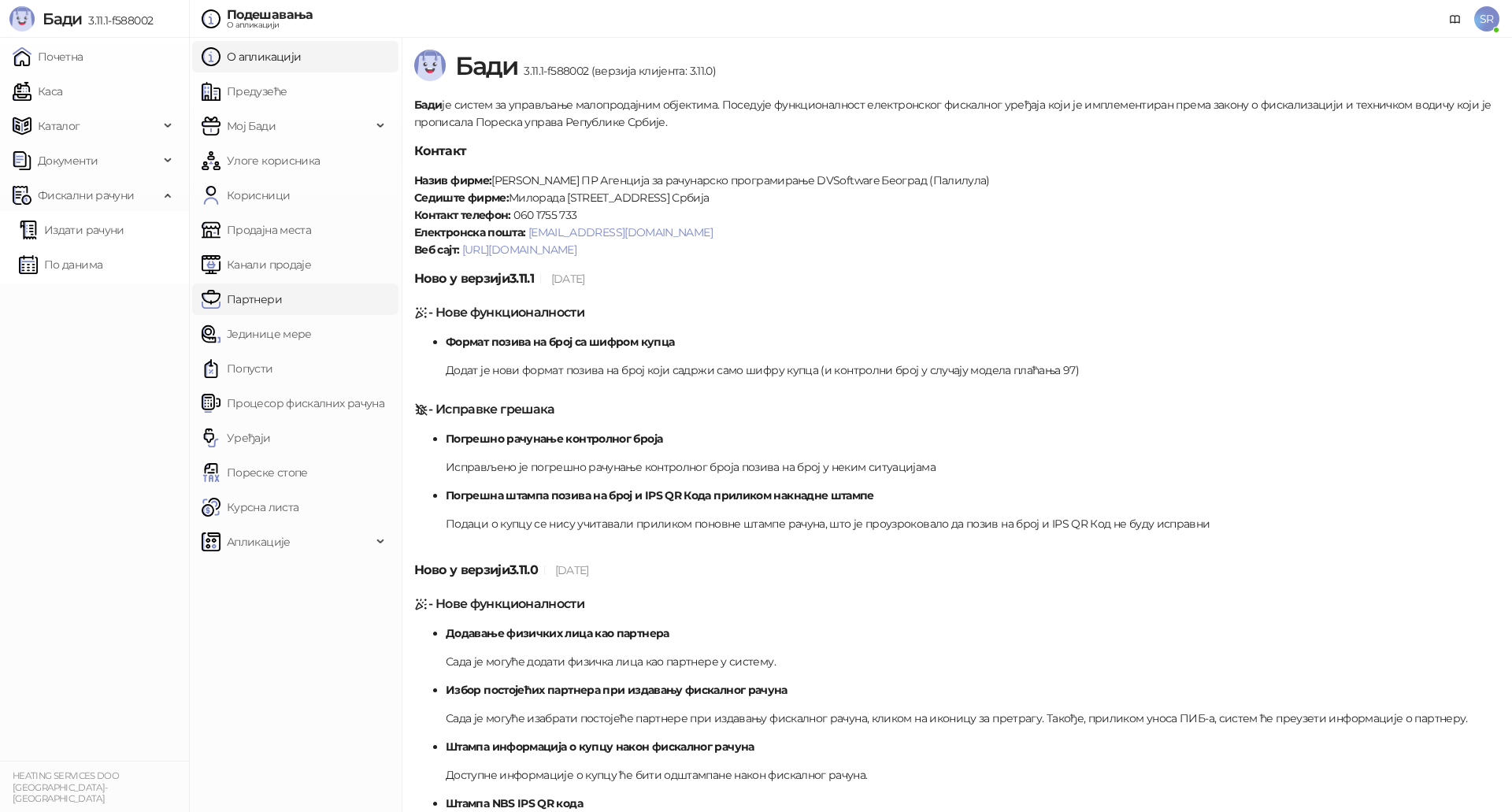
click at [271, 306] on link "Партнери" at bounding box center [242, 299] width 80 height 32
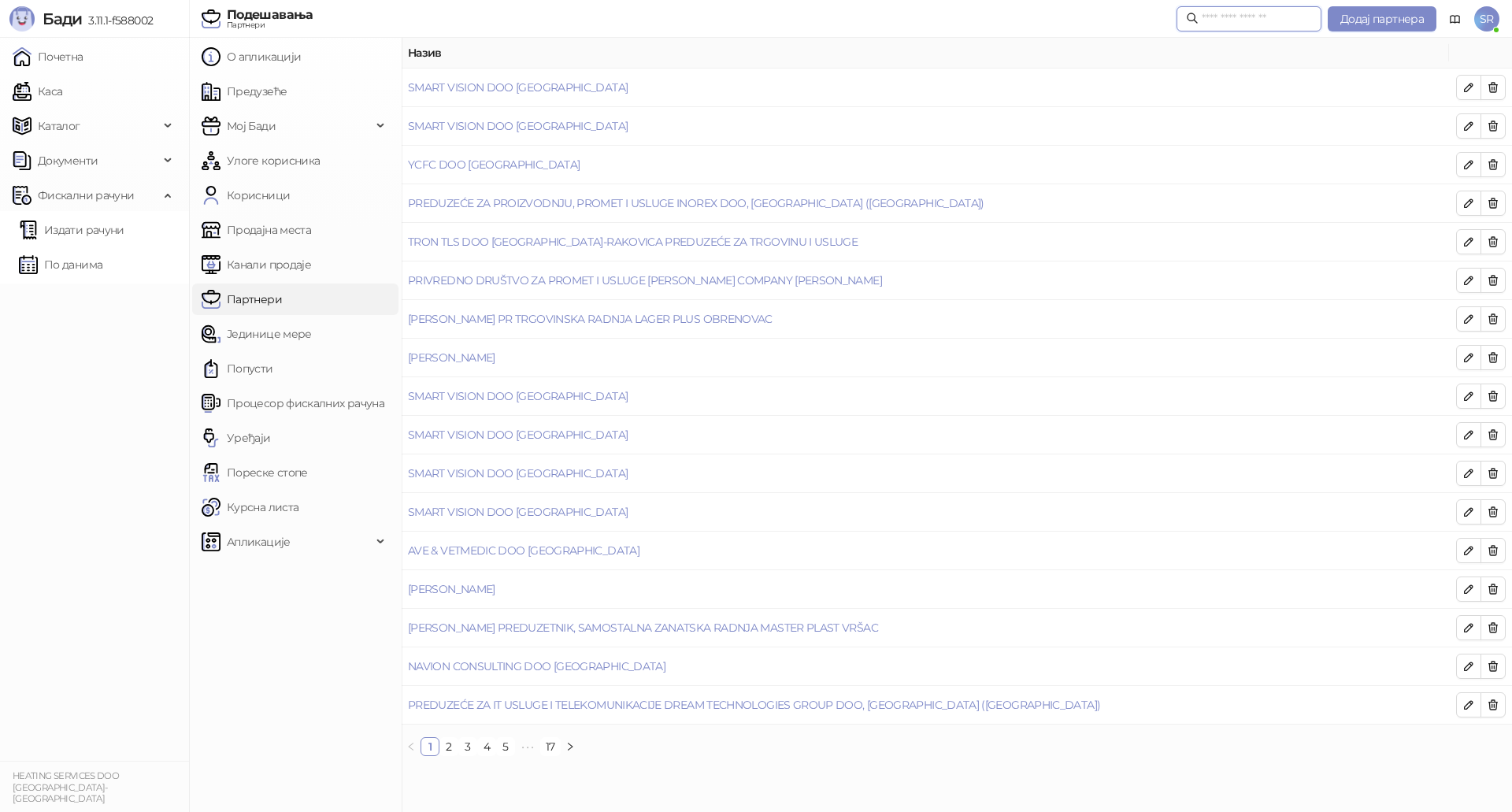
click at [1274, 19] on input "text" at bounding box center [1257, 18] width 111 height 18
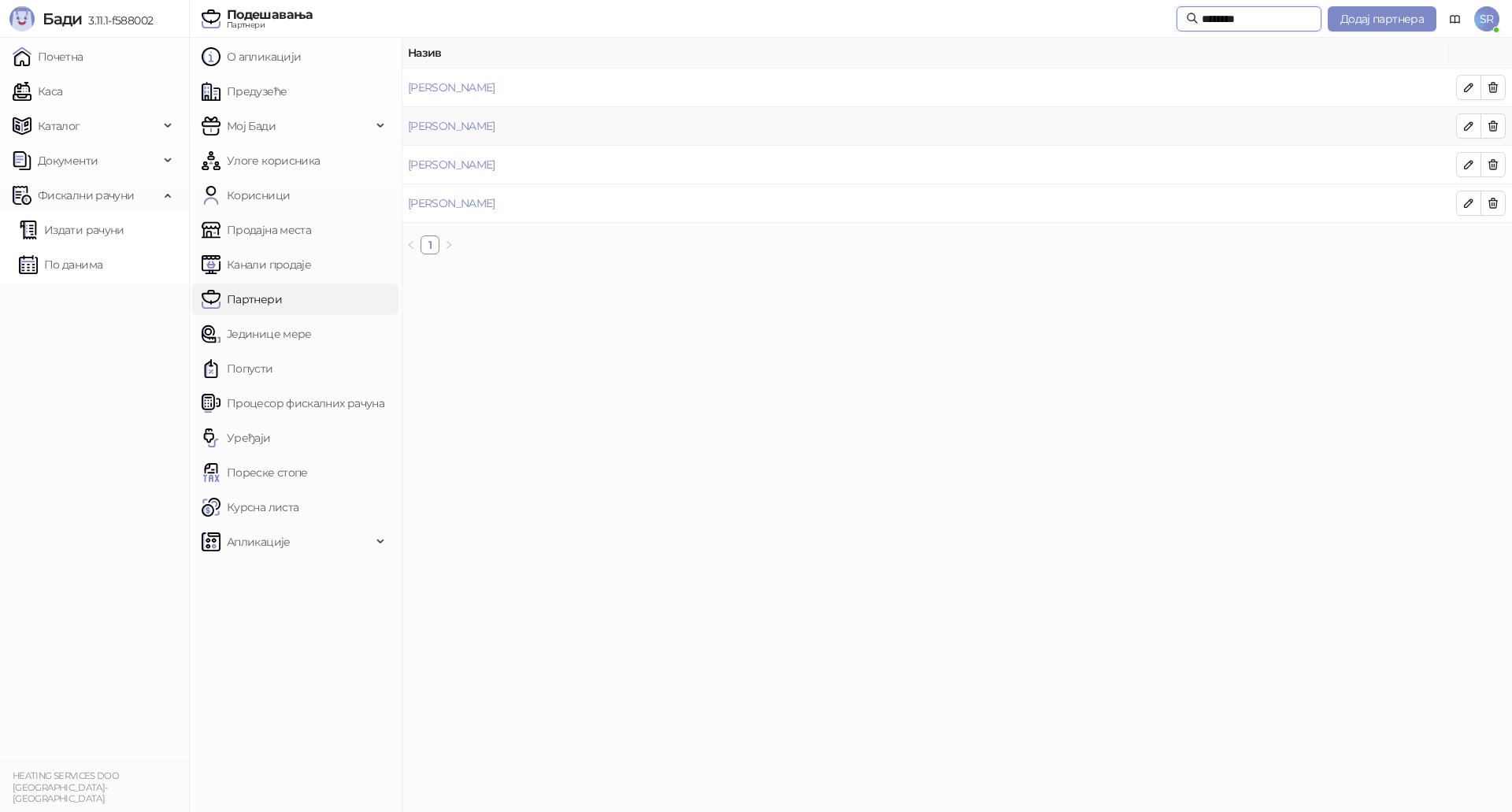
type input "********"
click at [519, 122] on td "[PERSON_NAME]" at bounding box center [925, 127] width 1047 height 39
click at [485, 129] on link "[PERSON_NAME]" at bounding box center [452, 126] width 87 height 14
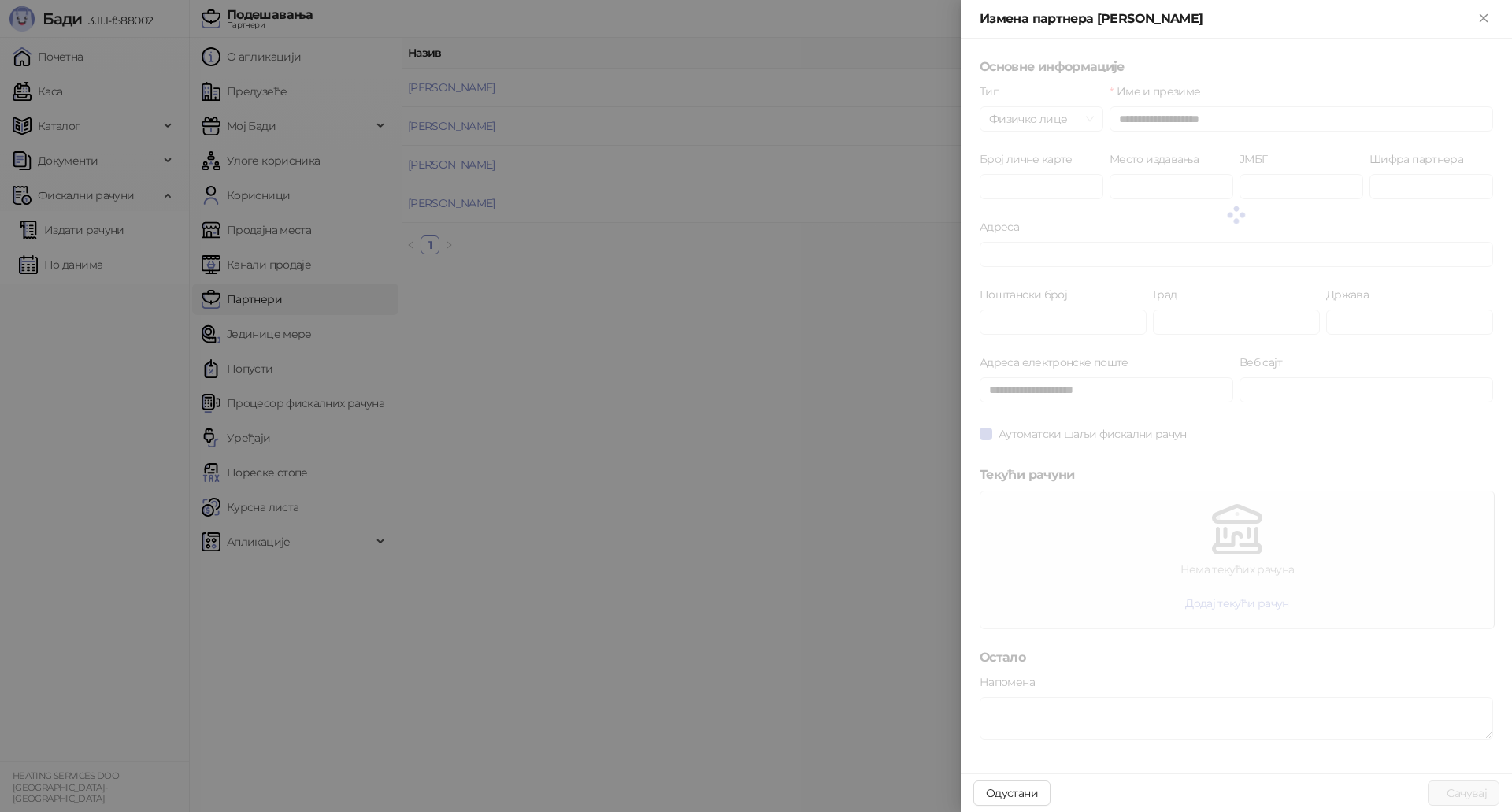
type input "*****"
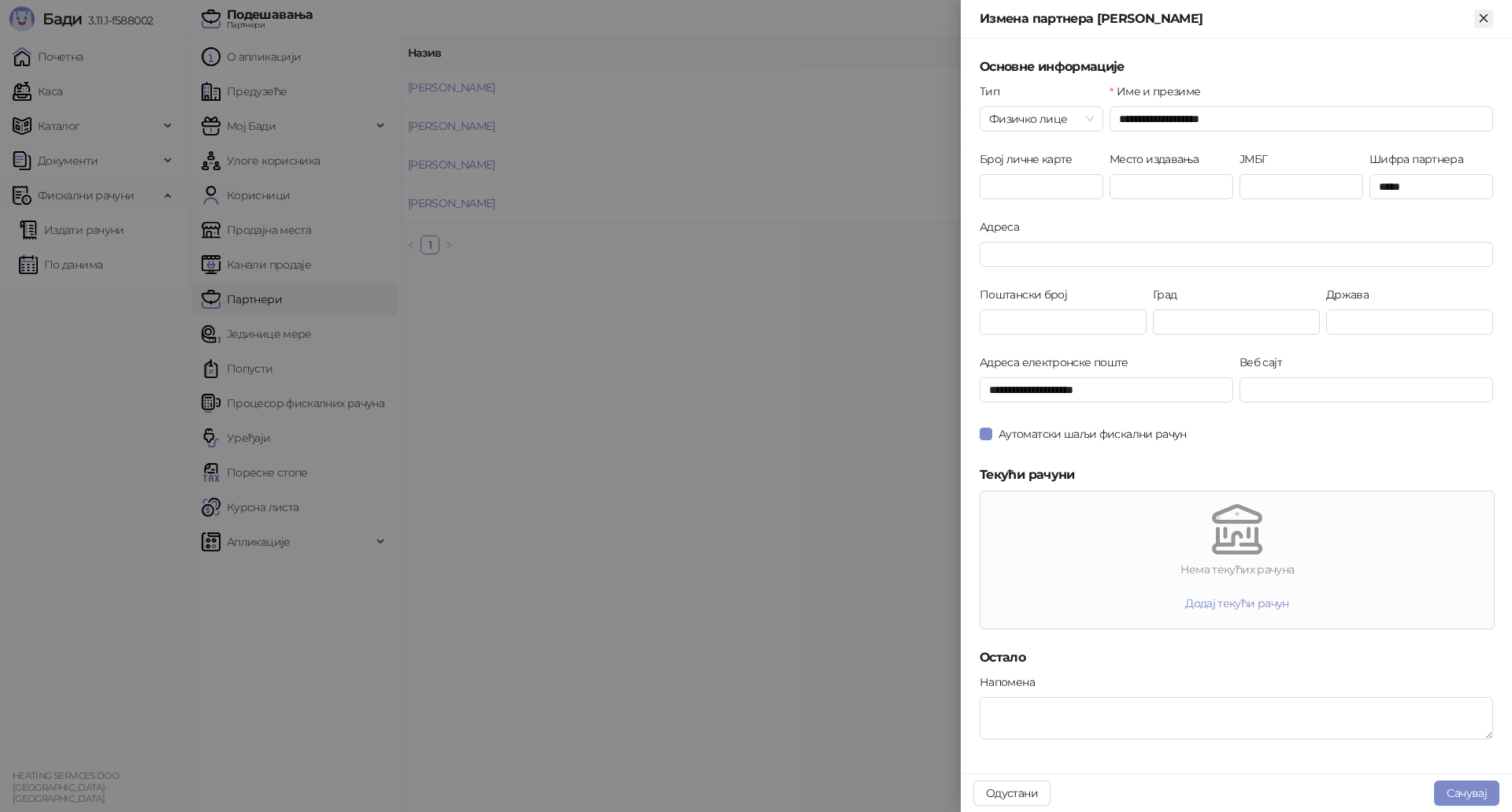
click at [1478, 14] on icon "Close" at bounding box center [1483, 18] width 14 height 14
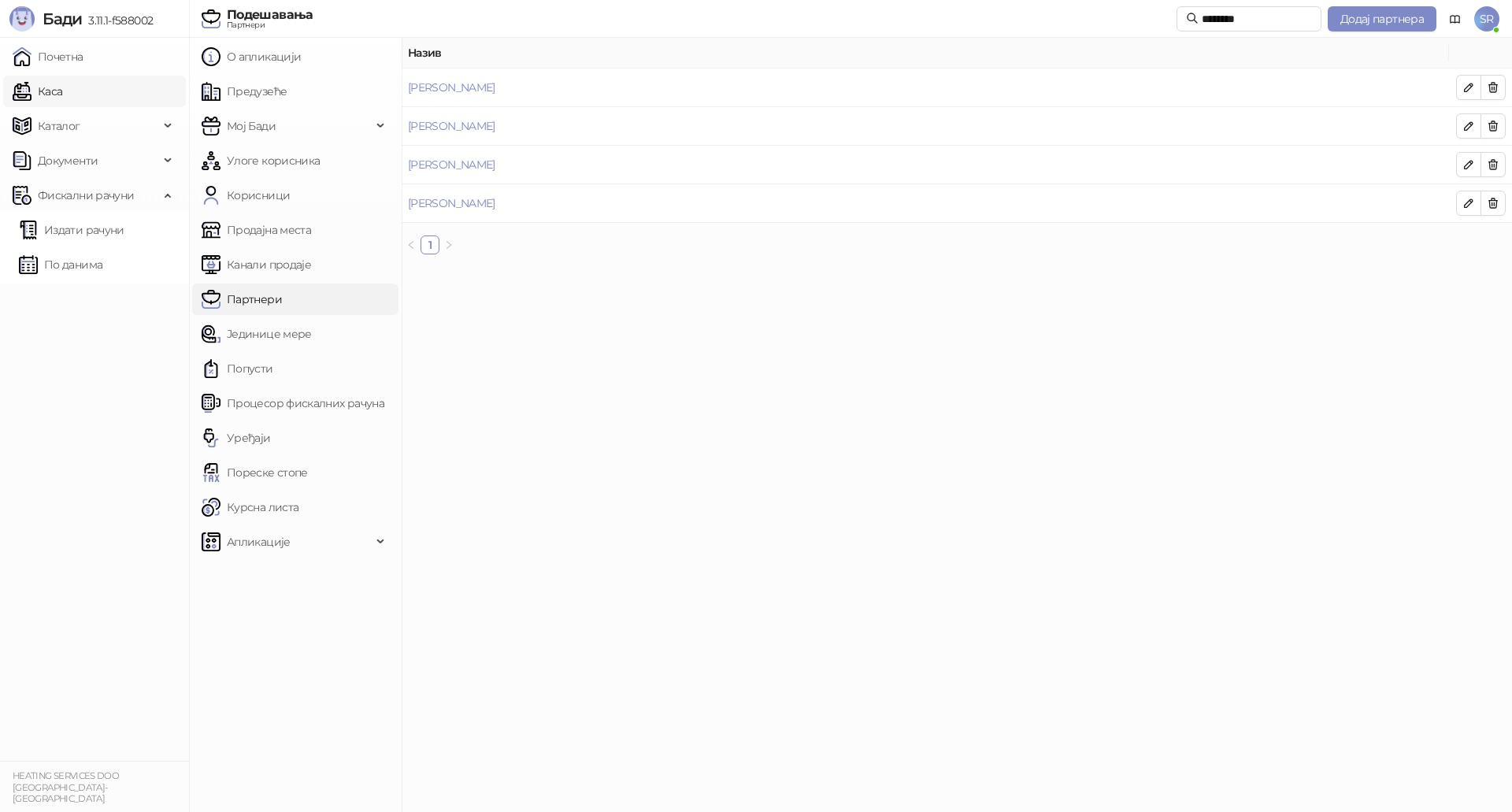
click at [62, 87] on link "Каса" at bounding box center [37, 91] width 49 height 32
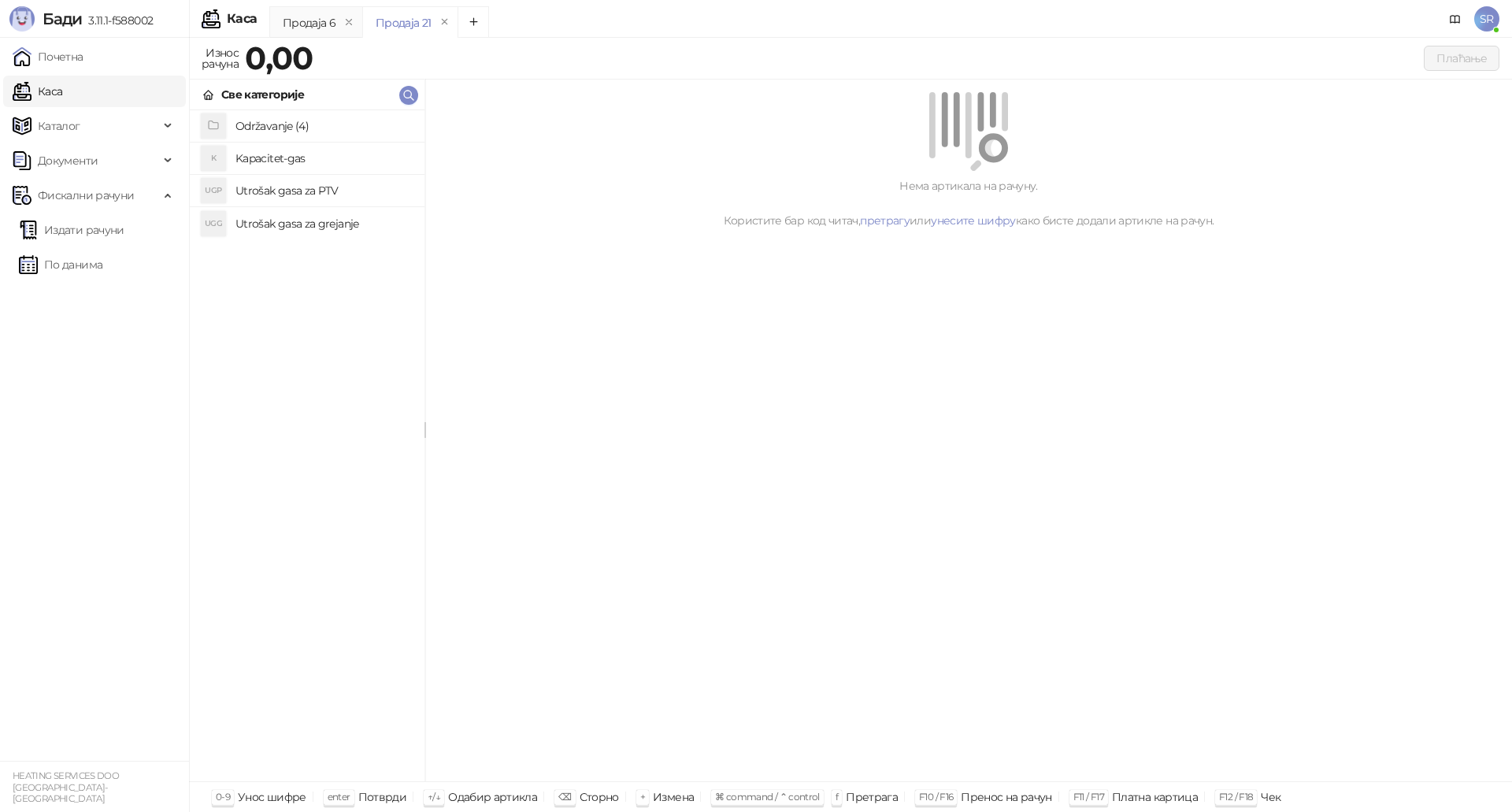
click at [293, 226] on h4 "Utrošak gasa za grejanje" at bounding box center [323, 224] width 177 height 25
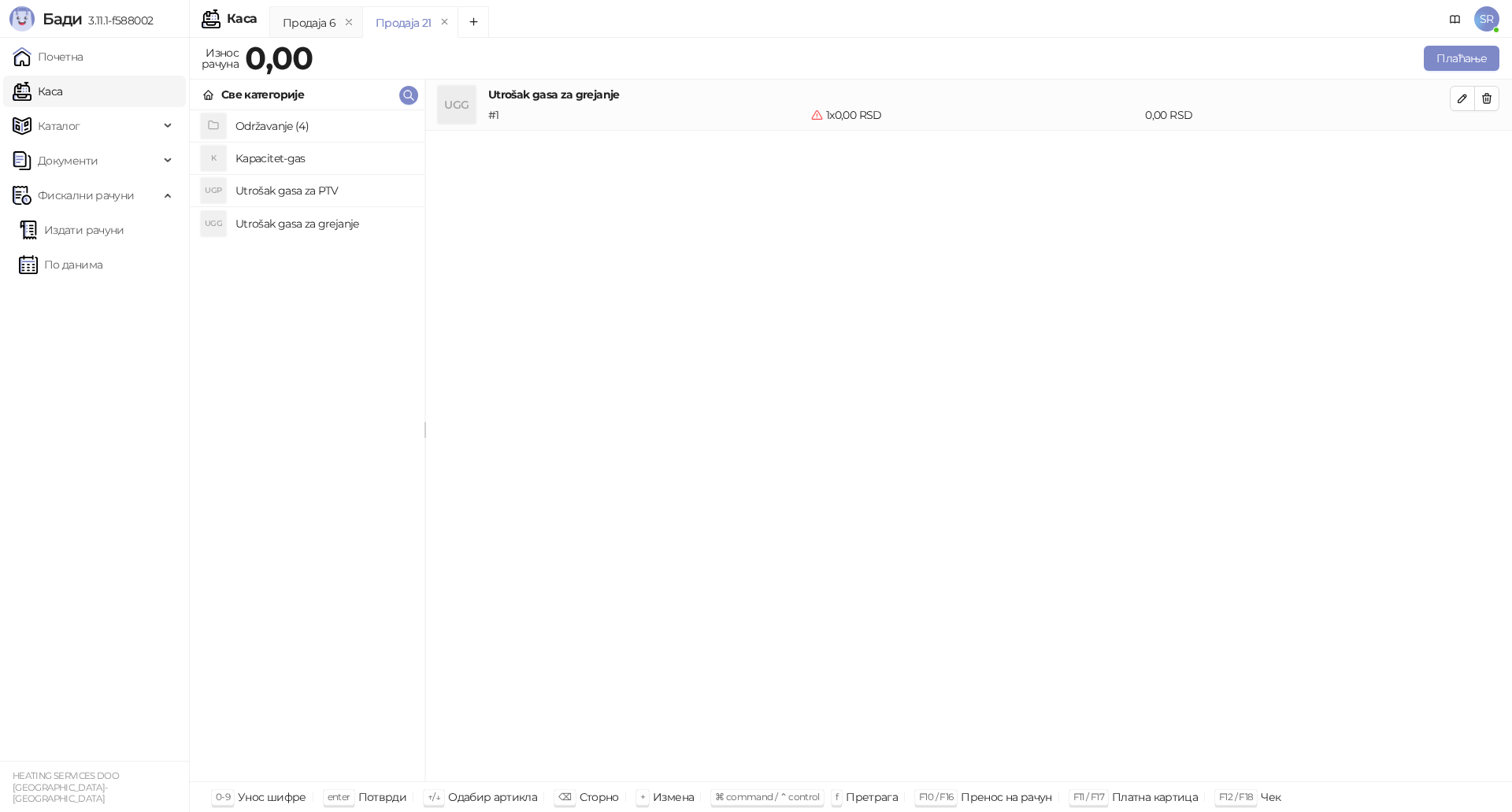
click at [295, 195] on h4 "Utrošak gasa za PTV" at bounding box center [323, 190] width 177 height 25
click at [295, 156] on h4 "Kapacitet-gas" at bounding box center [323, 158] width 177 height 25
click at [1462, 202] on icon "button" at bounding box center [1462, 200] width 13 height 13
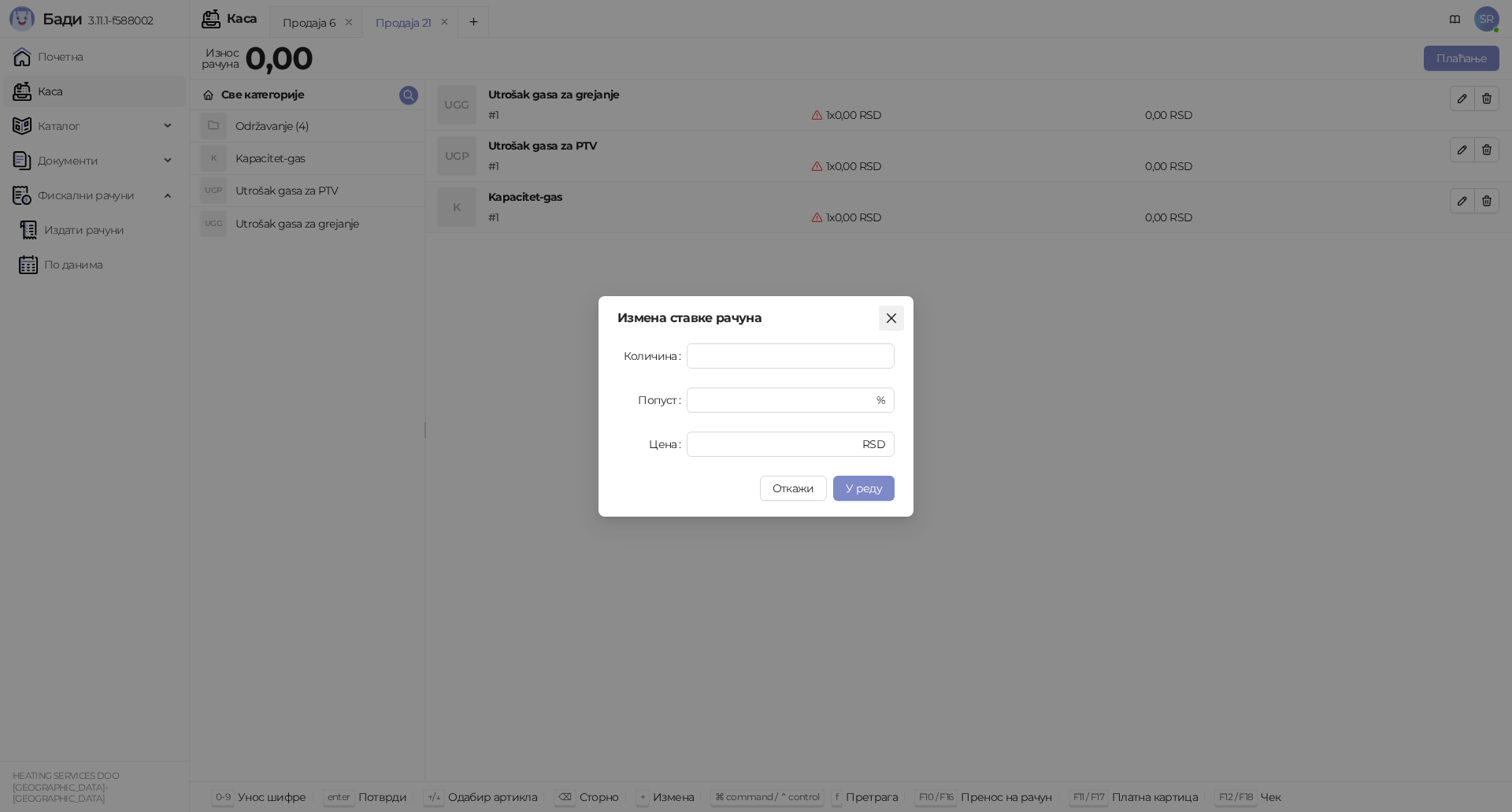
click at [893, 317] on icon "close" at bounding box center [890, 317] width 9 height 9
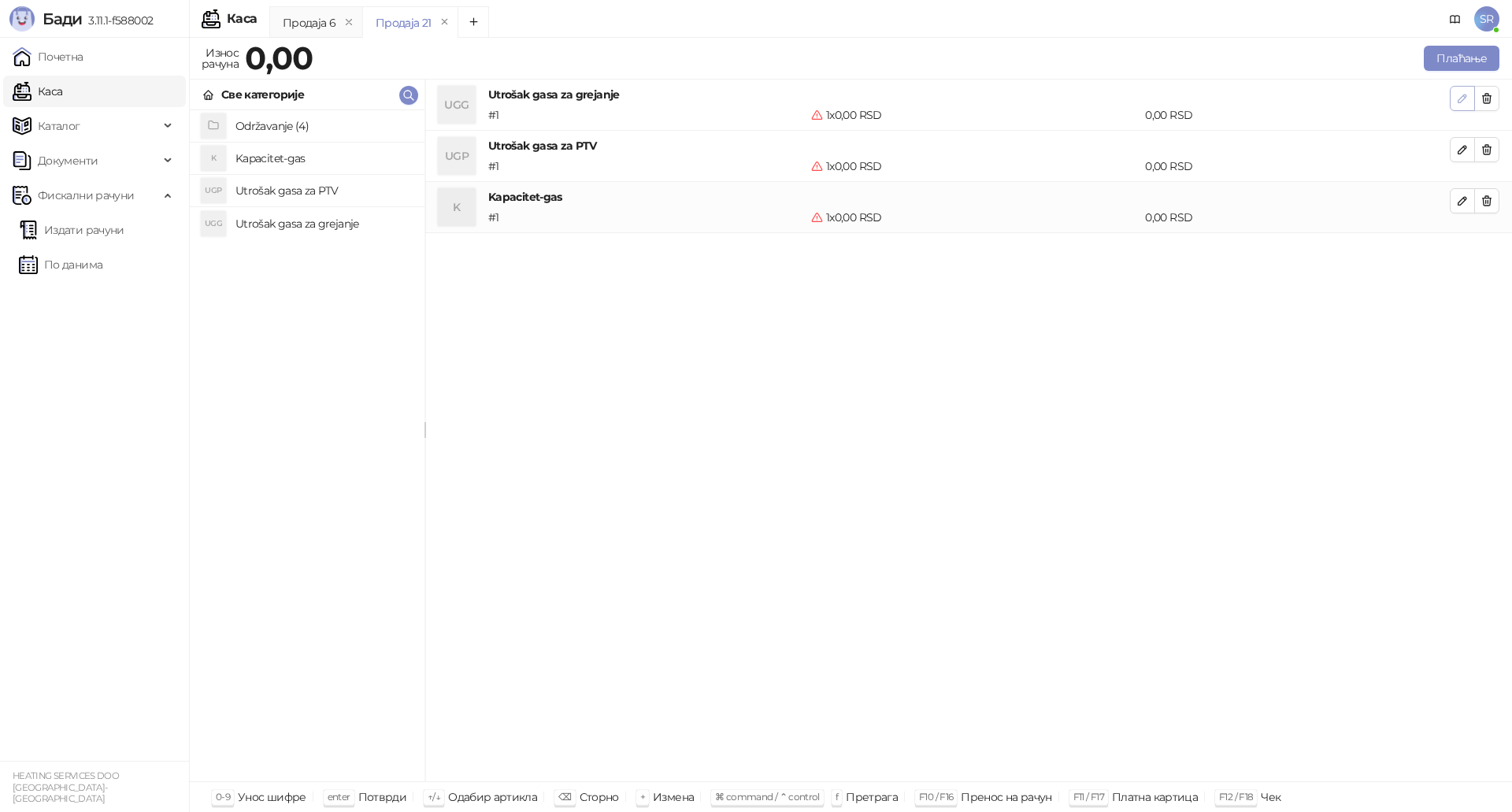
click at [1469, 101] on button "button" at bounding box center [1462, 98] width 25 height 25
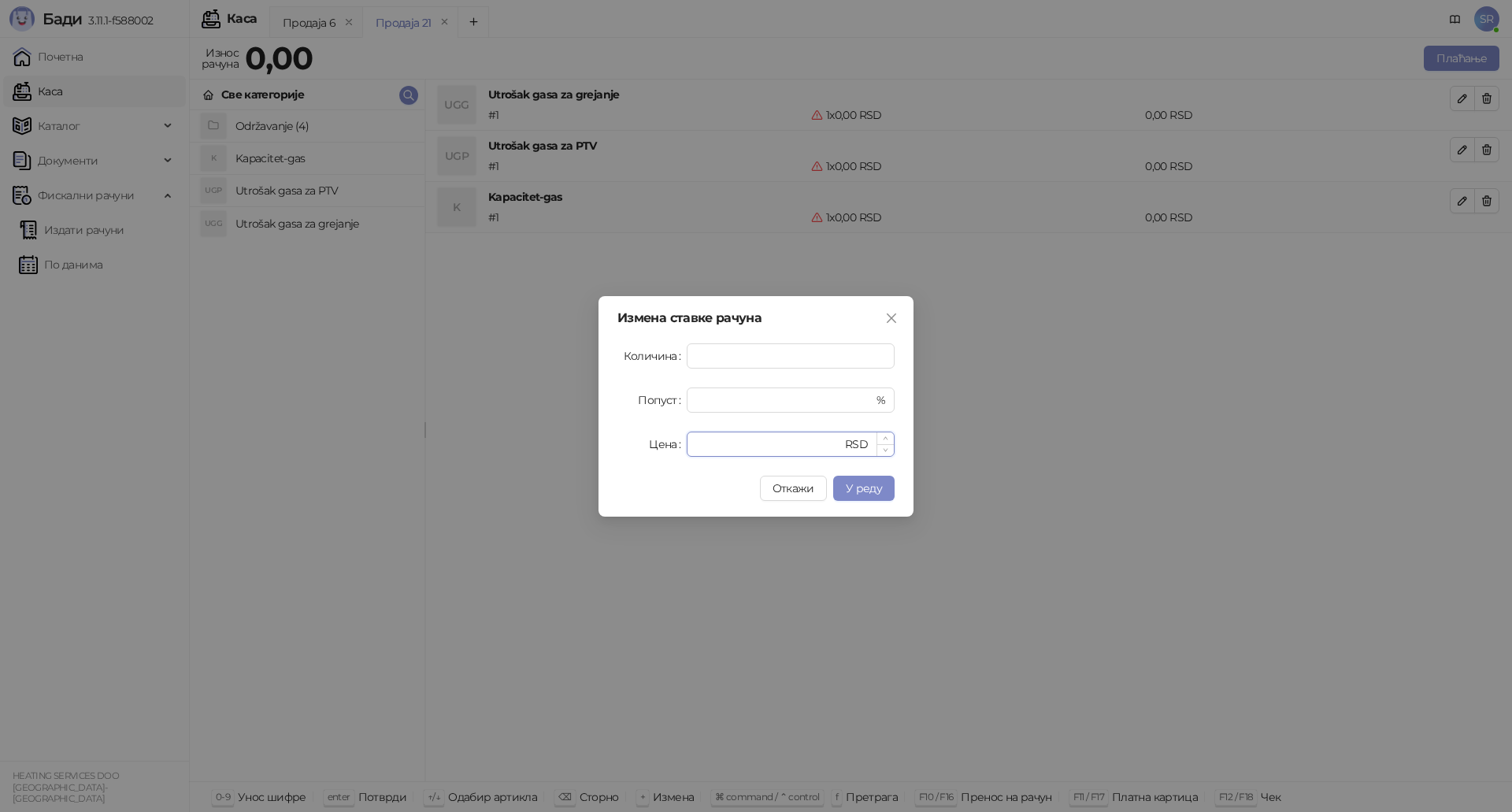
drag, startPoint x: 730, startPoint y: 439, endPoint x: 696, endPoint y: 439, distance: 34.0
click at [696, 439] on input "*" at bounding box center [769, 444] width 146 height 23
paste input "*******"
click at [868, 484] on span "У реду" at bounding box center [863, 488] width 36 height 14
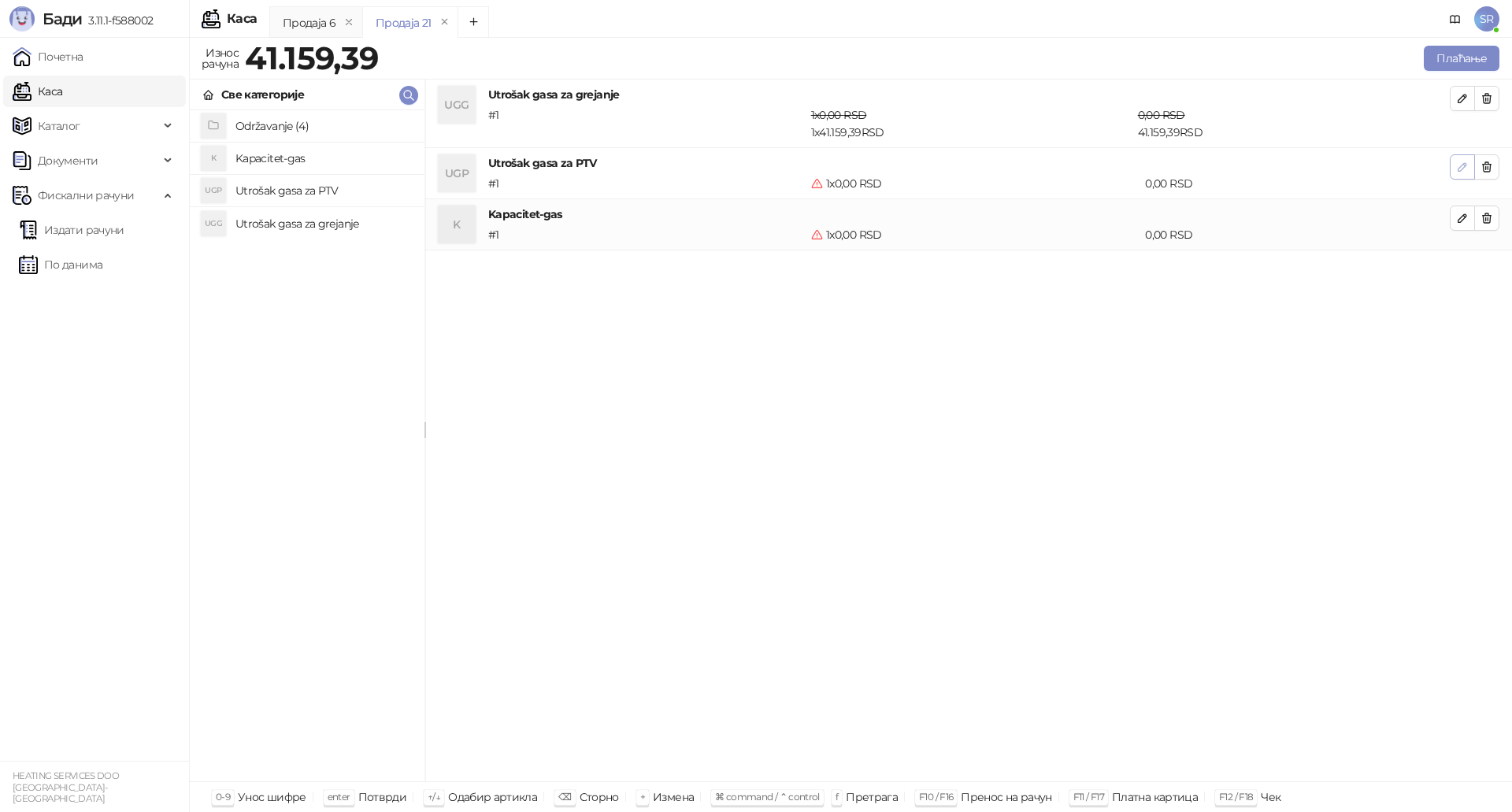
click at [1462, 168] on icon "button" at bounding box center [1462, 167] width 13 height 13
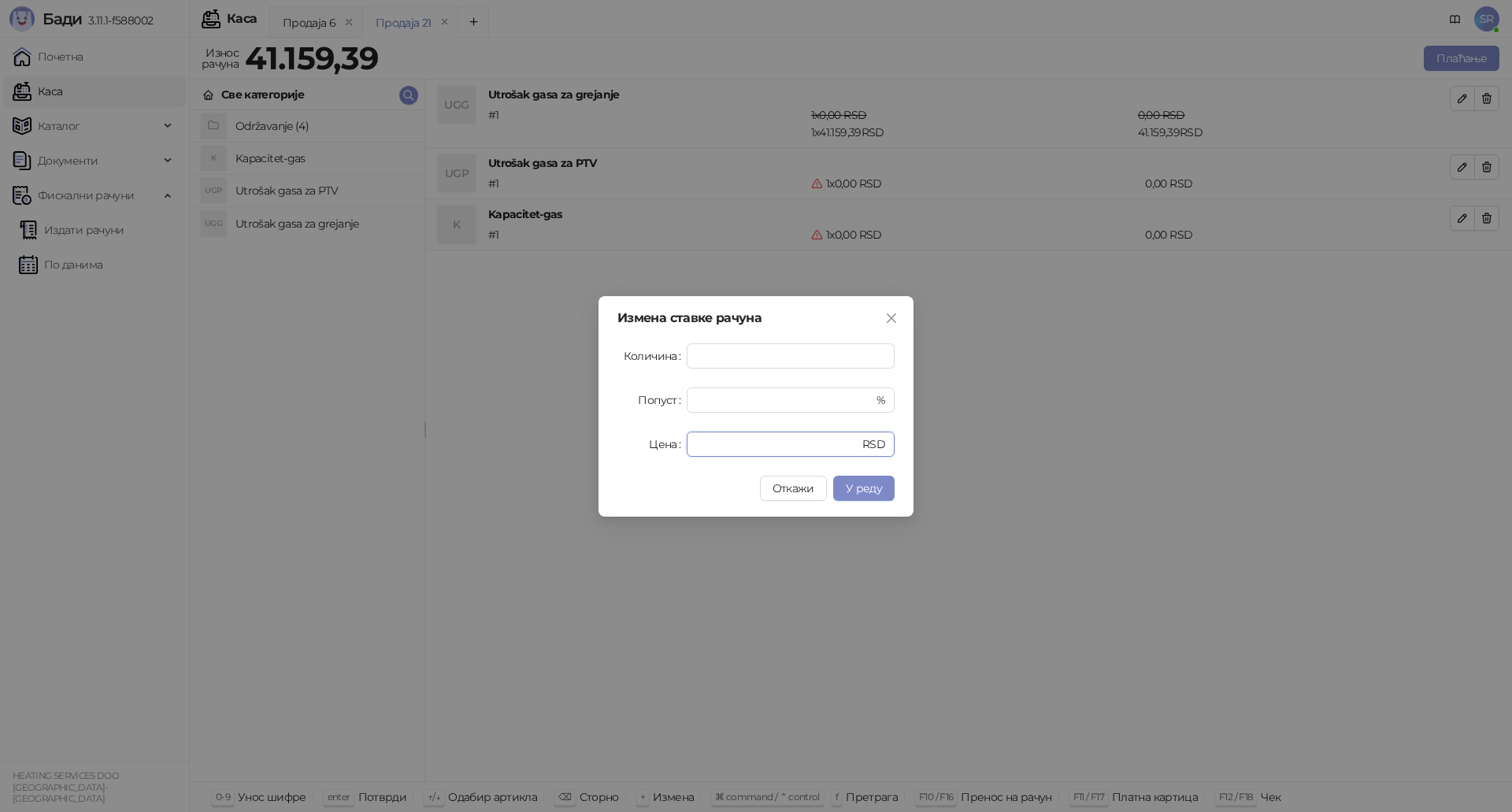
drag, startPoint x: 713, startPoint y: 446, endPoint x: 658, endPoint y: 442, distance: 55.1
click at [658, 442] on div "Цена * RSD" at bounding box center [756, 444] width 277 height 25
paste input "*******"
click at [871, 486] on span "У реду" at bounding box center [863, 488] width 36 height 14
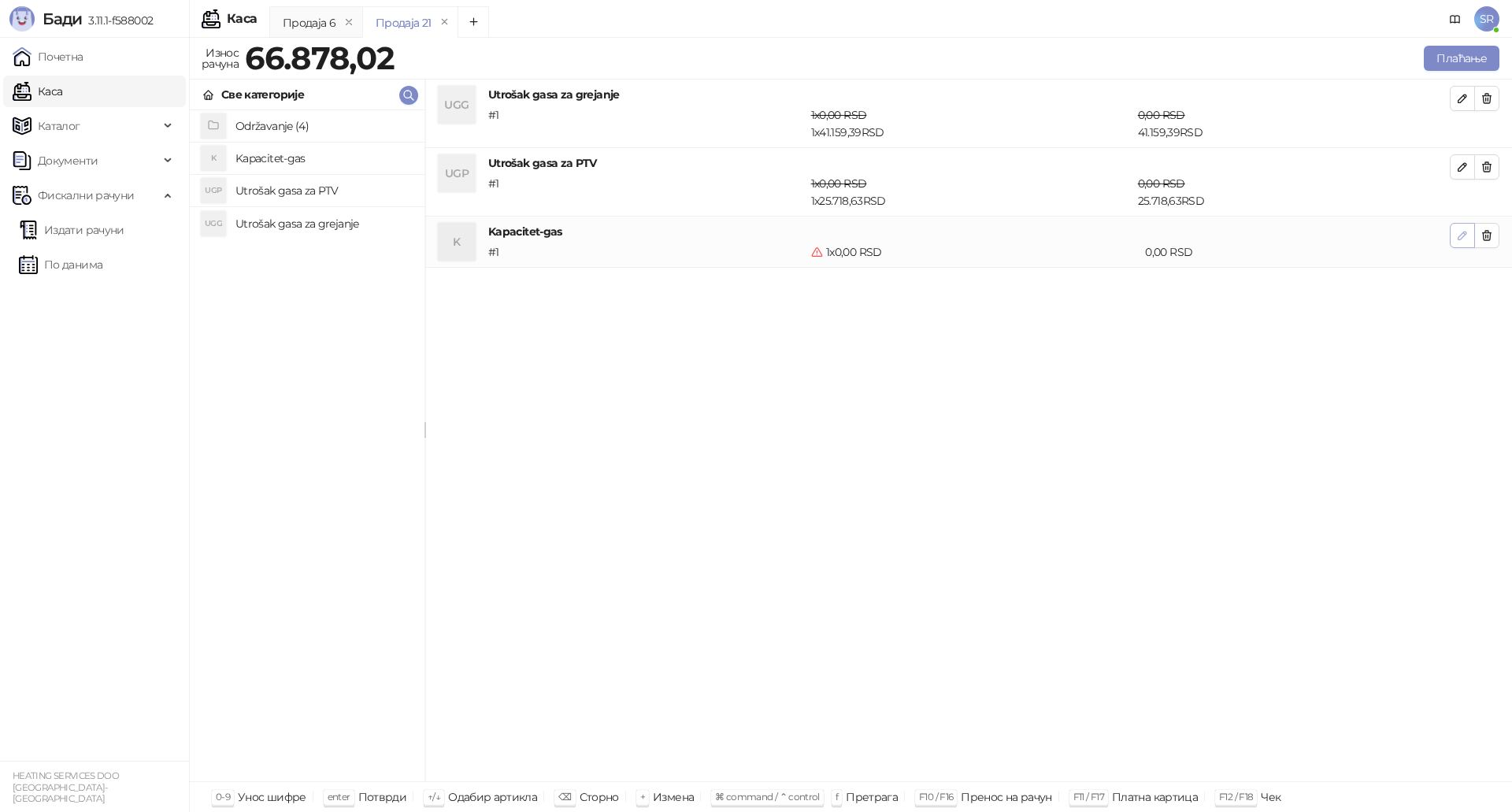
click at [1457, 230] on icon "button" at bounding box center [1462, 235] width 13 height 13
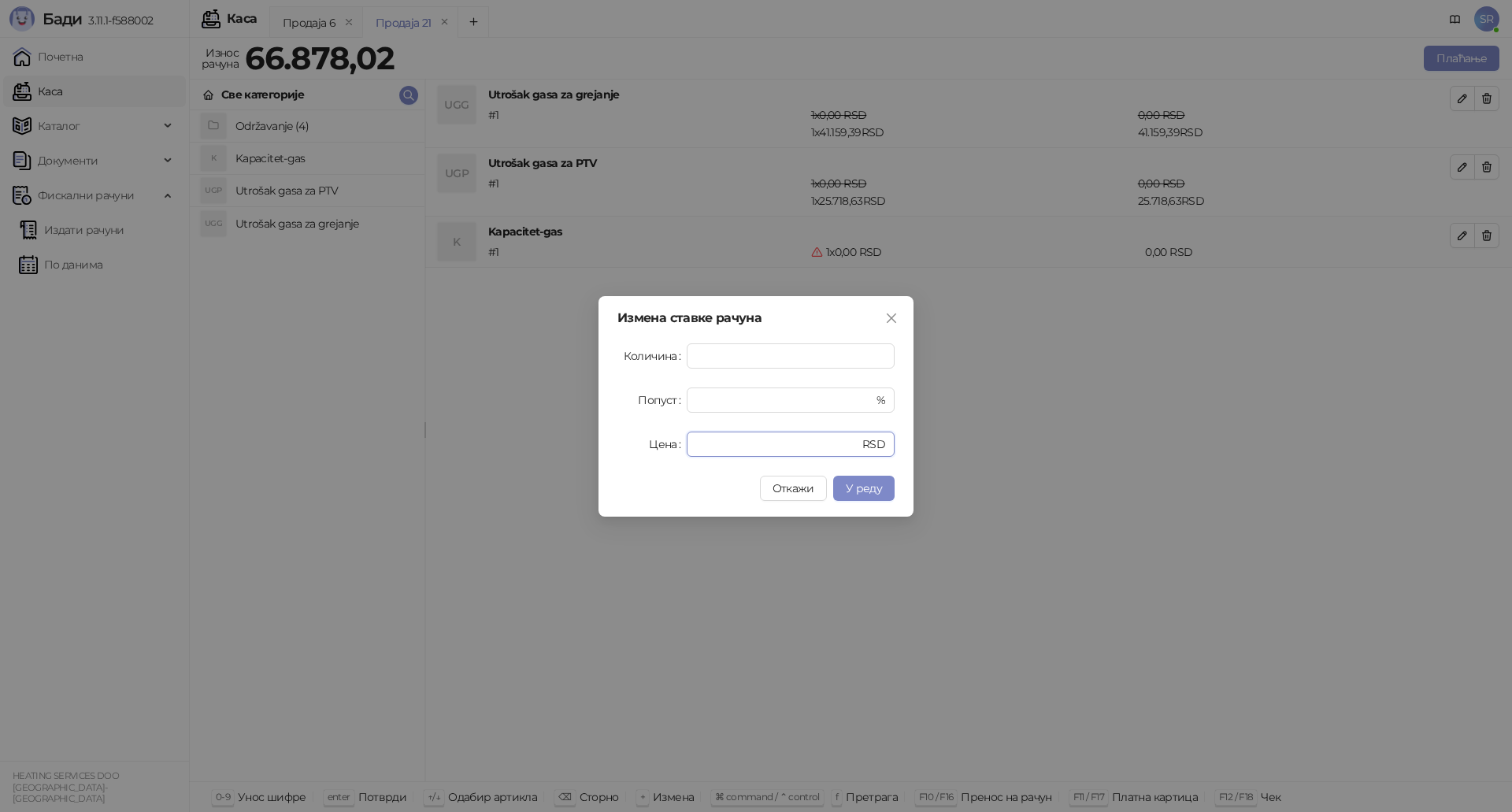
drag, startPoint x: 746, startPoint y: 445, endPoint x: 676, endPoint y: 442, distance: 70.1
click at [676, 442] on div "Цена * RSD" at bounding box center [756, 444] width 277 height 25
paste input "******"
type input "******"
click at [868, 485] on span "У реду" at bounding box center [863, 488] width 36 height 14
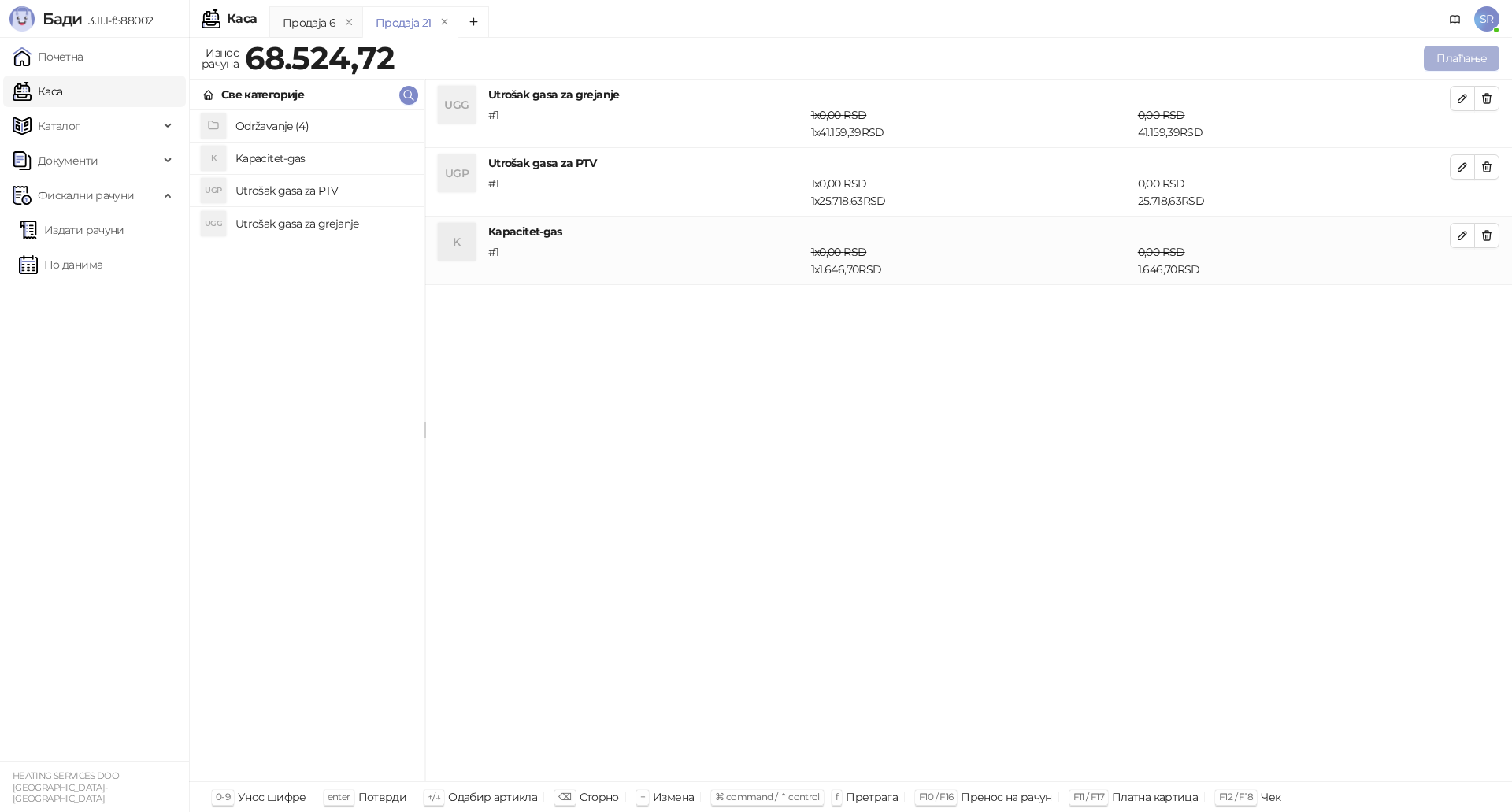
click at [1453, 60] on button "Плаћање" at bounding box center [1461, 59] width 75 height 25
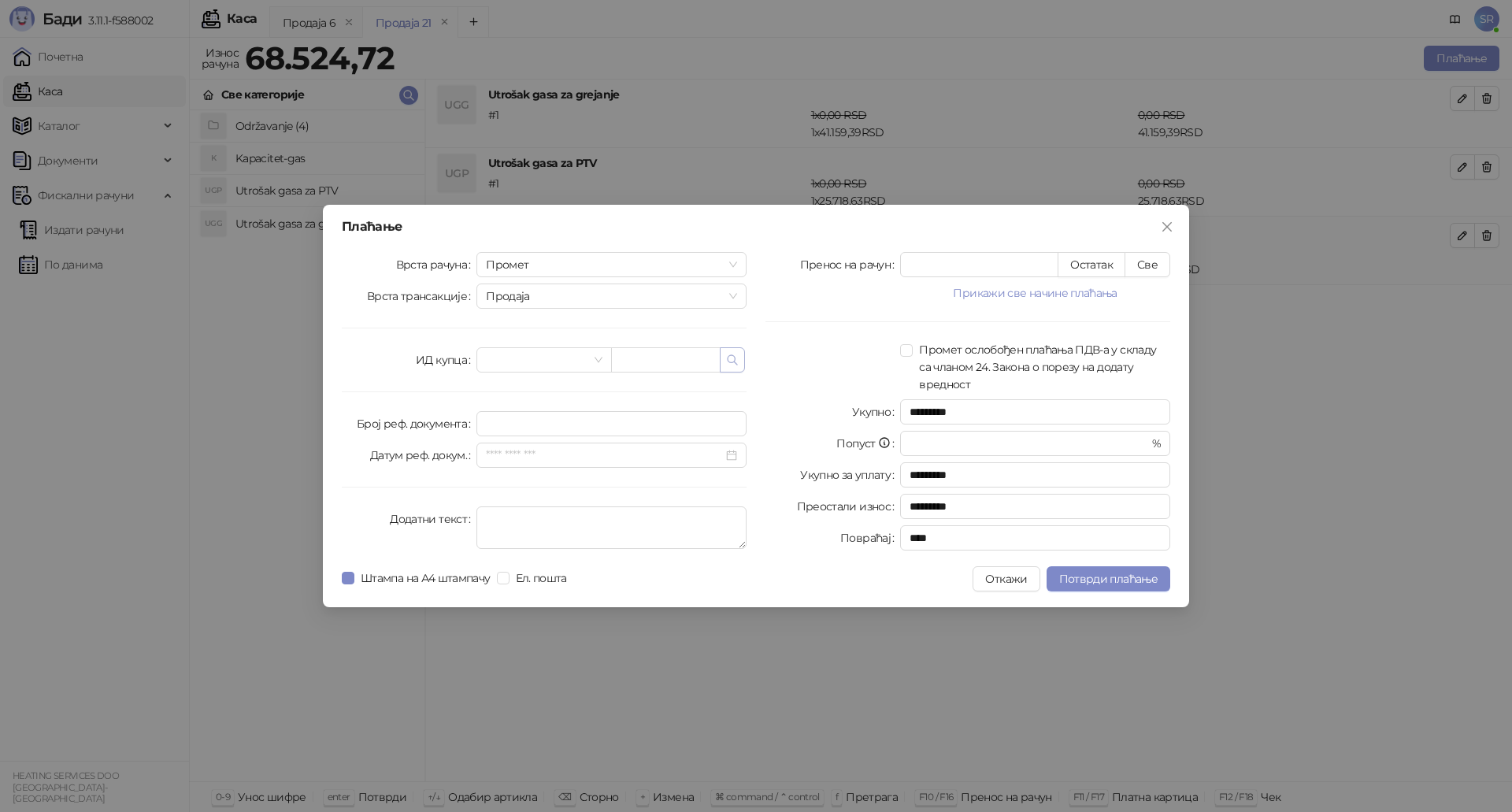
click at [739, 363] on button "button" at bounding box center [732, 359] width 25 height 25
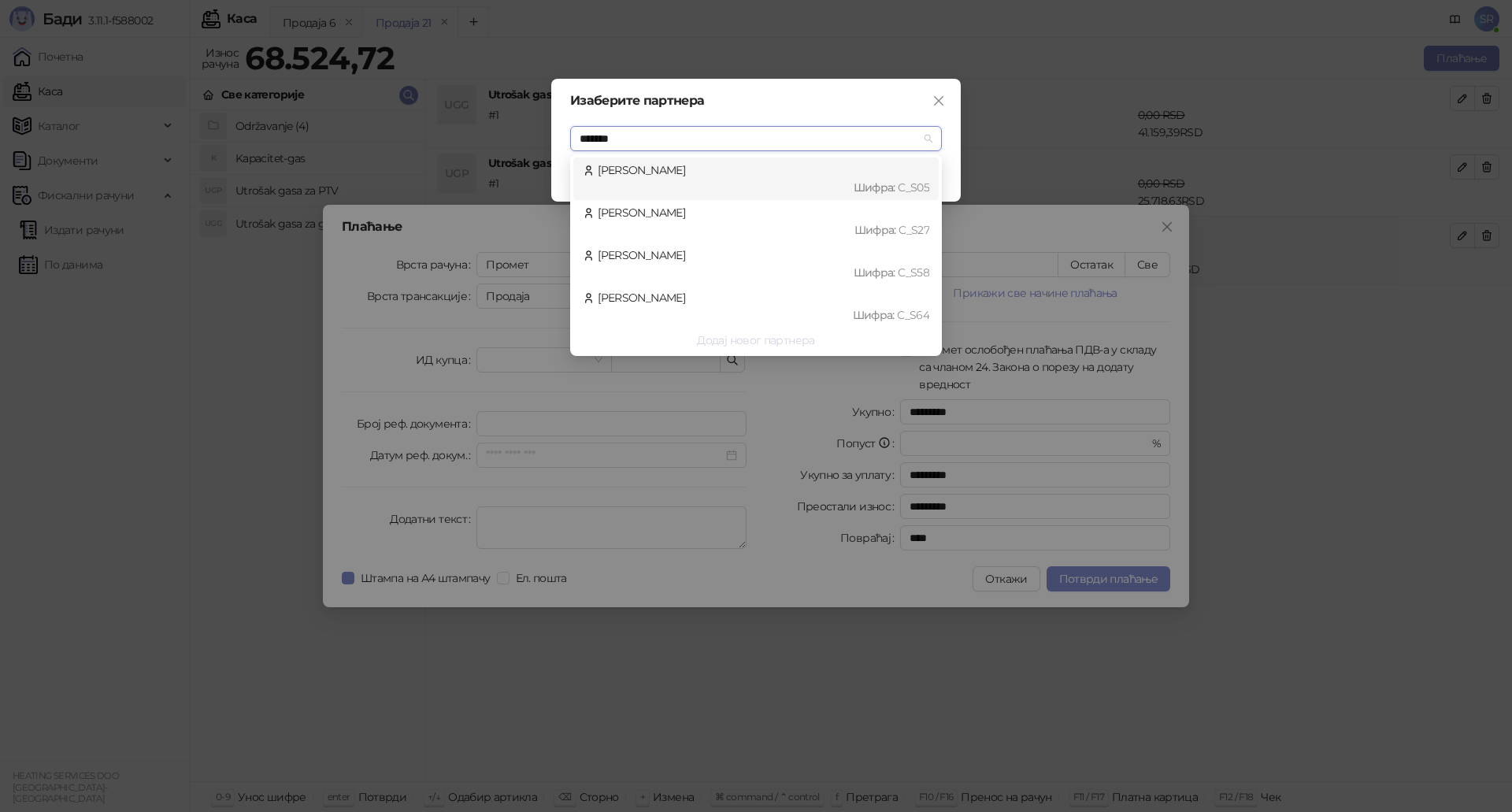
type input "********"
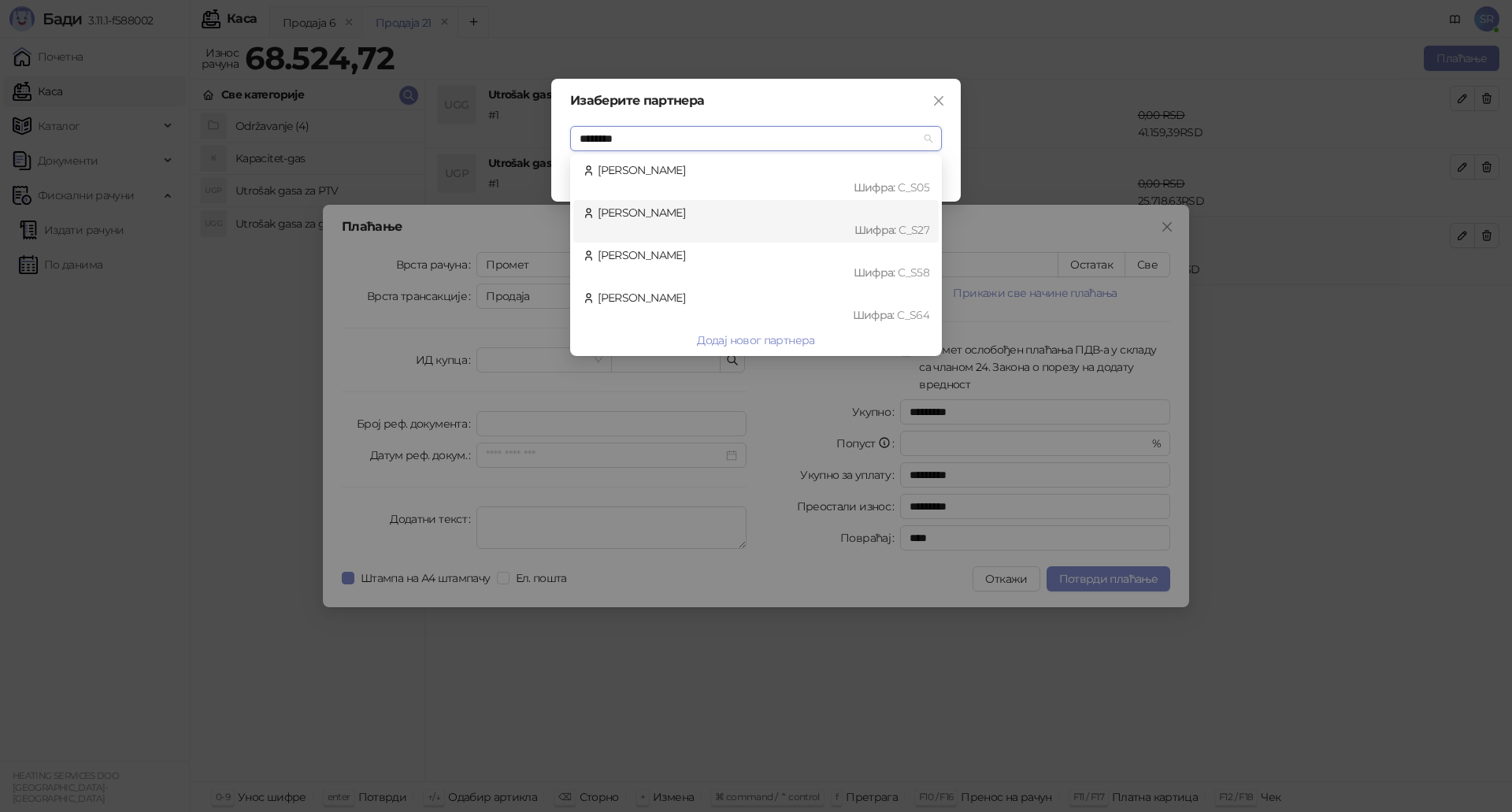
click at [694, 206] on div "Obradović Aleksandar Шифра : C_S27" at bounding box center [756, 220] width 347 height 34
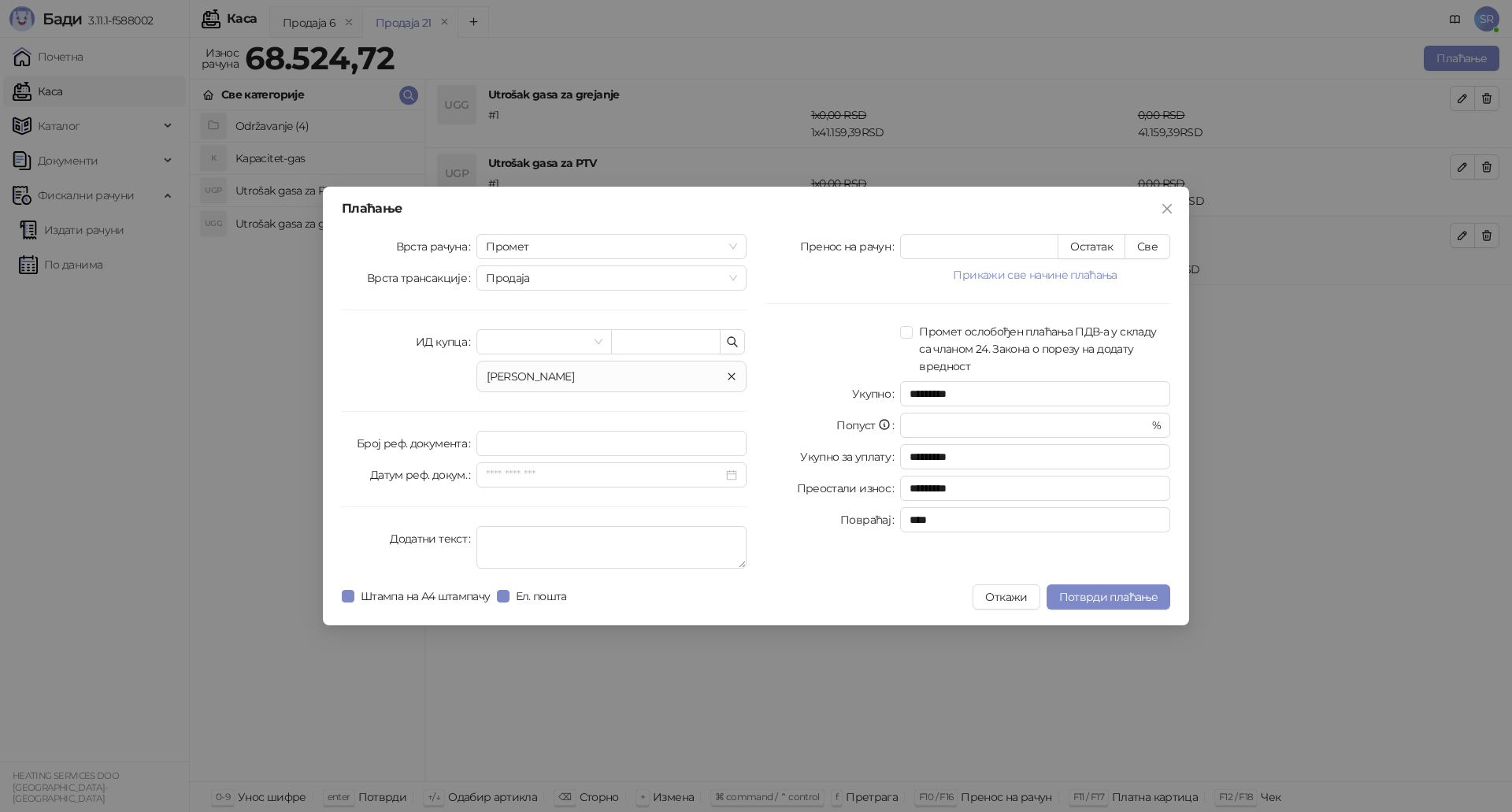
click at [735, 379] on icon "close" at bounding box center [731, 376] width 9 height 9
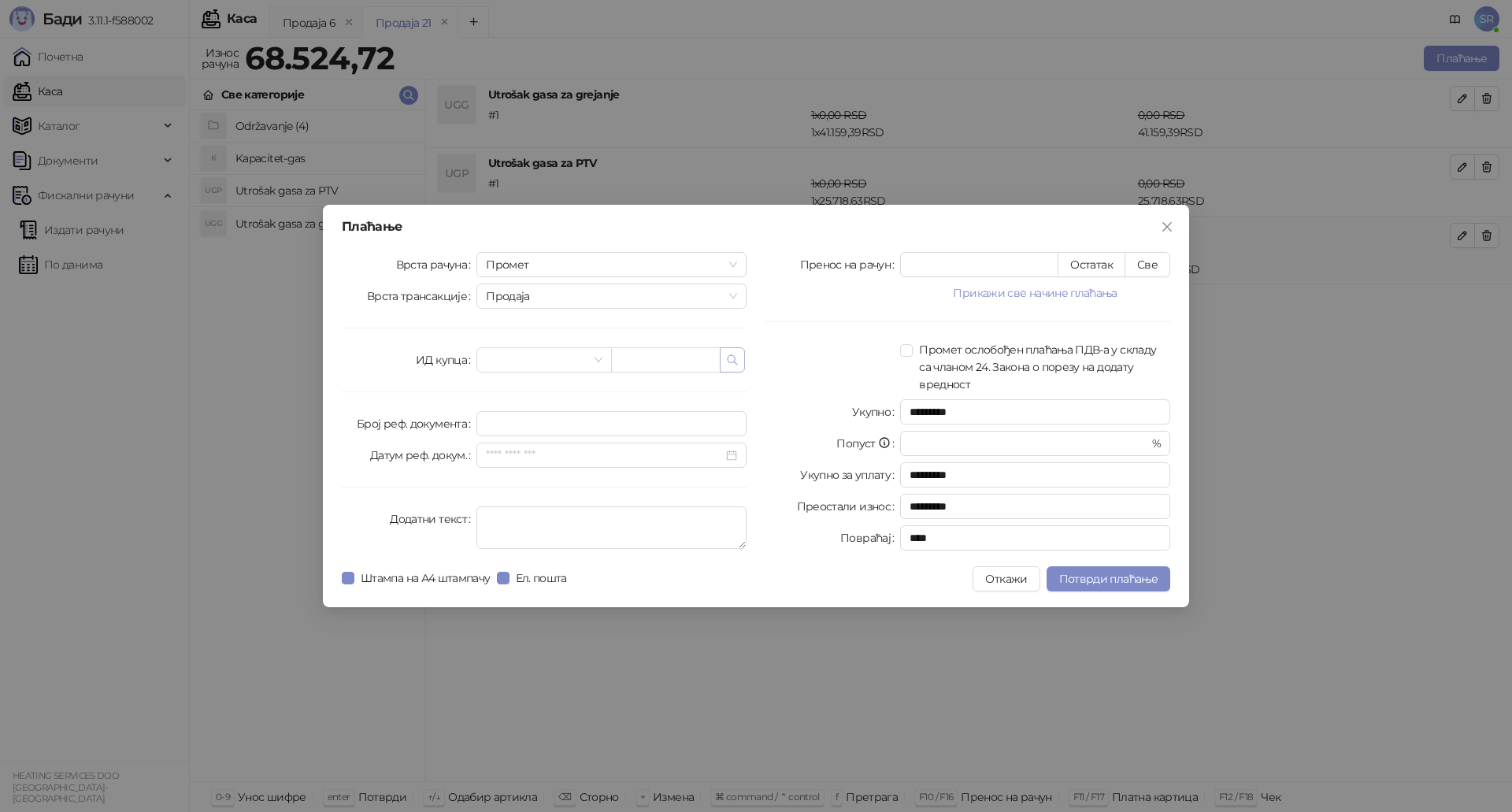
click at [734, 356] on icon "button" at bounding box center [731, 359] width 9 height 9
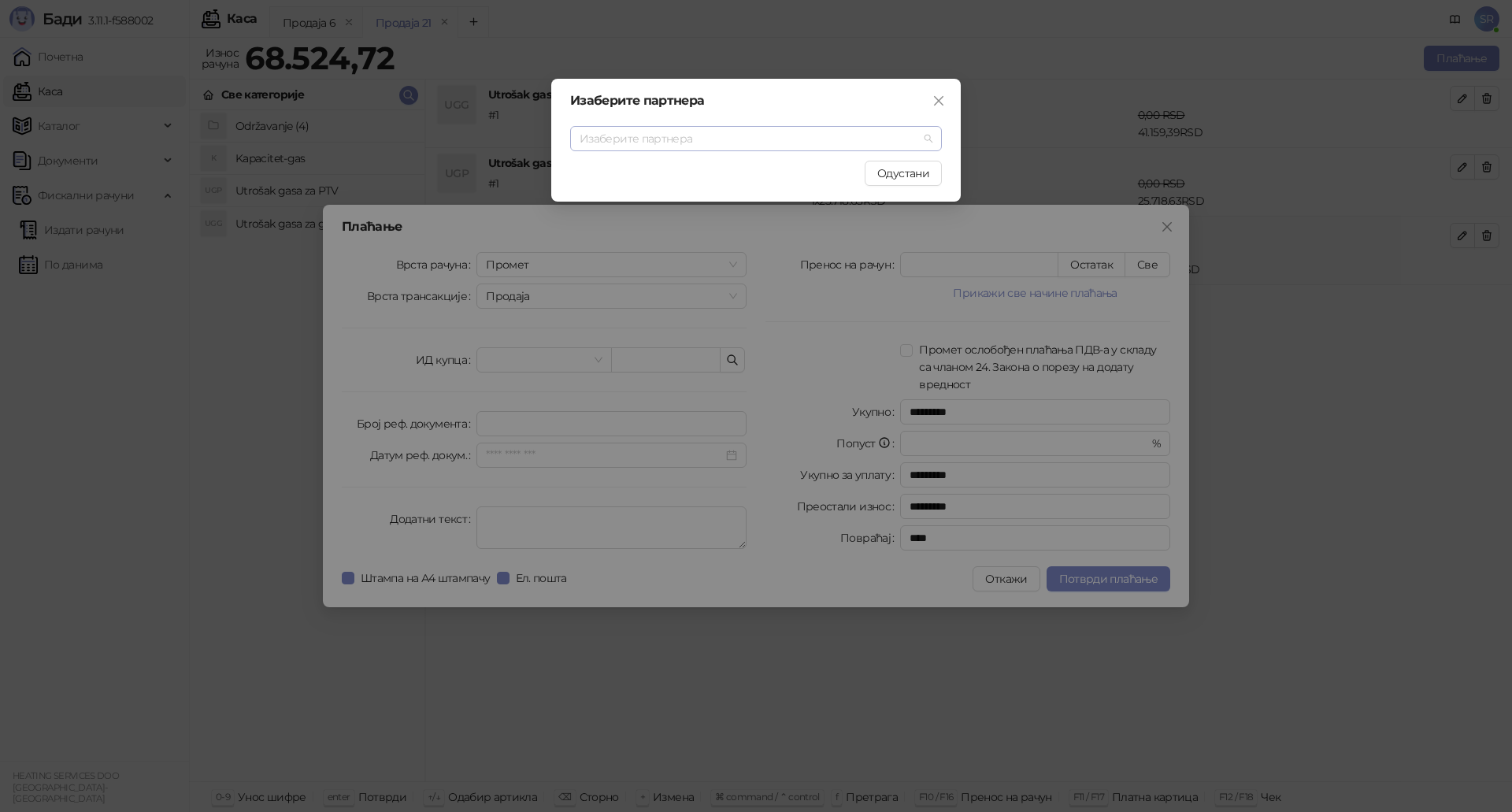
click at [663, 136] on input "search" at bounding box center [749, 138] width 338 height 23
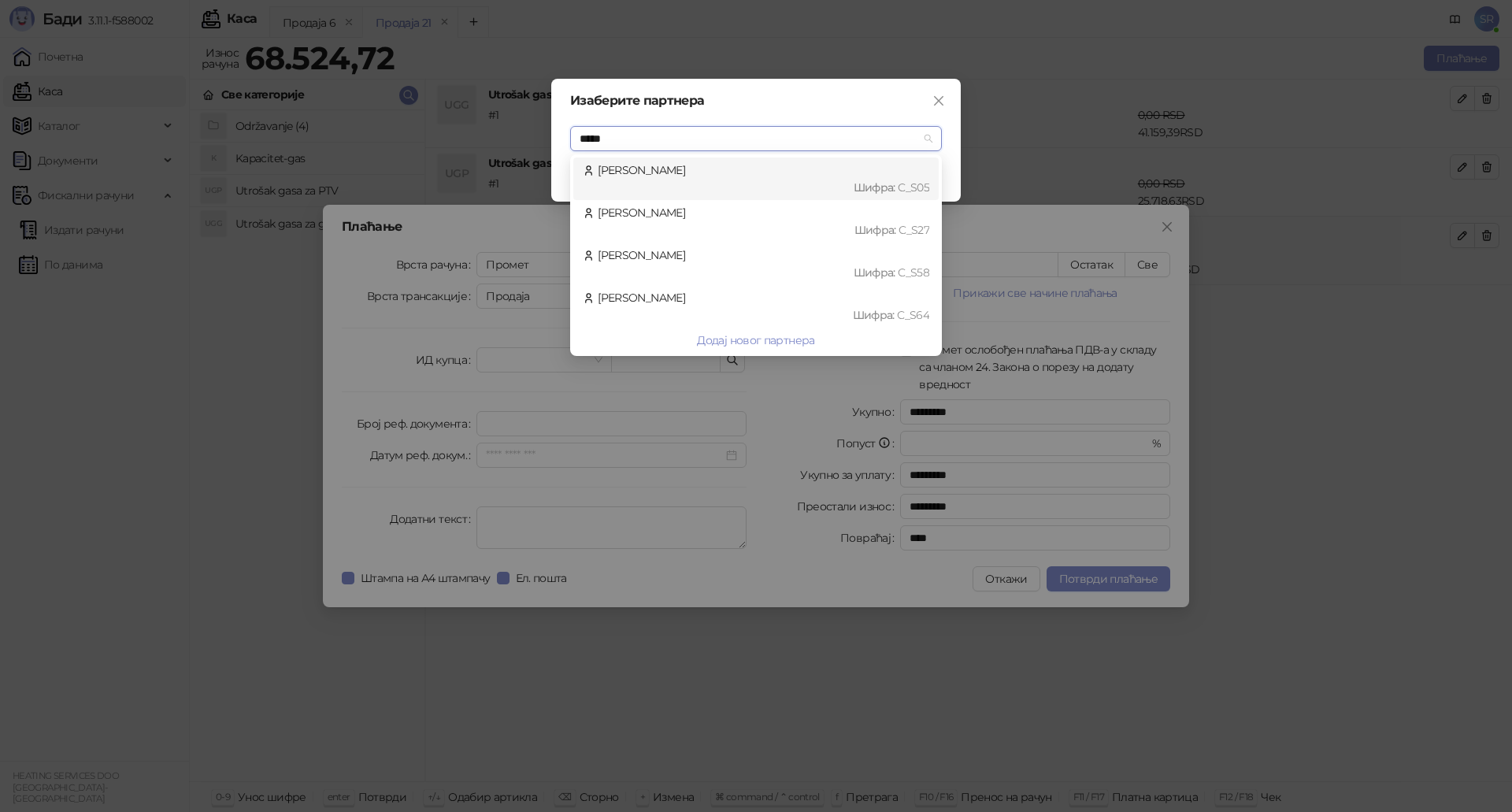
type input "******"
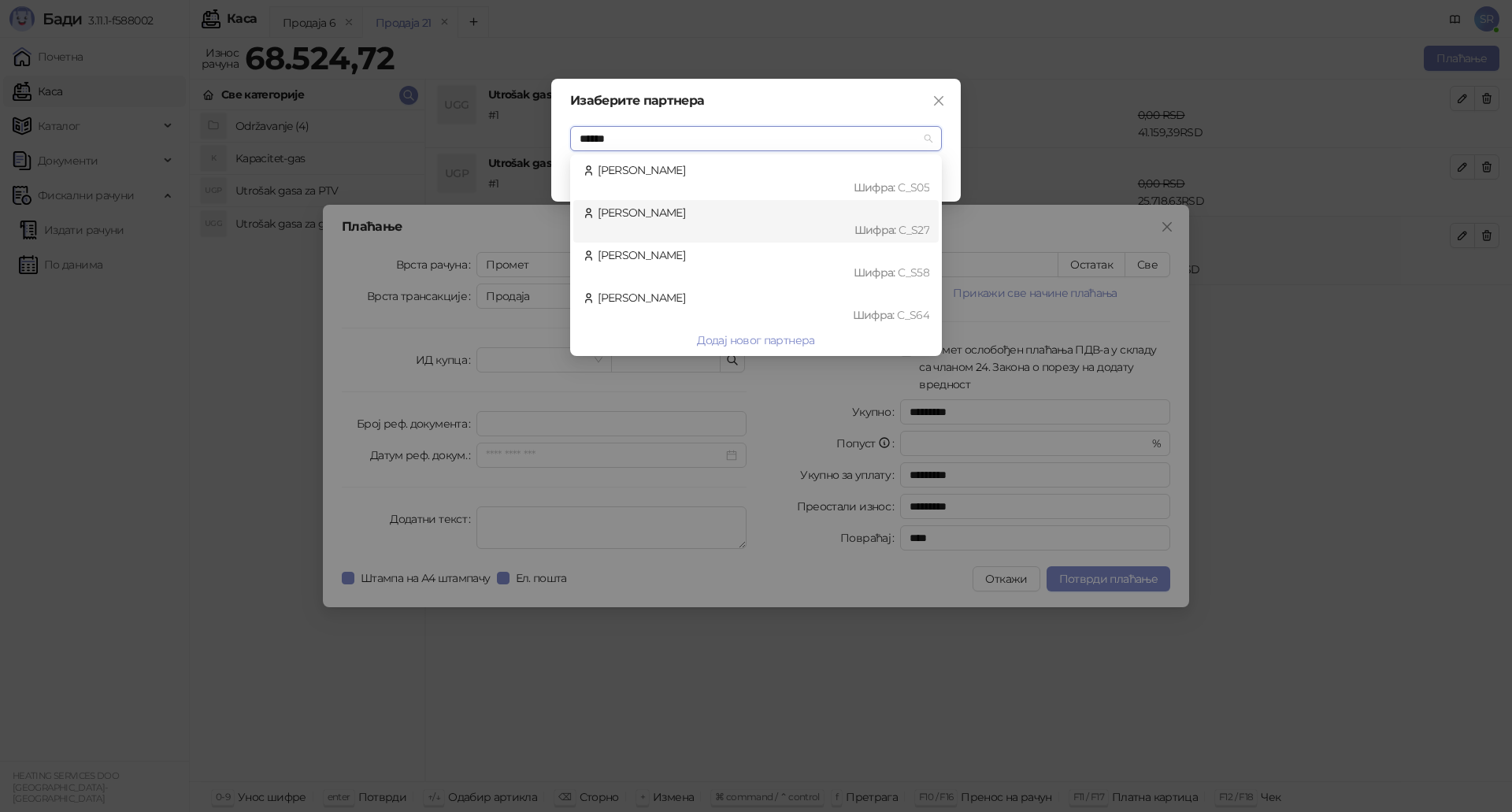
click at [647, 212] on div "Obradović Aleksandar Шифра : C_S27" at bounding box center [756, 220] width 347 height 34
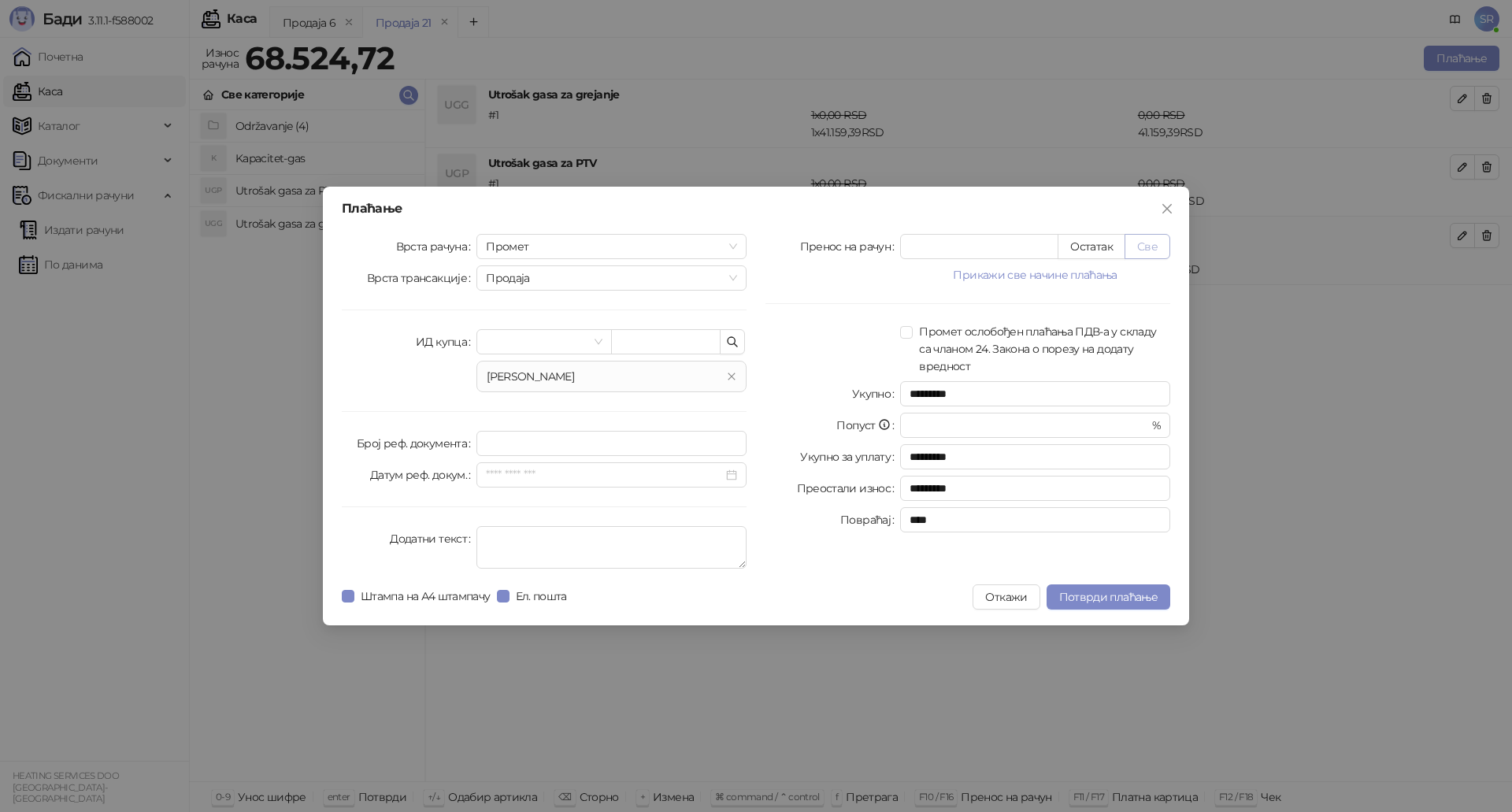
click at [1158, 246] on button "Све" at bounding box center [1147, 246] width 46 height 25
type input "********"
type input "****"
click at [585, 550] on textarea "Додатни текст" at bounding box center [612, 547] width 270 height 43
paste textarea "**********"
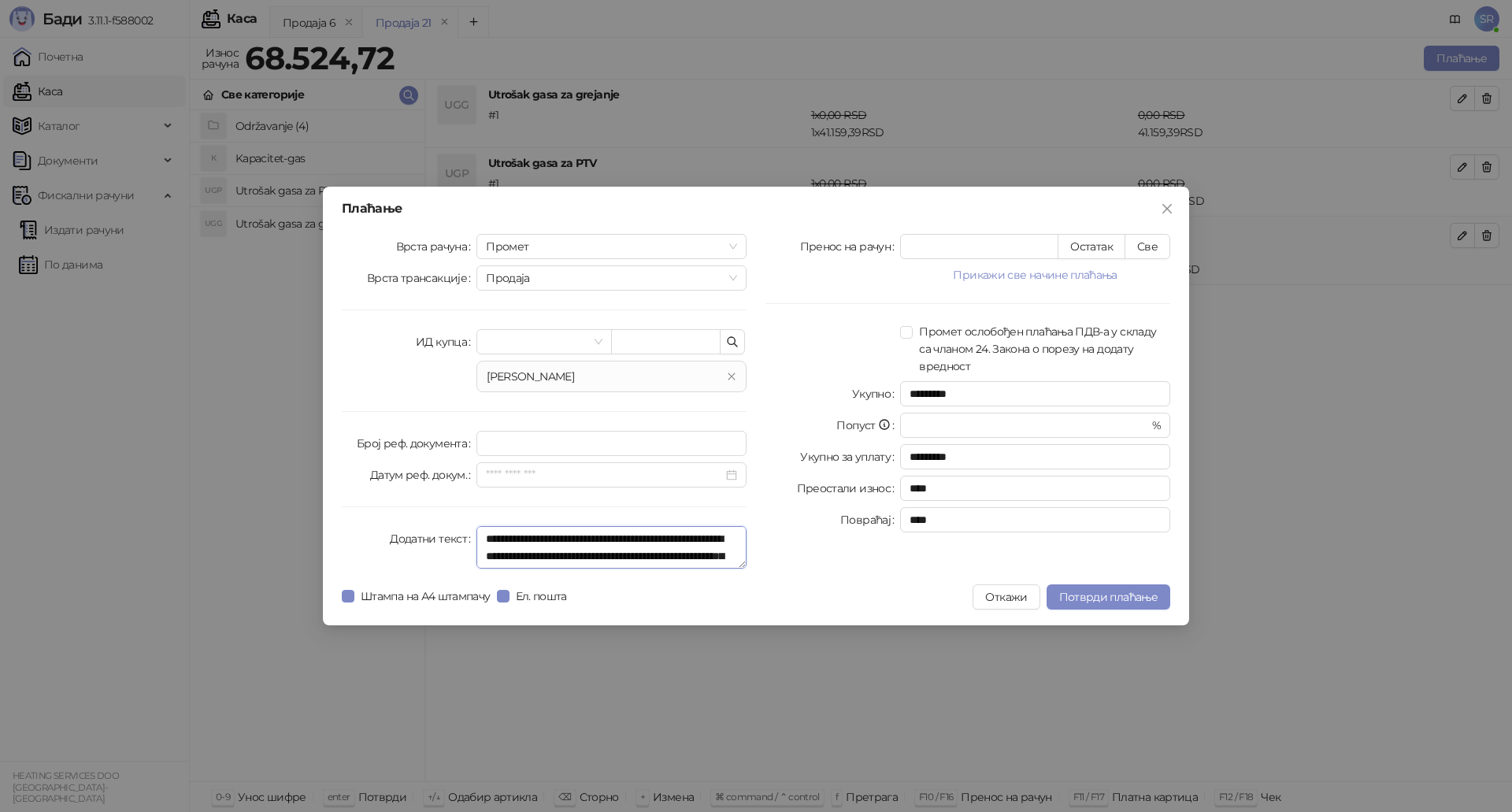
scroll to position [359, 0]
type textarea "**********"
click at [1148, 242] on button "Све" at bounding box center [1147, 246] width 46 height 25
click at [1121, 598] on span "Потврди плаћање" at bounding box center [1107, 597] width 98 height 14
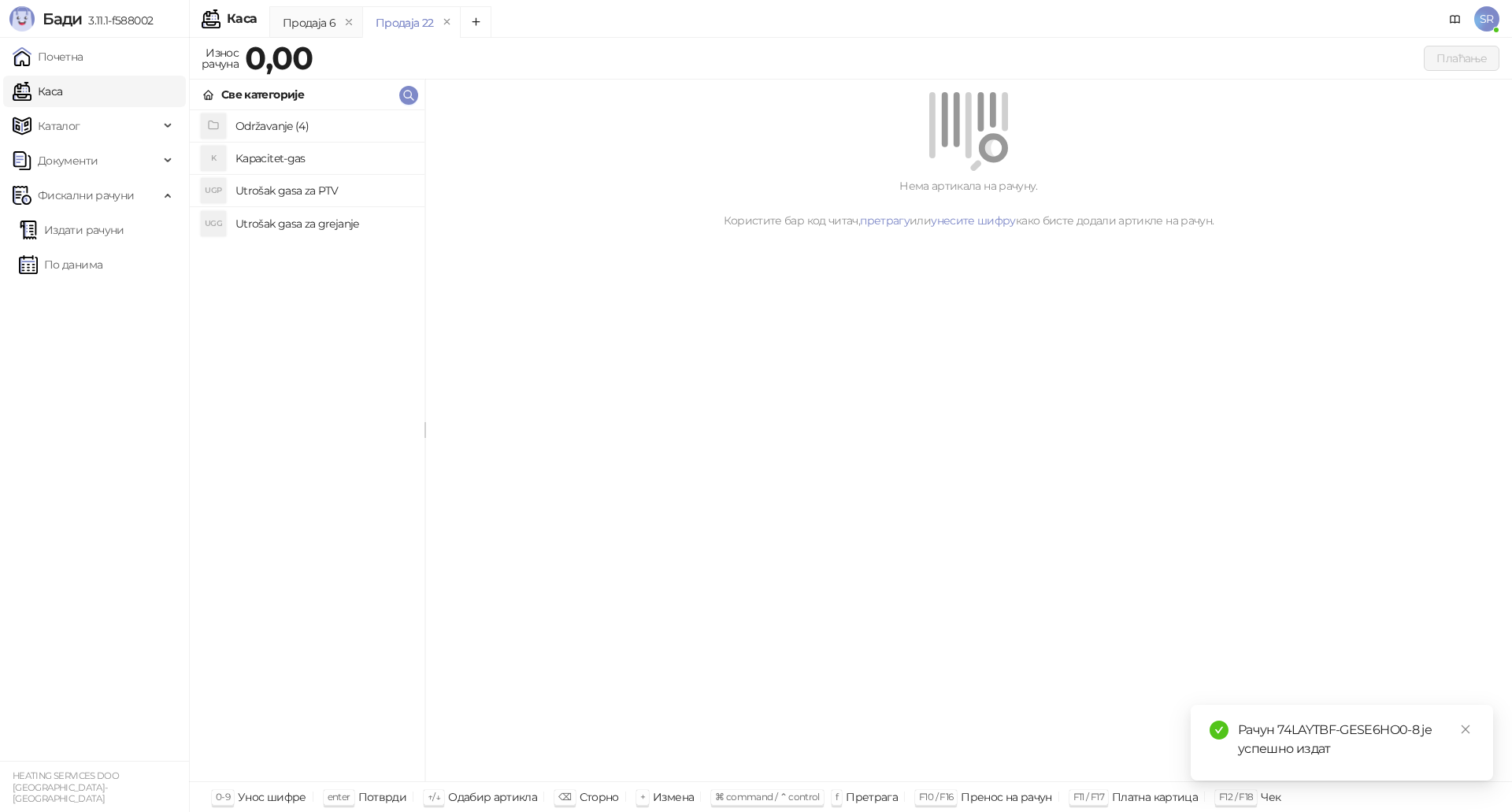
click at [1305, 749] on div "Рачун 74LAYTBF-GESE6HO0-8 је успешно издат" at bounding box center [1355, 739] width 236 height 38
click at [109, 234] on link "Издати рачуни" at bounding box center [72, 230] width 106 height 32
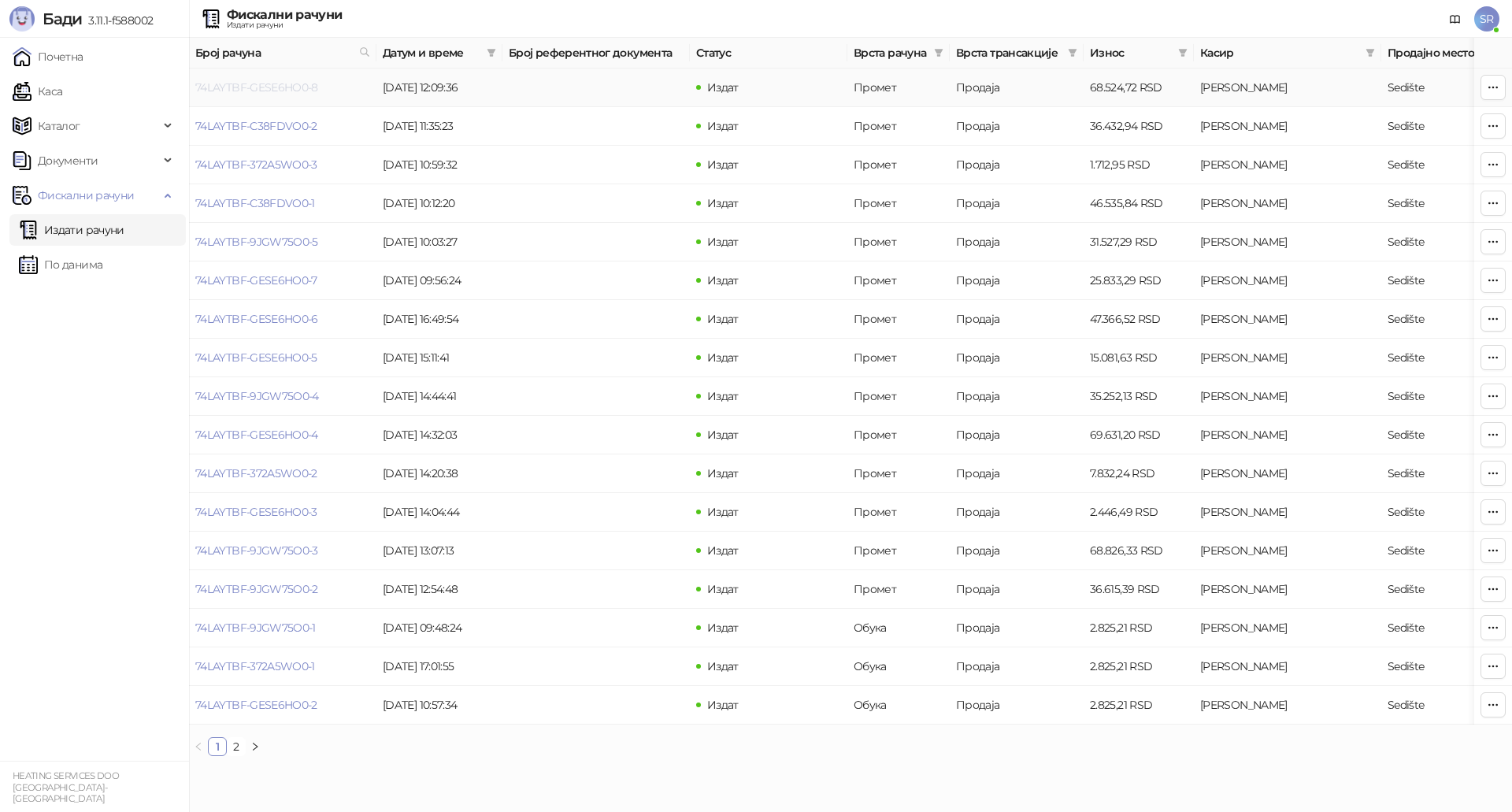
click at [303, 91] on link "74LAYTBF-GESE6HO0-8" at bounding box center [256, 87] width 123 height 14
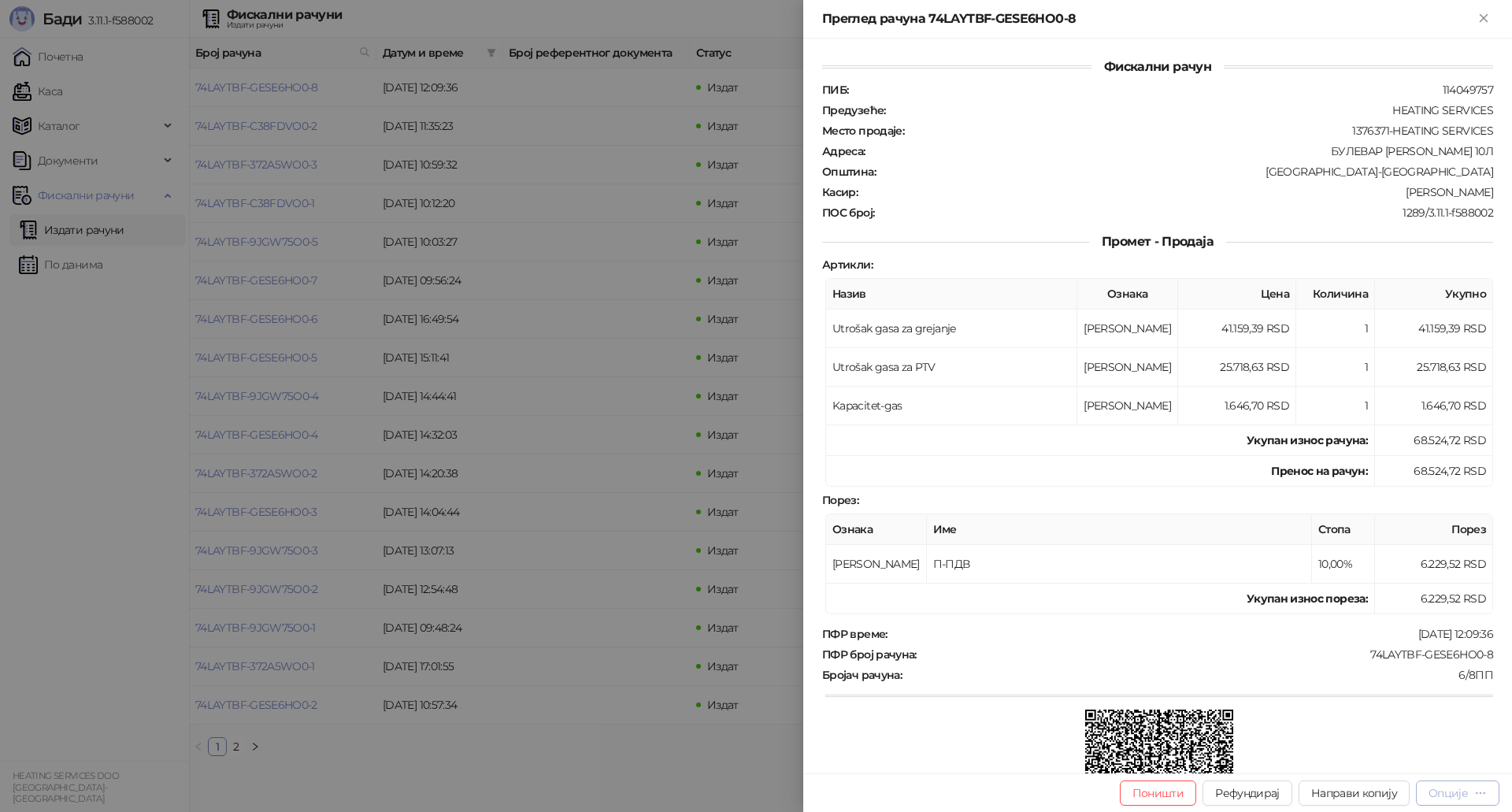
click at [1460, 797] on div "Опције" at bounding box center [1447, 793] width 39 height 14
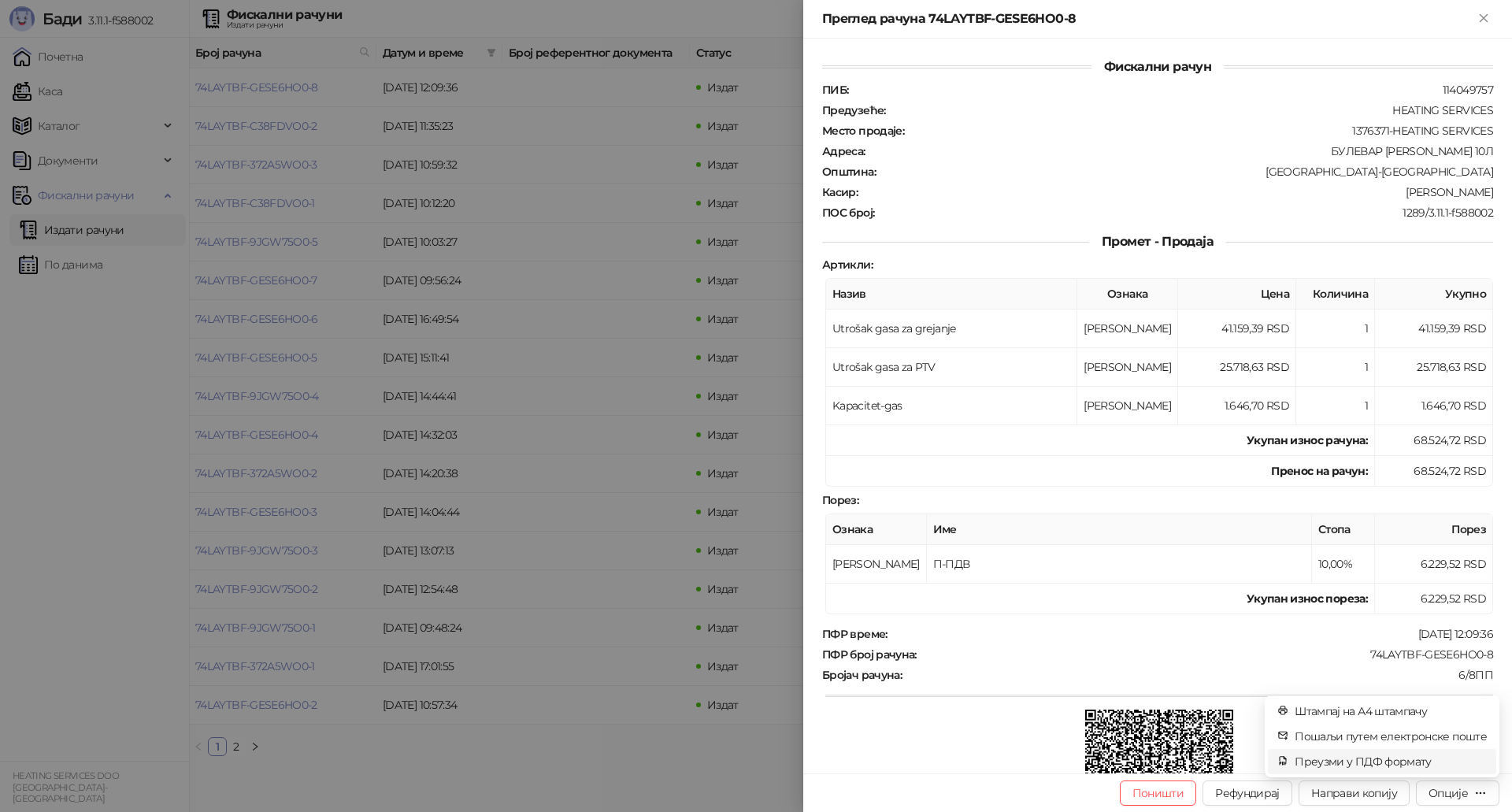
click at [1405, 763] on span "Преузми у ПДФ формату" at bounding box center [1390, 762] width 192 height 18
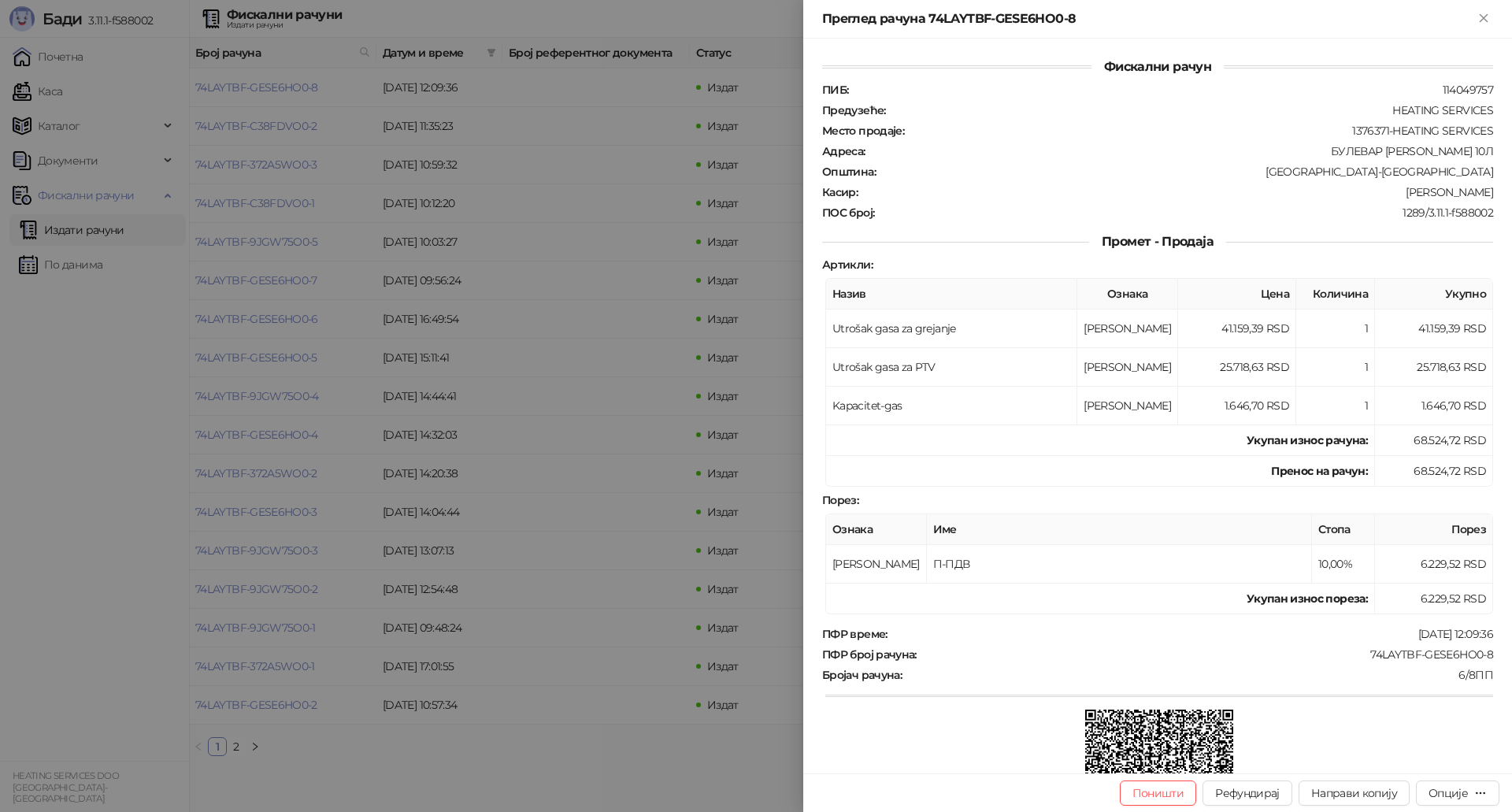
click at [395, 121] on div at bounding box center [756, 406] width 1512 height 812
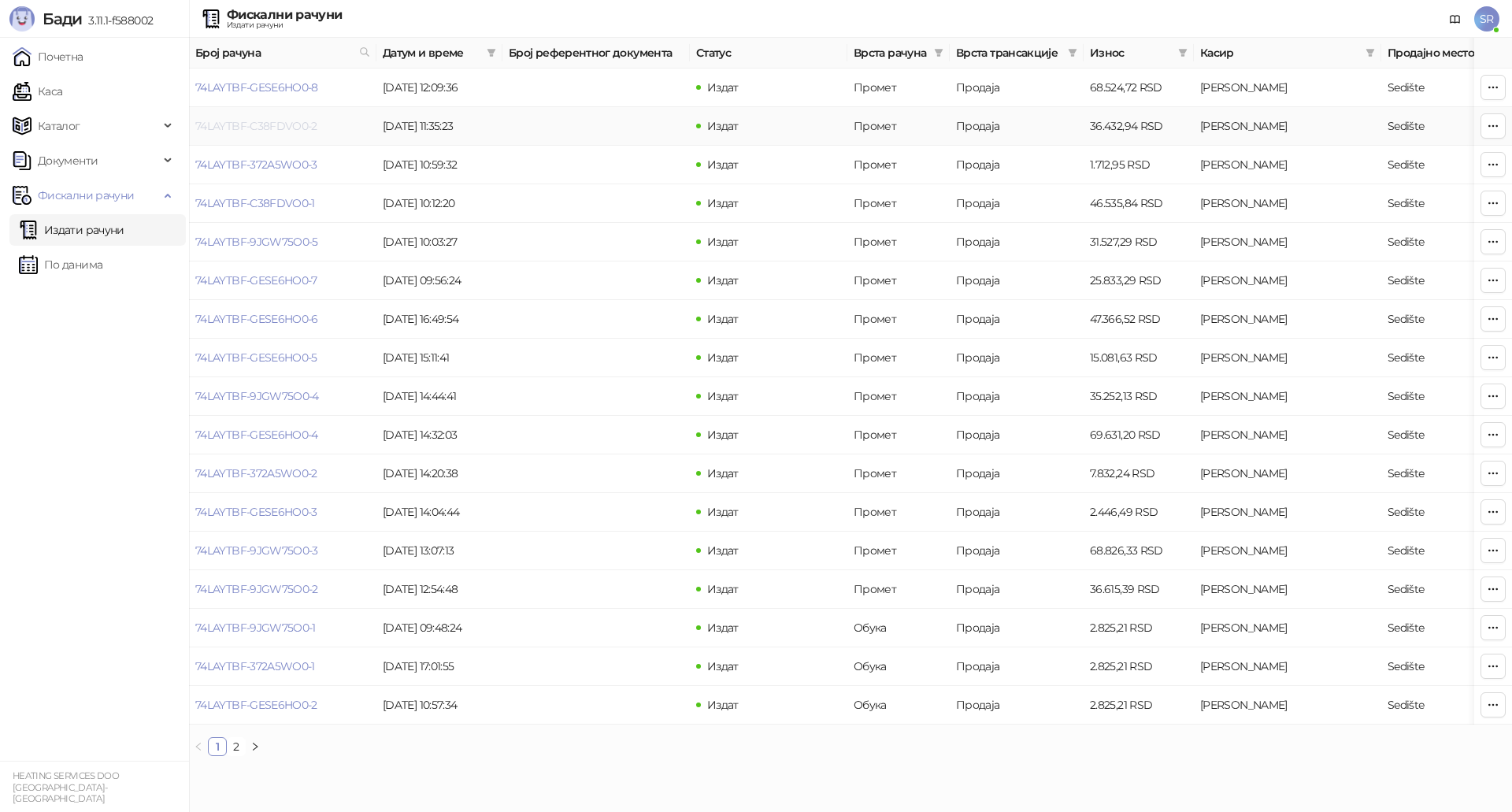
click at [302, 128] on link "74LAYTBF-C38FDVO0-2" at bounding box center [256, 126] width 122 height 14
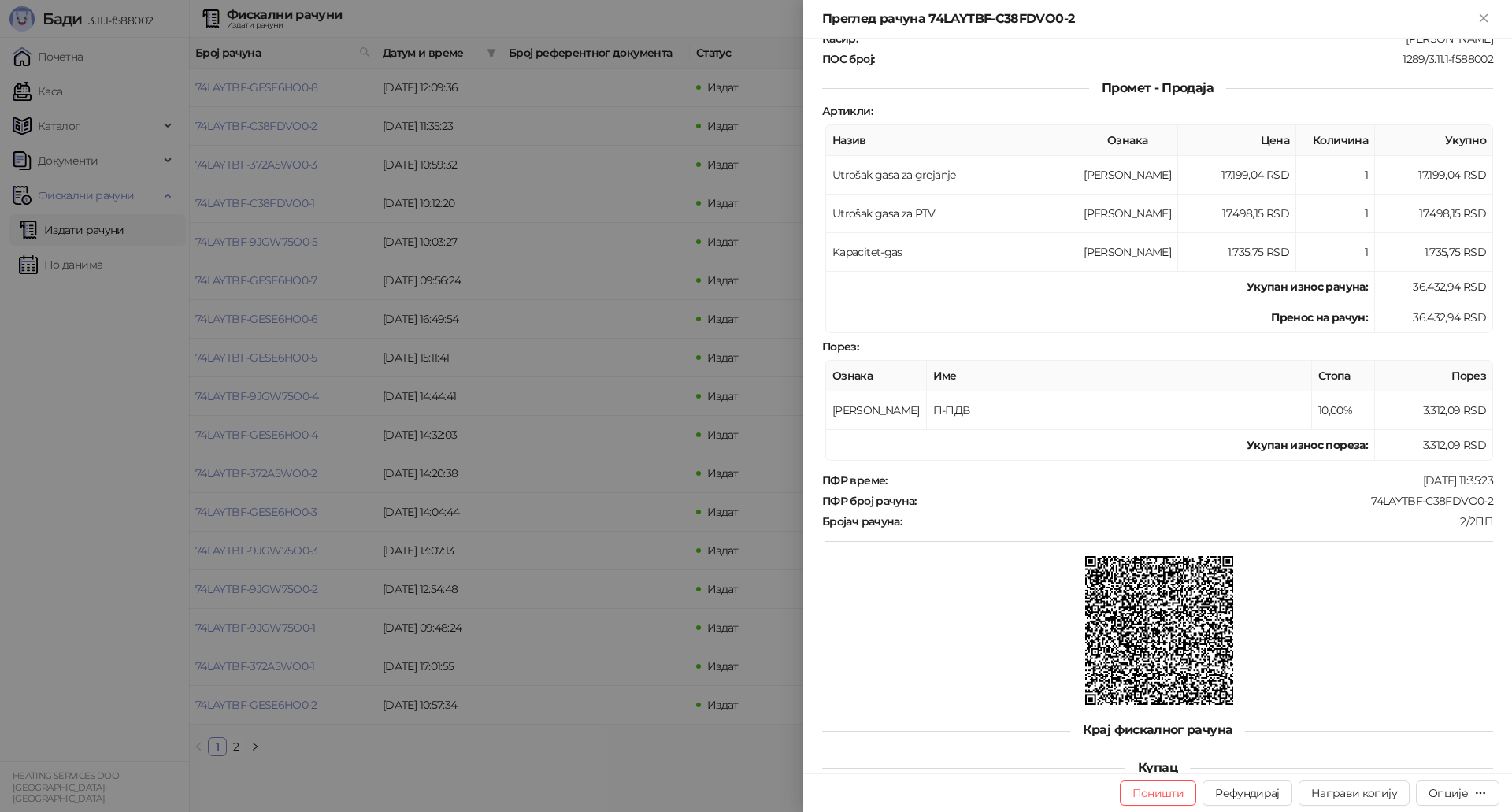
scroll to position [230, 0]
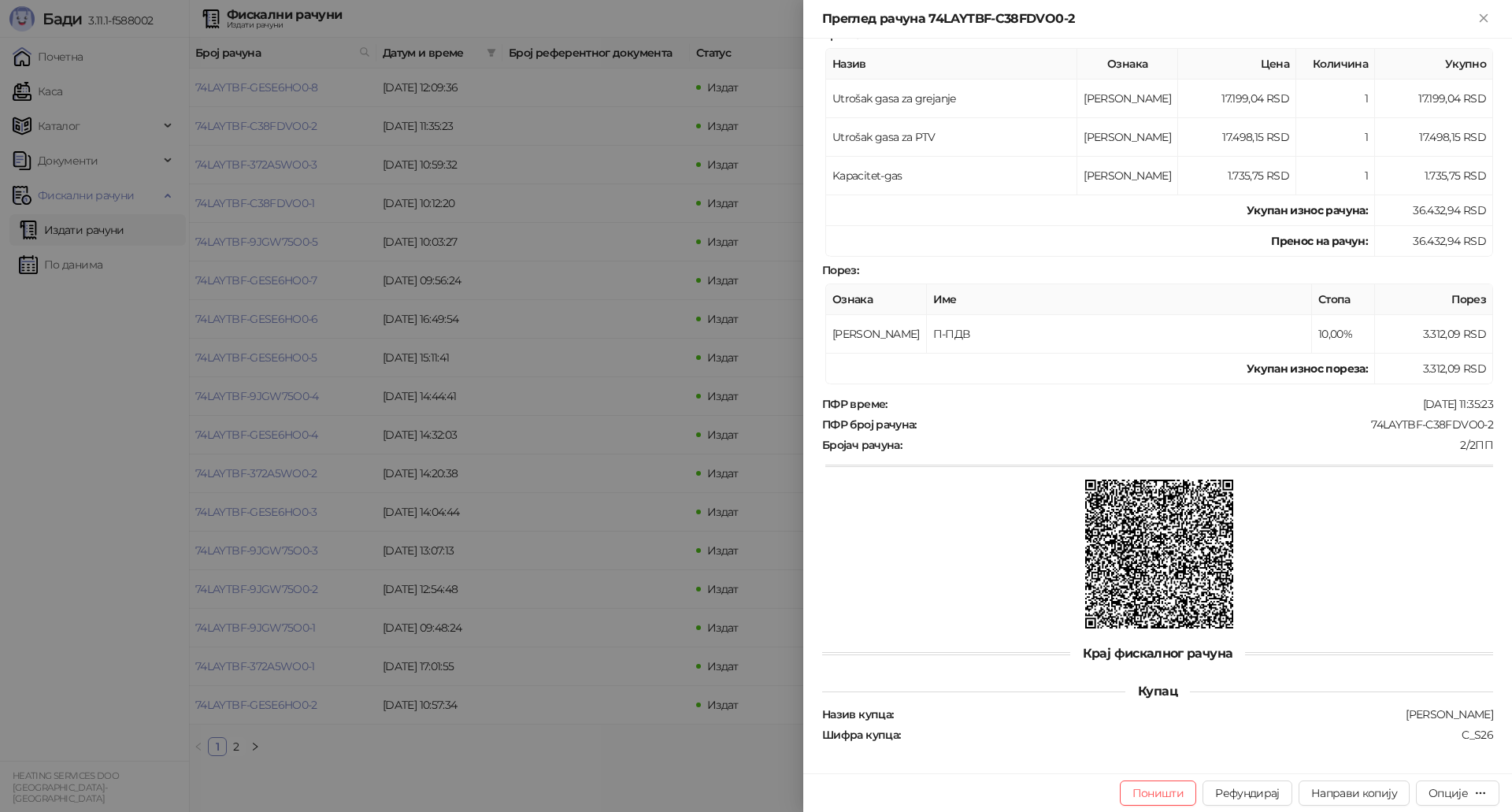
click at [1074, 19] on div "Преглед рачуна 74LAYTBF-C38FDVO0-2" at bounding box center [1148, 18] width 652 height 19
drag, startPoint x: 1071, startPoint y: 16, endPoint x: 929, endPoint y: 27, distance: 142.4
click at [929, 27] on div "Преглед рачуна 74LAYTBF-C38FDVO0-2" at bounding box center [1148, 18] width 652 height 19
copy div "74LAYTBF-C38FDVO0-2"
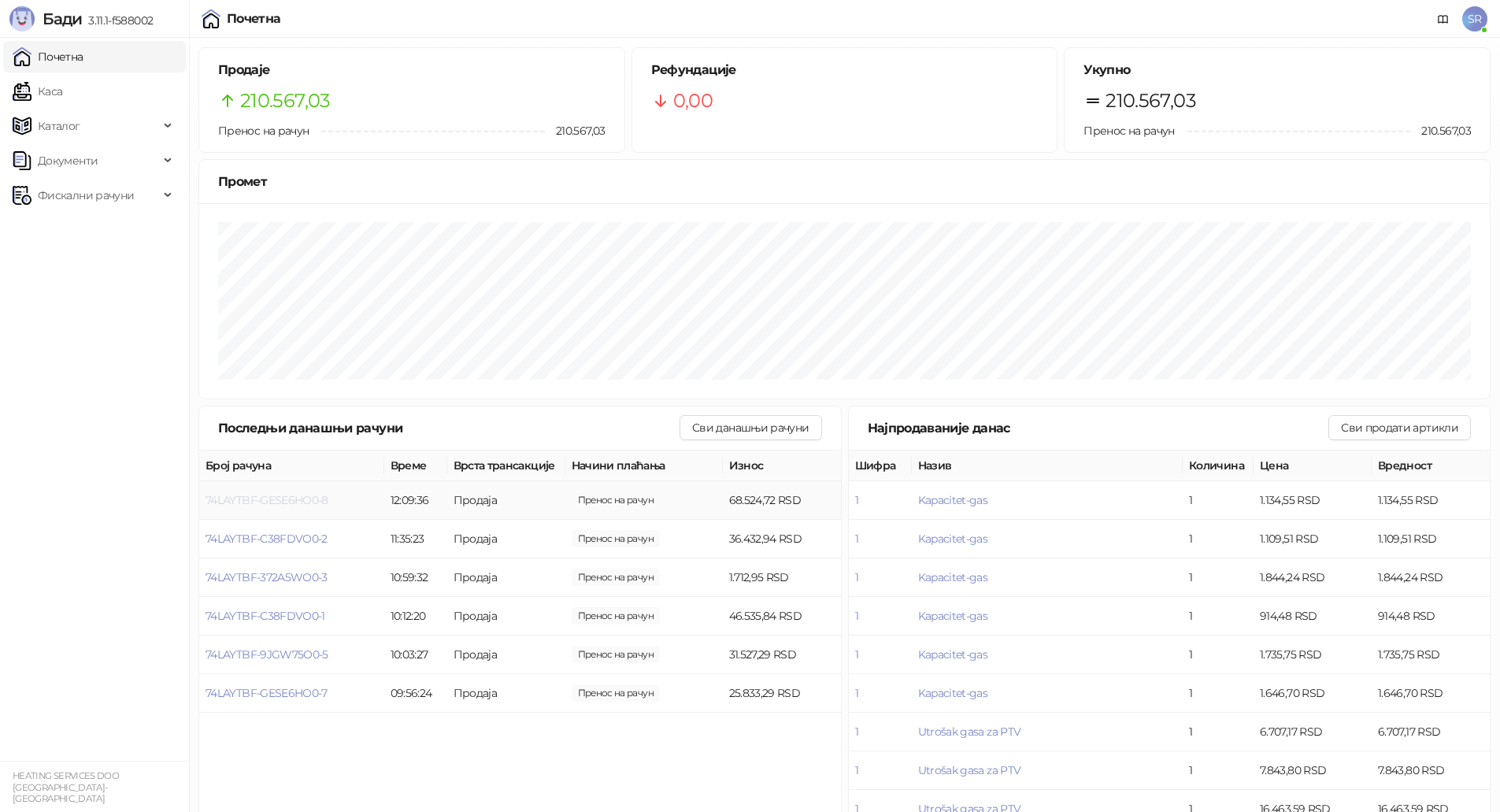
click at [328, 498] on span "74LAYTBF-GESE6HO0-8" at bounding box center [266, 499] width 123 height 14
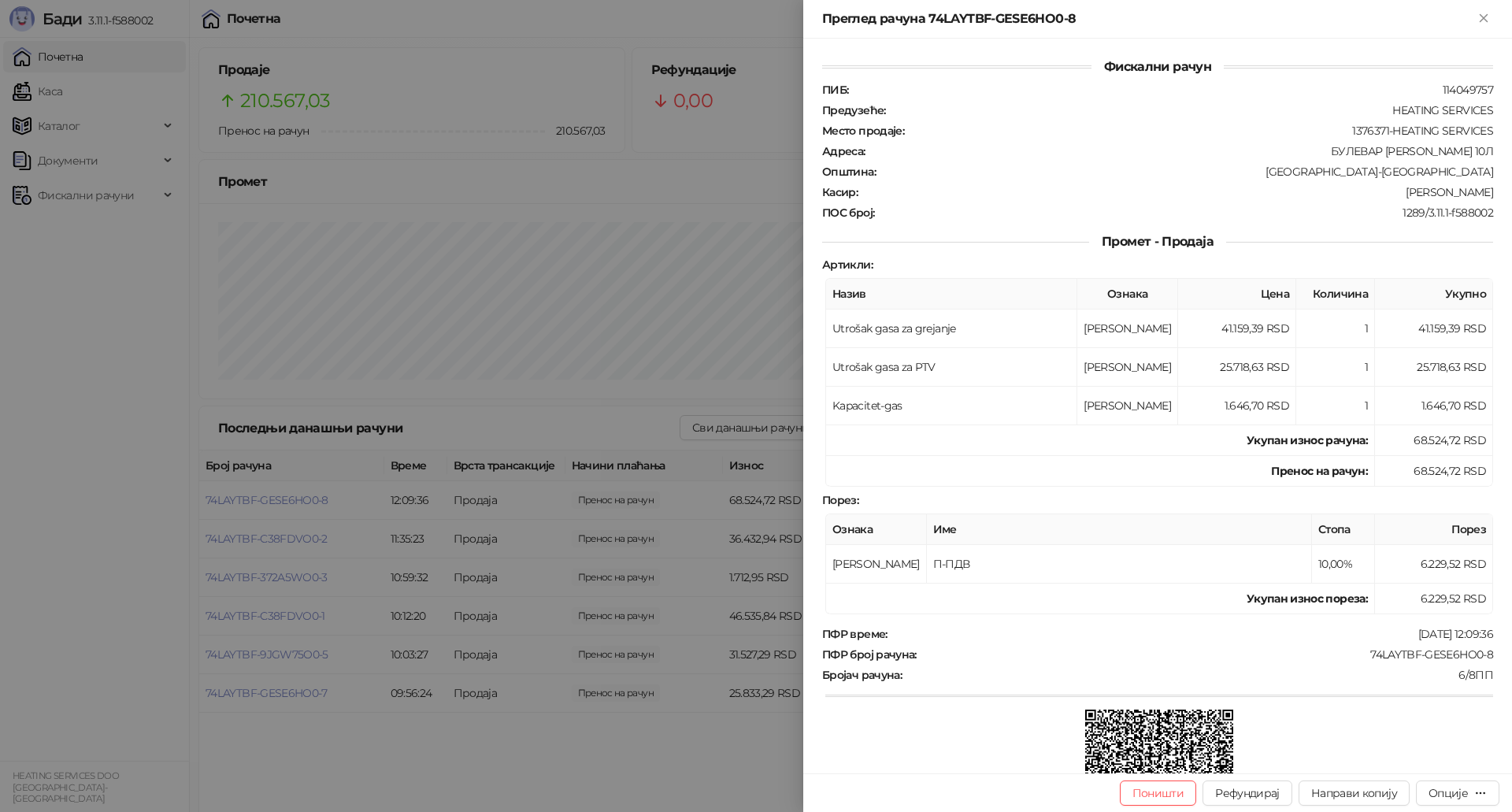
click at [1072, 16] on div "Преглед рачуна 74LAYTBF-GESE6HO0-8" at bounding box center [1148, 18] width 652 height 19
drag, startPoint x: 1072, startPoint y: 16, endPoint x: 942, endPoint y: 17, distance: 130.0
click at [942, 17] on div "Преглед рачуна 74LAYTBF-GESE6HO0-8" at bounding box center [1148, 18] width 652 height 19
copy div "74LAYTBF-GESE6HO0-8"
